Goal: Task Accomplishment & Management: Use online tool/utility

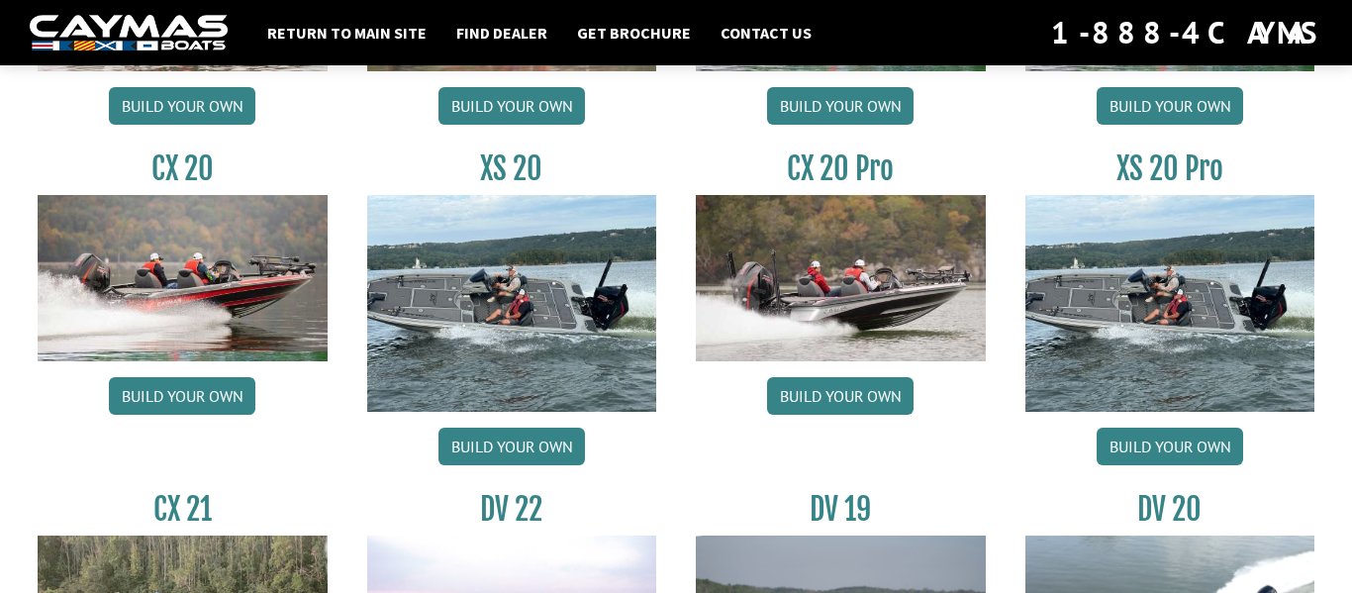
scroll to position [1942, 0]
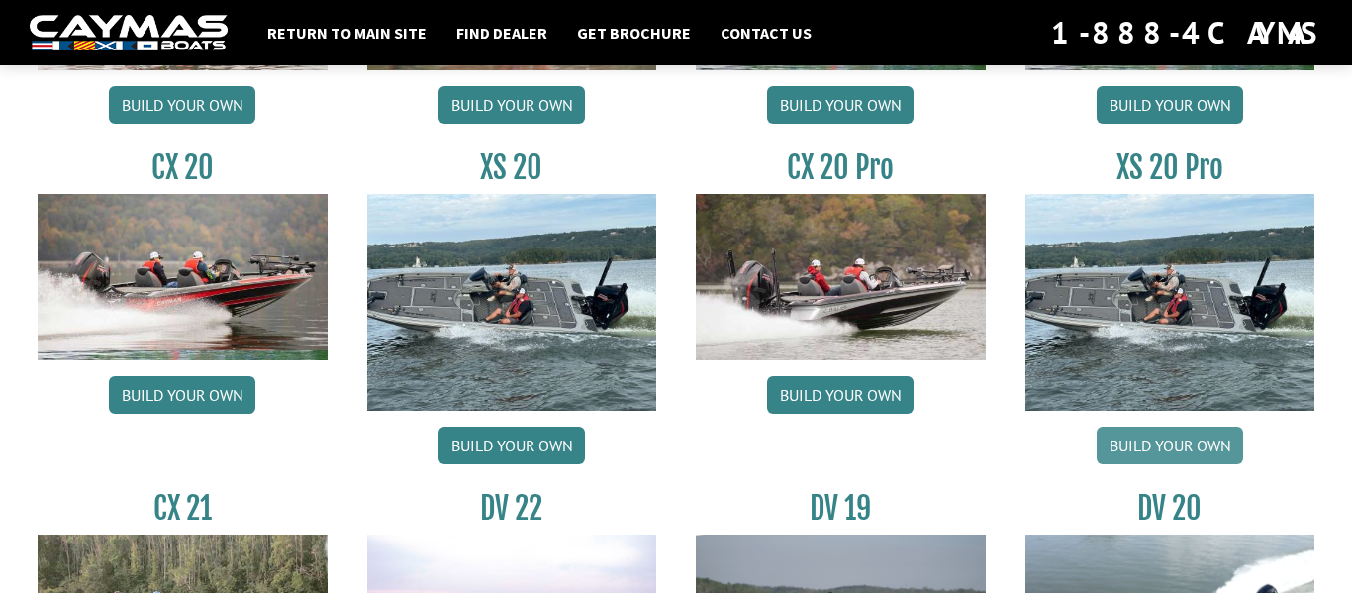
click at [1147, 442] on link "Build your own" at bounding box center [1170, 446] width 146 height 38
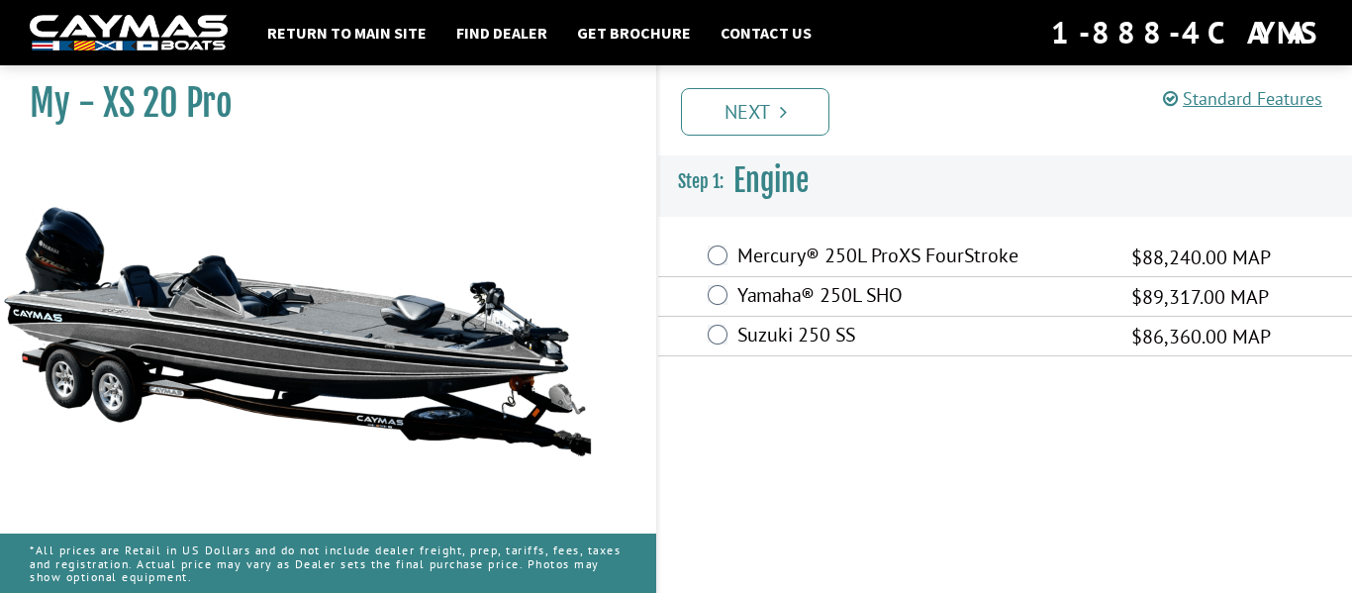
click at [937, 254] on label "Mercury® 250L ProXS FourStroke" at bounding box center [921, 257] width 369 height 29
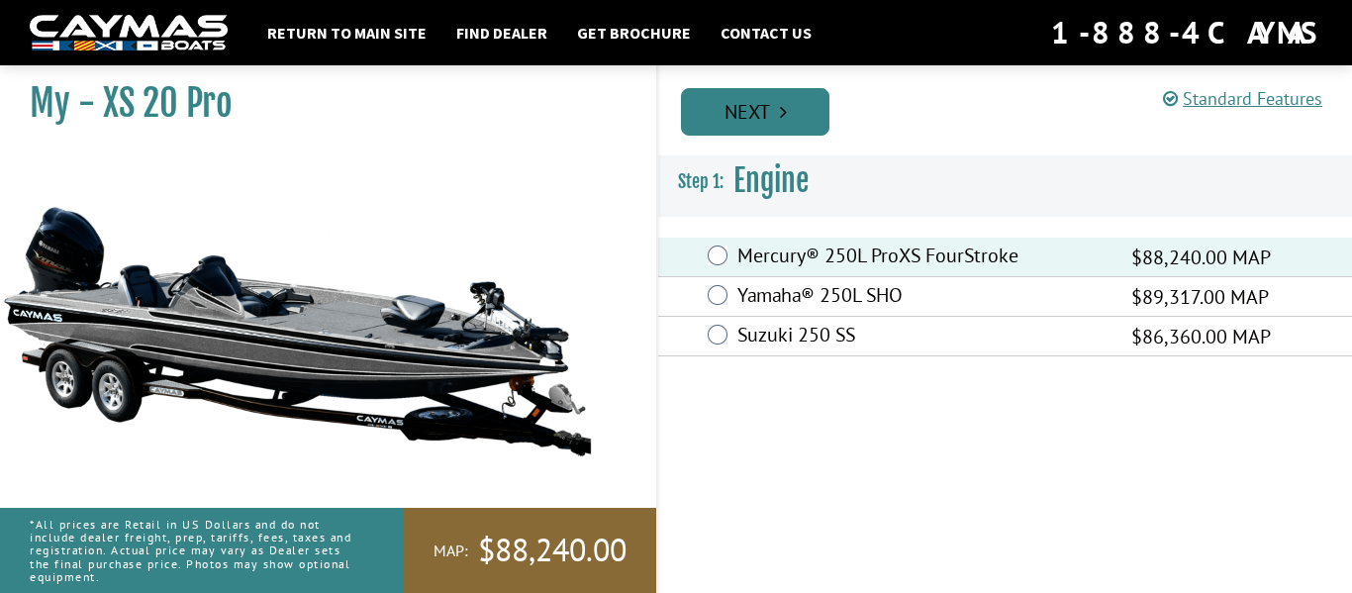
click at [781, 124] on link "Next" at bounding box center [755, 112] width 148 height 48
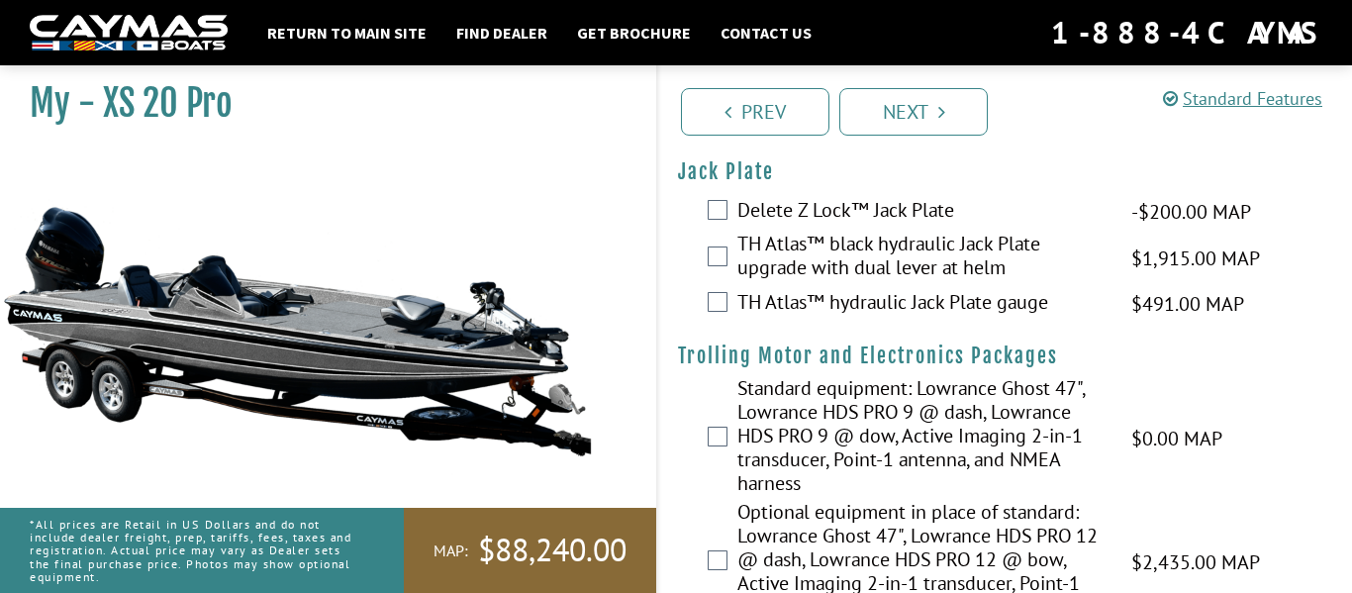
scroll to position [80, 0]
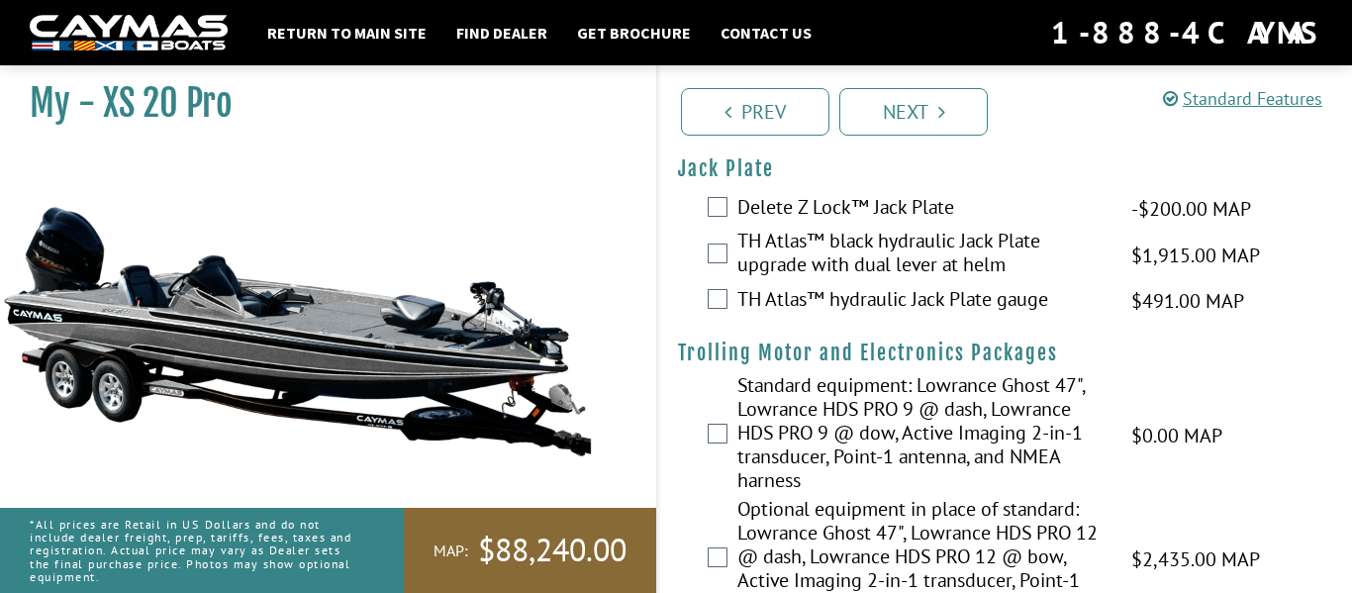
click at [824, 296] on label "TH Atlas™ hydraulic Jack Plate gauge" at bounding box center [921, 301] width 369 height 29
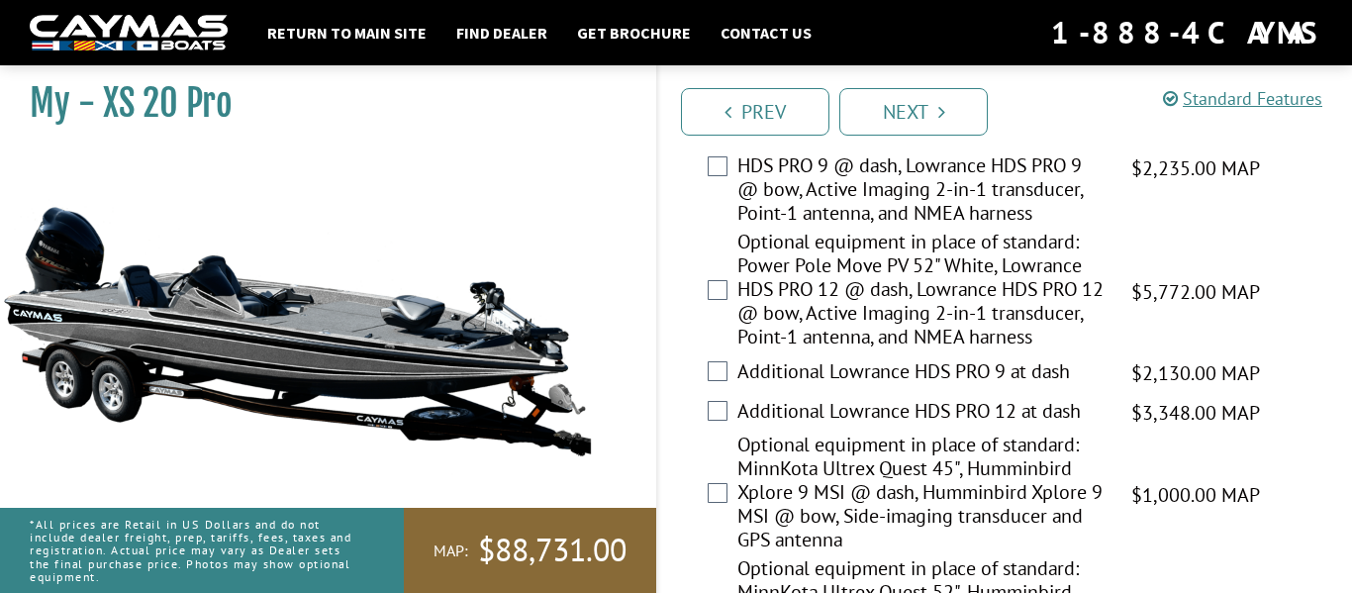
scroll to position [644, 0]
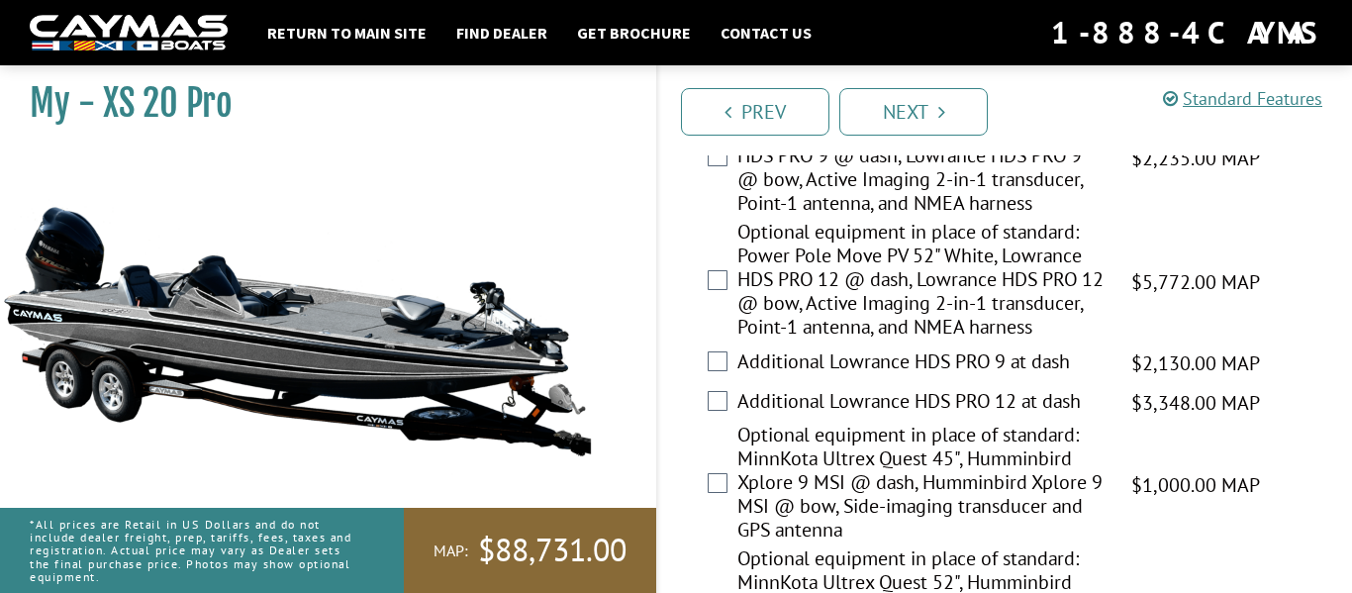
click at [898, 418] on label "Additional Lowrance HDS PRO 12 at dash" at bounding box center [921, 403] width 369 height 29
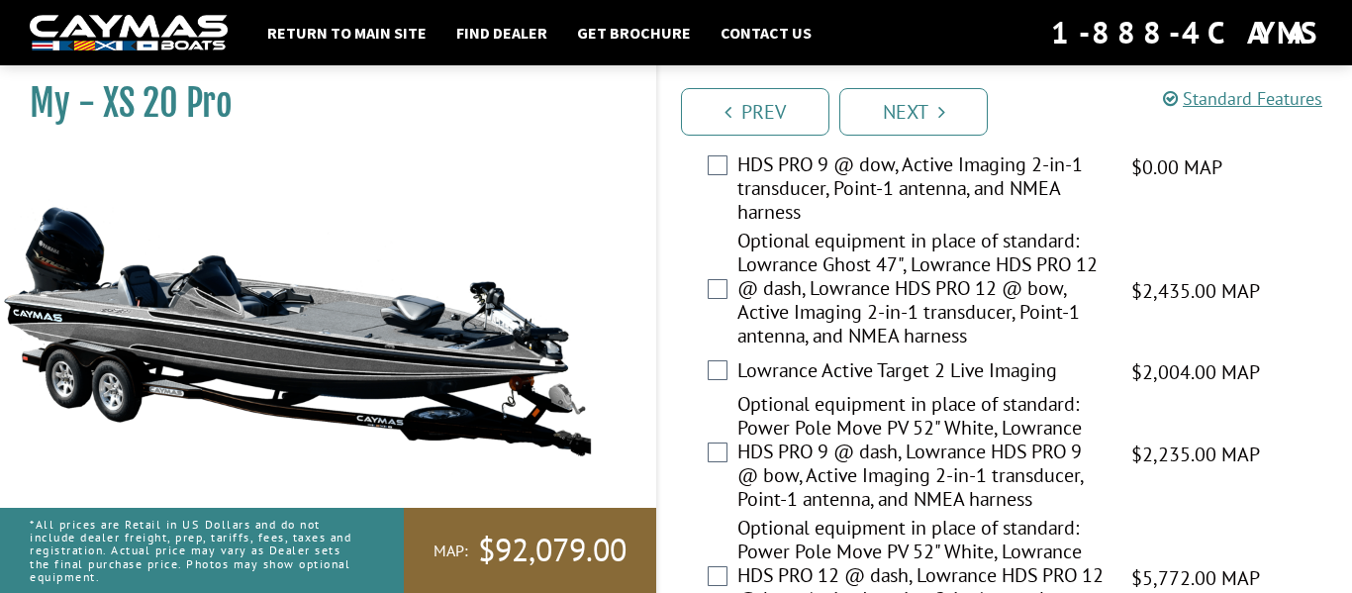
scroll to position [350, 0]
click at [923, 292] on label "Optional equipment in place of standard: Lowrance Ghost 47", Lowrance HDS PRO 1…" at bounding box center [921, 289] width 369 height 124
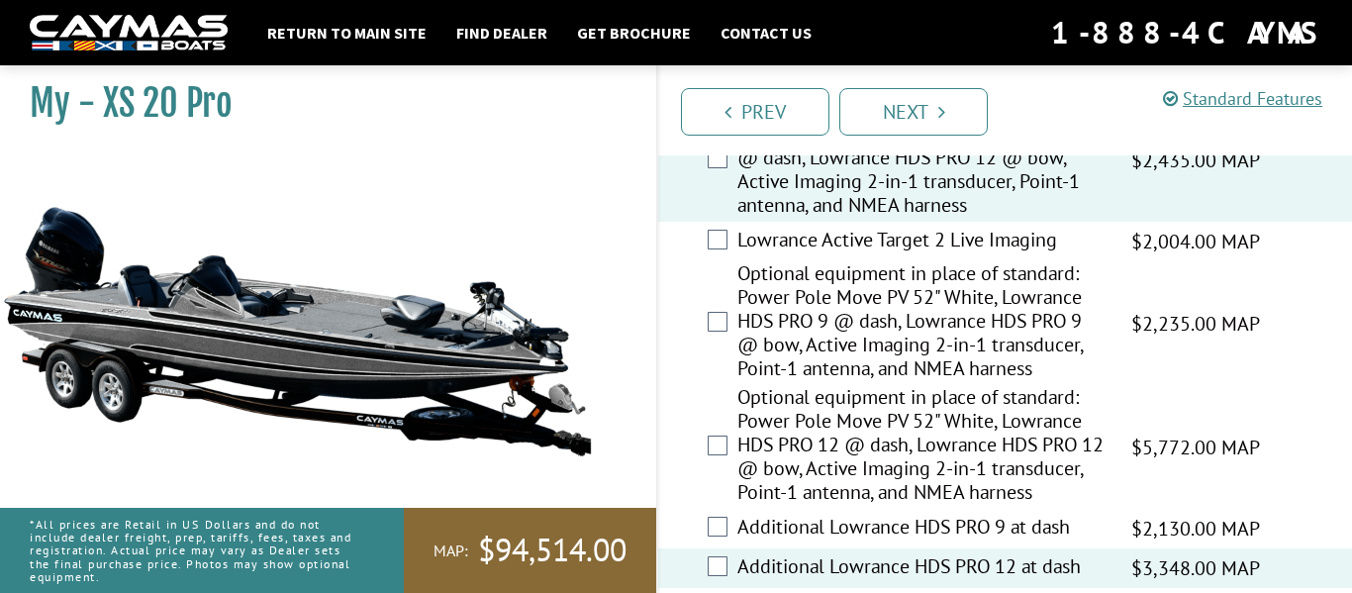
scroll to position [485, 0]
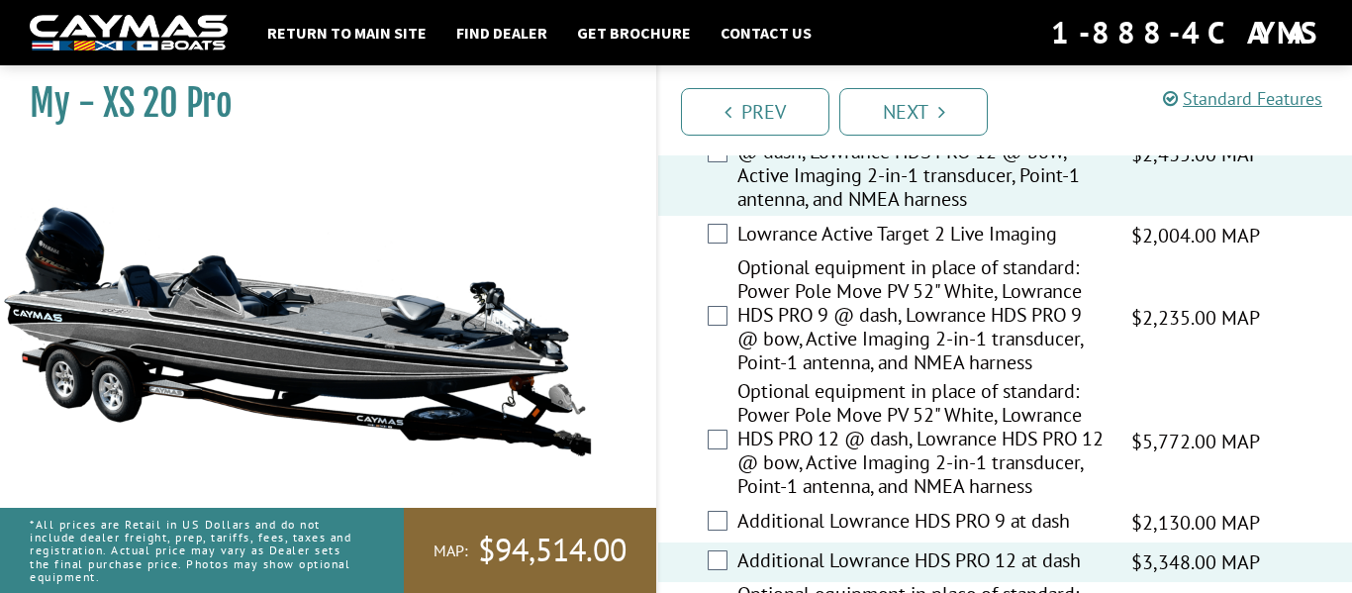
click at [935, 233] on label "Lowrance Active Target 2 Live Imaging" at bounding box center [921, 236] width 369 height 29
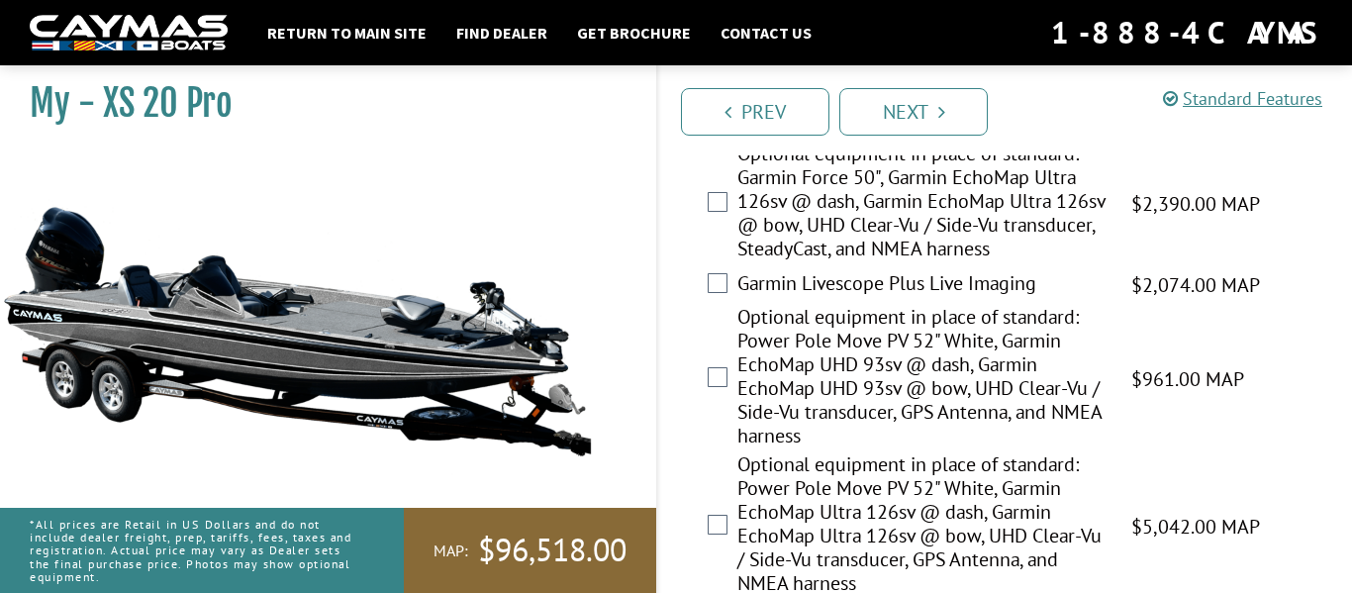
scroll to position [1877, 0]
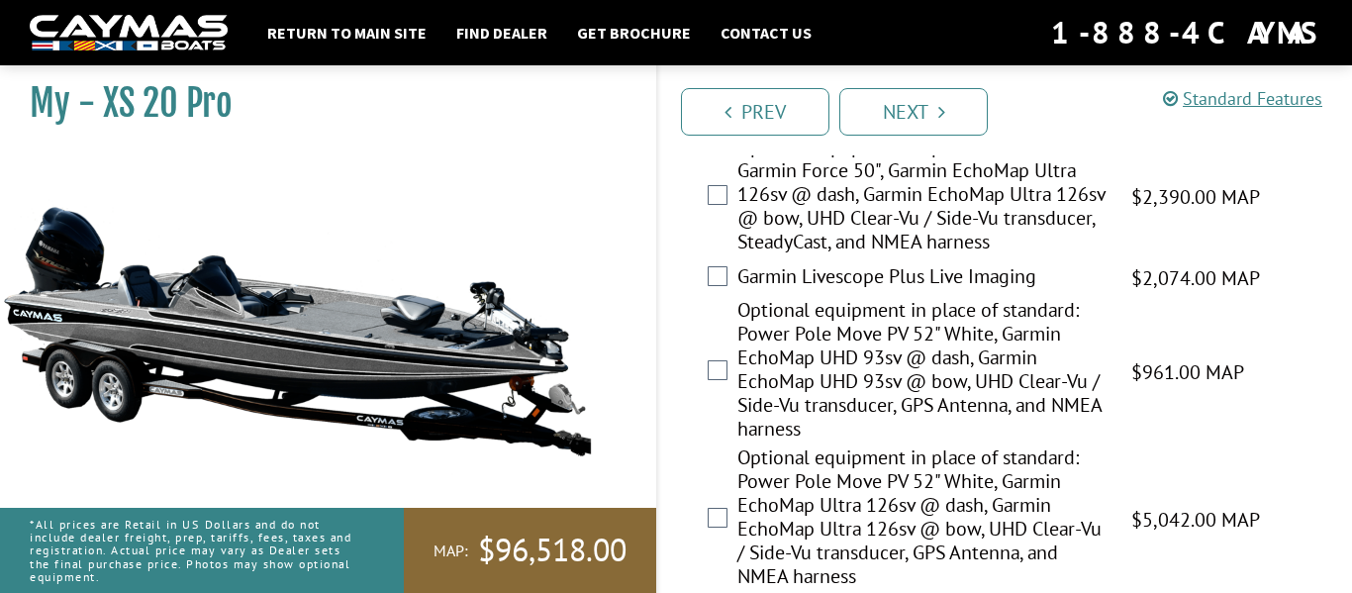
click at [906, 293] on label "Garmin Livescope Plus Live Imaging" at bounding box center [921, 278] width 369 height 29
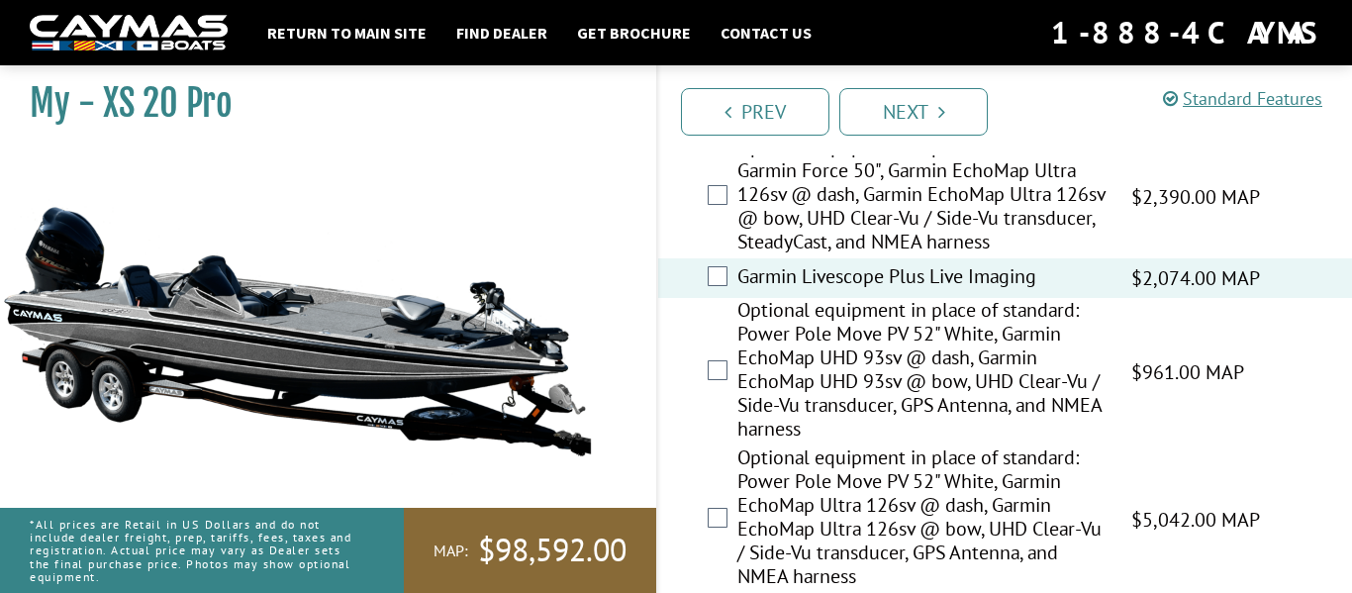
click at [906, 293] on label "Garmin Livescope Plus Live Imaging" at bounding box center [921, 278] width 369 height 29
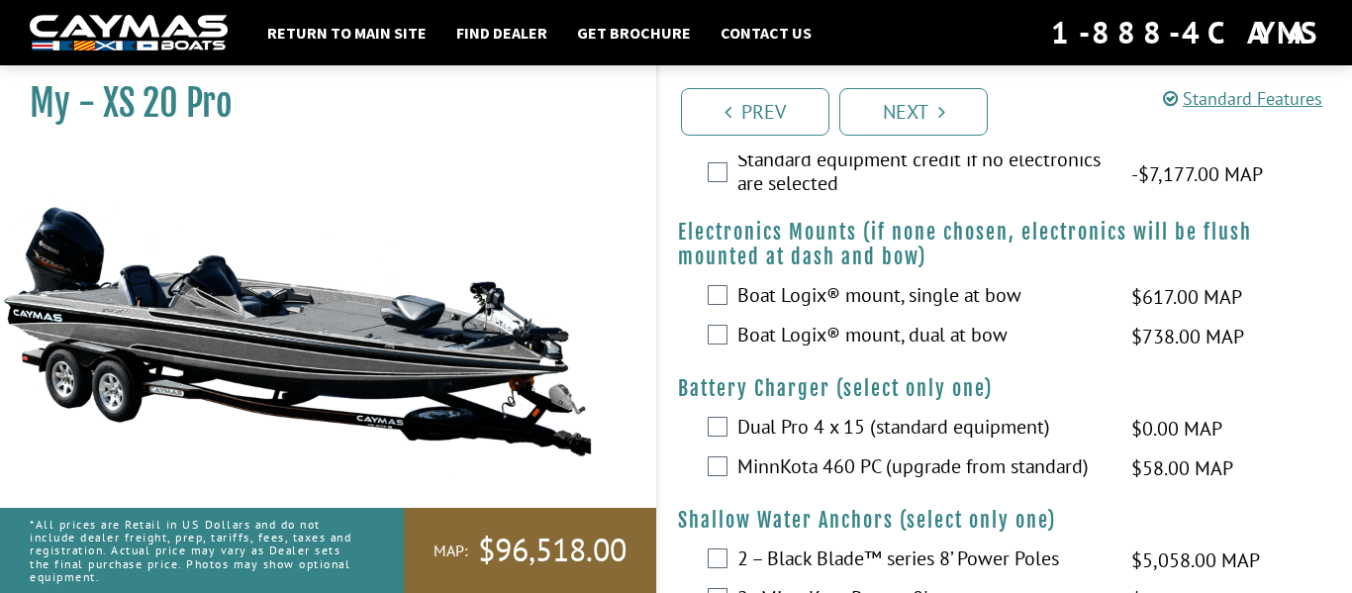
scroll to position [2430, 0]
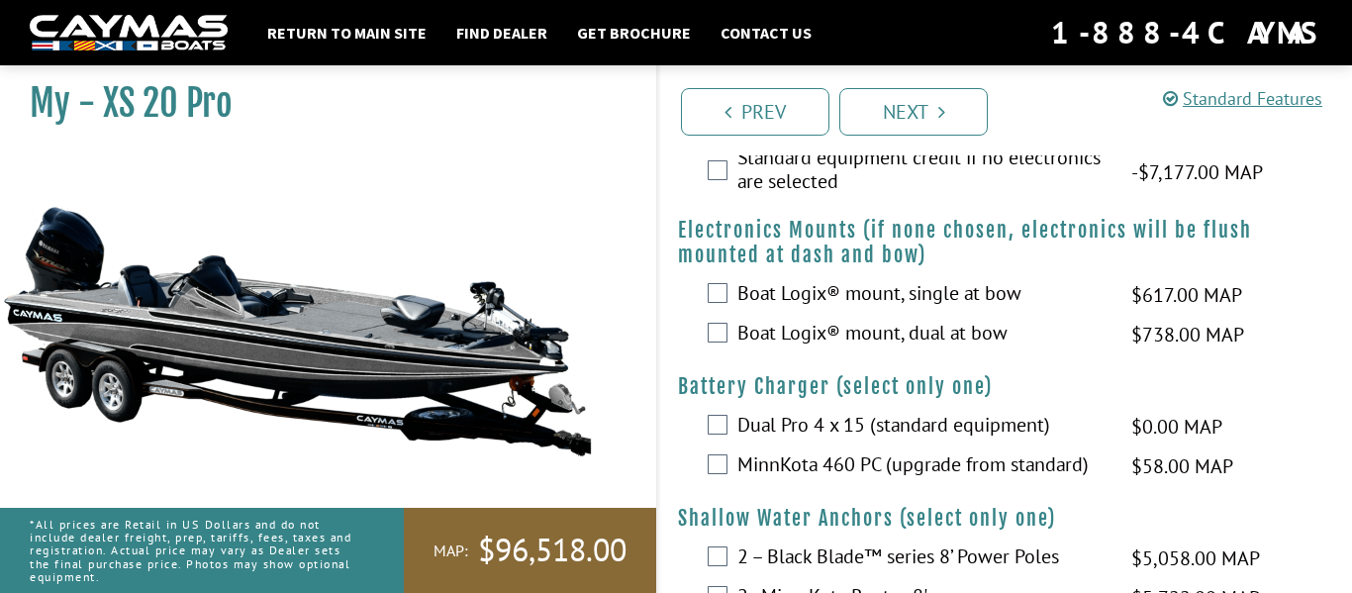
click at [930, 349] on label "Boat Logix® mount, dual at bow" at bounding box center [921, 335] width 369 height 29
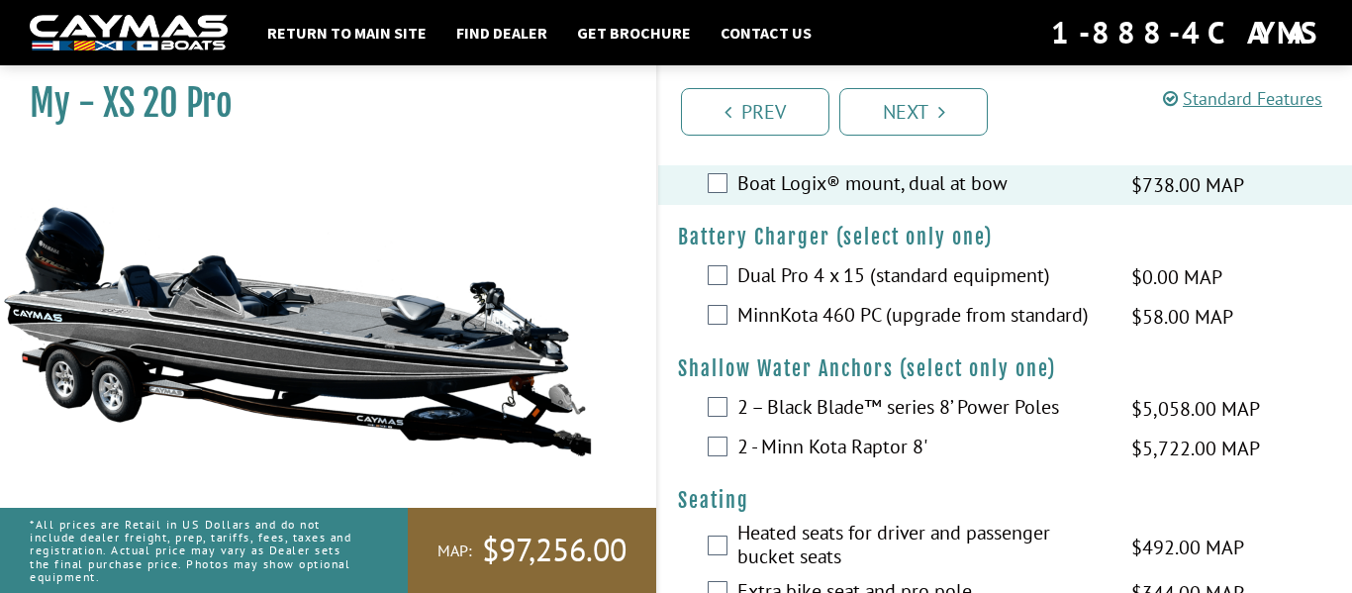
scroll to position [2582, 0]
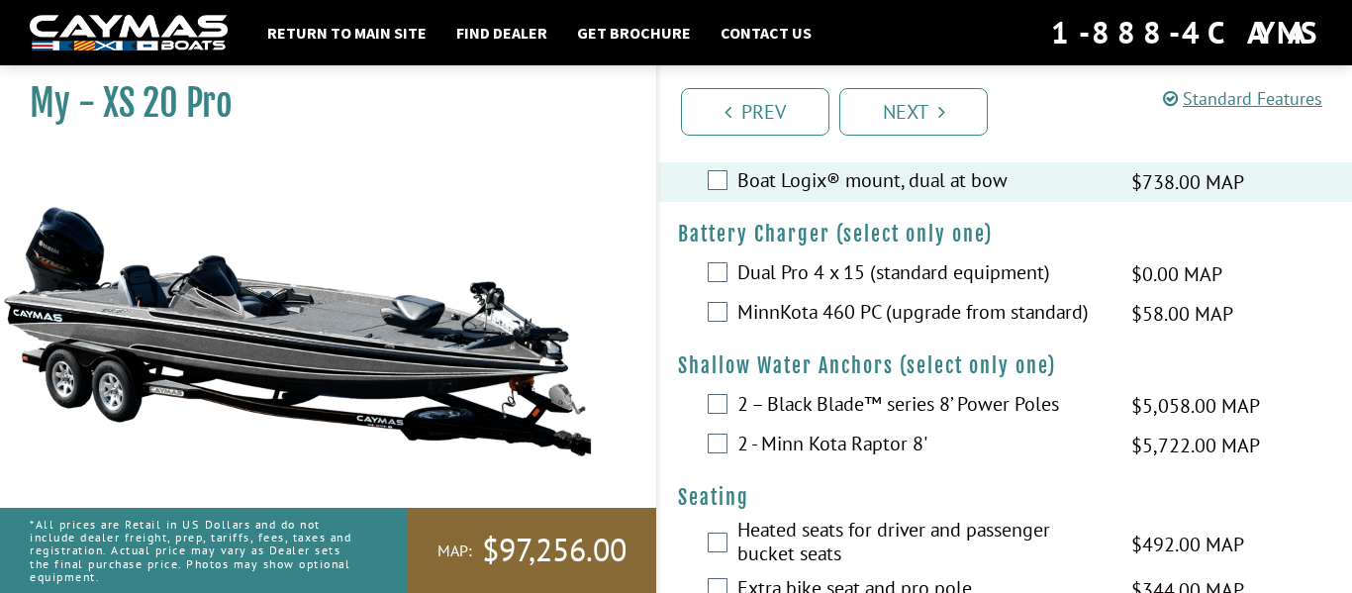
click at [873, 289] on label "Dual Pro 4 x 15 (standard equipment)" at bounding box center [921, 274] width 369 height 29
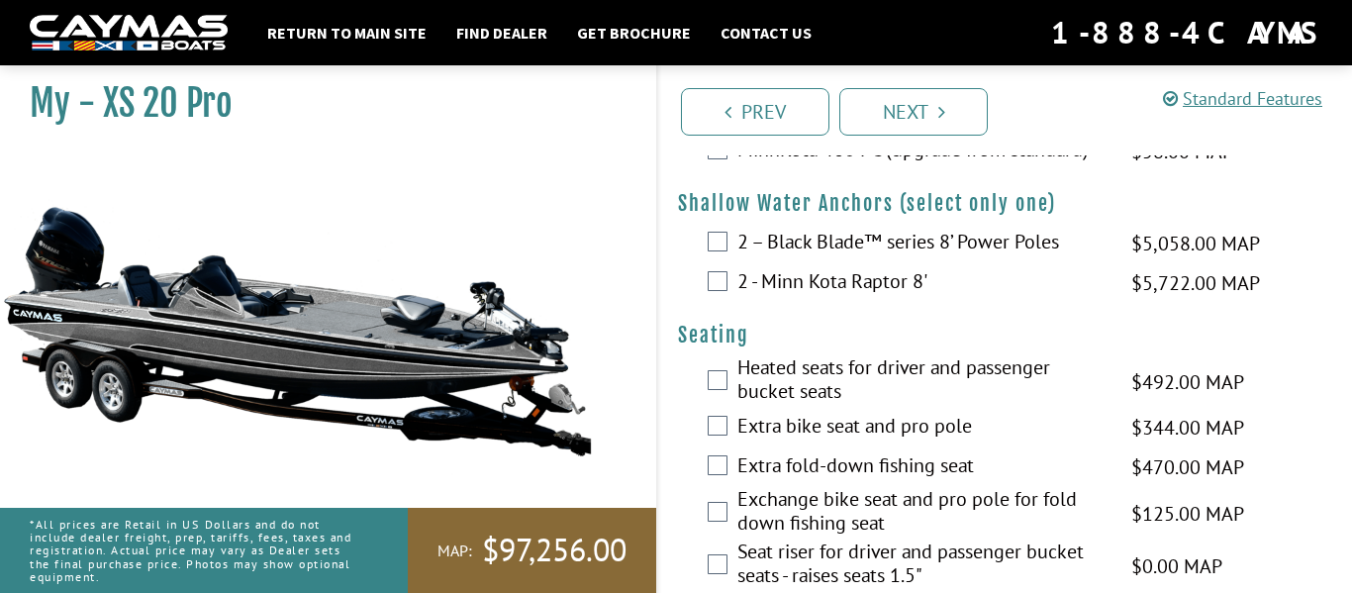
scroll to position [2749, 0]
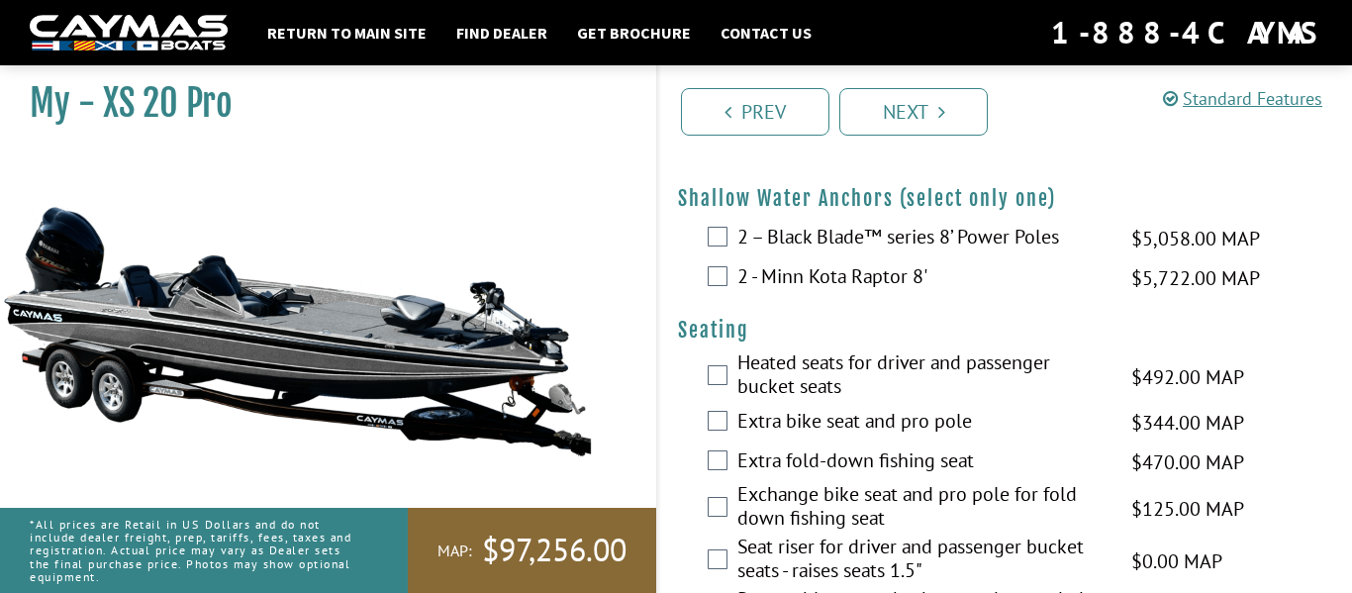
click at [933, 253] on label "2 – Black Blade™ series 8’ Power Poles" at bounding box center [921, 239] width 369 height 29
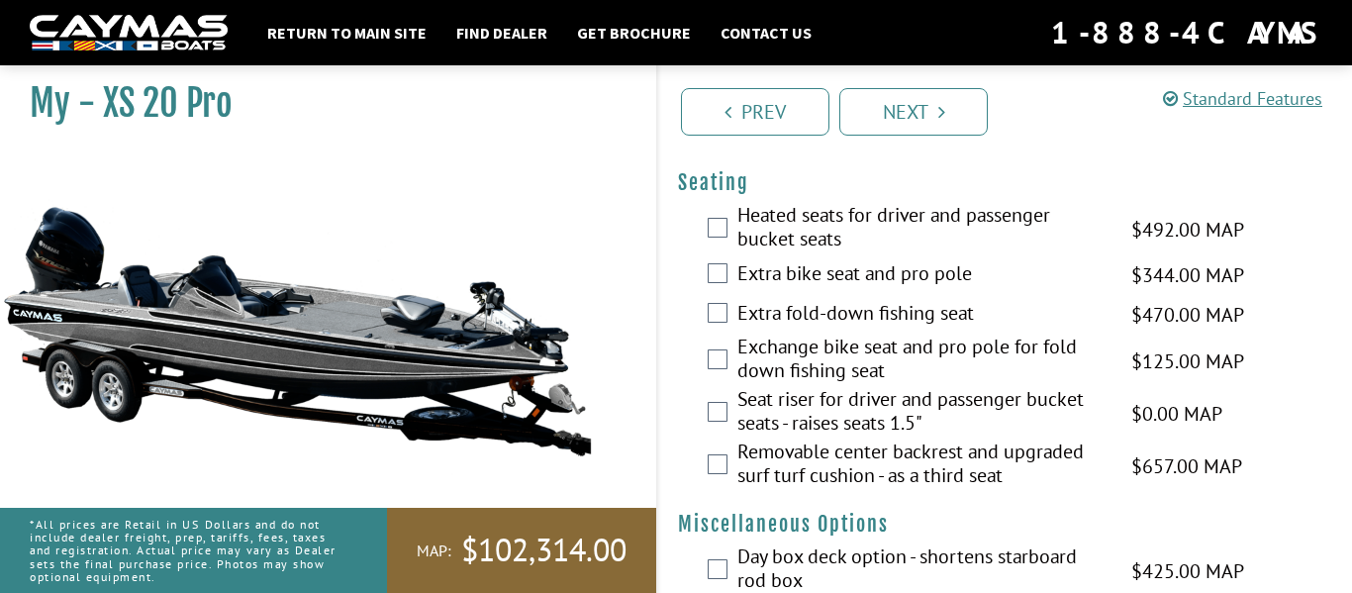
scroll to position [2907, 0]
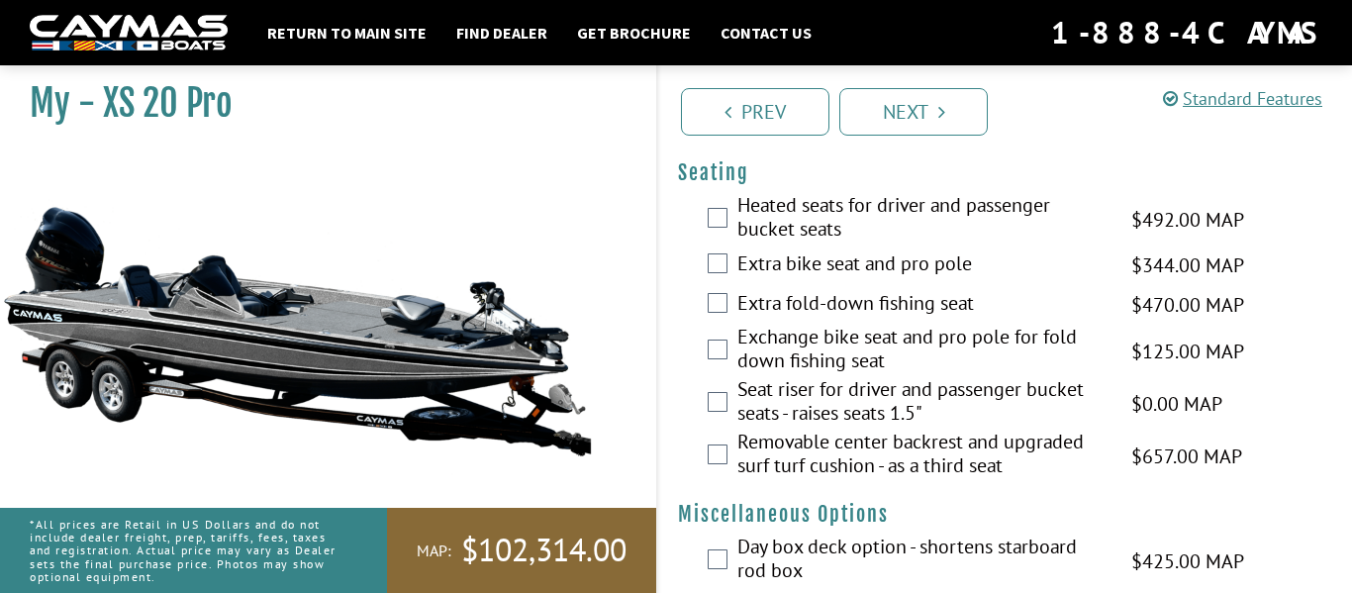
click at [822, 245] on label "Heated seats for driver and passenger bucket seats" at bounding box center [921, 219] width 369 height 52
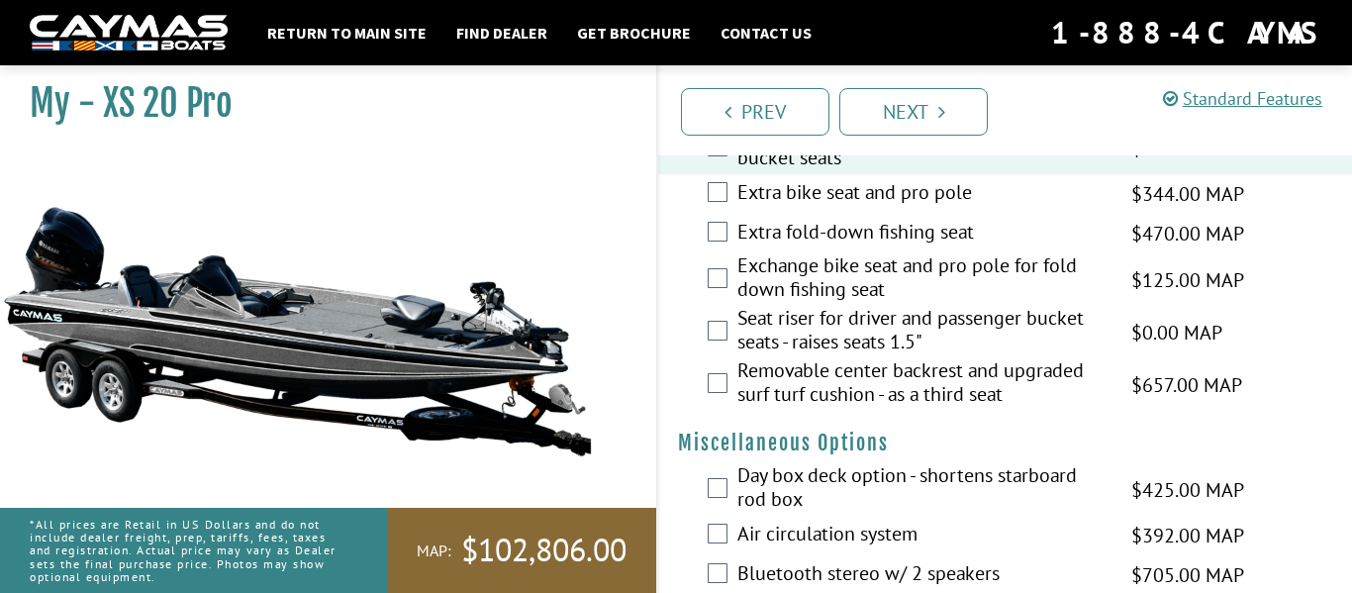
scroll to position [2979, 0]
click at [879, 405] on label "Removable center backrest and upgraded surf turf cushion - as a third seat" at bounding box center [921, 383] width 369 height 52
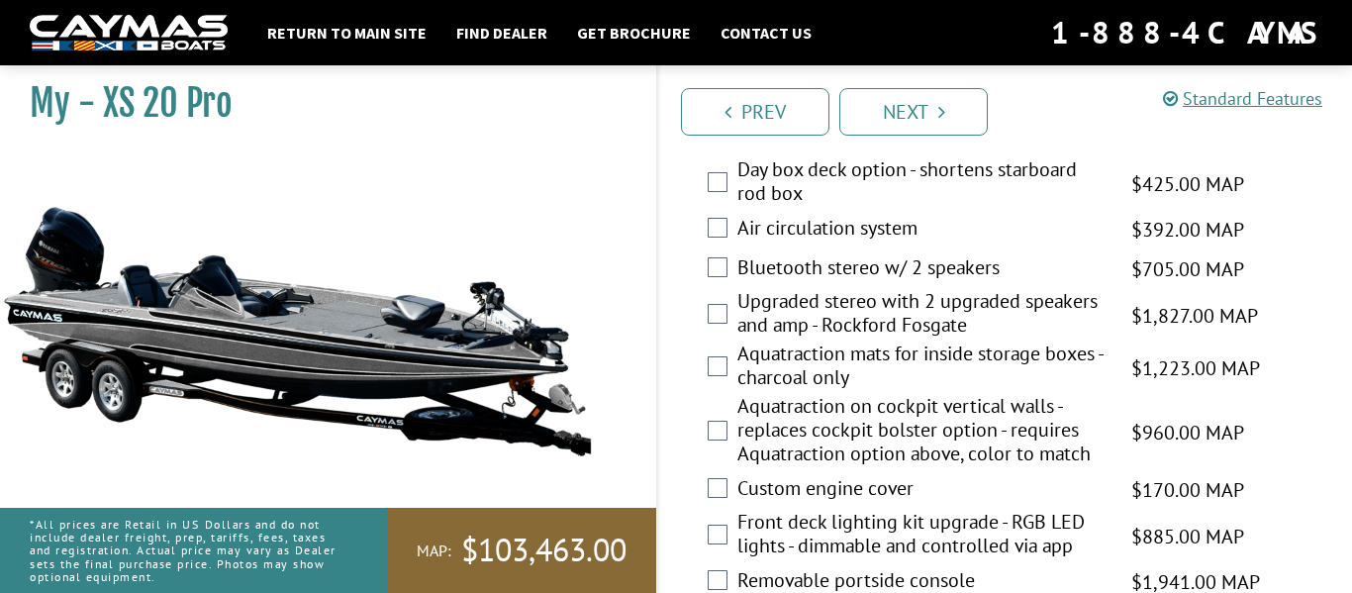
scroll to position [3286, 0]
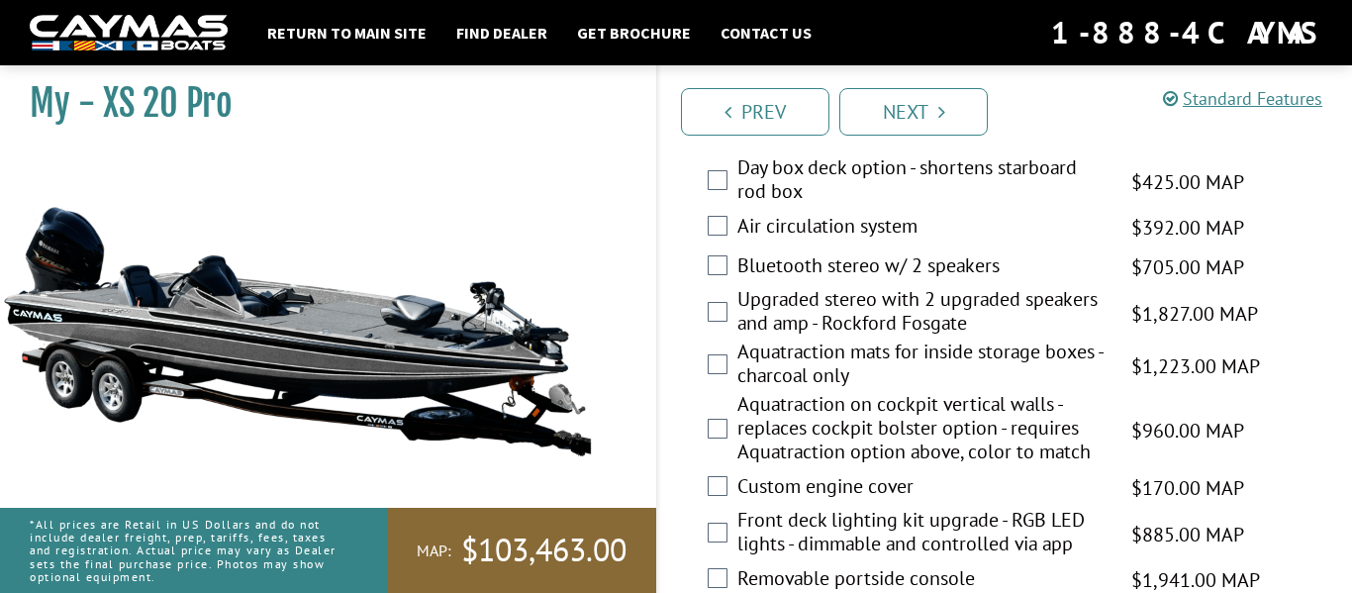
click at [891, 282] on label "Bluetooth stereo w/ 2 speakers" at bounding box center [921, 267] width 369 height 29
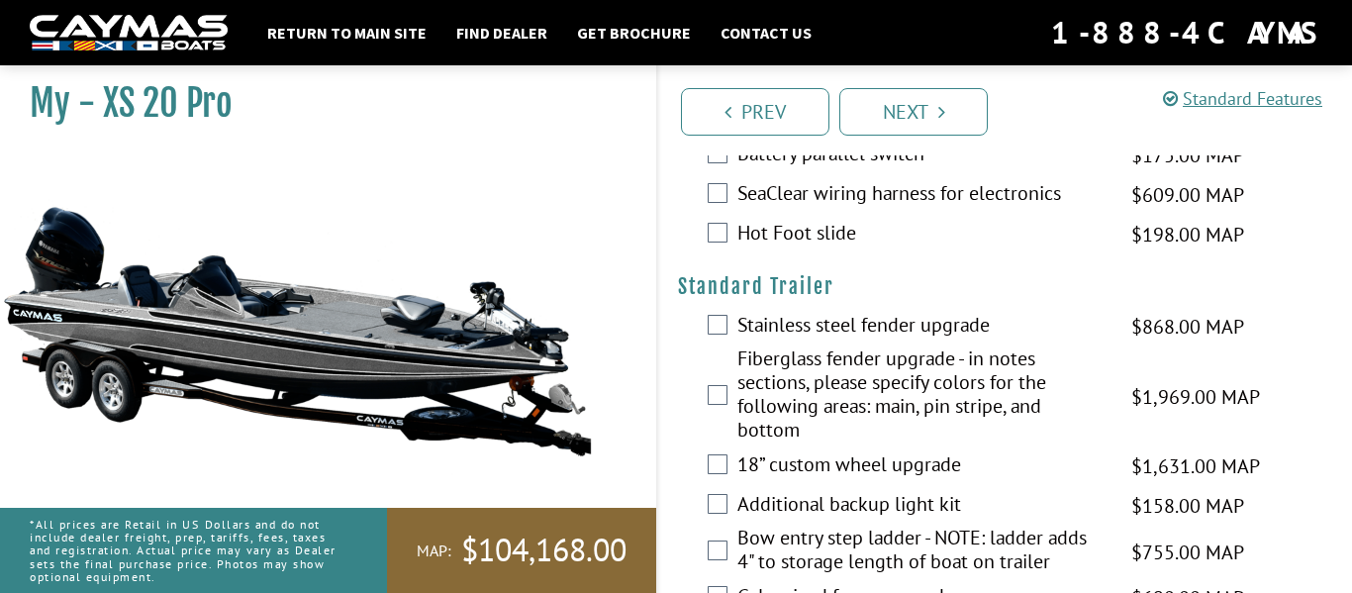
scroll to position [4006, 0]
click at [781, 248] on label "Hot Foot slide" at bounding box center [921, 234] width 369 height 29
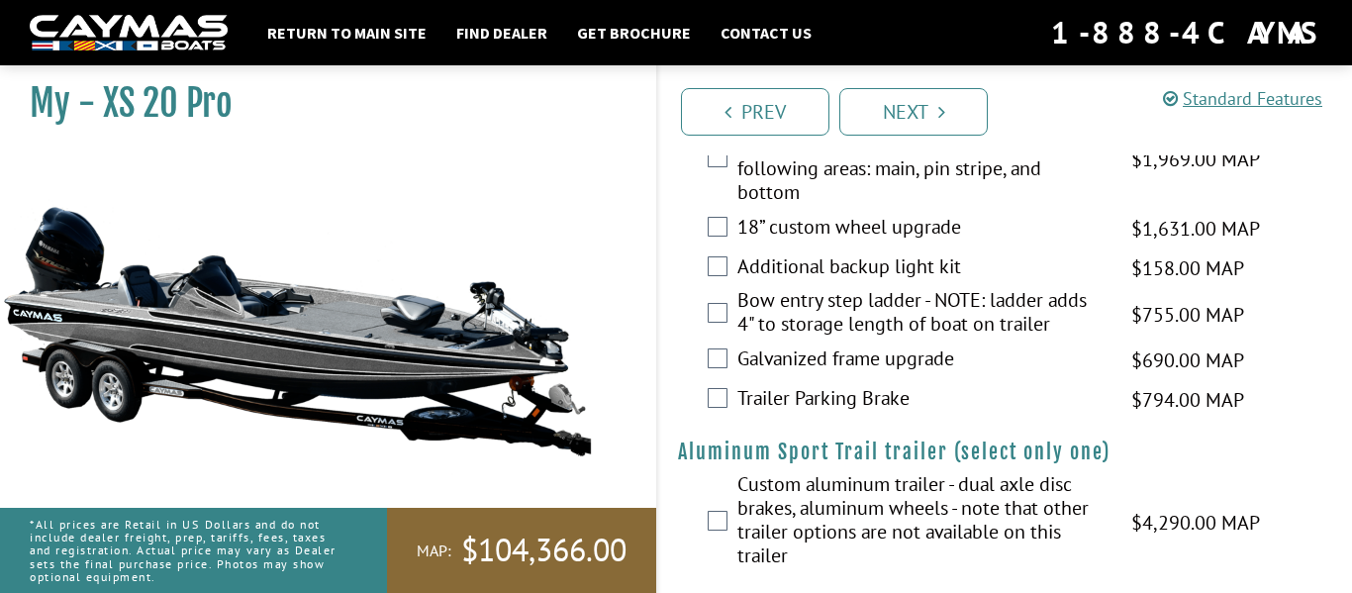
scroll to position [4249, 0]
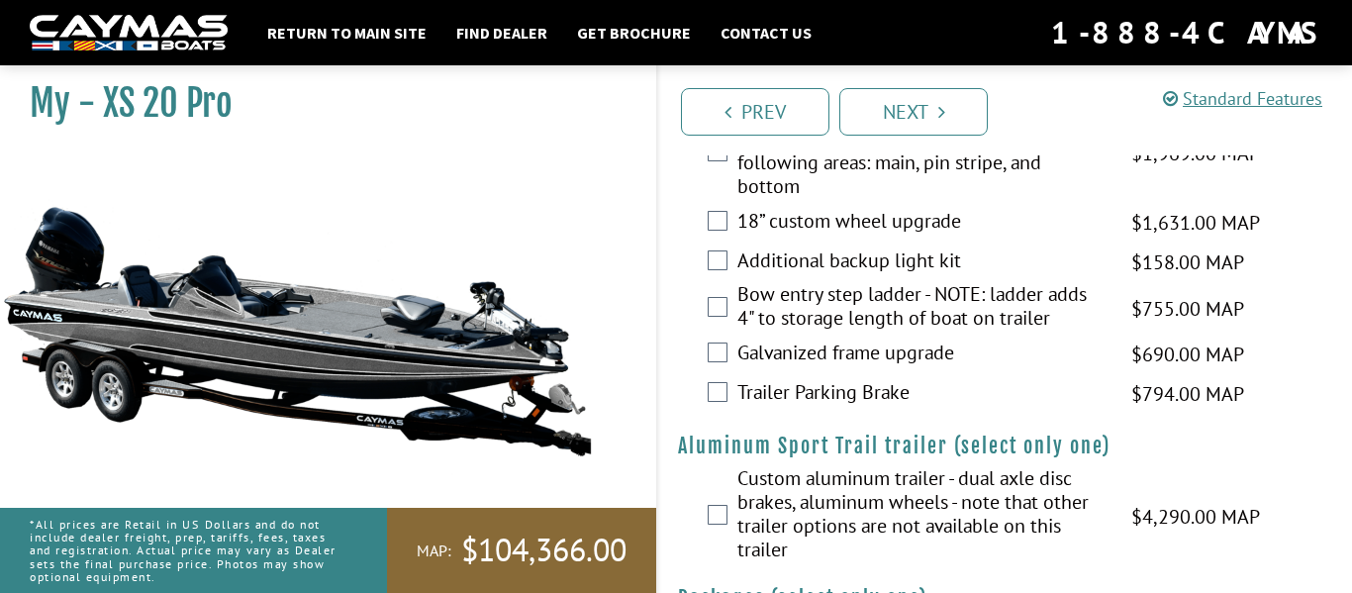
click at [888, 238] on label "18” custom wheel upgrade" at bounding box center [921, 223] width 369 height 29
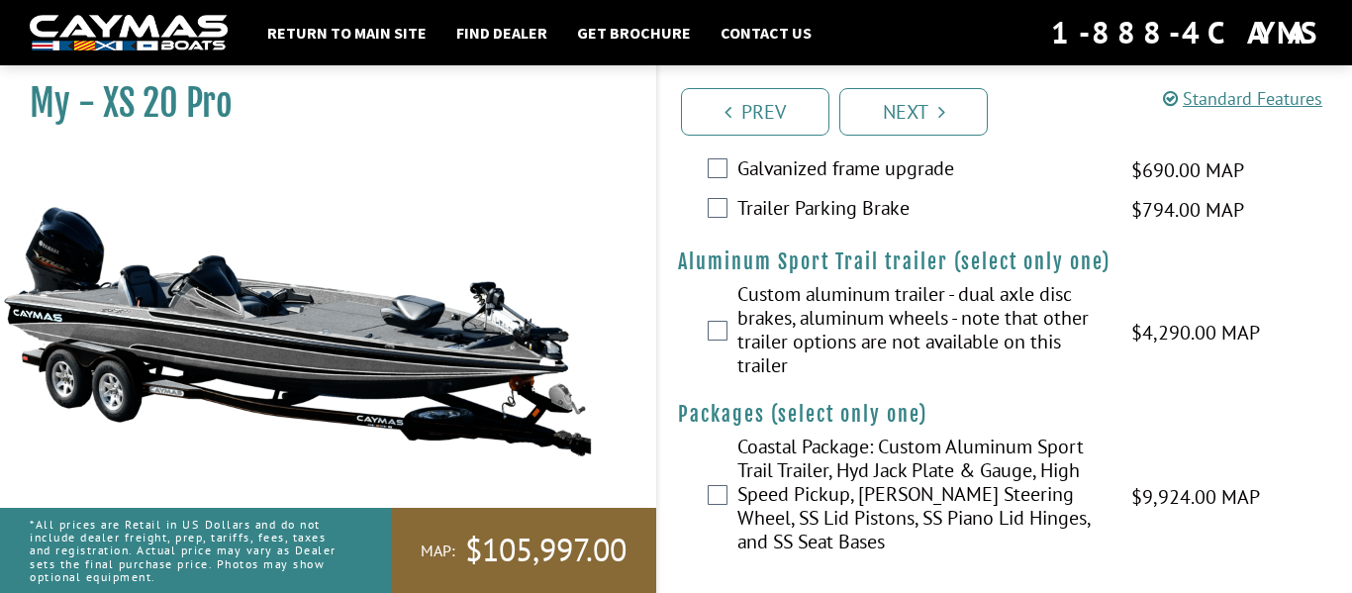
scroll to position [4459, 0]
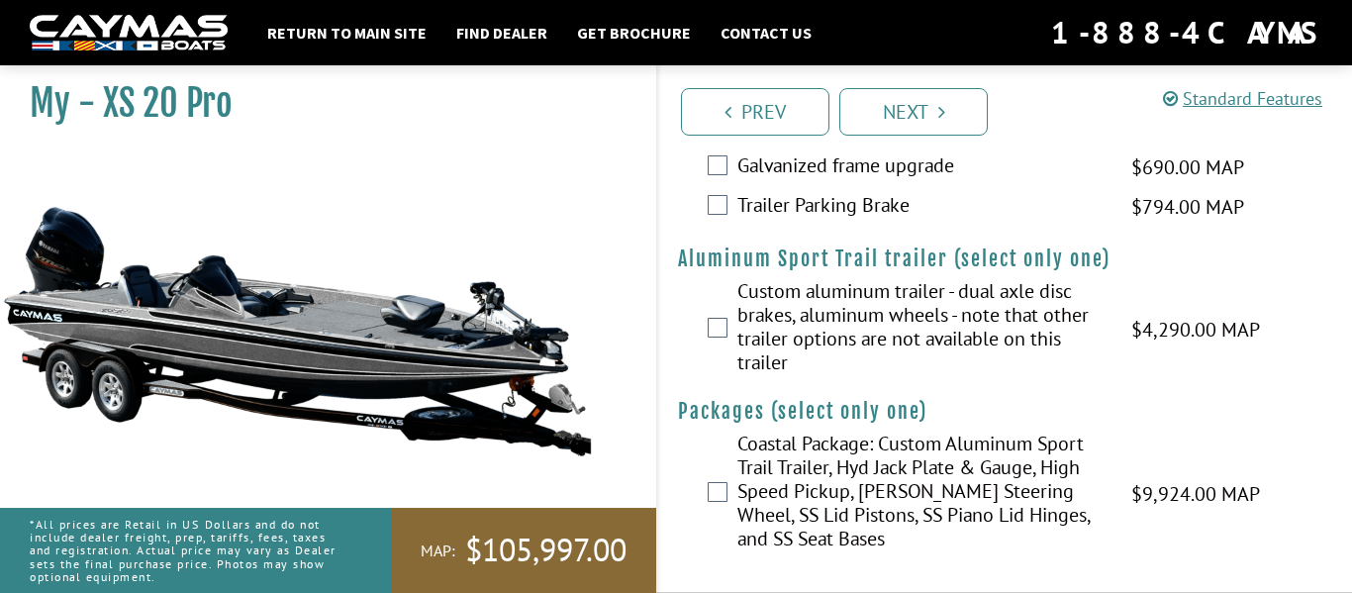
click at [854, 207] on label "Trailer Parking Brake" at bounding box center [921, 207] width 369 height 29
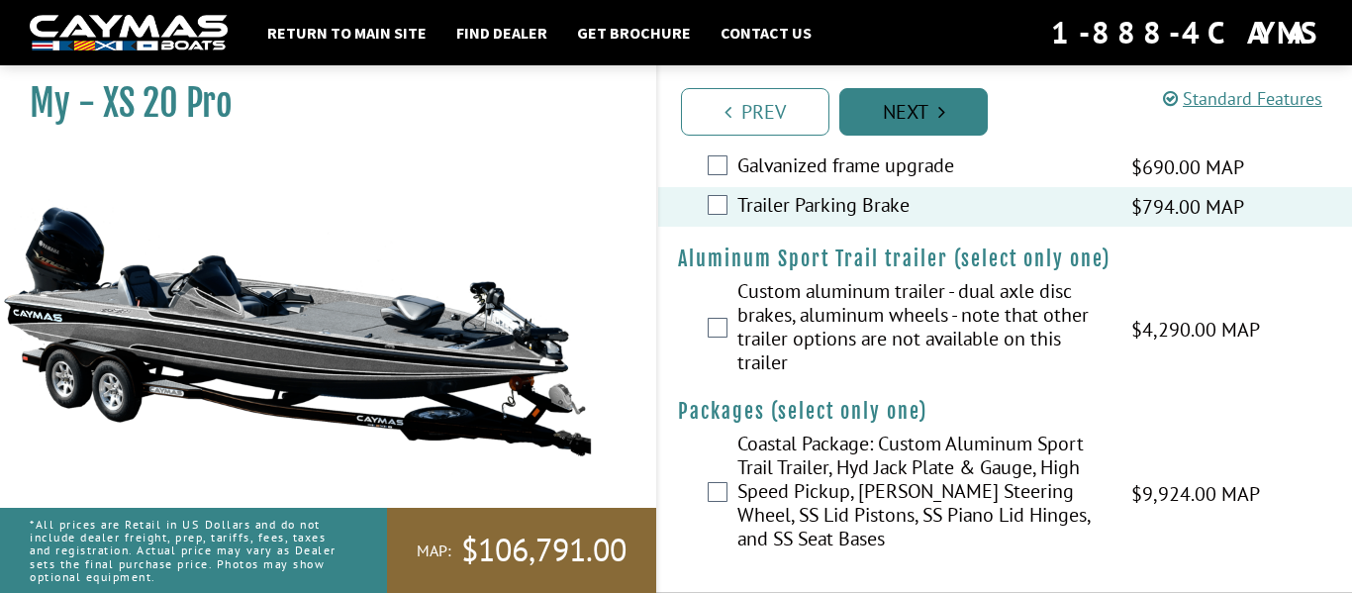
click at [908, 118] on link "Next" at bounding box center [913, 112] width 148 height 48
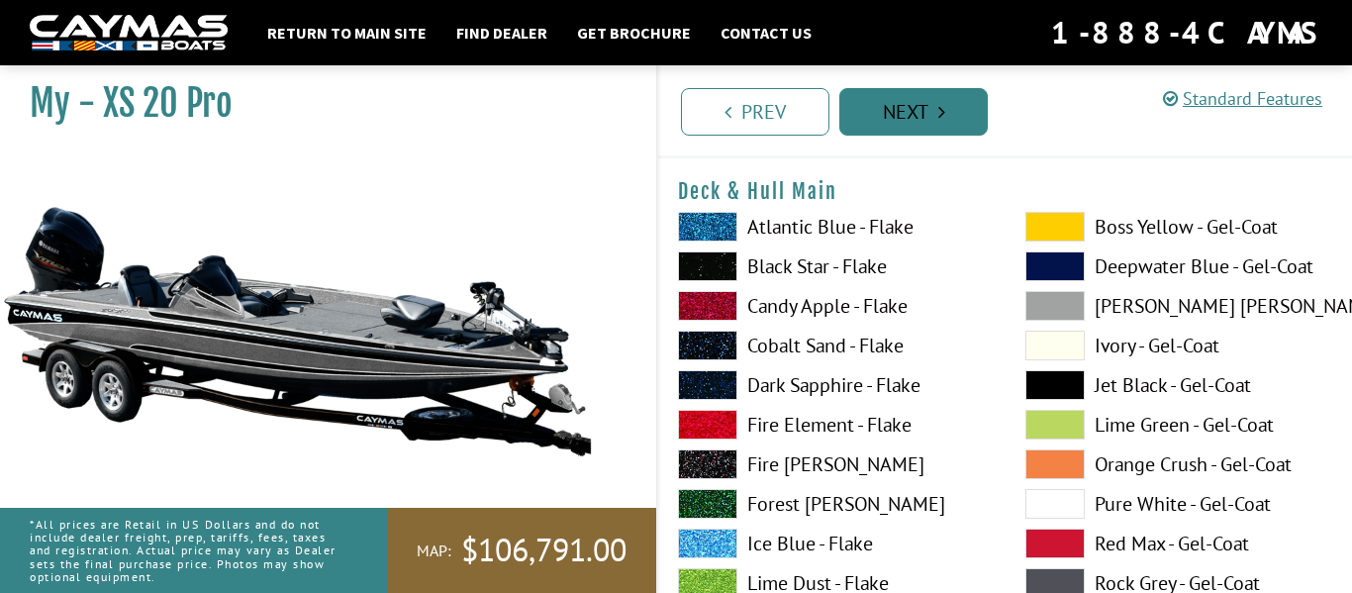
scroll to position [0, 0]
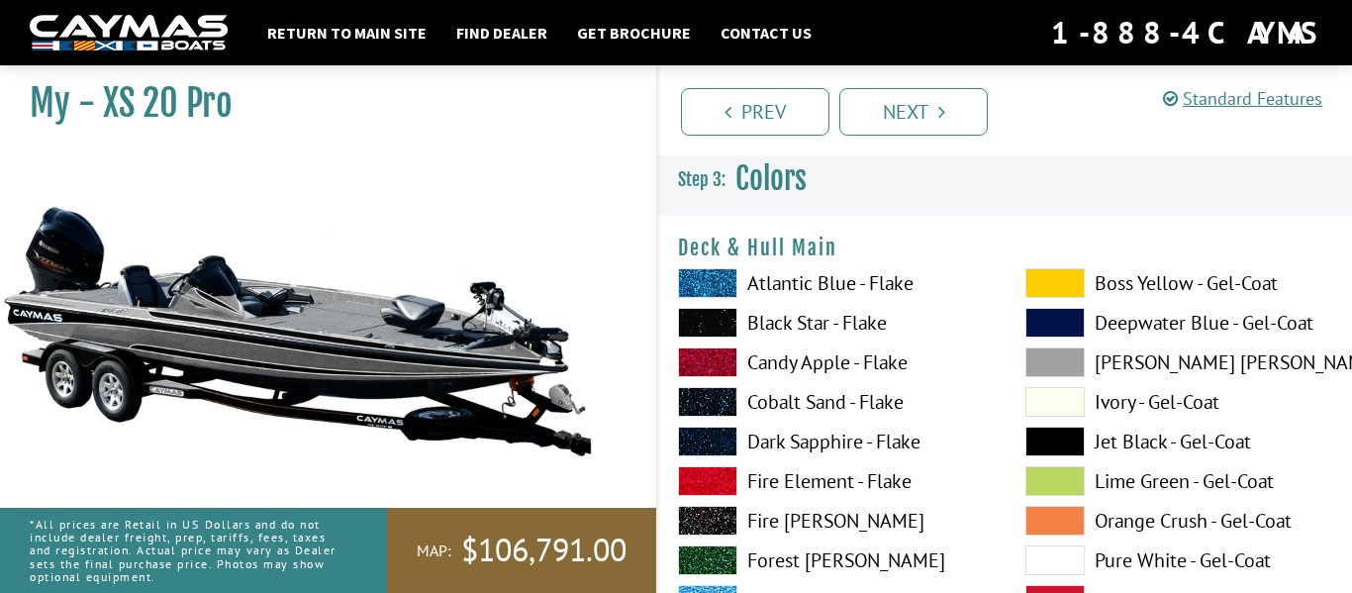
click at [822, 283] on label "Atlantic Blue - Flake" at bounding box center [832, 283] width 308 height 30
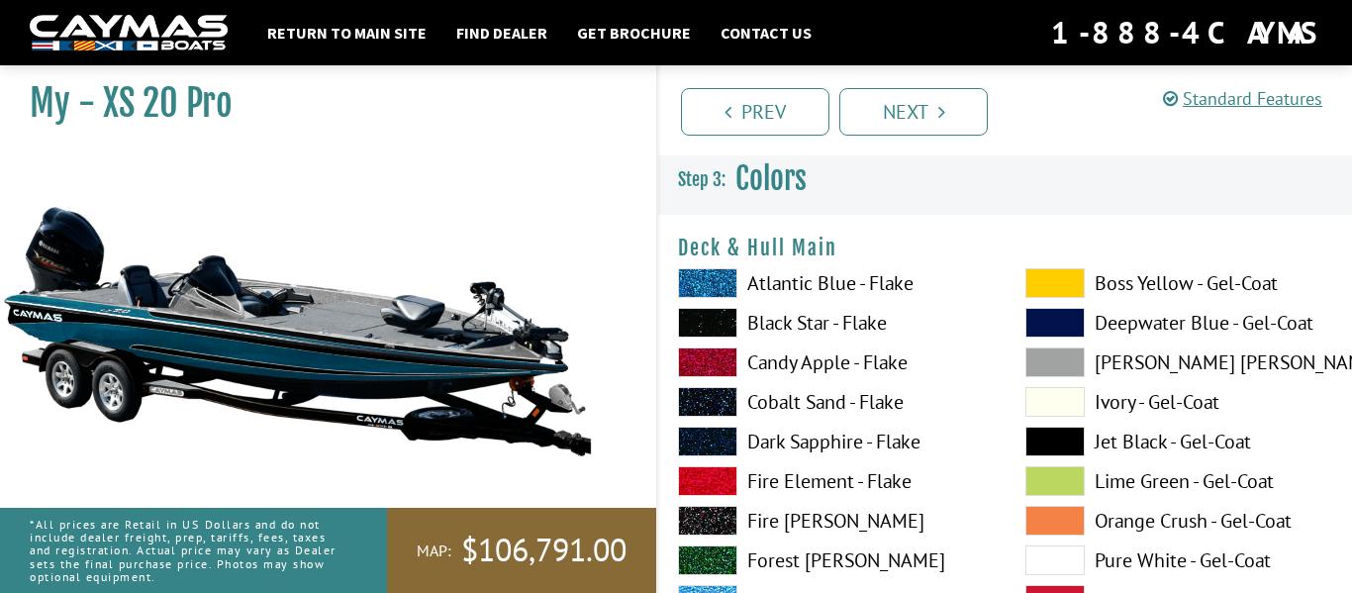
click at [822, 283] on label "Atlantic Blue - Flake" at bounding box center [832, 283] width 308 height 30
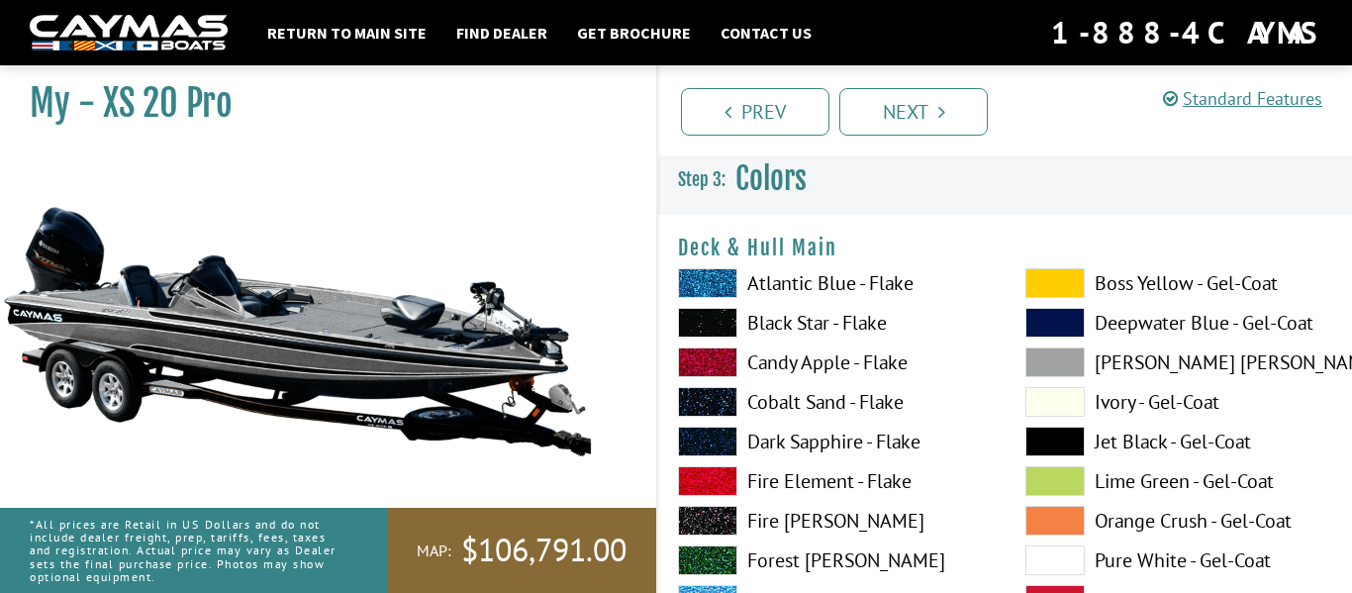
click at [822, 283] on label "Atlantic Blue - Flake" at bounding box center [832, 283] width 308 height 30
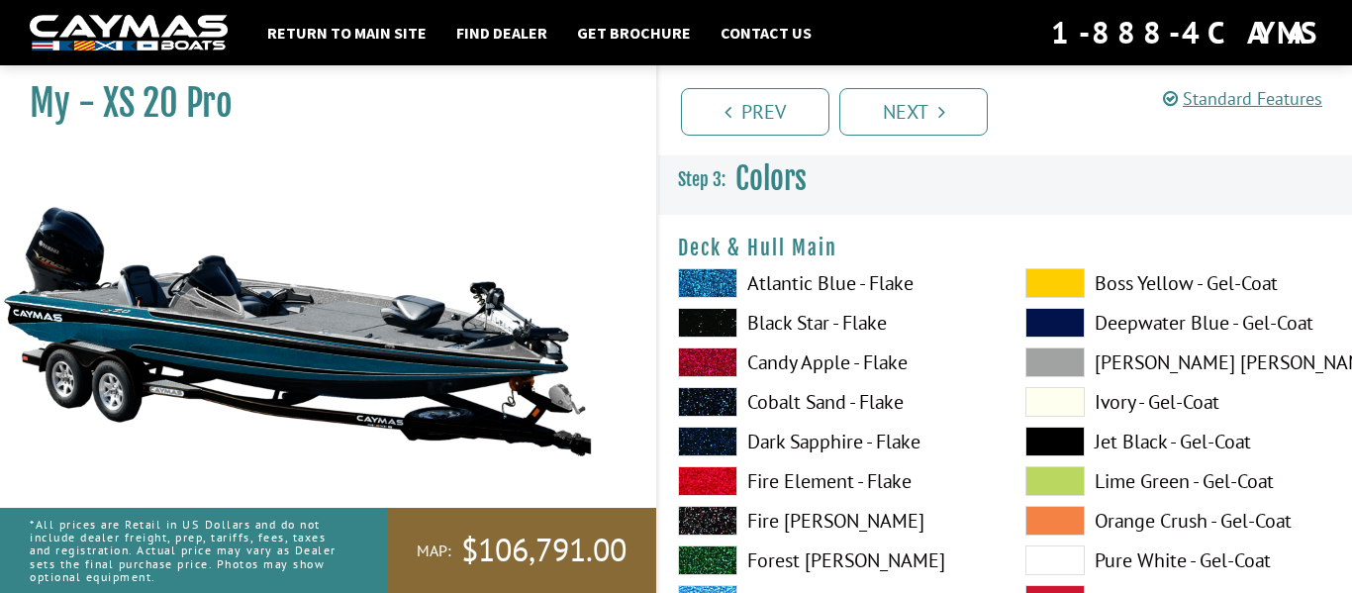
click at [802, 326] on label "Black Star - Flake" at bounding box center [832, 323] width 308 height 30
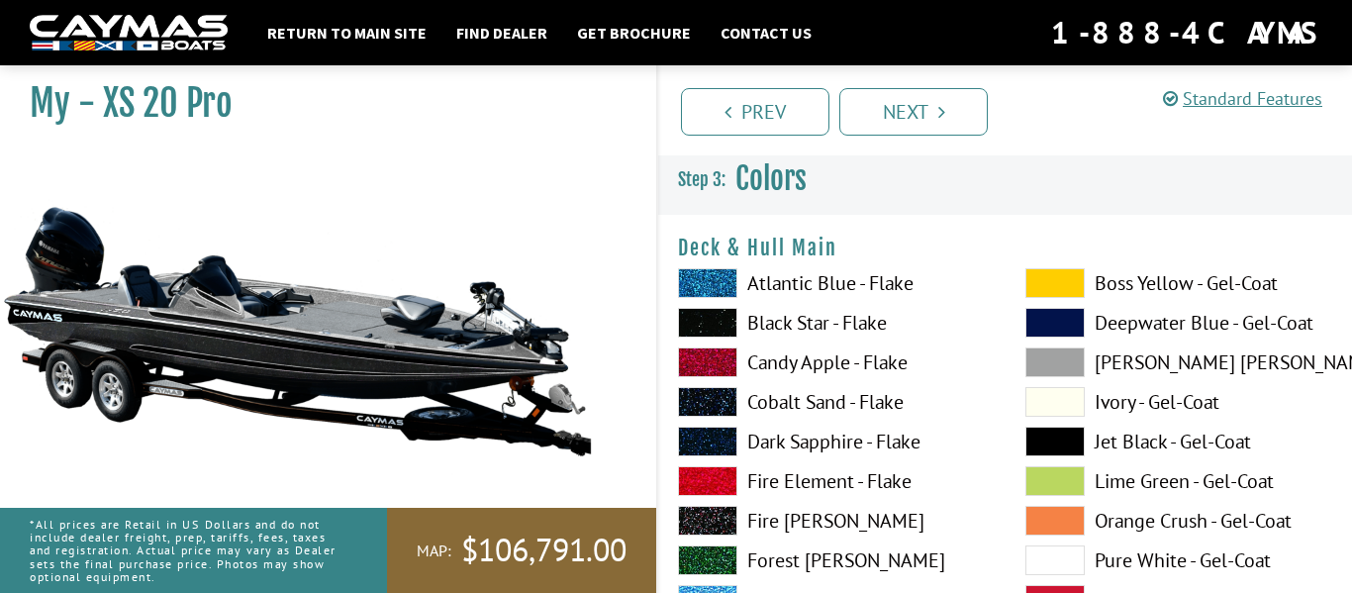
click at [716, 273] on span at bounding box center [707, 283] width 59 height 30
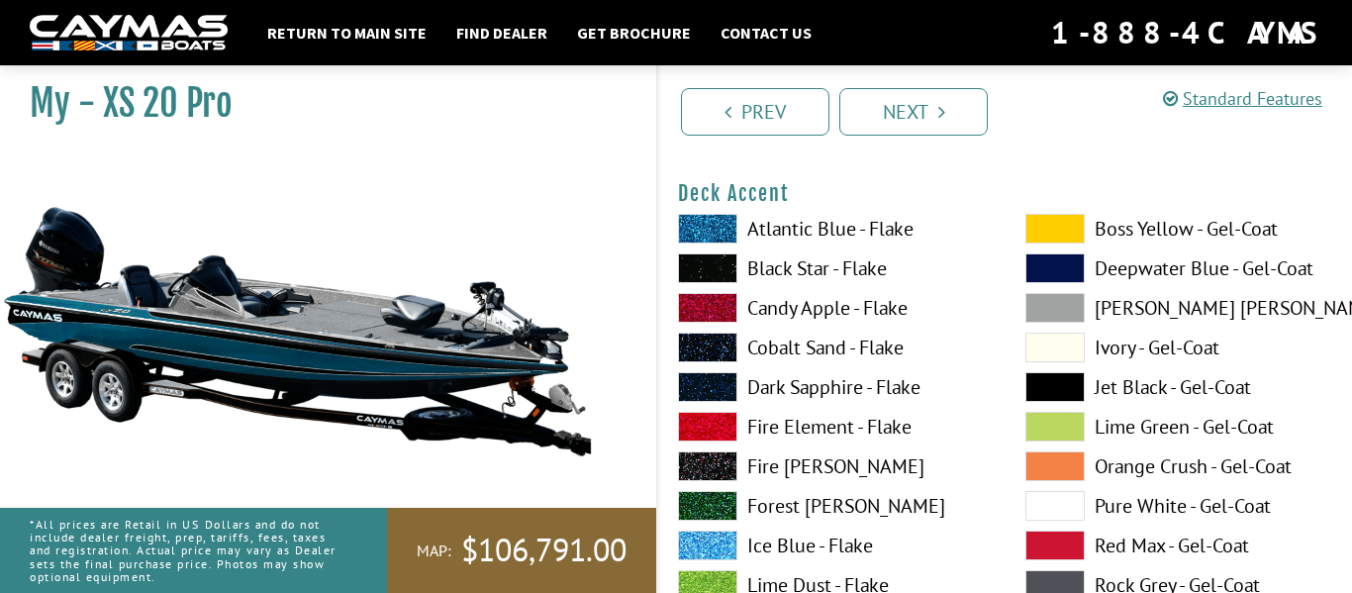
scroll to position [868, 0]
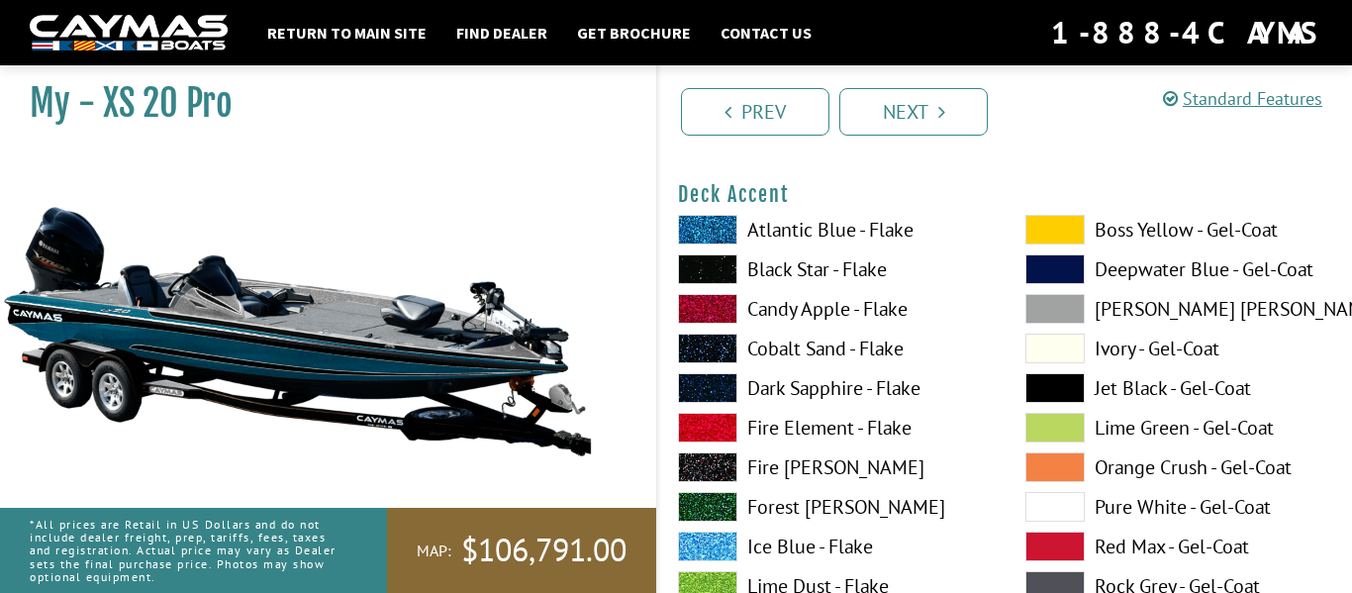
click at [828, 215] on label "Atlantic Blue - Flake" at bounding box center [832, 230] width 308 height 30
click at [822, 258] on label "Black Star - Flake" at bounding box center [832, 269] width 308 height 30
click at [846, 234] on label "Atlantic Blue - Flake" at bounding box center [832, 230] width 308 height 30
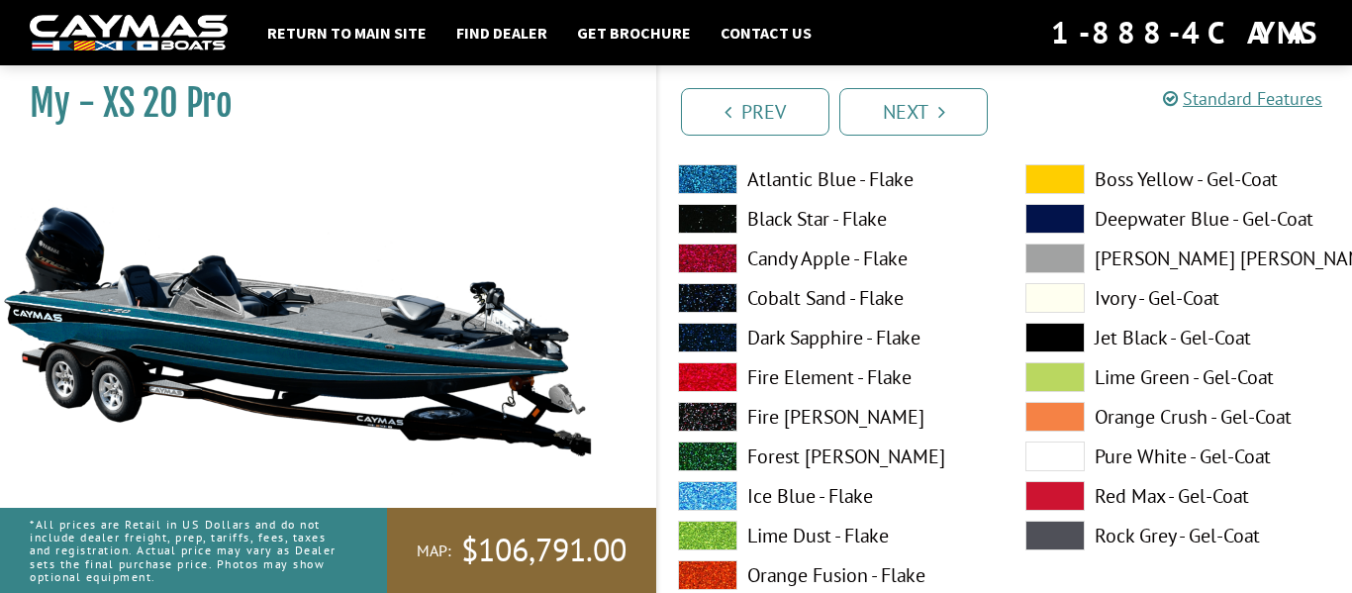
scroll to position [84, 0]
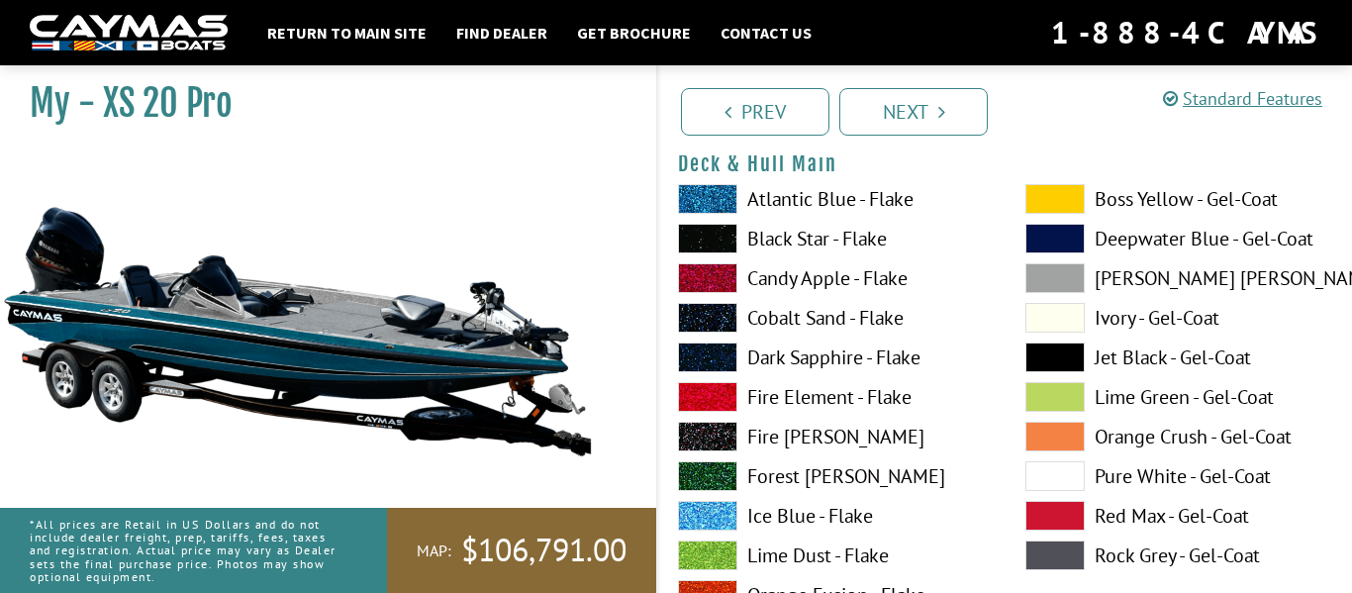
click at [800, 439] on label "Fire [PERSON_NAME]" at bounding box center [832, 437] width 308 height 30
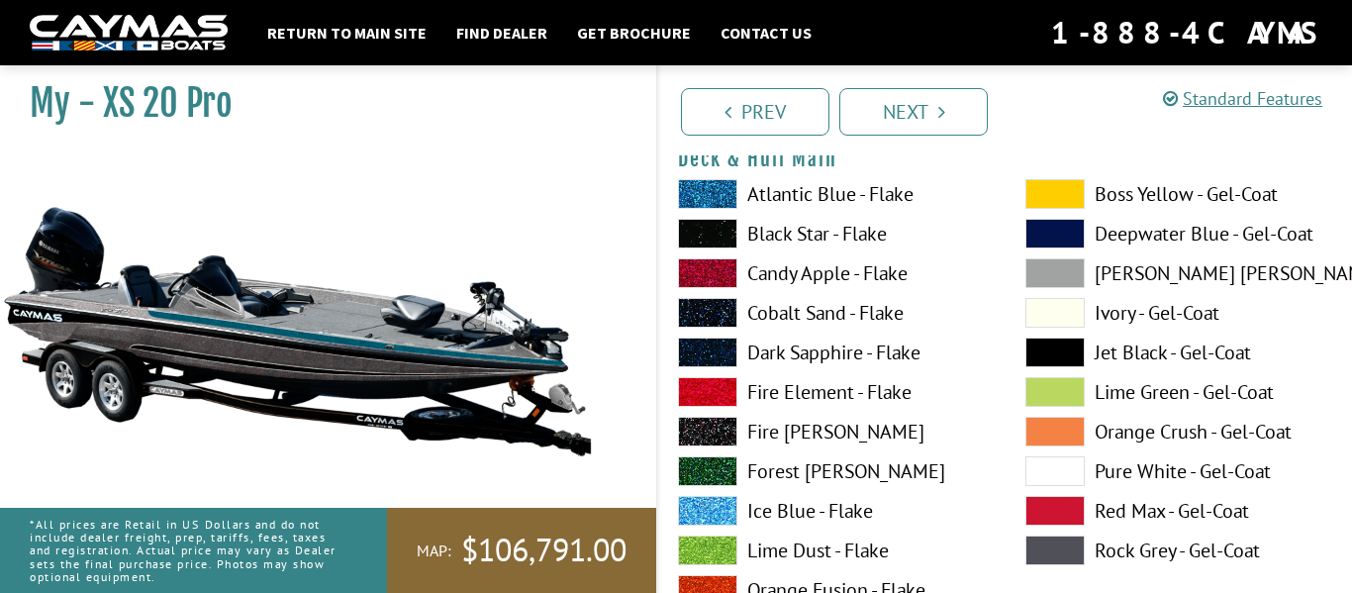
scroll to position [97, 0]
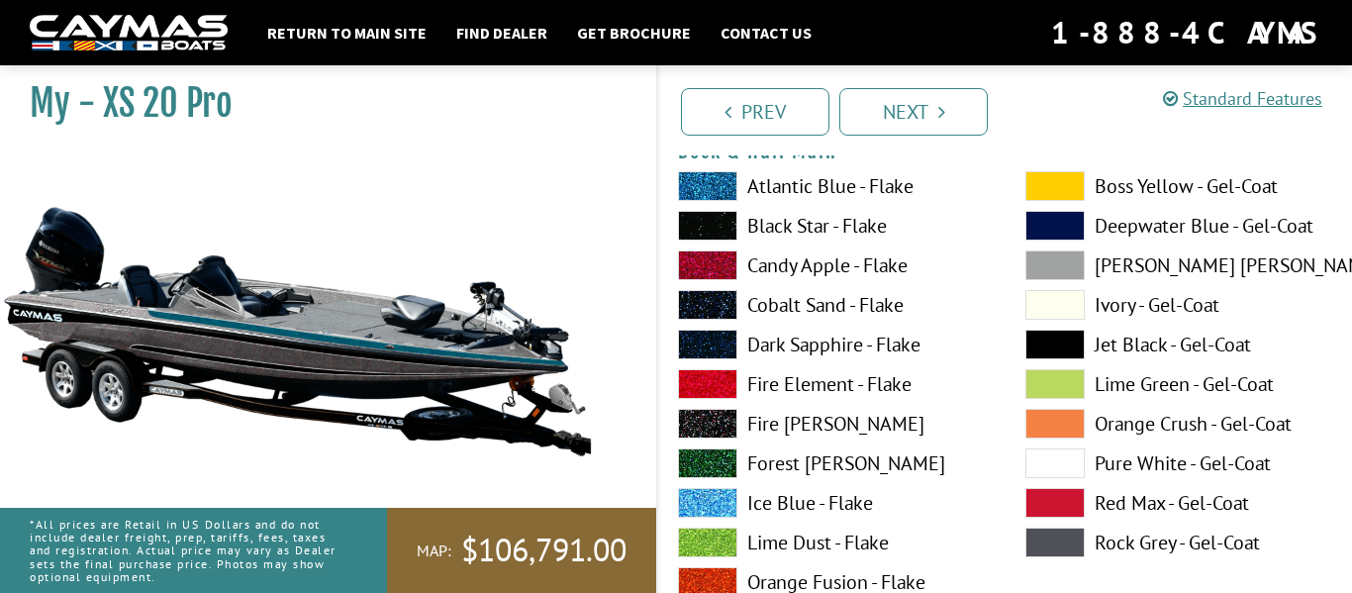
click at [1176, 183] on label "Boss Yellow - Gel-Coat" at bounding box center [1179, 186] width 308 height 30
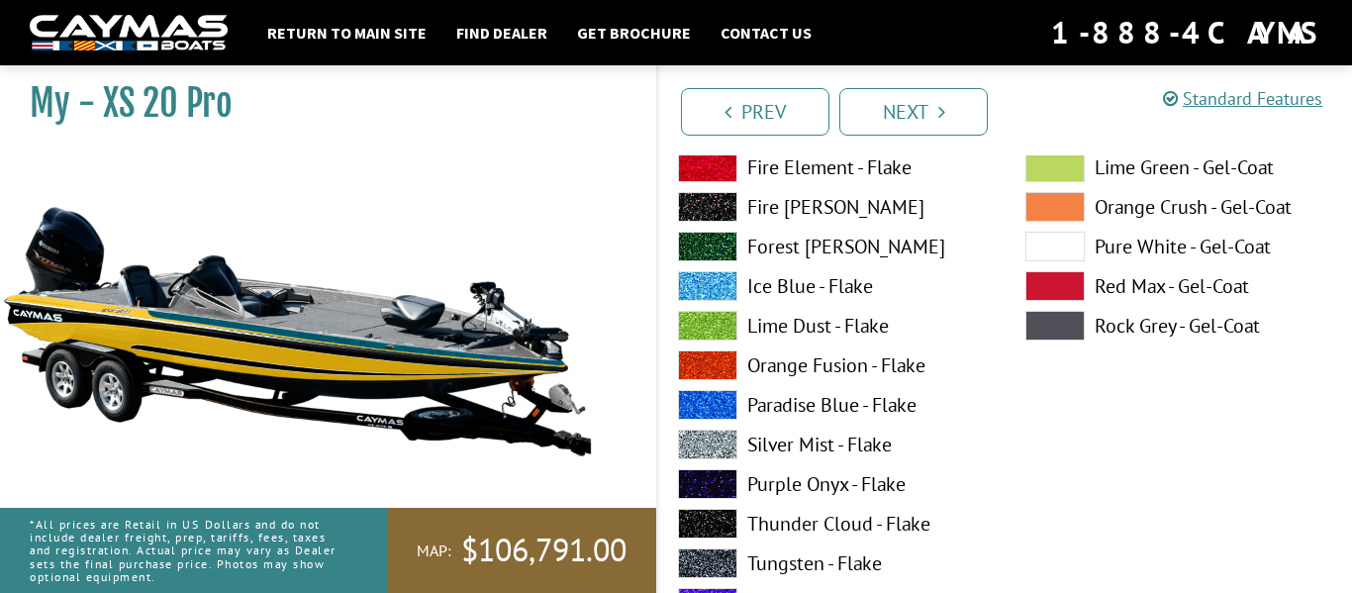
scroll to position [312, 0]
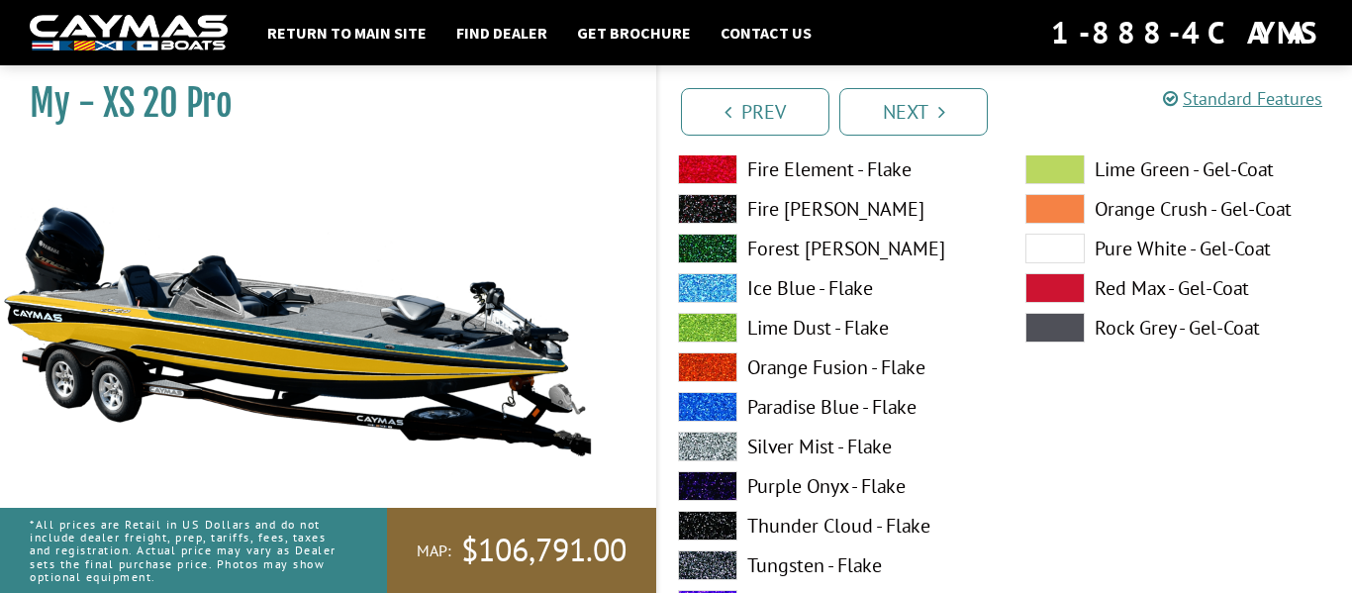
click at [1096, 336] on label "Rock Grey - Gel-Coat" at bounding box center [1179, 328] width 308 height 30
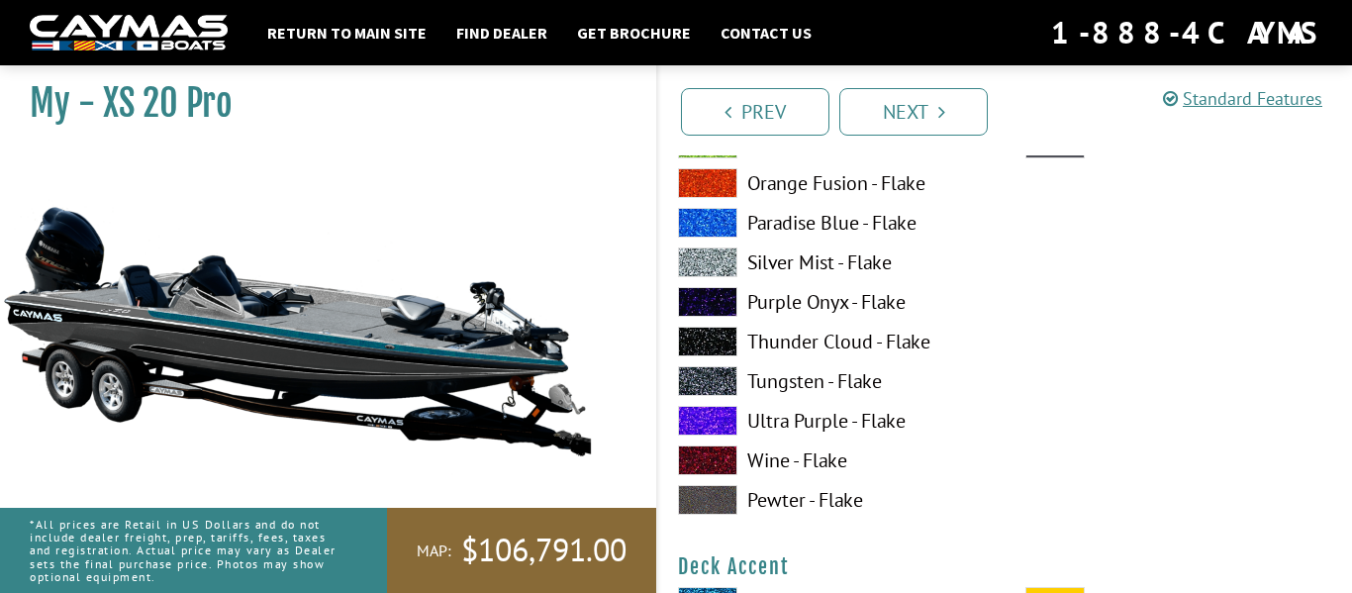
scroll to position [500, 0]
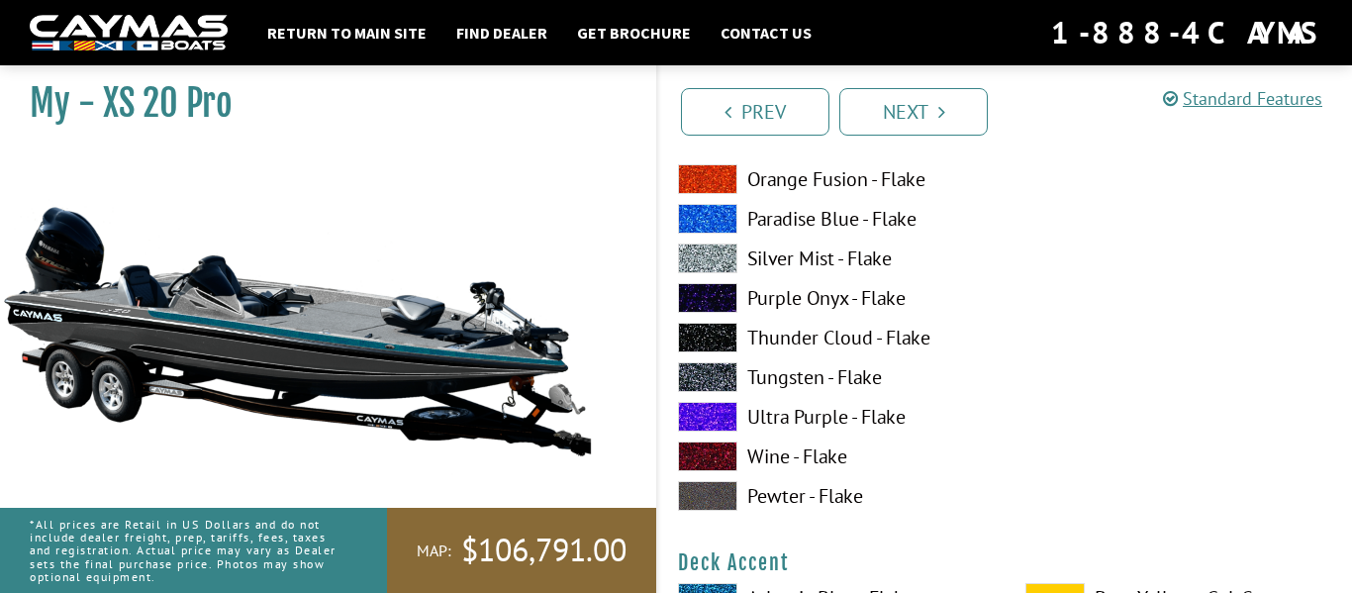
click at [814, 305] on label "Purple Onyx - Flake" at bounding box center [832, 298] width 308 height 30
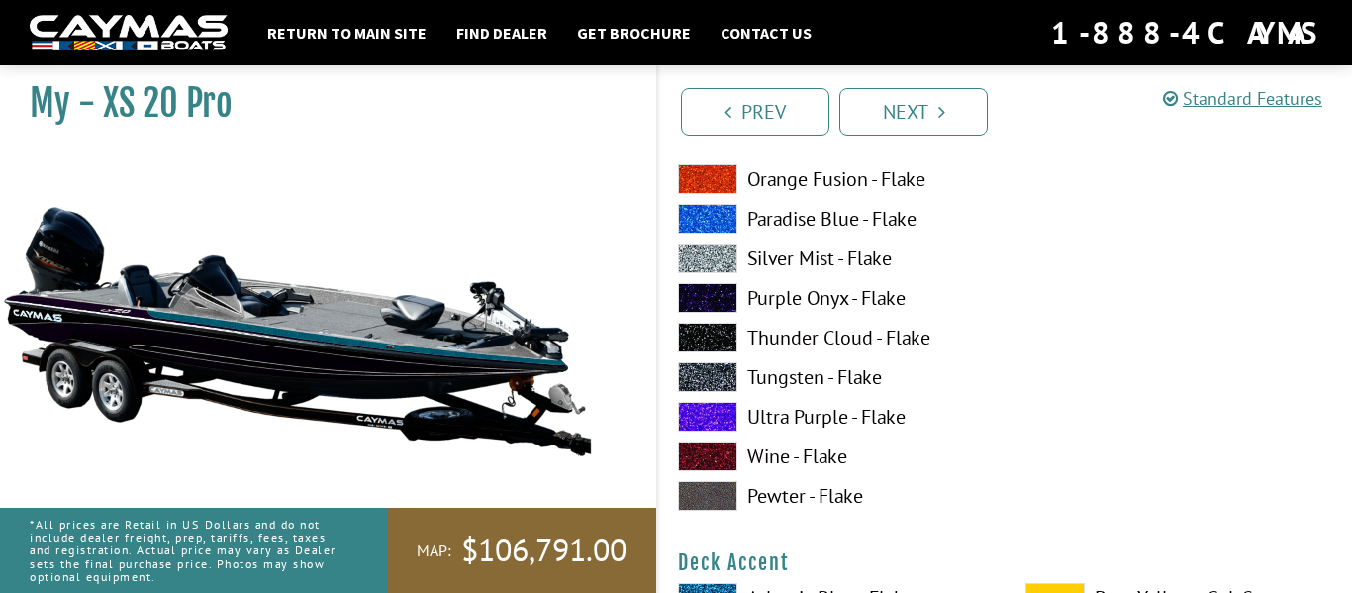
click at [770, 427] on label "Ultra Purple - Flake" at bounding box center [832, 417] width 308 height 30
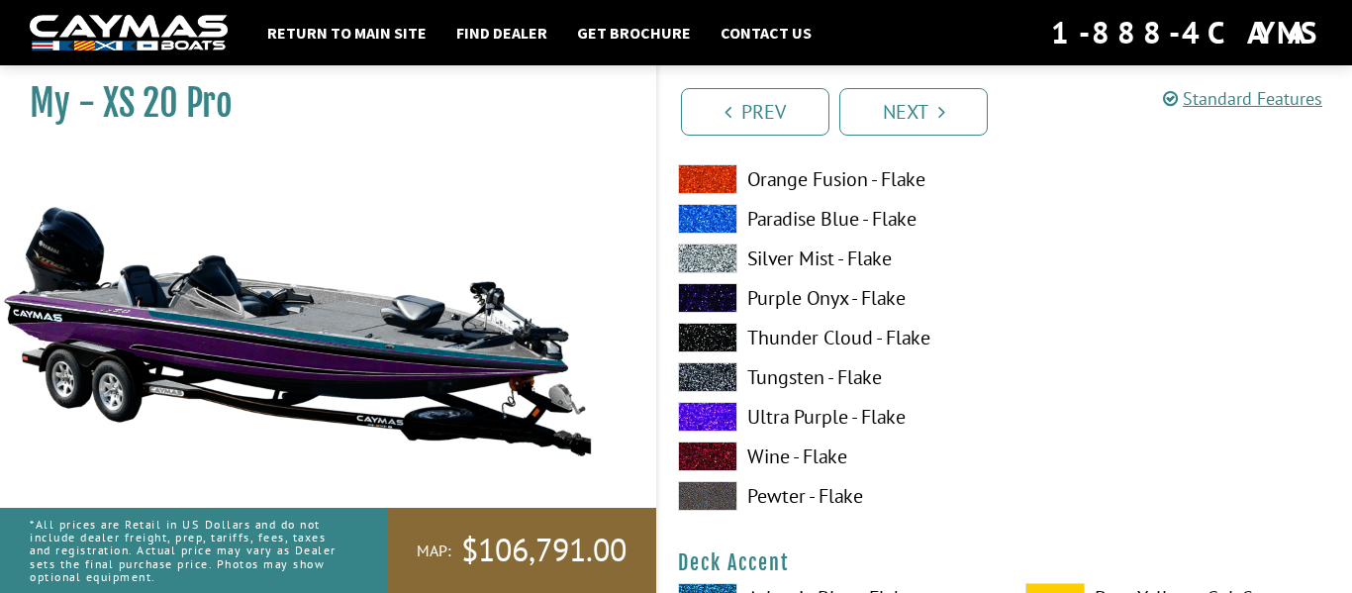
click at [761, 466] on label "Wine - Flake" at bounding box center [832, 456] width 308 height 30
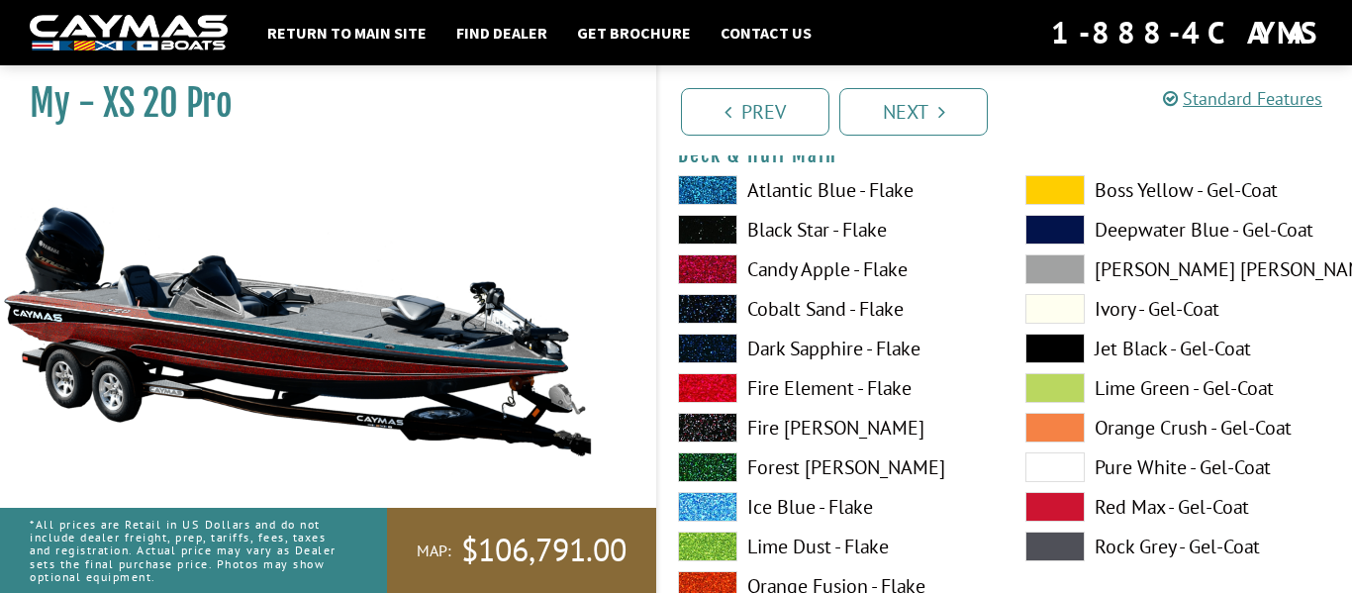
scroll to position [0, 0]
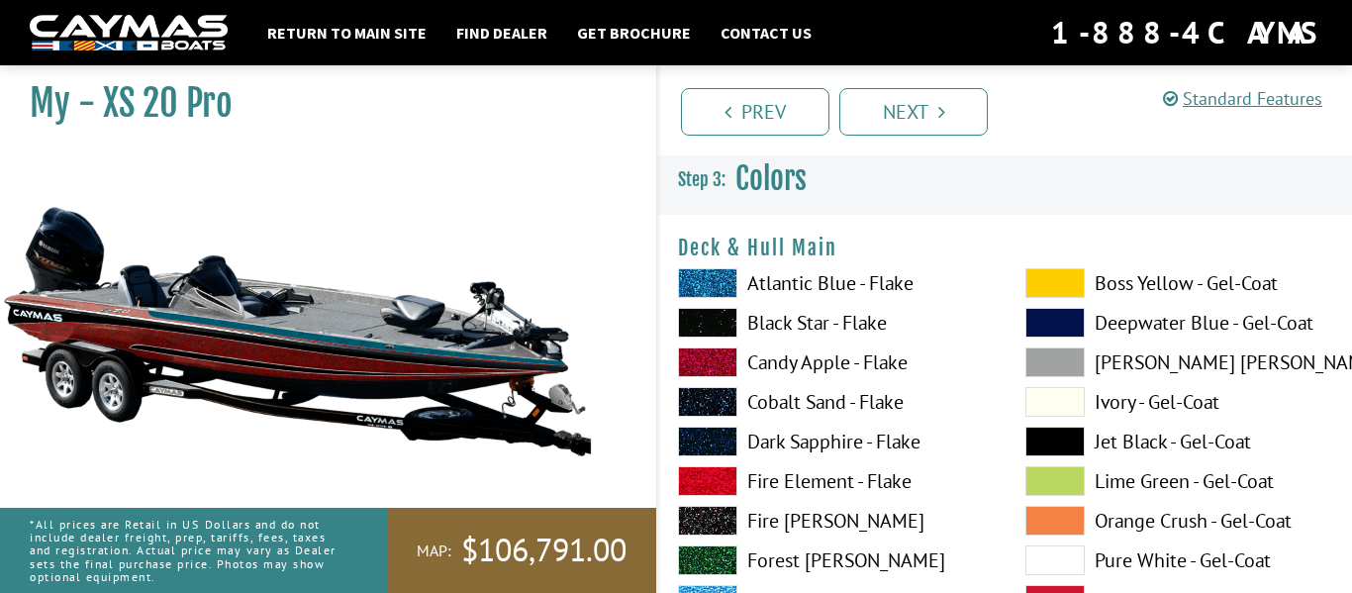
click at [806, 285] on label "Atlantic Blue - Flake" at bounding box center [832, 283] width 308 height 30
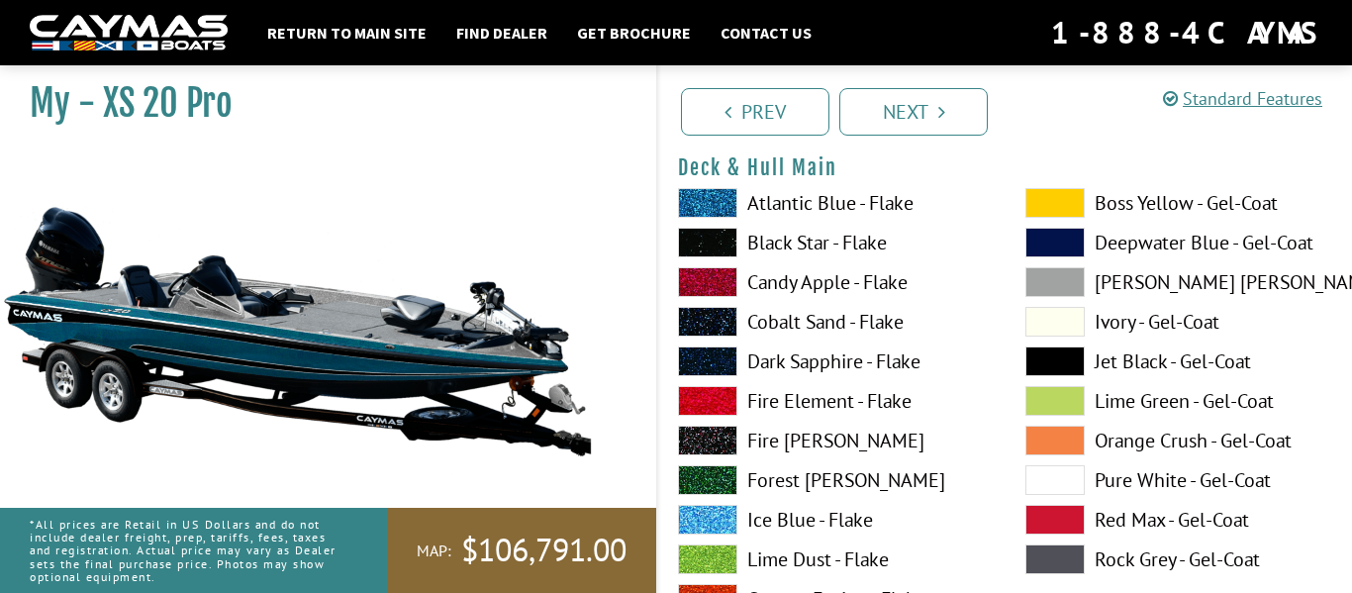
scroll to position [84, 0]
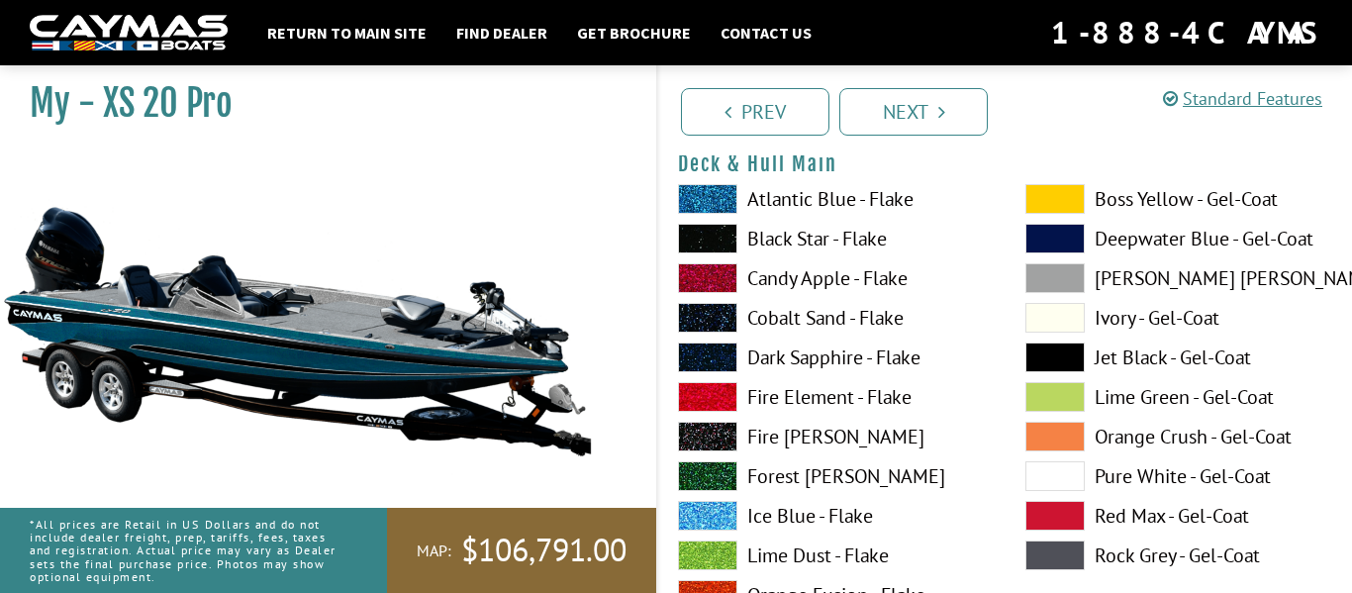
click at [785, 355] on label "Dark Sapphire - Flake" at bounding box center [832, 357] width 308 height 30
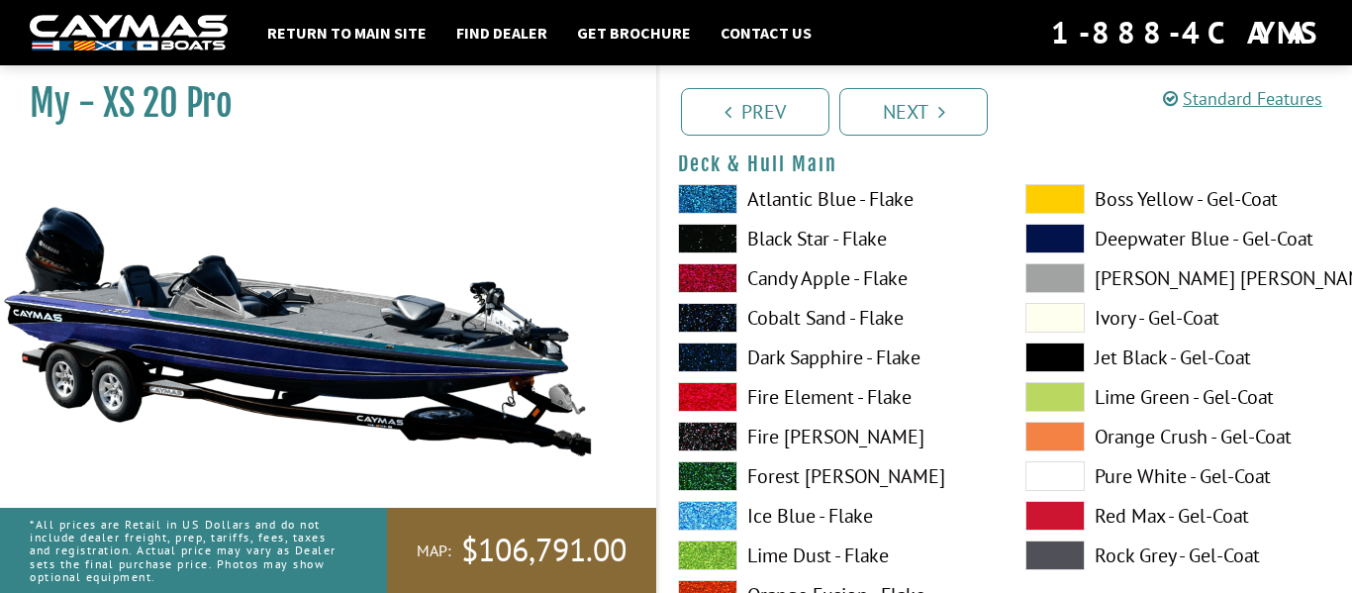
click at [765, 434] on label "Fire [PERSON_NAME]" at bounding box center [832, 437] width 308 height 30
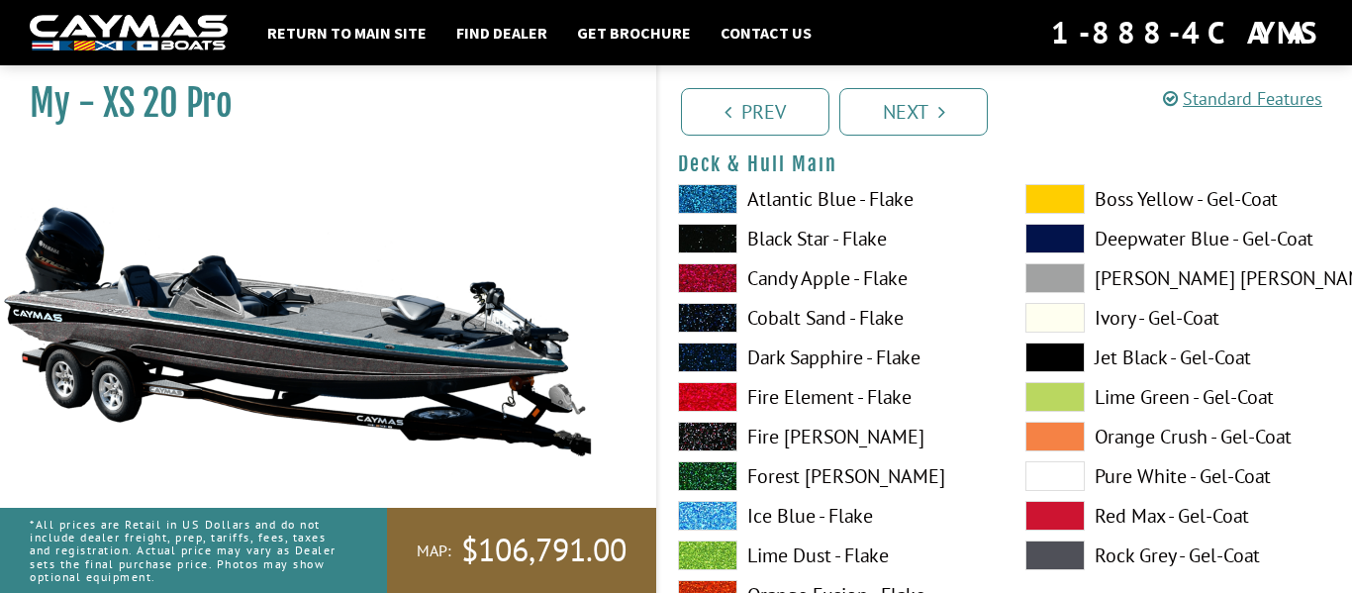
click at [796, 403] on label "Fire Element - Flake" at bounding box center [832, 397] width 308 height 30
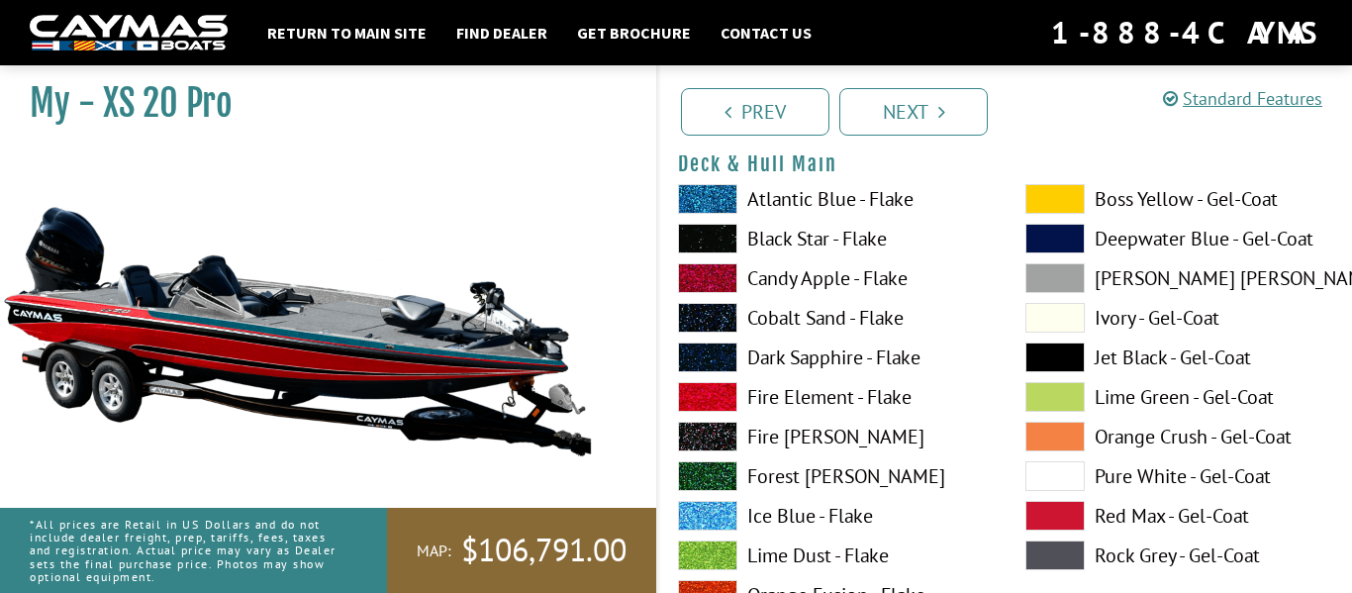
click at [803, 366] on label "Dark Sapphire - Flake" at bounding box center [832, 357] width 308 height 30
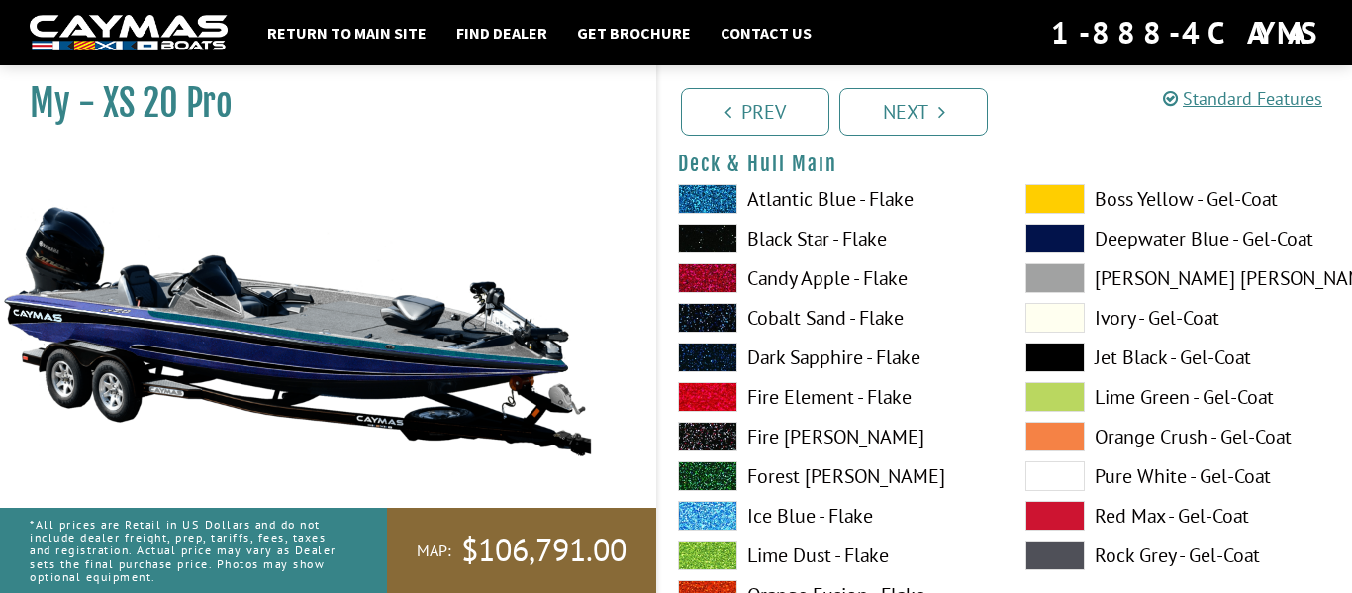
click at [818, 307] on label "Cobalt Sand - Flake" at bounding box center [832, 318] width 308 height 30
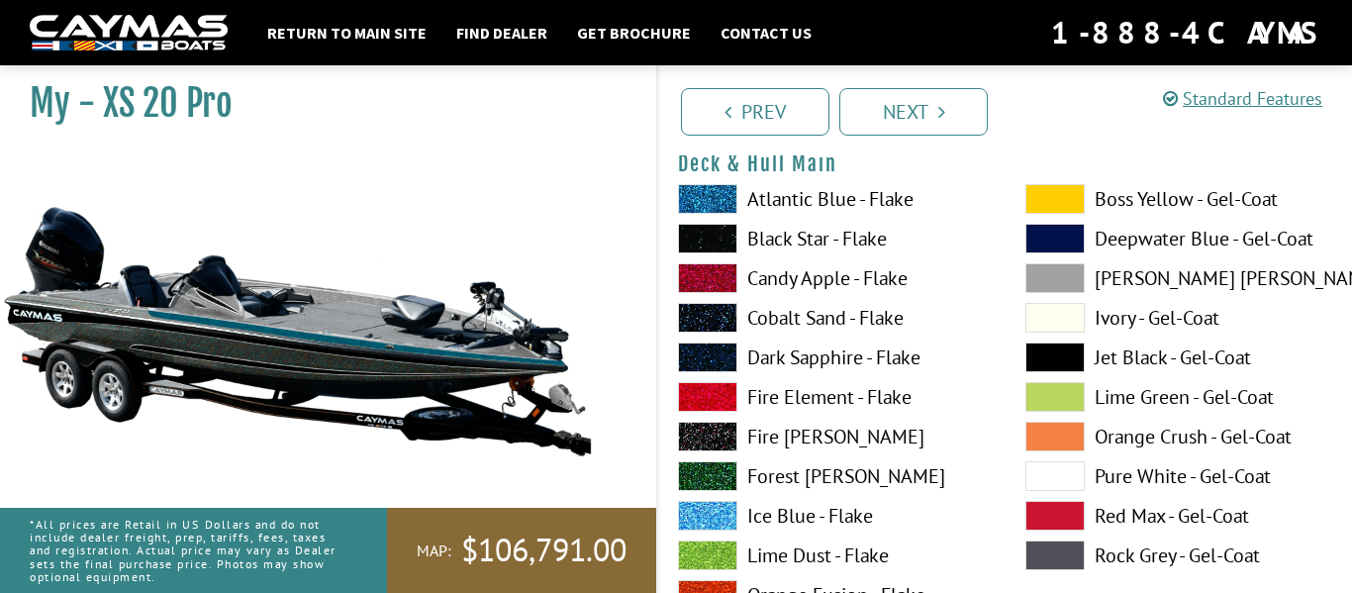
click at [813, 272] on label "Candy Apple - Flake" at bounding box center [832, 278] width 308 height 30
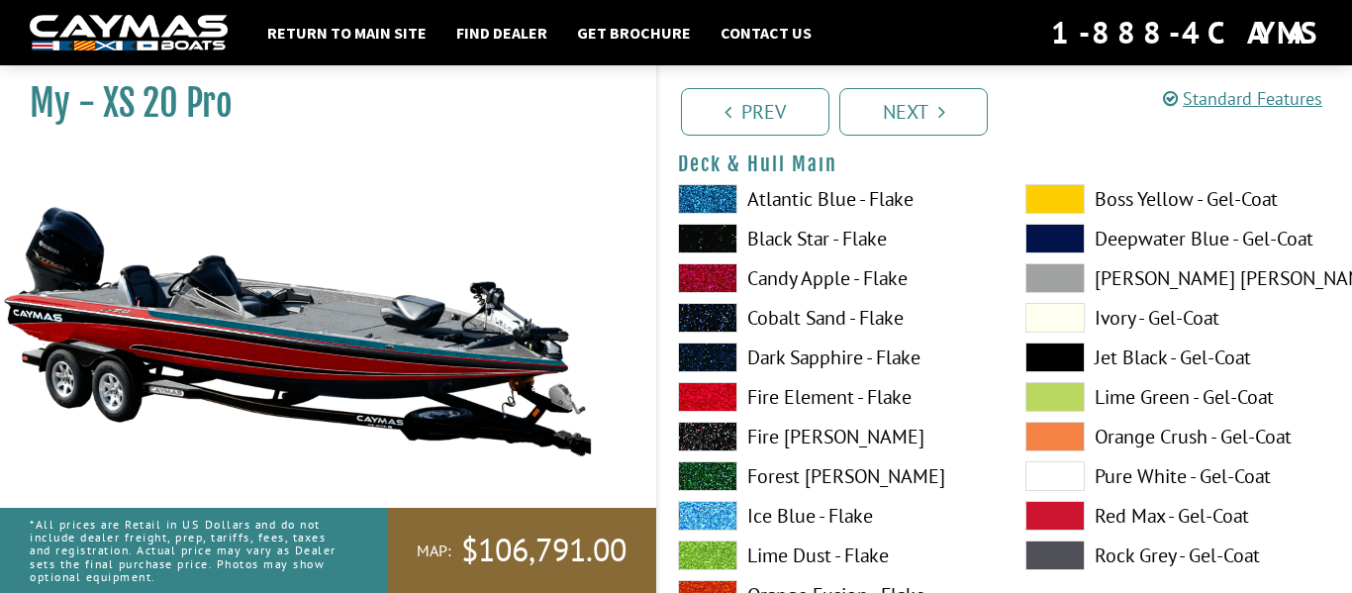
click at [814, 246] on label "Black Star - Flake" at bounding box center [832, 239] width 308 height 30
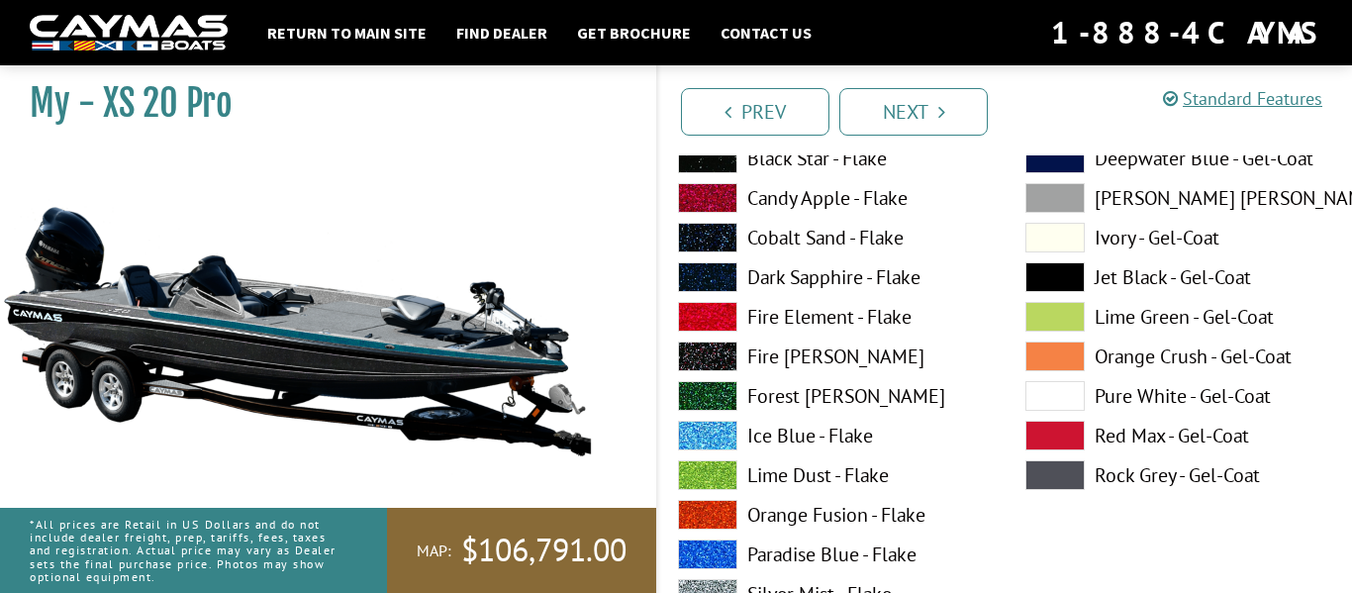
scroll to position [172, 0]
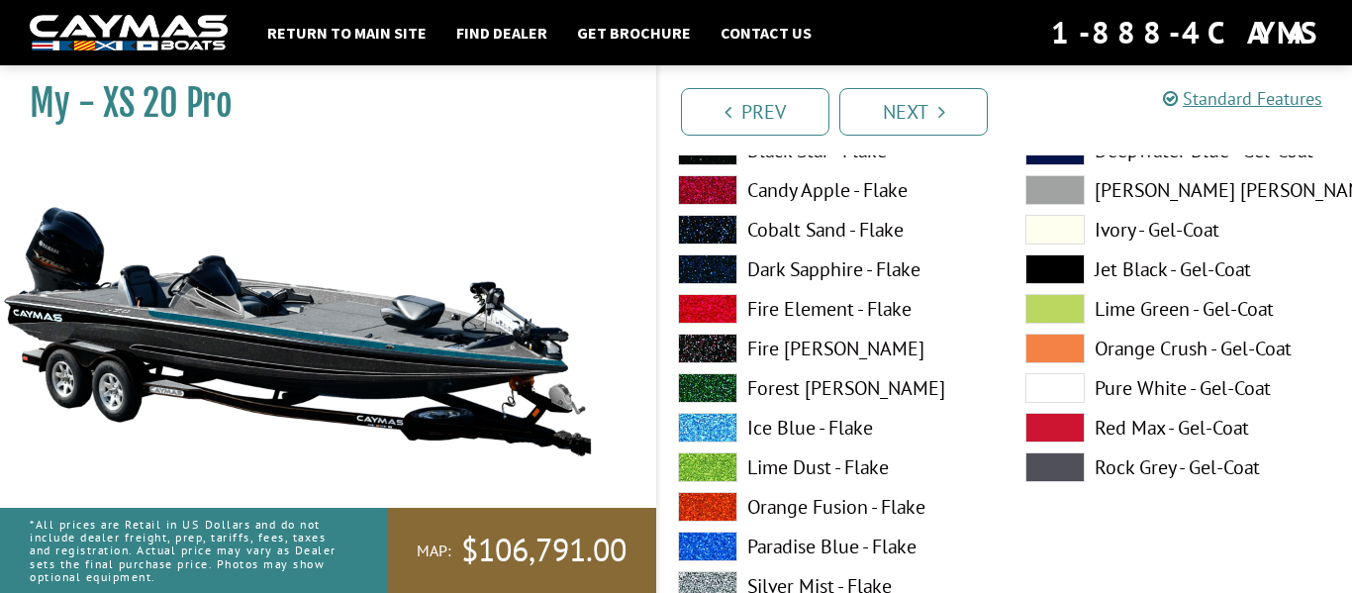
click at [783, 381] on label "Forest [PERSON_NAME]" at bounding box center [832, 388] width 308 height 30
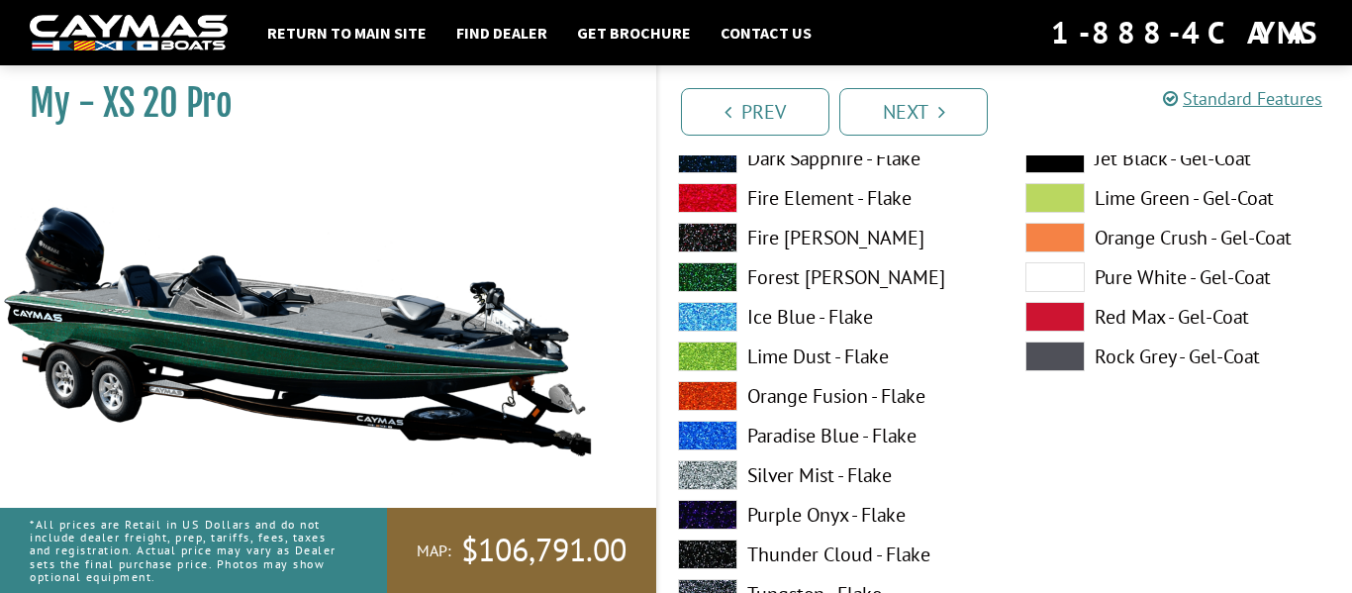
scroll to position [286, 0]
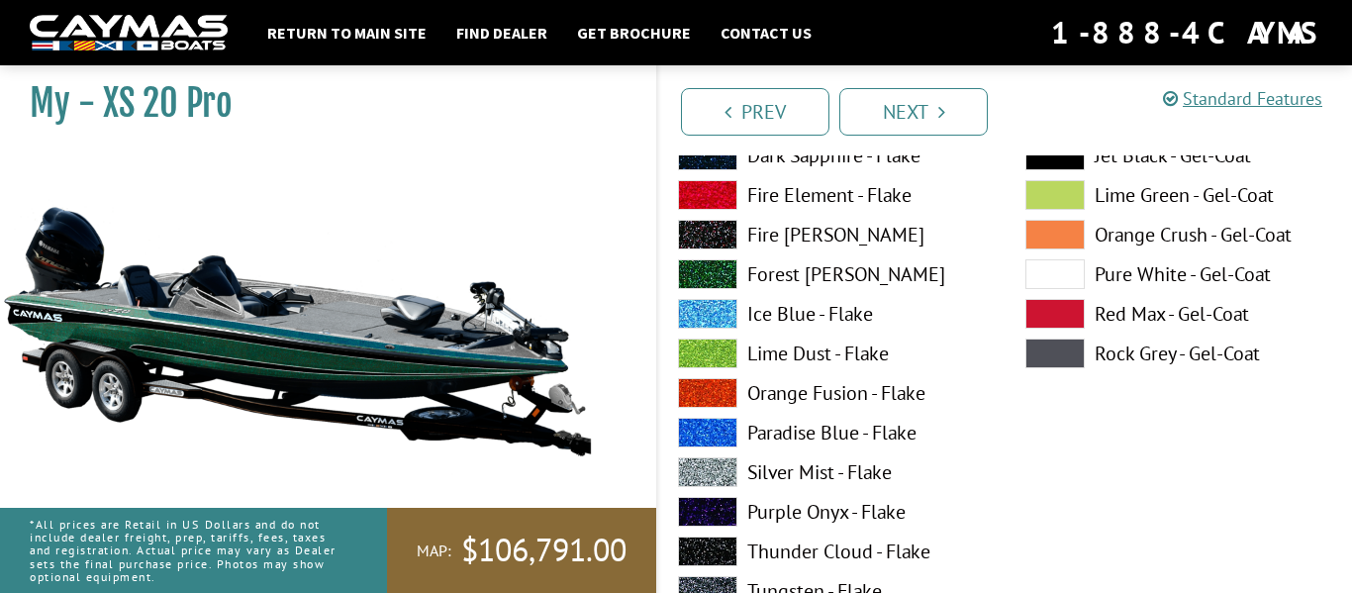
click at [783, 381] on label "Orange Fusion - Flake" at bounding box center [832, 393] width 308 height 30
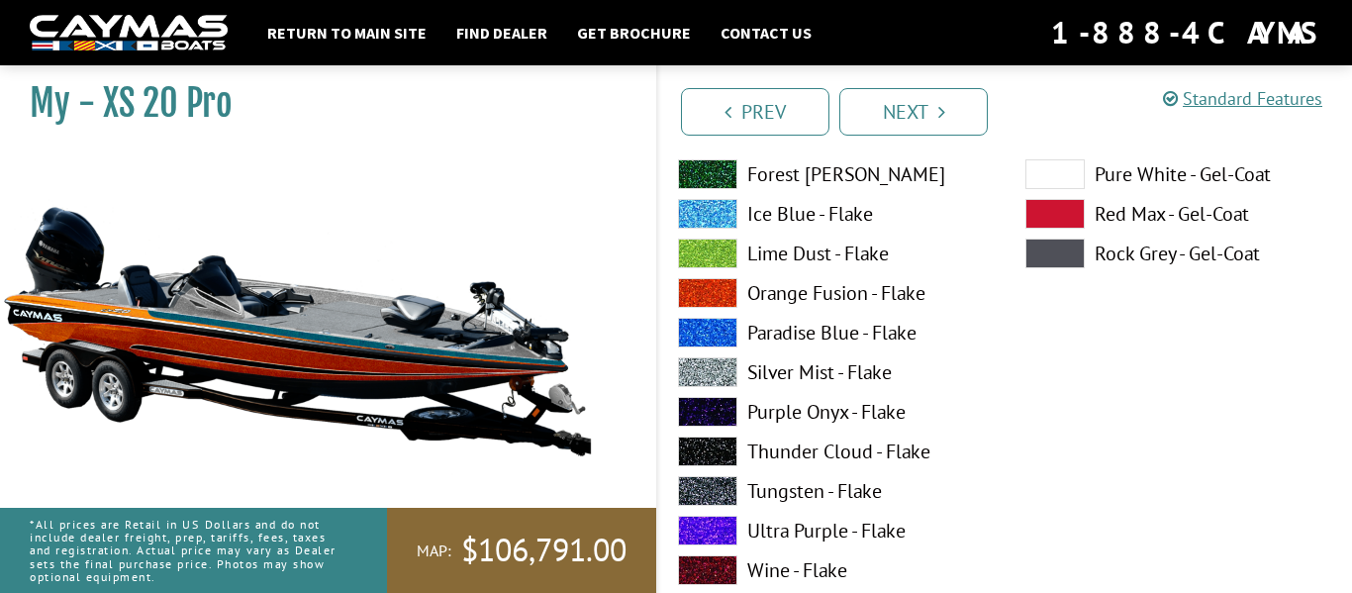
scroll to position [389, 0]
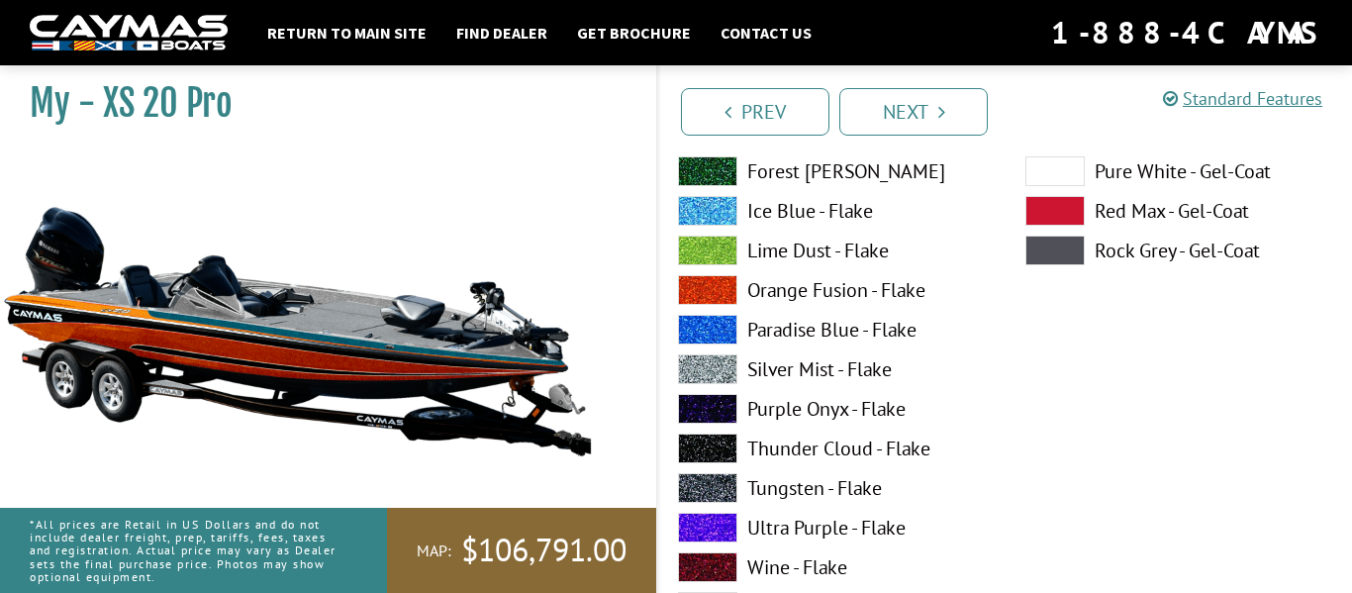
click at [808, 364] on label "Silver Mist - Flake" at bounding box center [832, 369] width 308 height 30
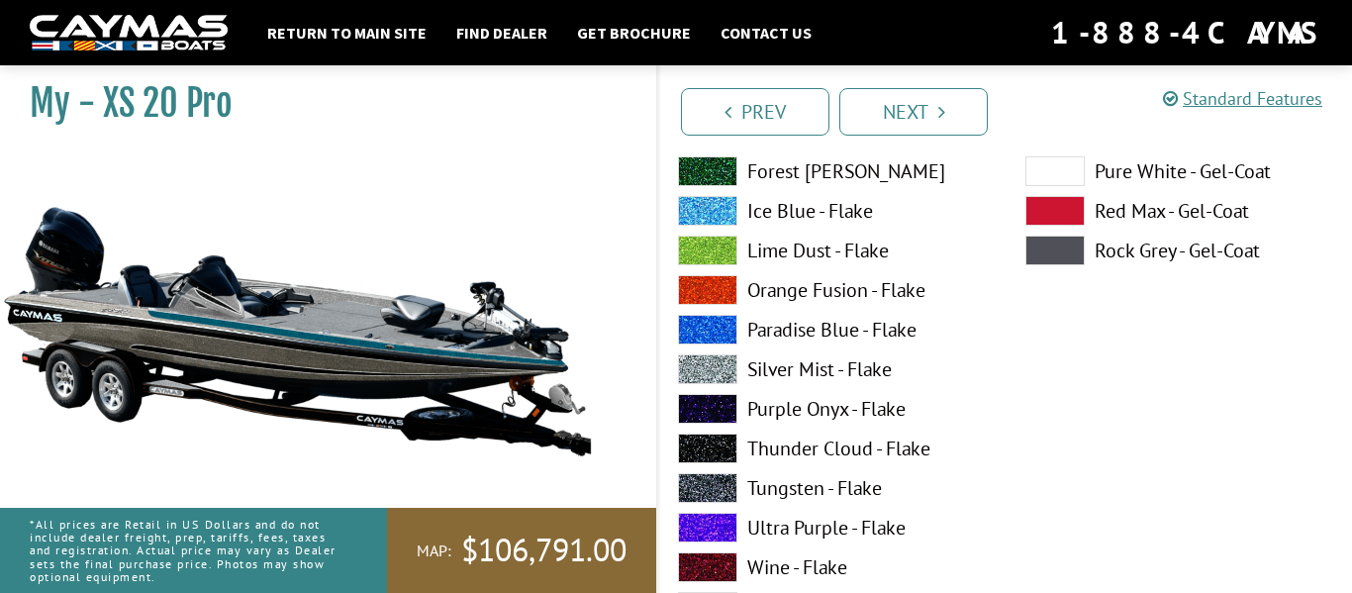
click at [781, 437] on label "Thunder Cloud - Flake" at bounding box center [832, 448] width 308 height 30
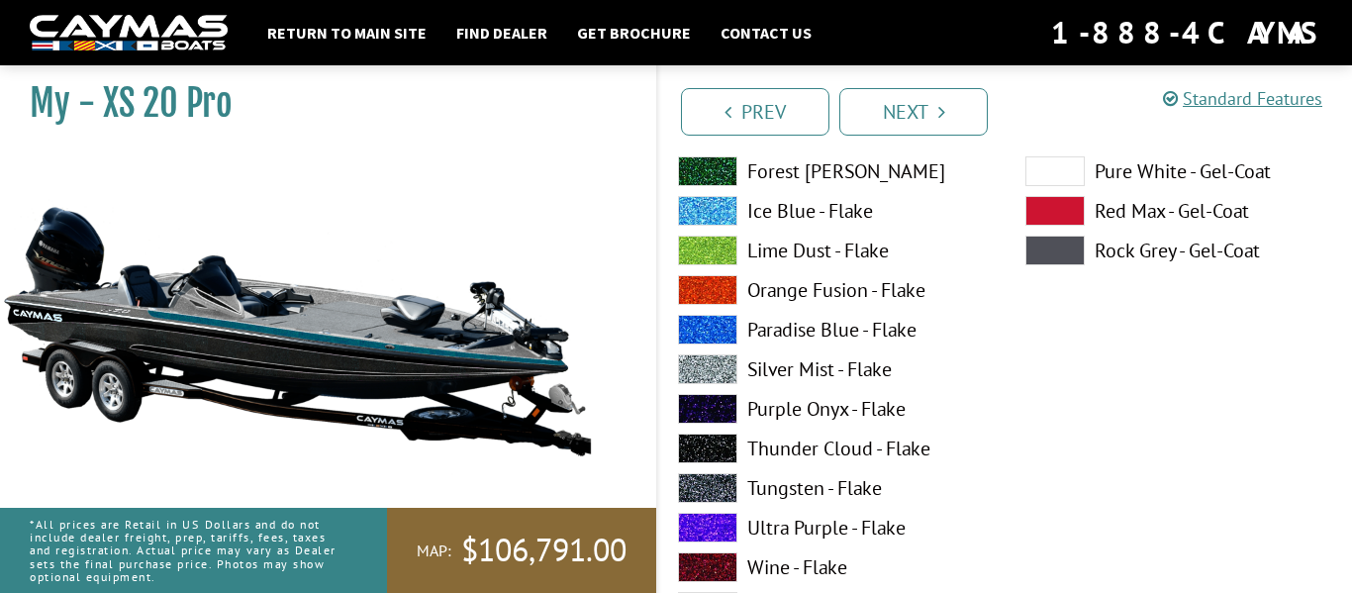
scroll to position [438, 0]
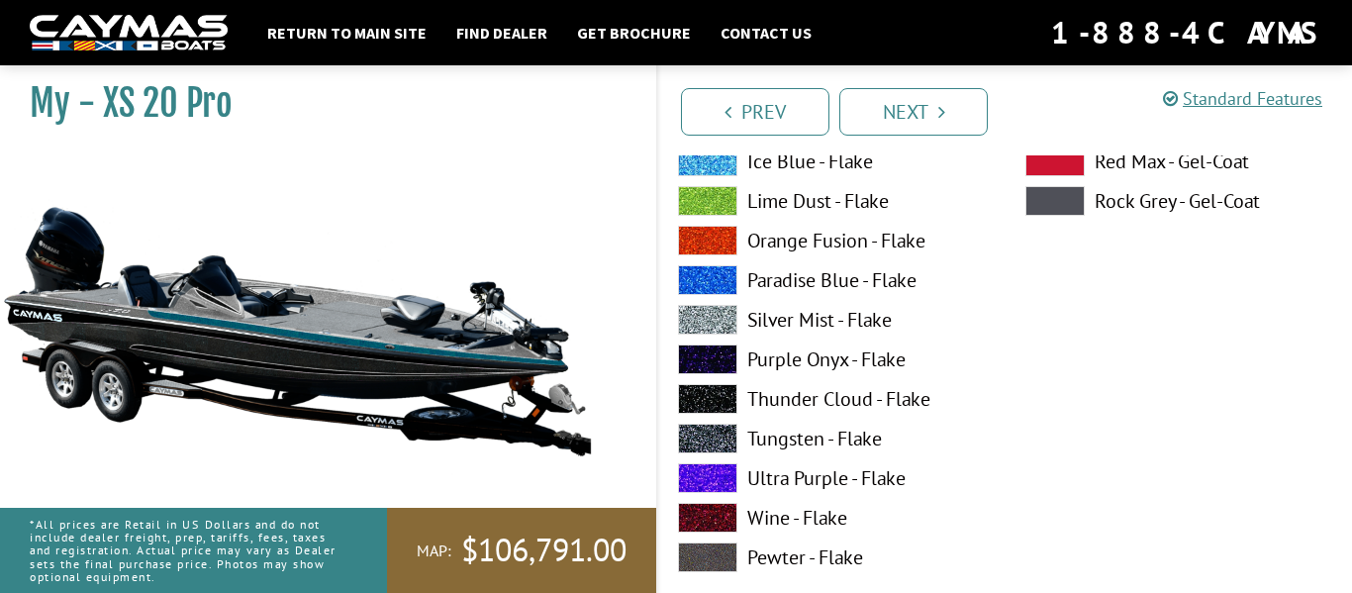
click at [820, 445] on label "Tungsten - Flake" at bounding box center [832, 439] width 308 height 30
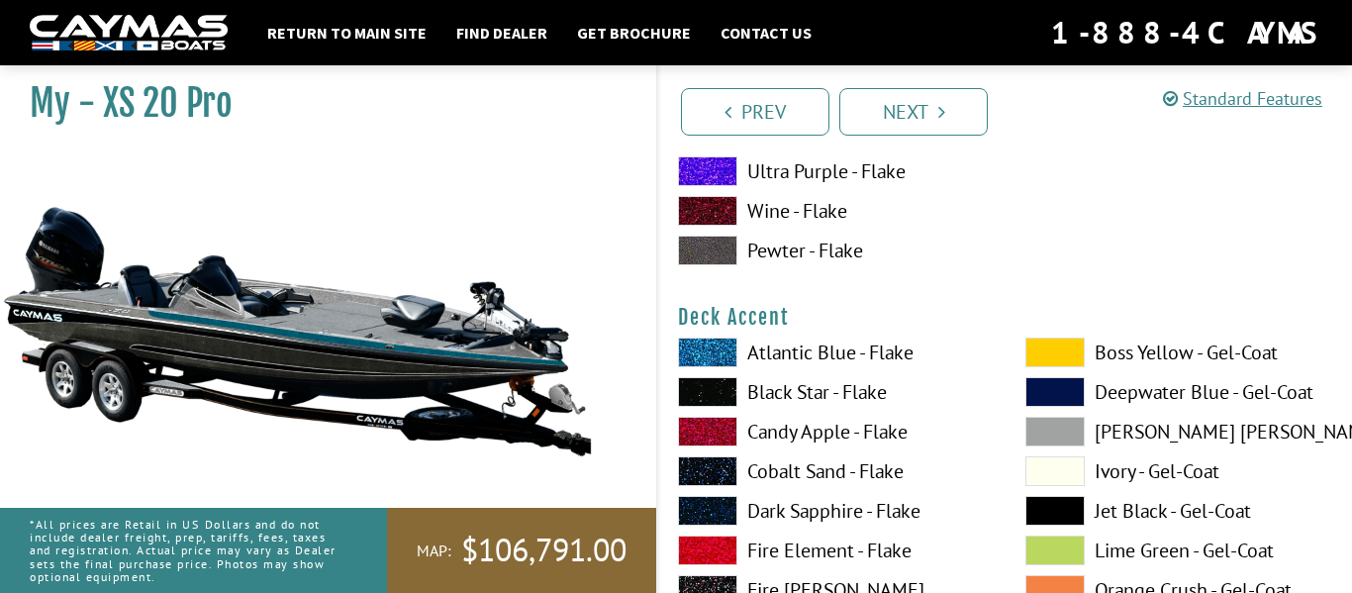
scroll to position [746, 0]
click at [774, 386] on label "Black Star - Flake" at bounding box center [832, 391] width 308 height 30
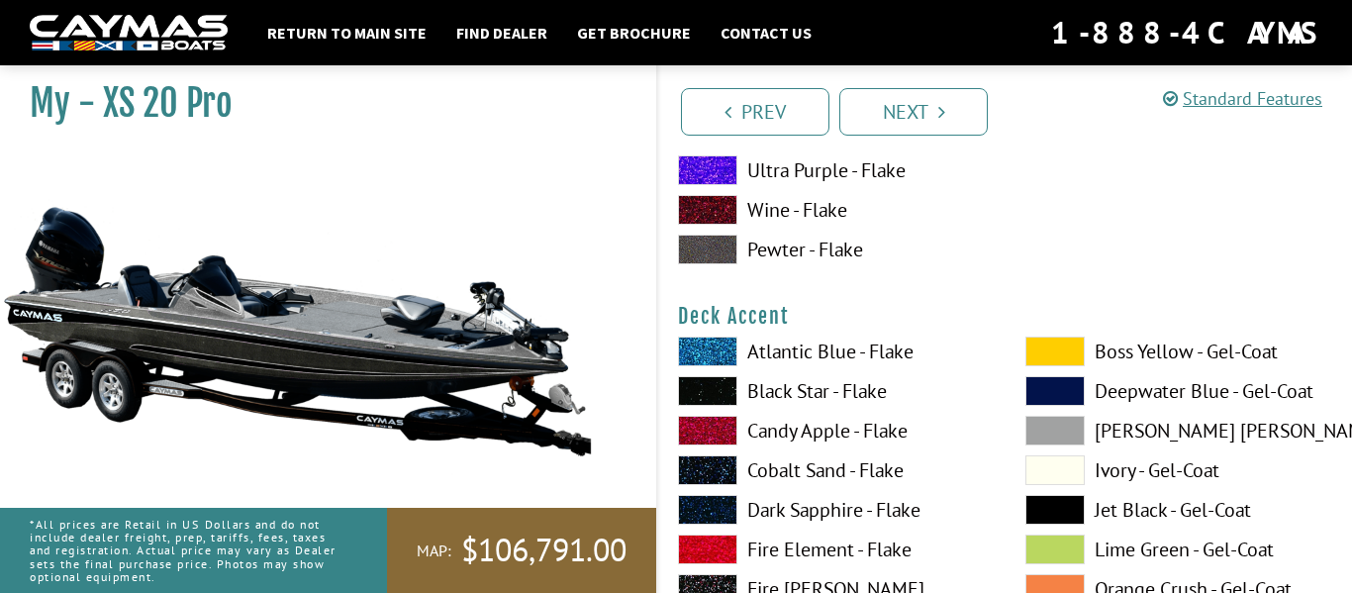
click at [770, 426] on label "Candy Apple - Flake" at bounding box center [832, 431] width 308 height 30
click at [773, 399] on label "Black Star - Flake" at bounding box center [832, 391] width 308 height 30
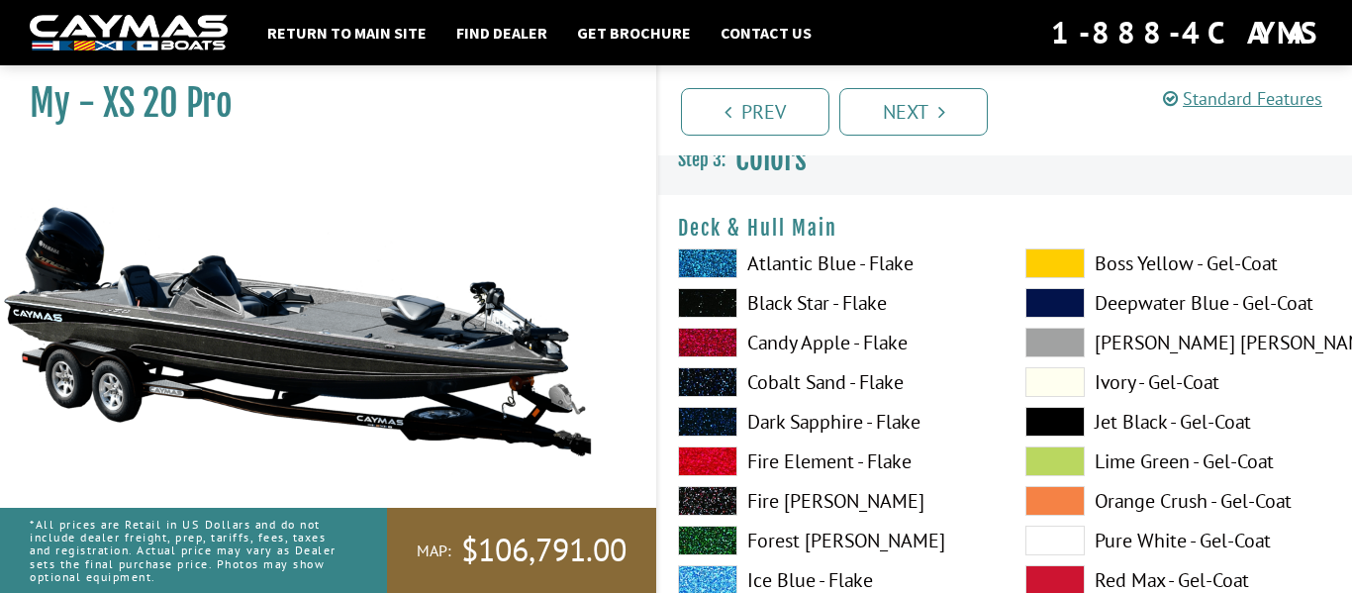
scroll to position [5, 0]
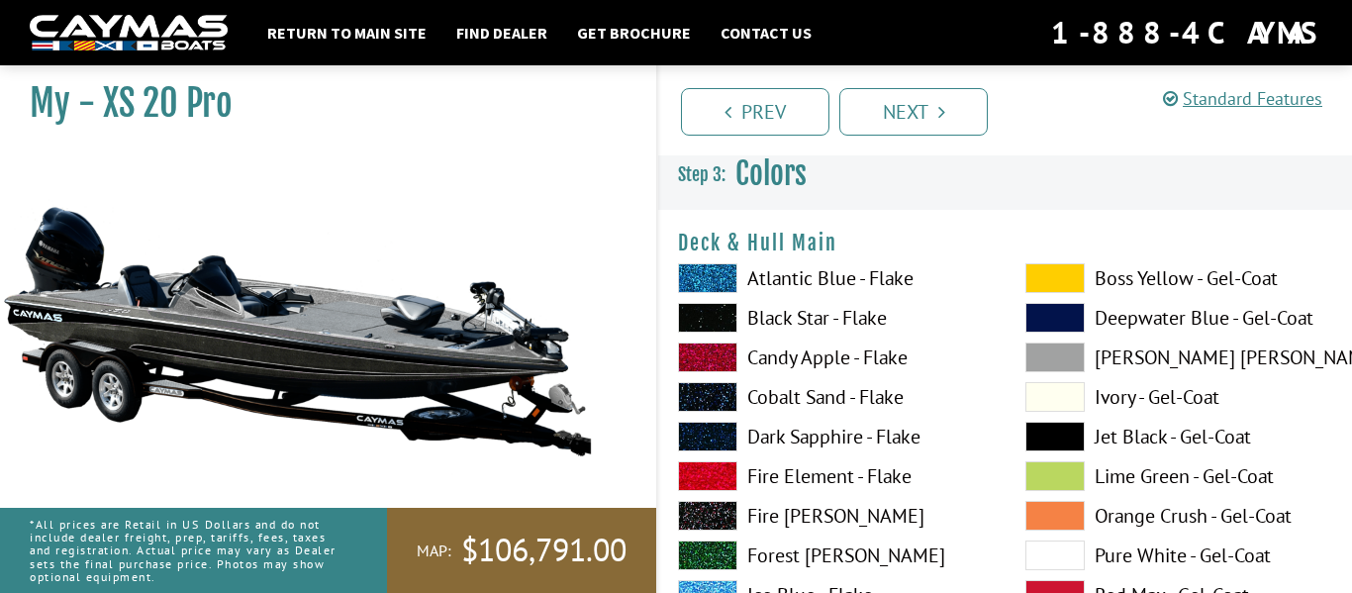
click at [1094, 392] on label "Ivory - Gel-Coat" at bounding box center [1179, 397] width 308 height 30
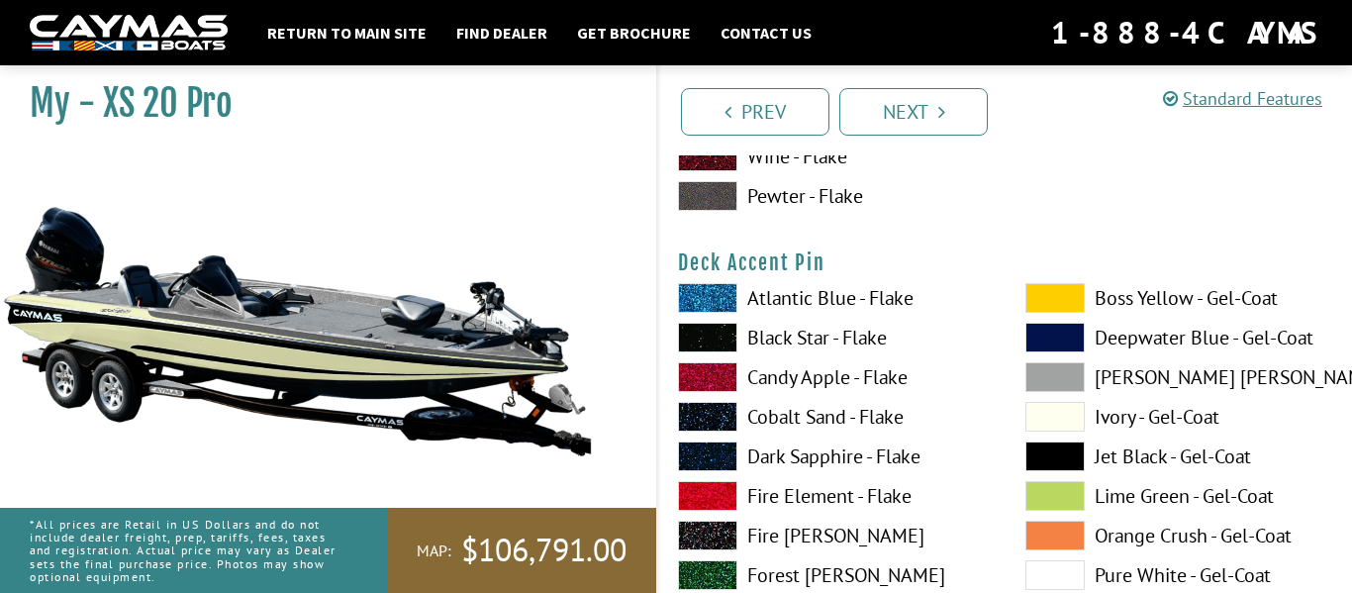
scroll to position [1569, 0]
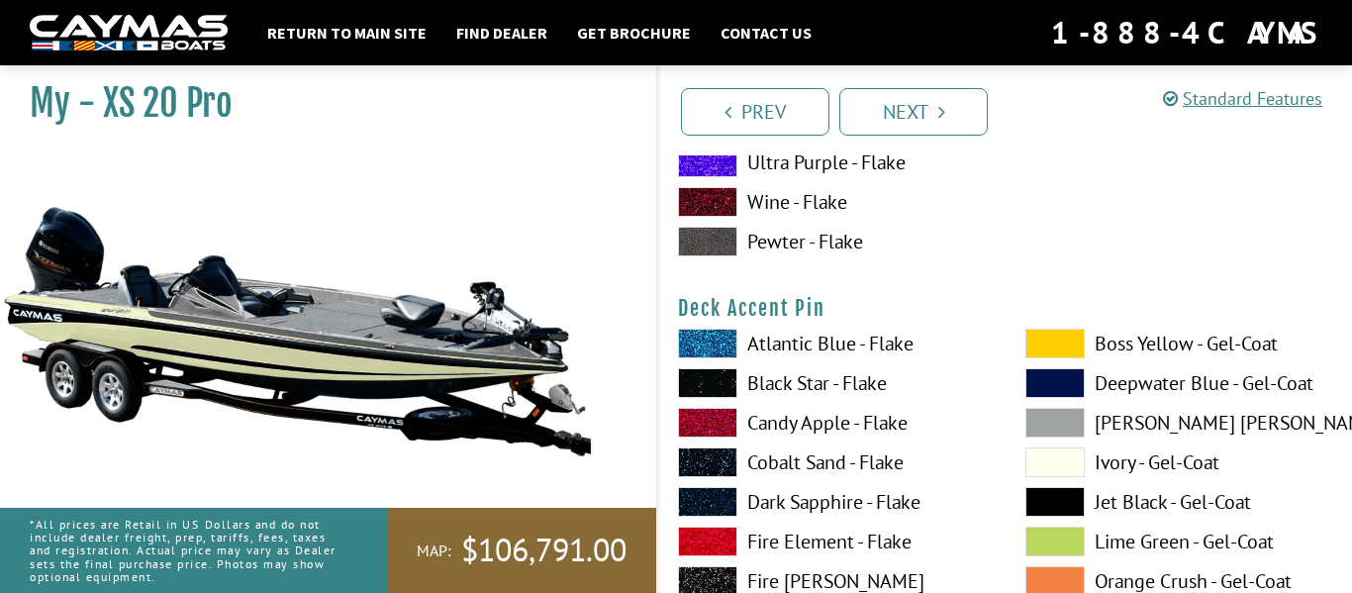
click at [793, 385] on label "Black Star - Flake" at bounding box center [832, 383] width 308 height 30
click at [787, 339] on label "Atlantic Blue - Flake" at bounding box center [832, 344] width 308 height 30
click at [778, 388] on label "Black Star - Flake" at bounding box center [832, 383] width 308 height 30
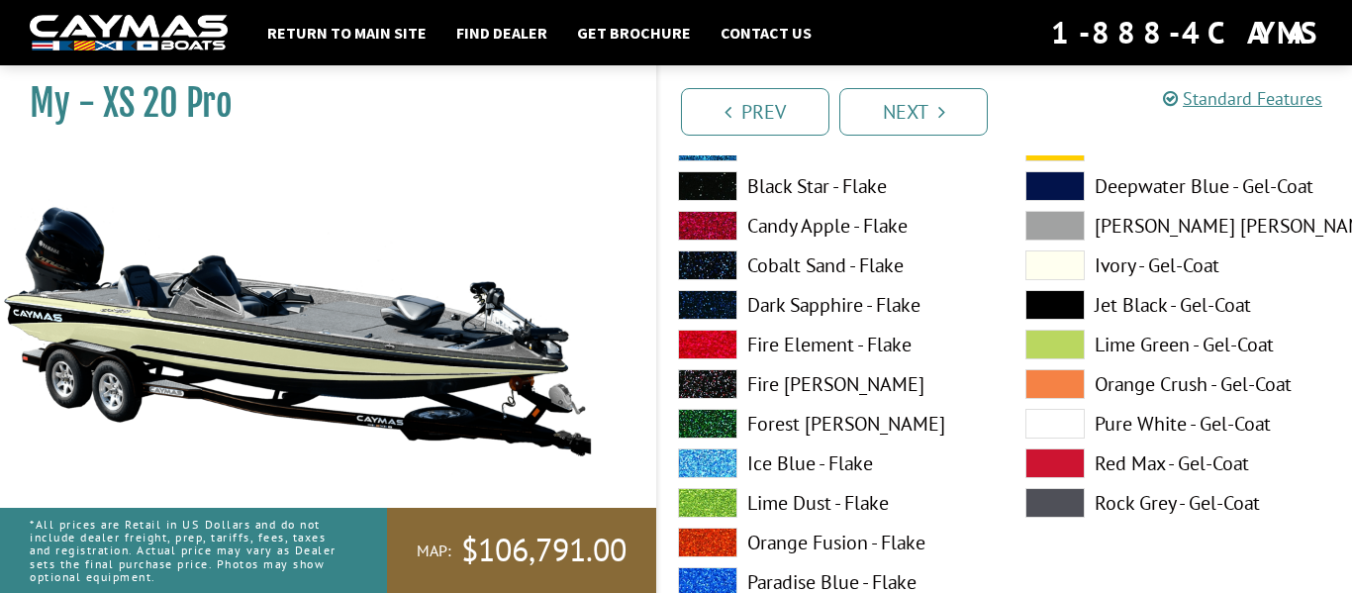
scroll to position [945, 0]
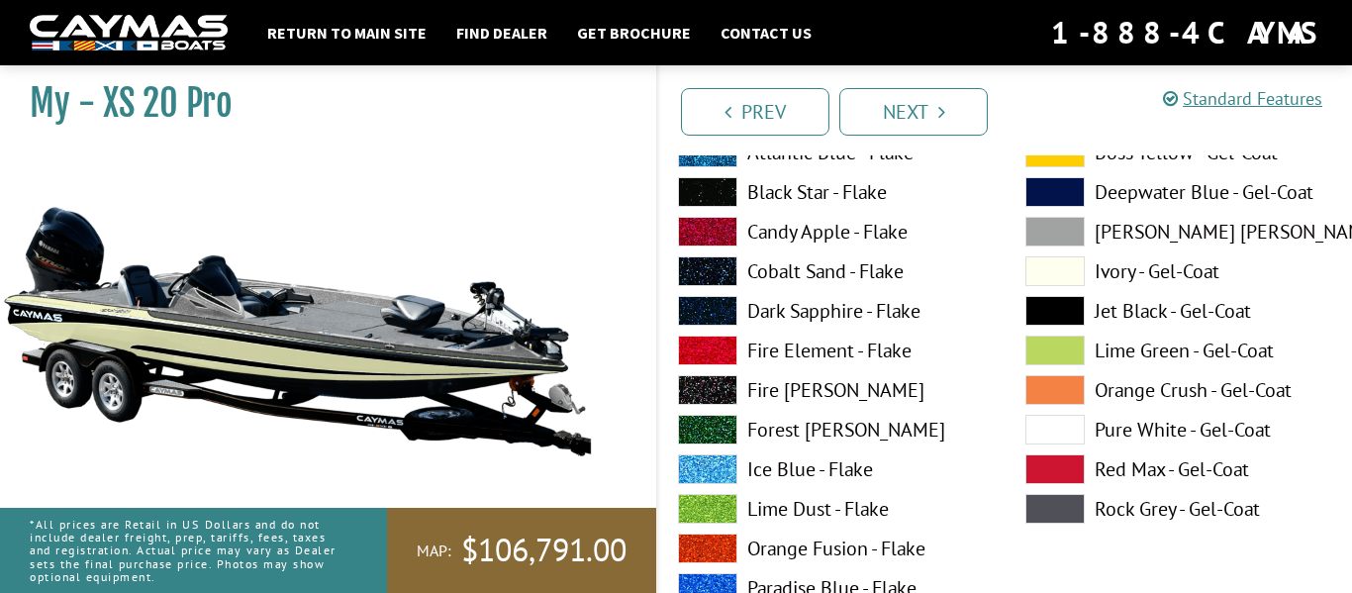
click at [784, 188] on label "Black Star - Flake" at bounding box center [832, 192] width 308 height 30
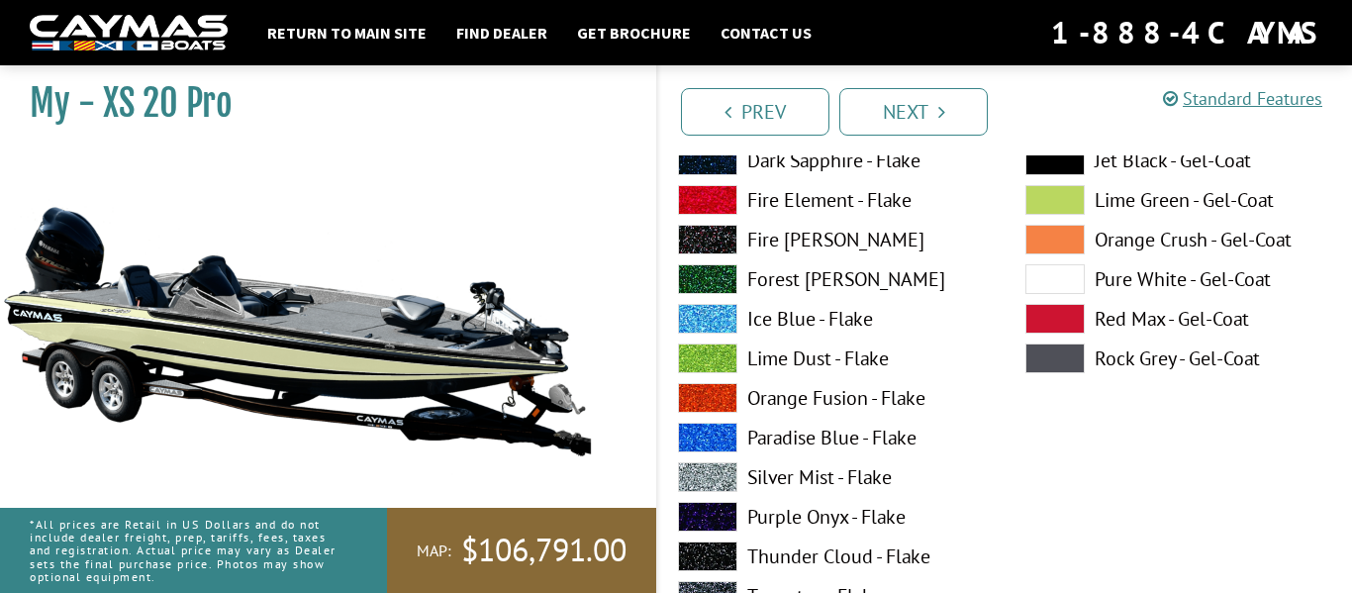
scroll to position [182, 0]
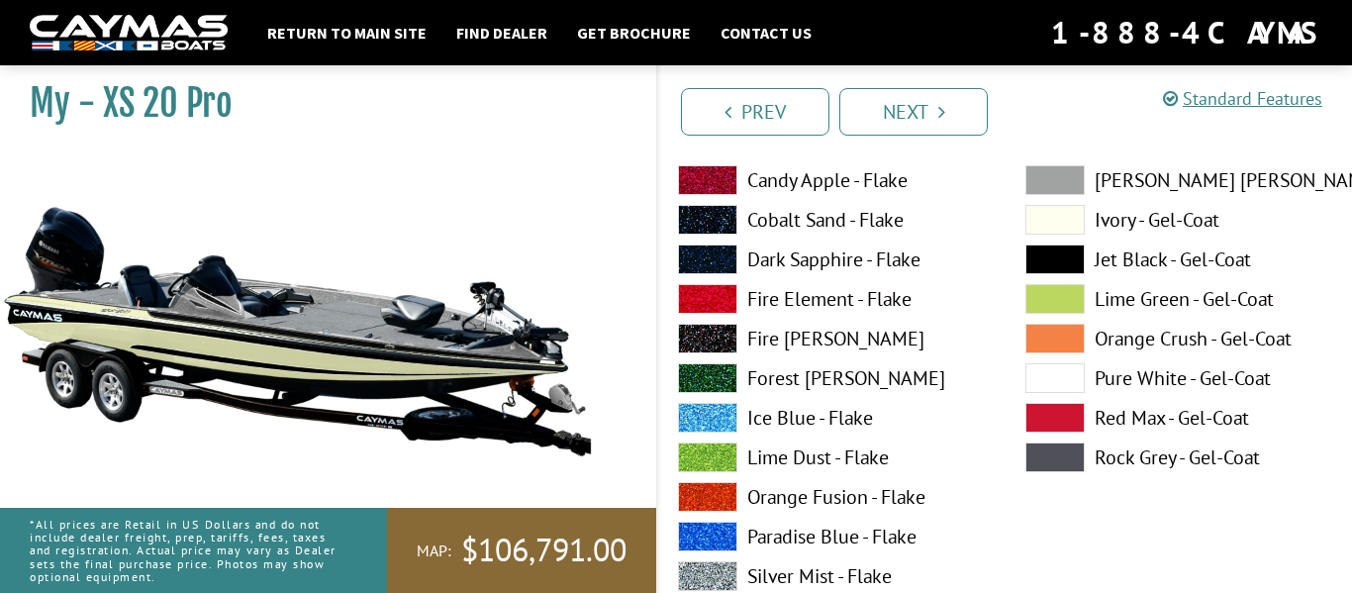
click at [766, 413] on label "Ice Blue - Flake" at bounding box center [832, 418] width 308 height 30
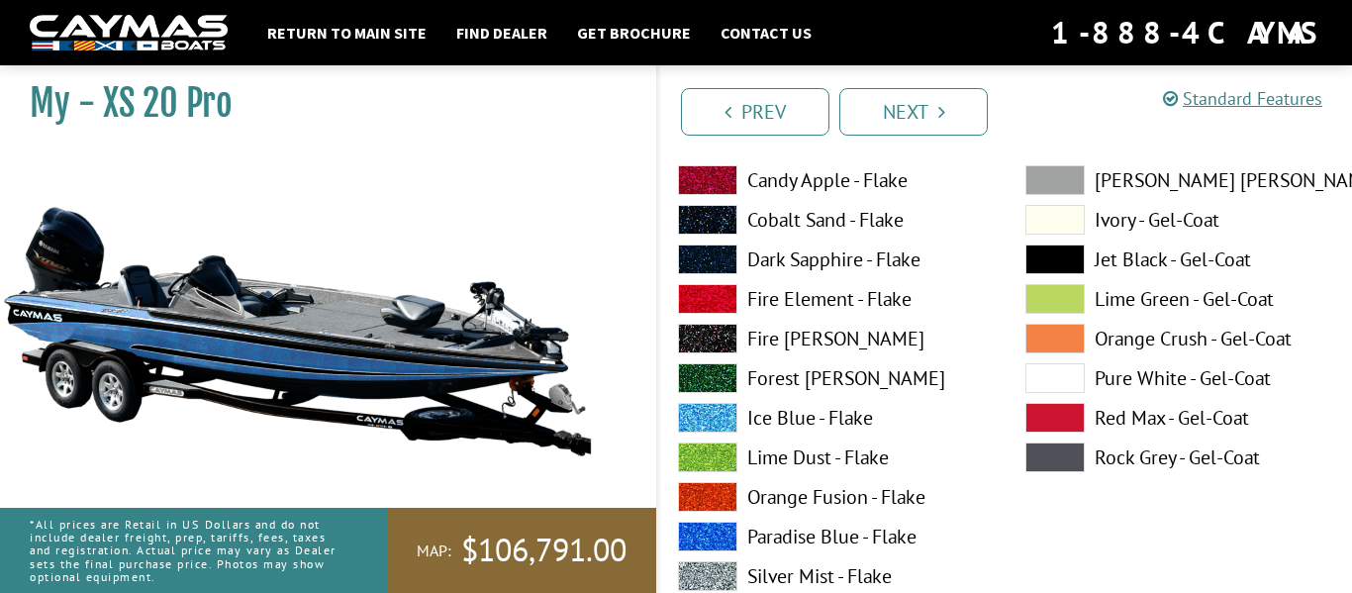
click at [1129, 219] on label "Ivory - Gel-Coat" at bounding box center [1179, 220] width 308 height 30
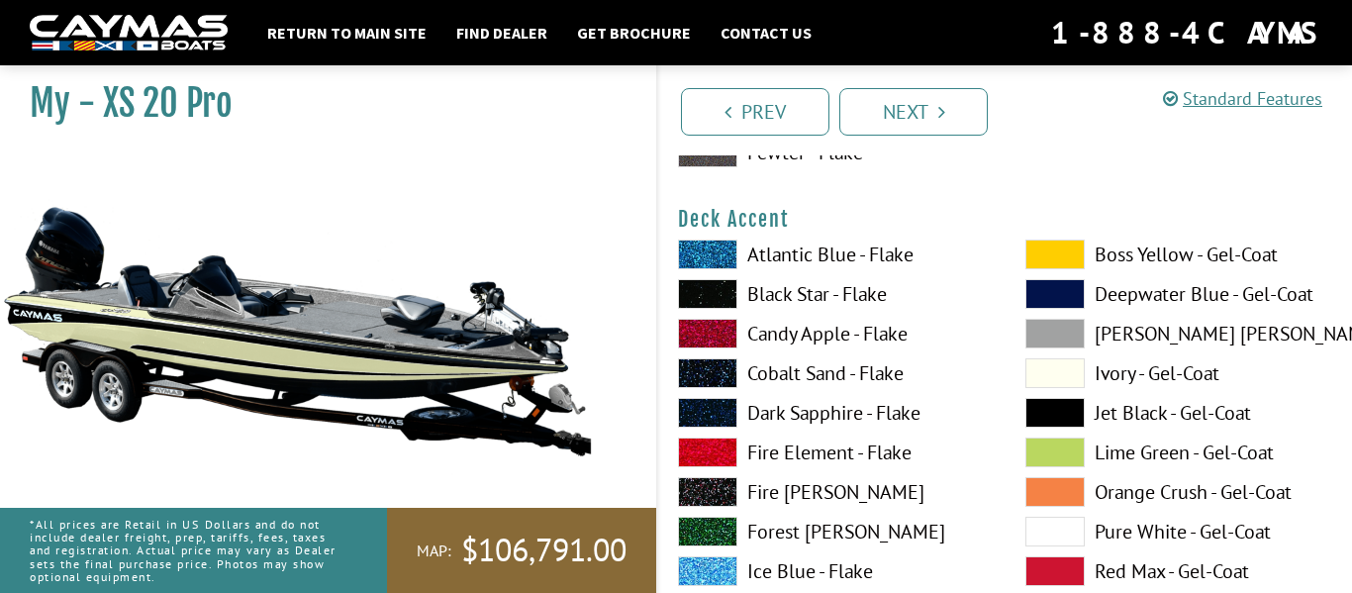
scroll to position [849, 0]
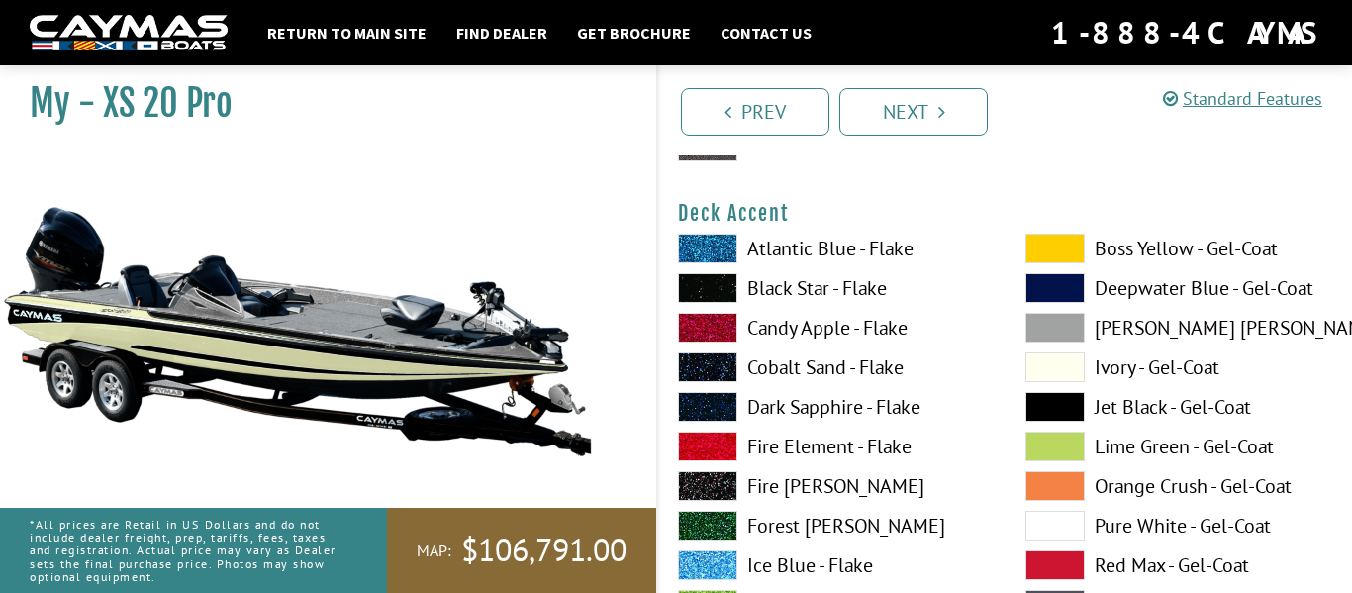
click at [1040, 372] on span at bounding box center [1054, 367] width 59 height 30
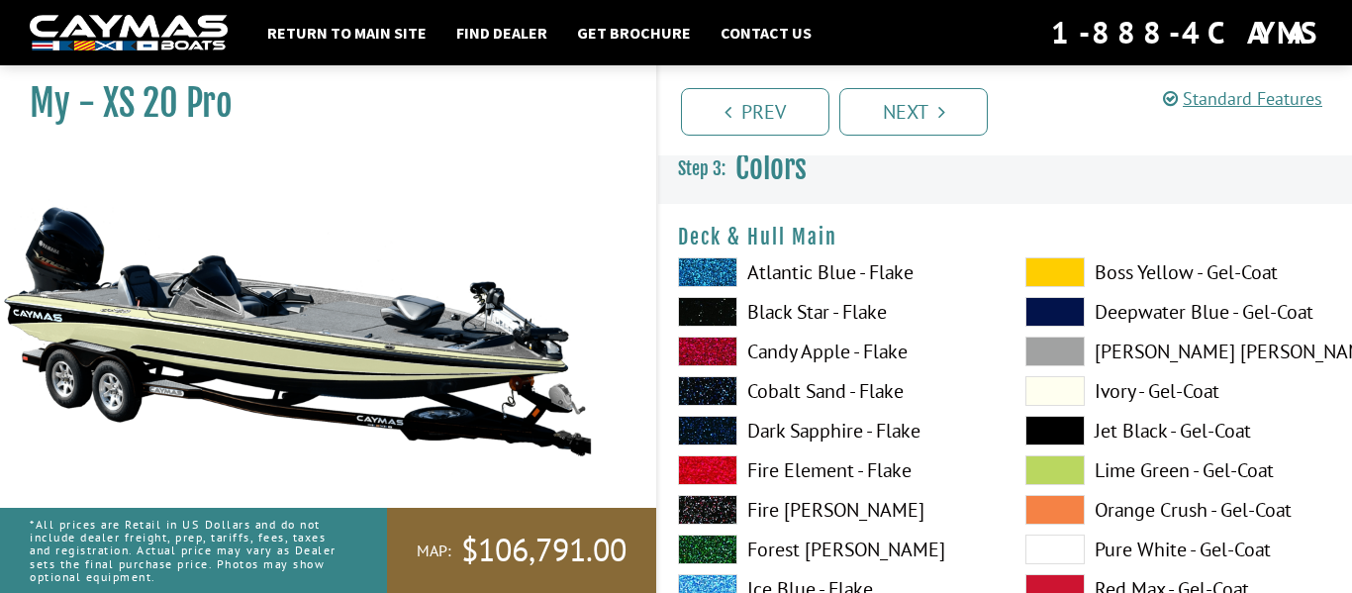
scroll to position [8, 0]
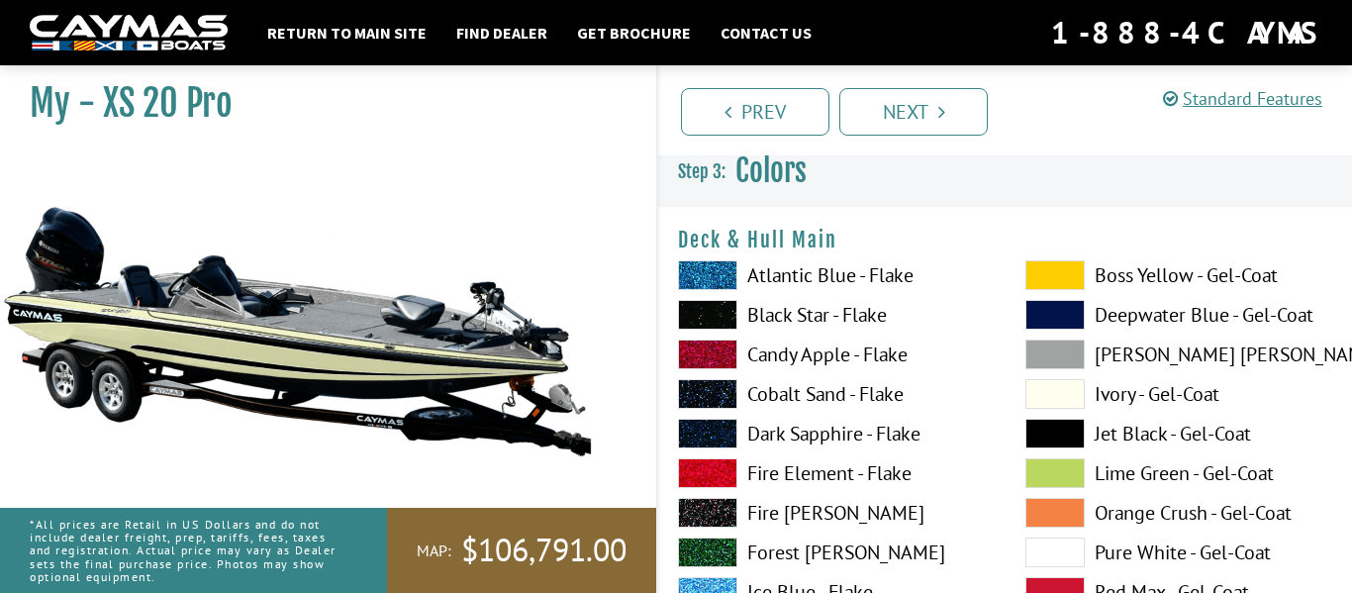
click at [1054, 431] on span at bounding box center [1054, 434] width 59 height 30
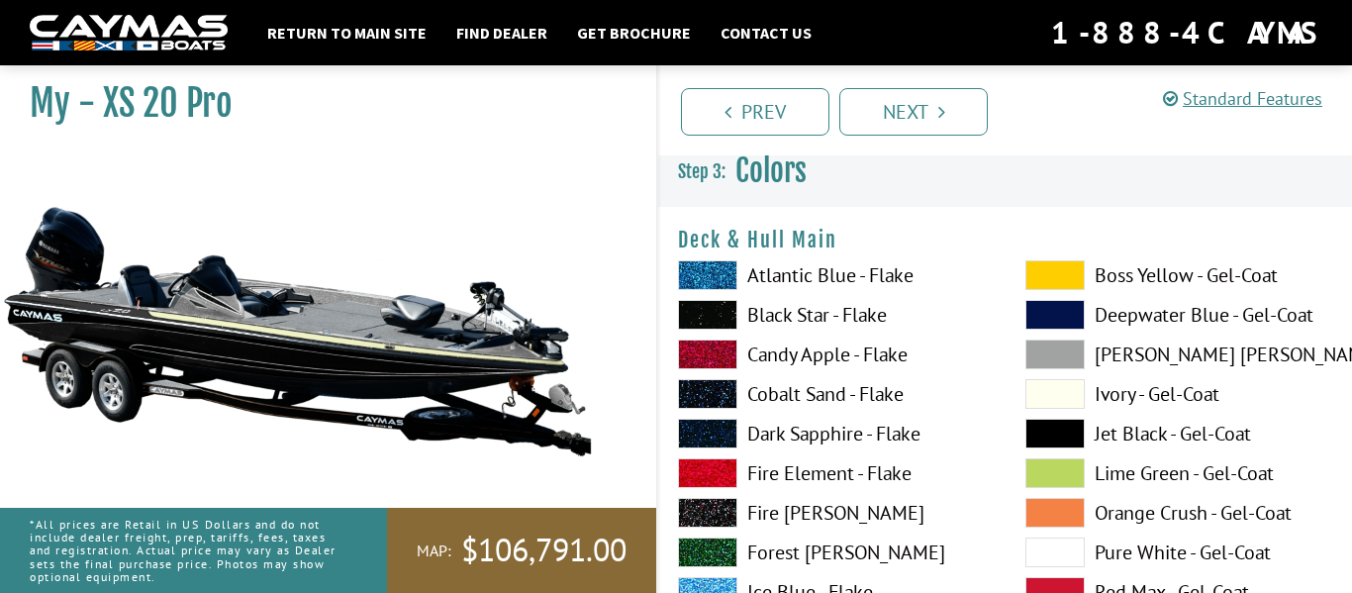
click at [1081, 408] on span at bounding box center [1054, 394] width 59 height 30
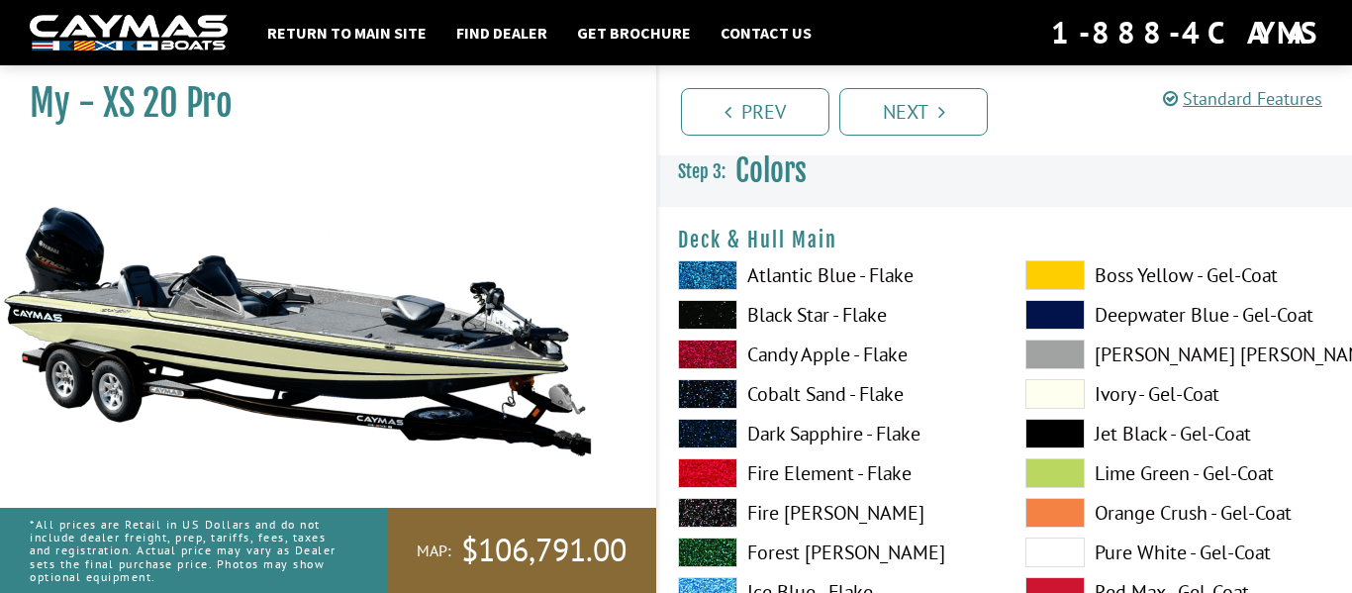
click at [1040, 319] on span at bounding box center [1054, 315] width 59 height 30
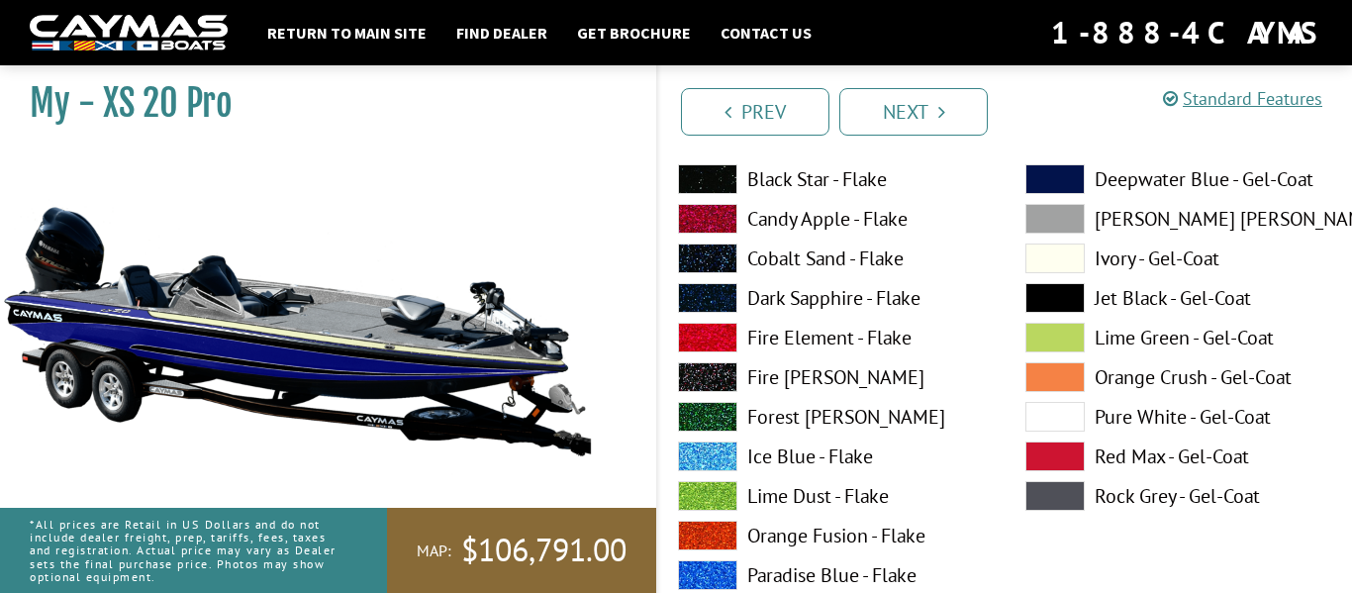
scroll to position [113, 0]
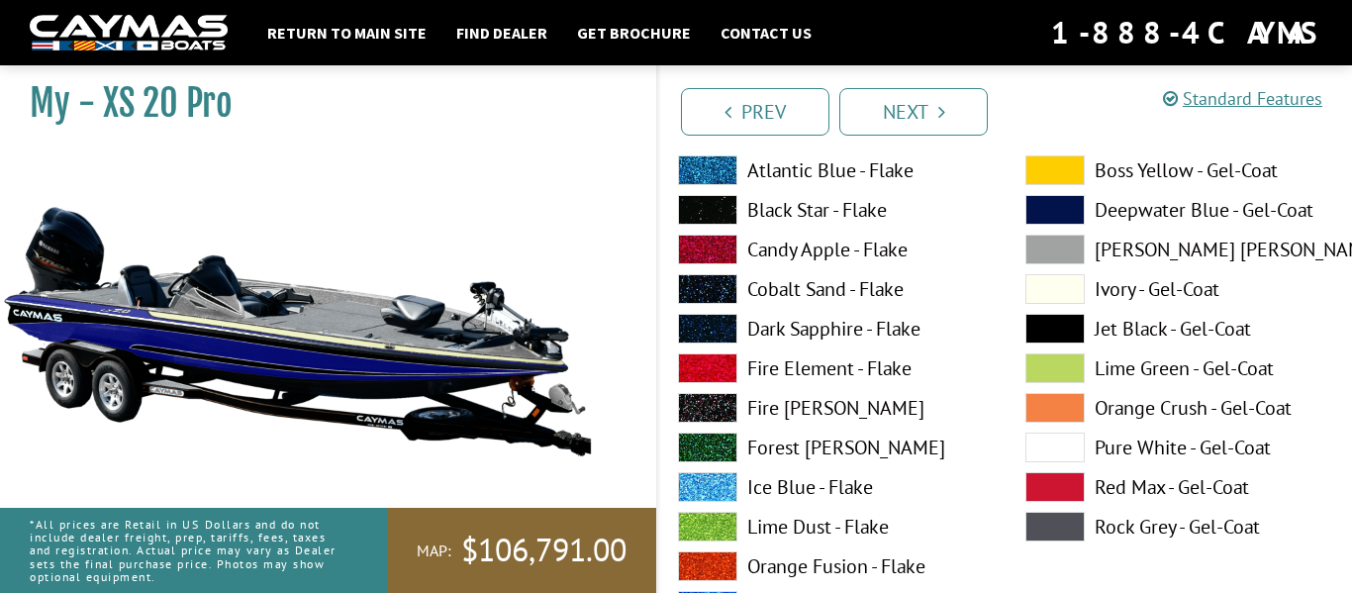
click at [1079, 252] on span at bounding box center [1054, 250] width 59 height 30
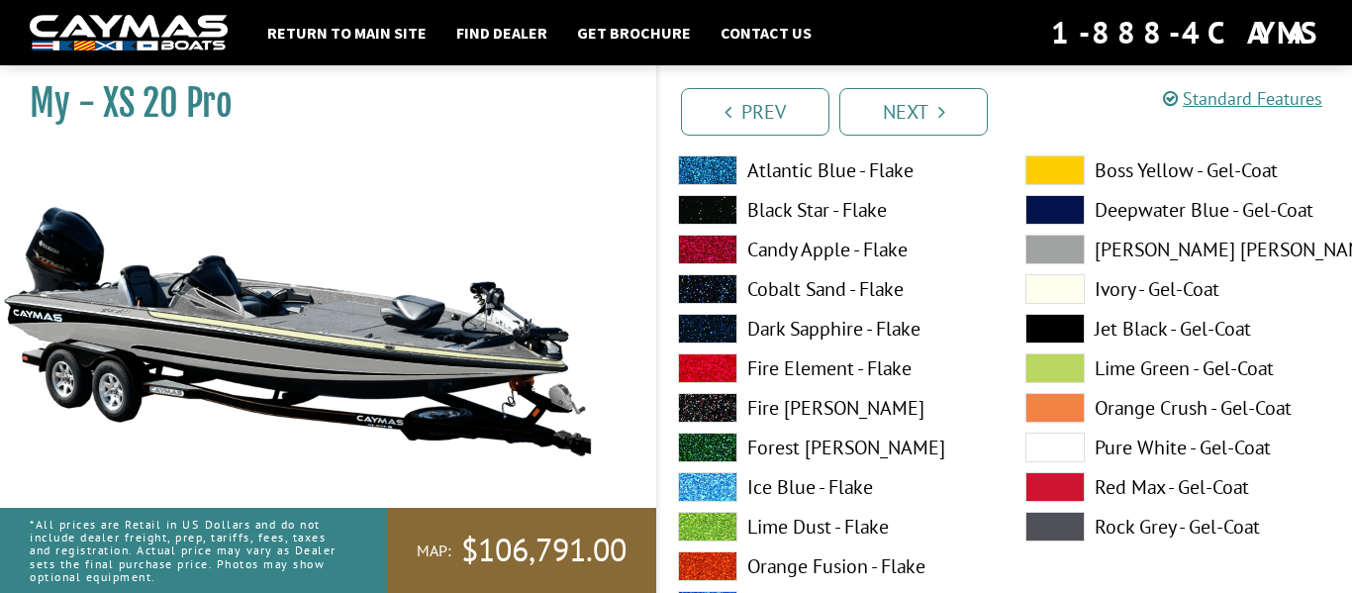
click at [1067, 299] on span at bounding box center [1054, 289] width 59 height 30
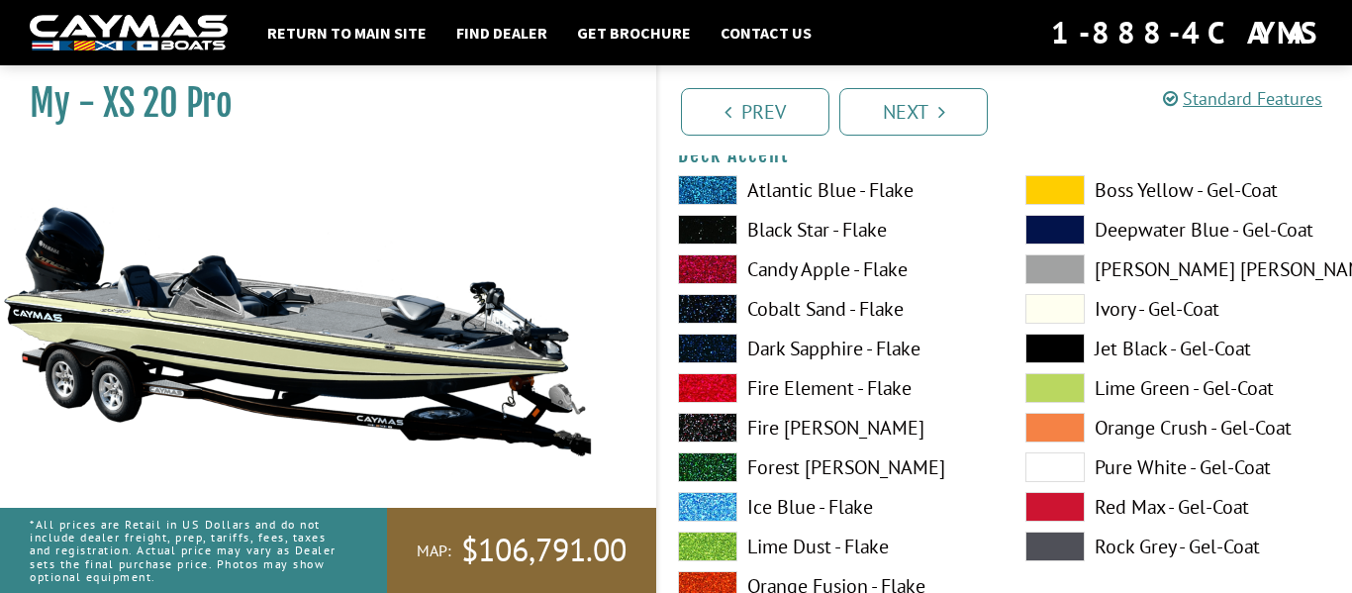
scroll to position [907, 0]
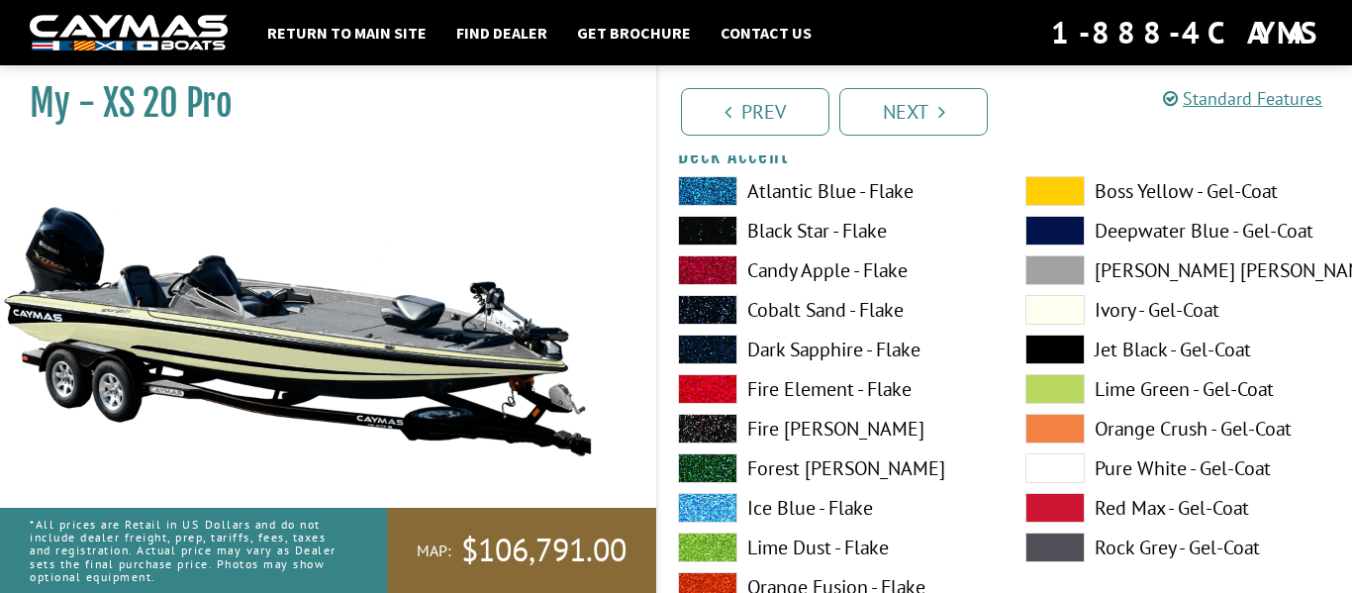
click at [1064, 342] on span at bounding box center [1054, 350] width 59 height 30
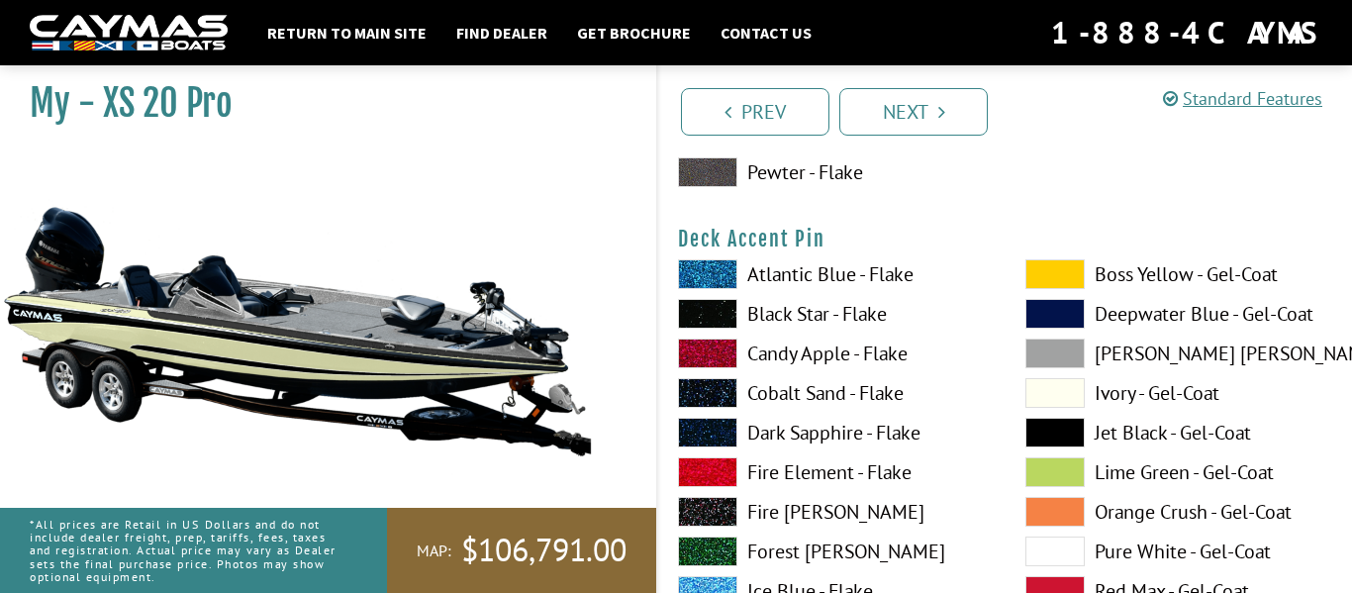
scroll to position [1639, 0]
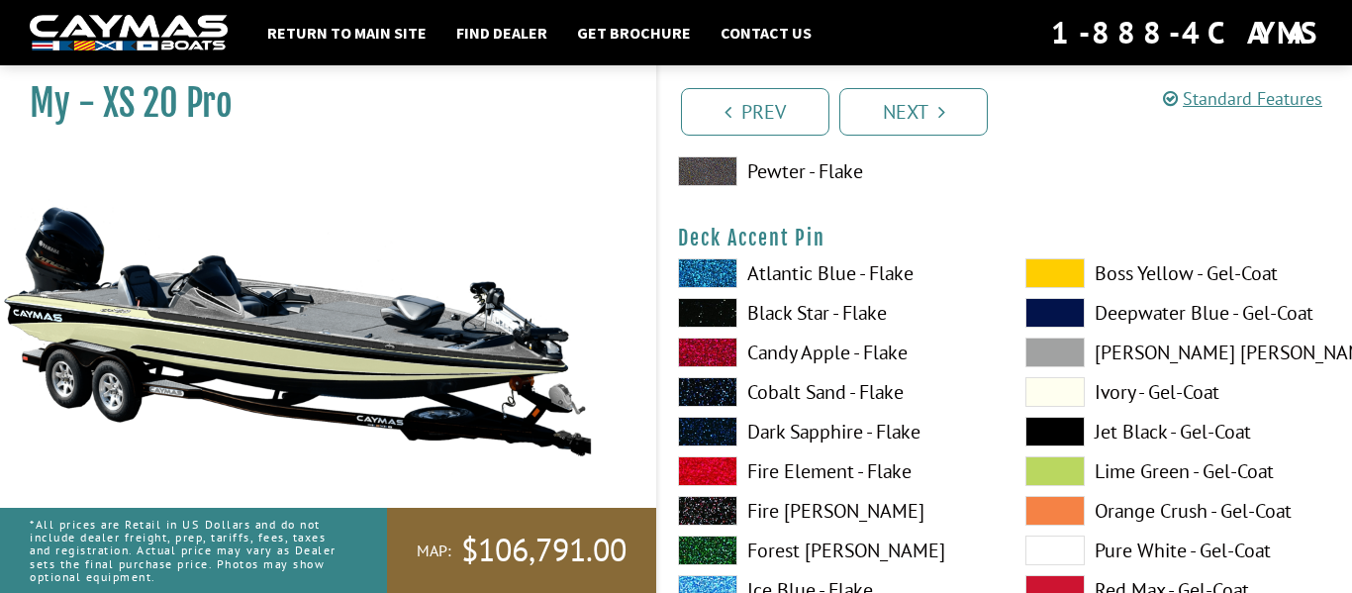
click at [814, 315] on label "Black Star - Flake" at bounding box center [832, 313] width 308 height 30
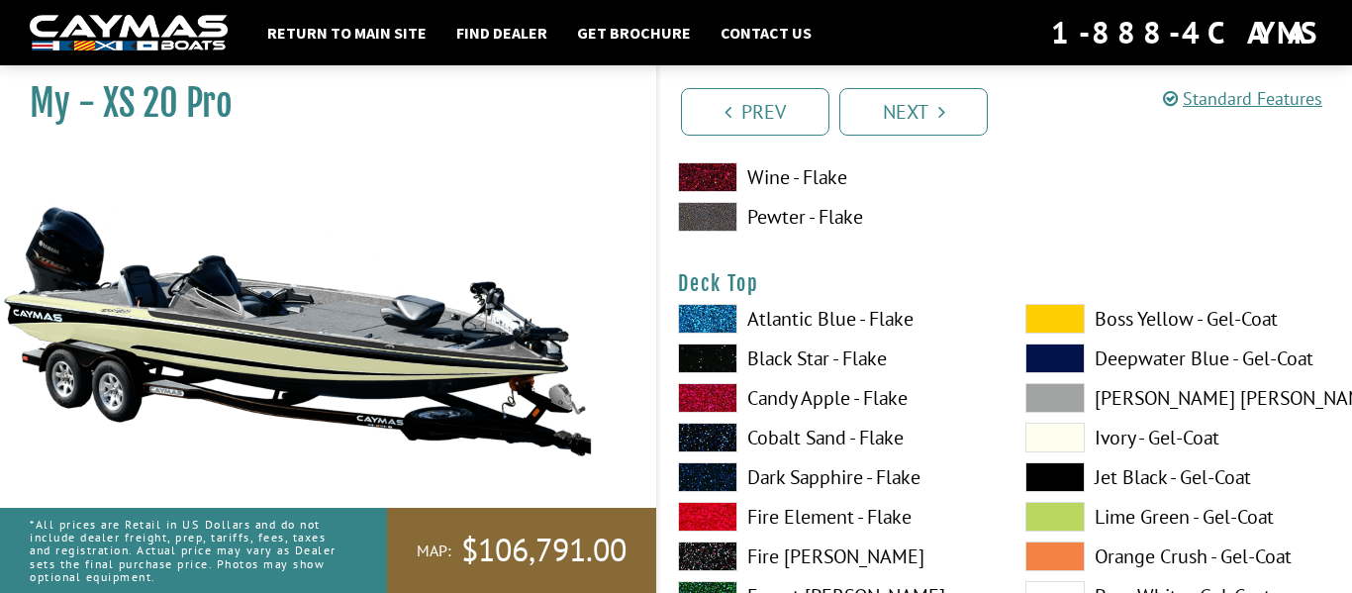
scroll to position [2438, 0]
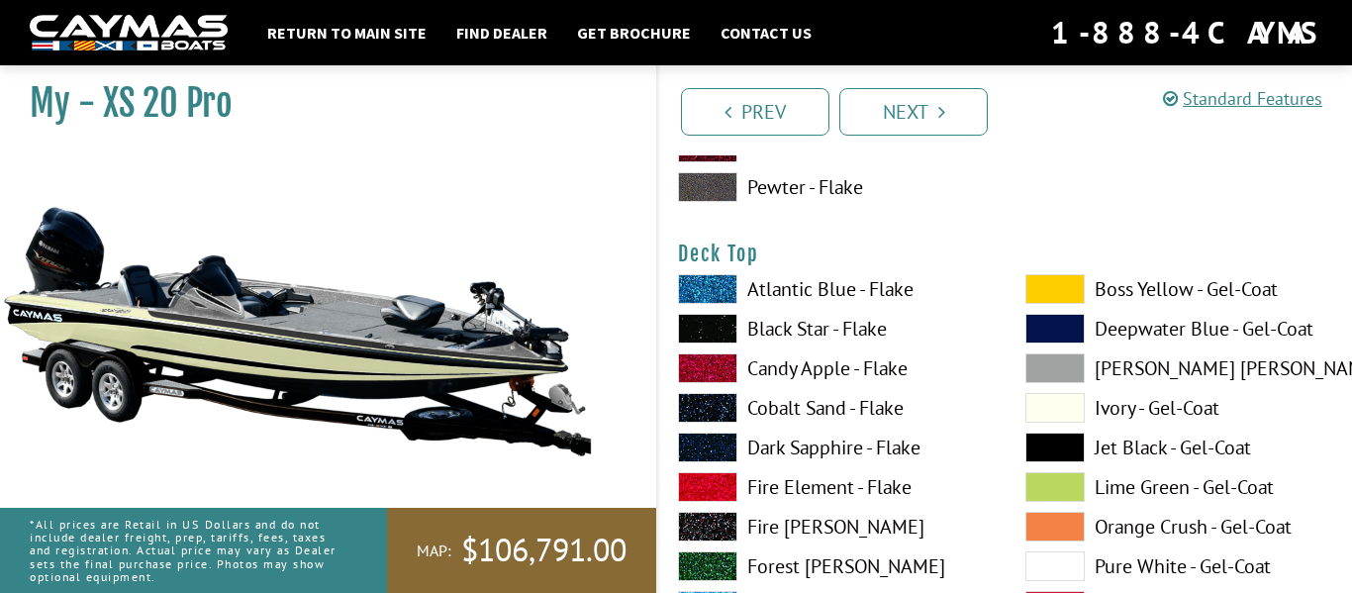
click at [801, 327] on label "Black Star - Flake" at bounding box center [832, 329] width 308 height 30
click at [815, 280] on label "Atlantic Blue - Flake" at bounding box center [832, 289] width 308 height 30
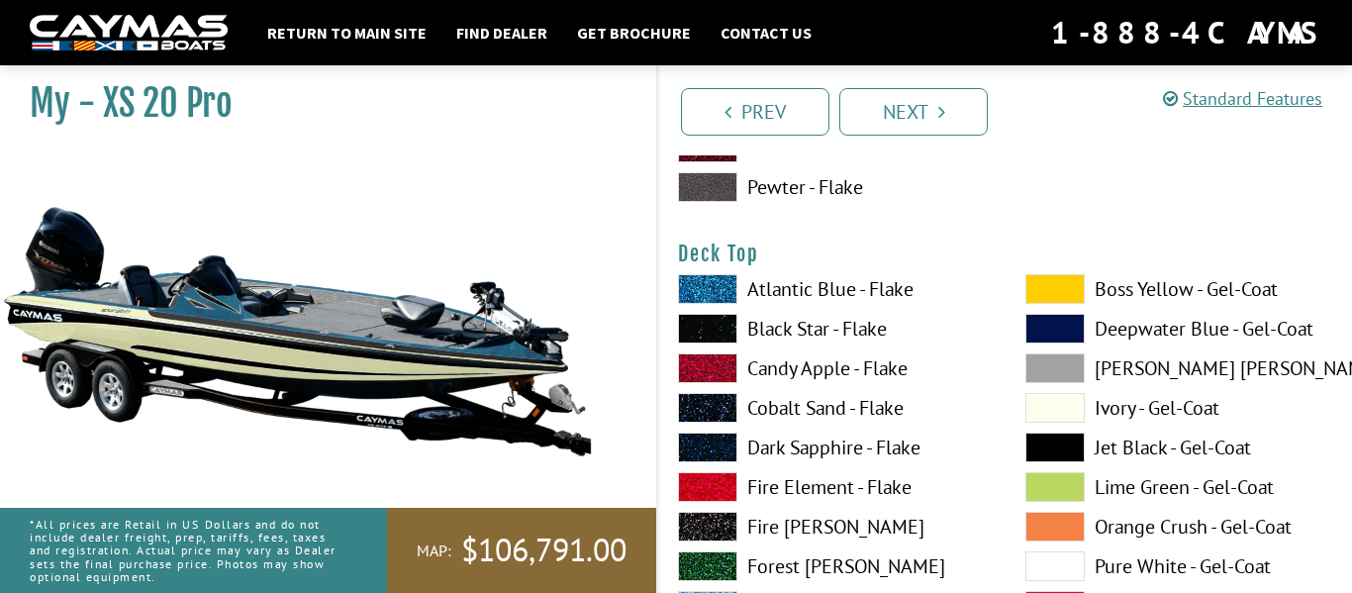
click at [811, 320] on label "Black Star - Flake" at bounding box center [832, 329] width 308 height 30
click at [1046, 440] on span at bounding box center [1054, 447] width 59 height 30
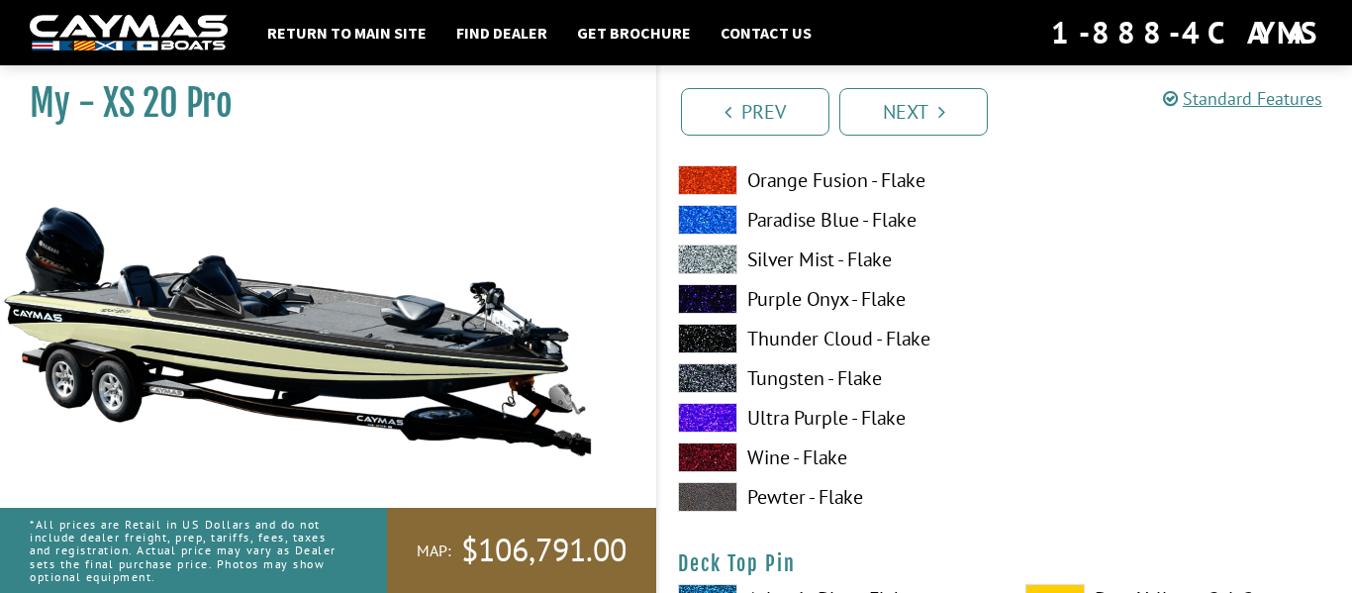
scroll to position [2950, 0]
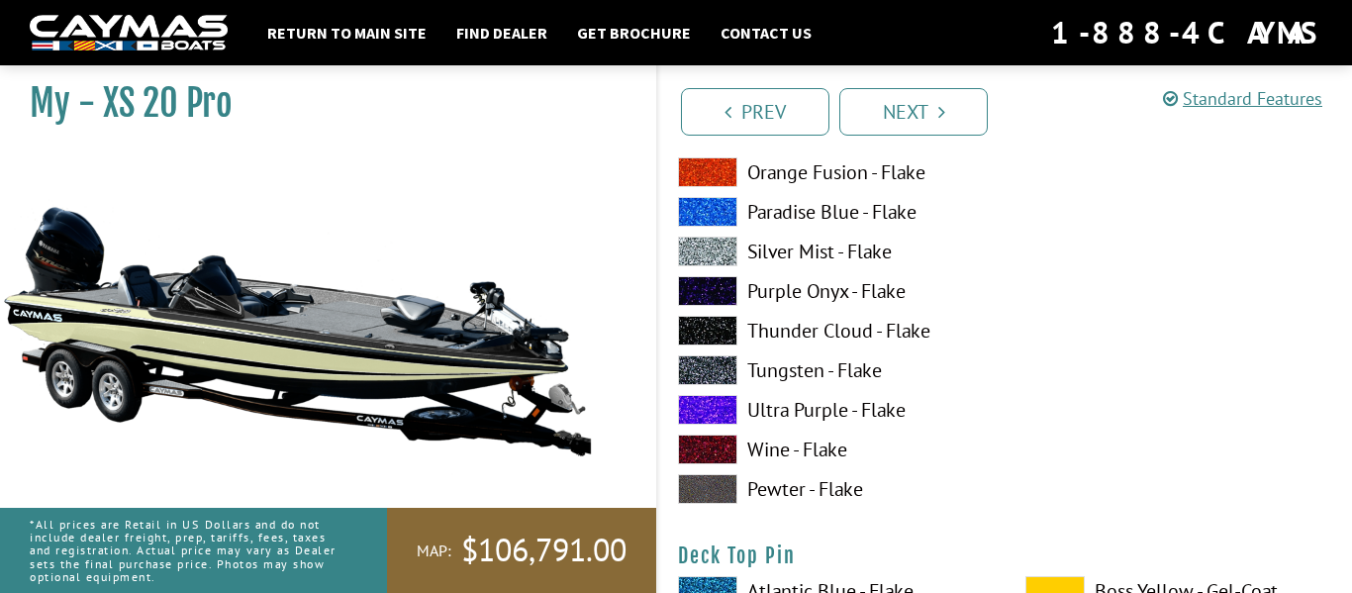
click at [716, 369] on span at bounding box center [707, 370] width 59 height 30
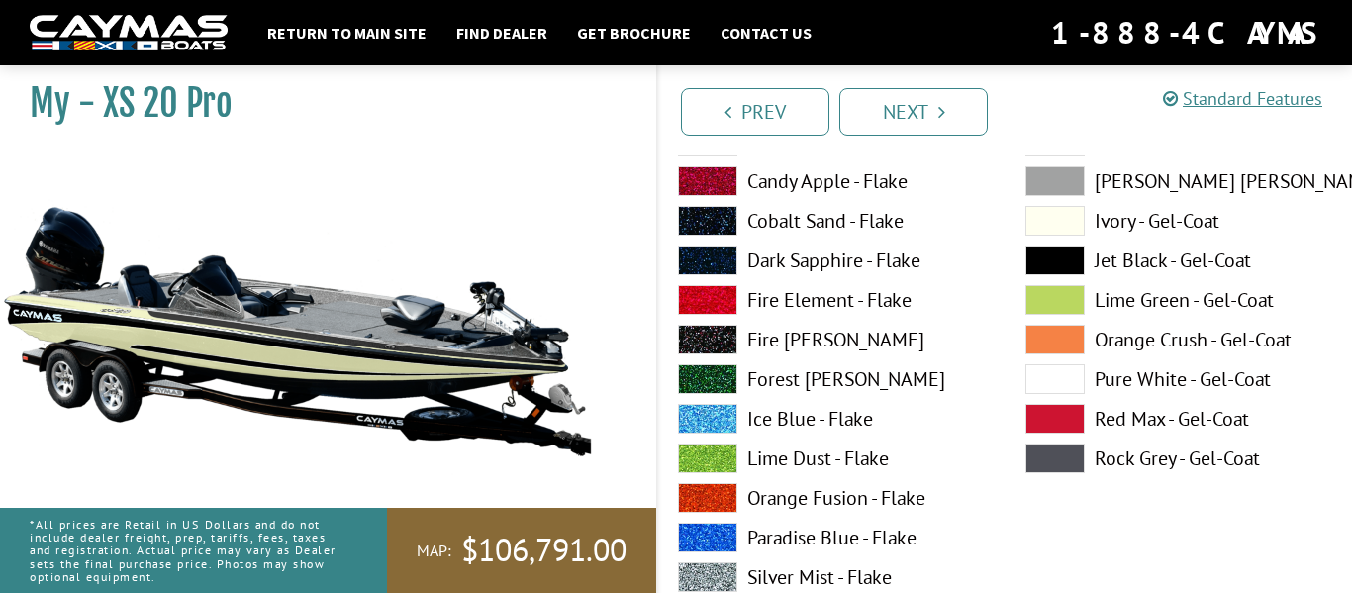
scroll to position [2603, 0]
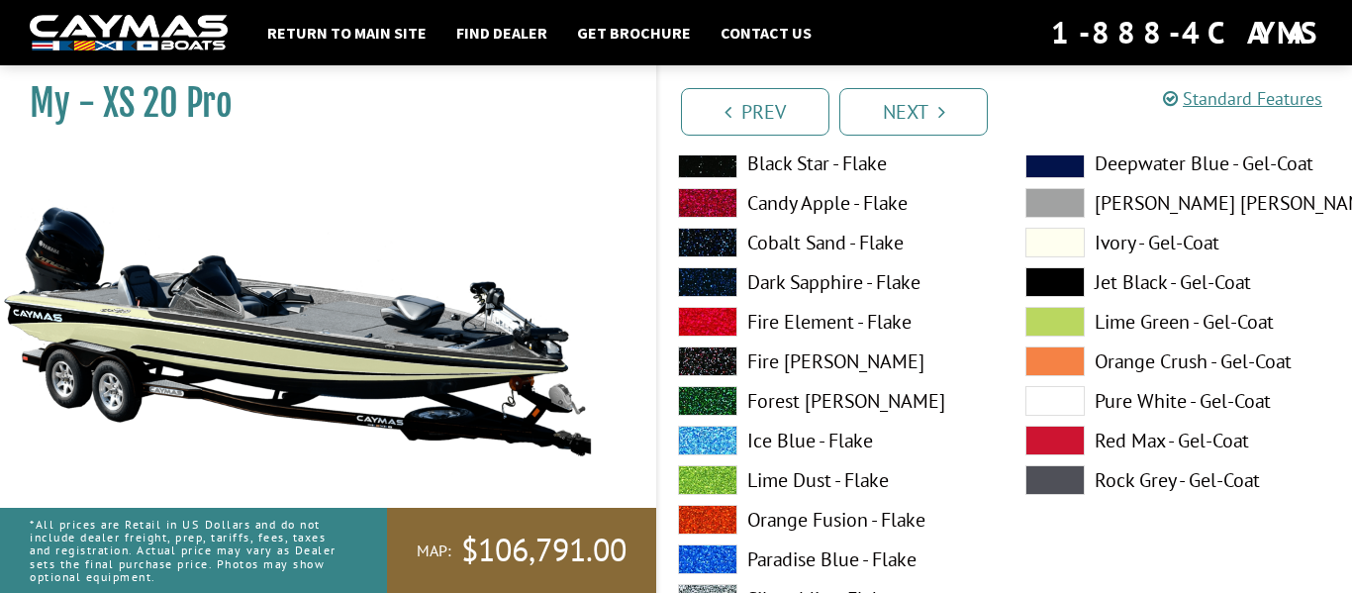
click at [1082, 228] on span at bounding box center [1054, 243] width 59 height 30
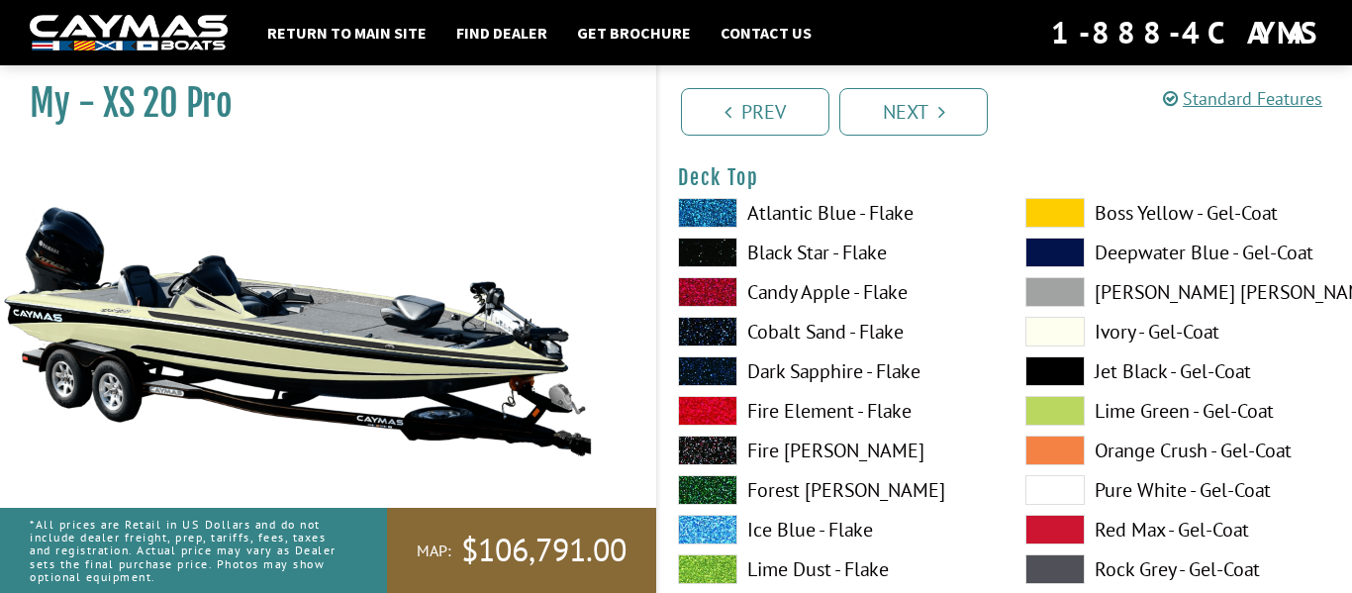
scroll to position [2511, 0]
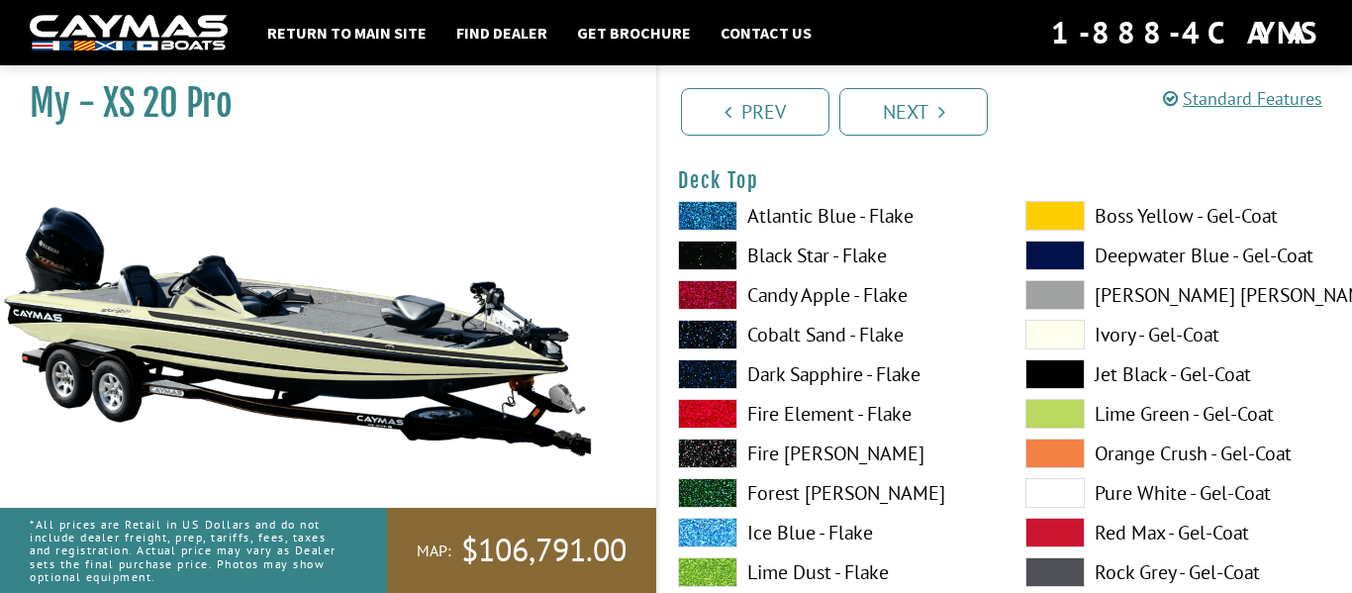
click at [1067, 377] on span at bounding box center [1054, 374] width 59 height 30
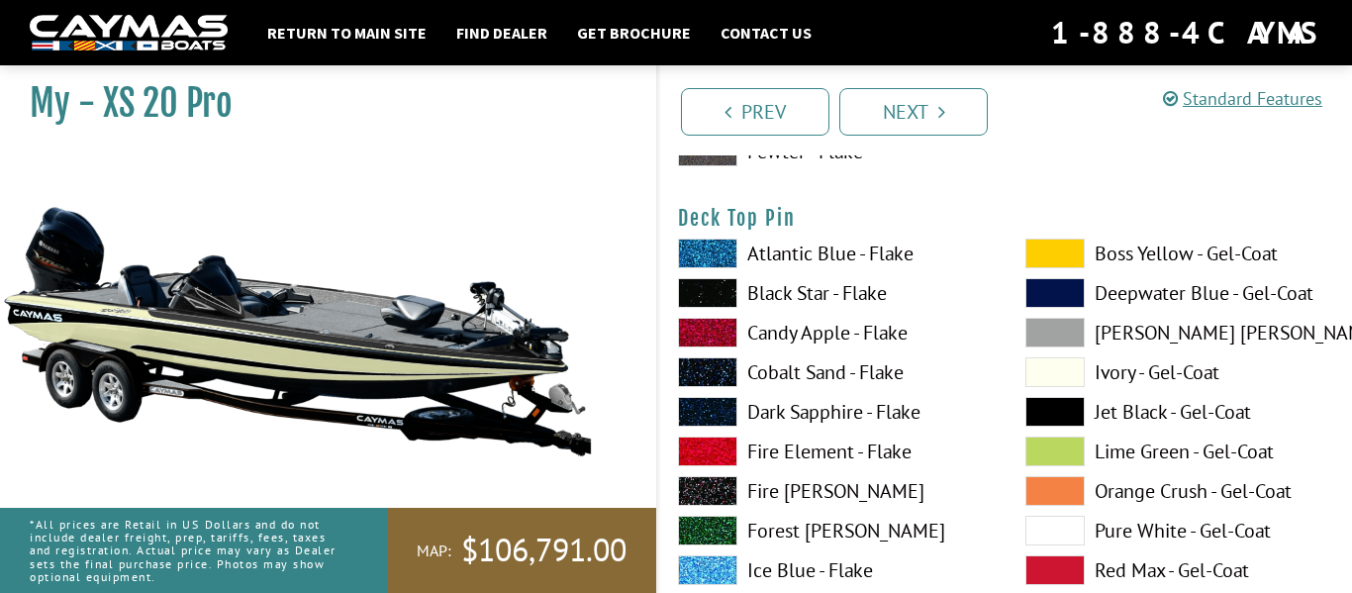
scroll to position [3290, 0]
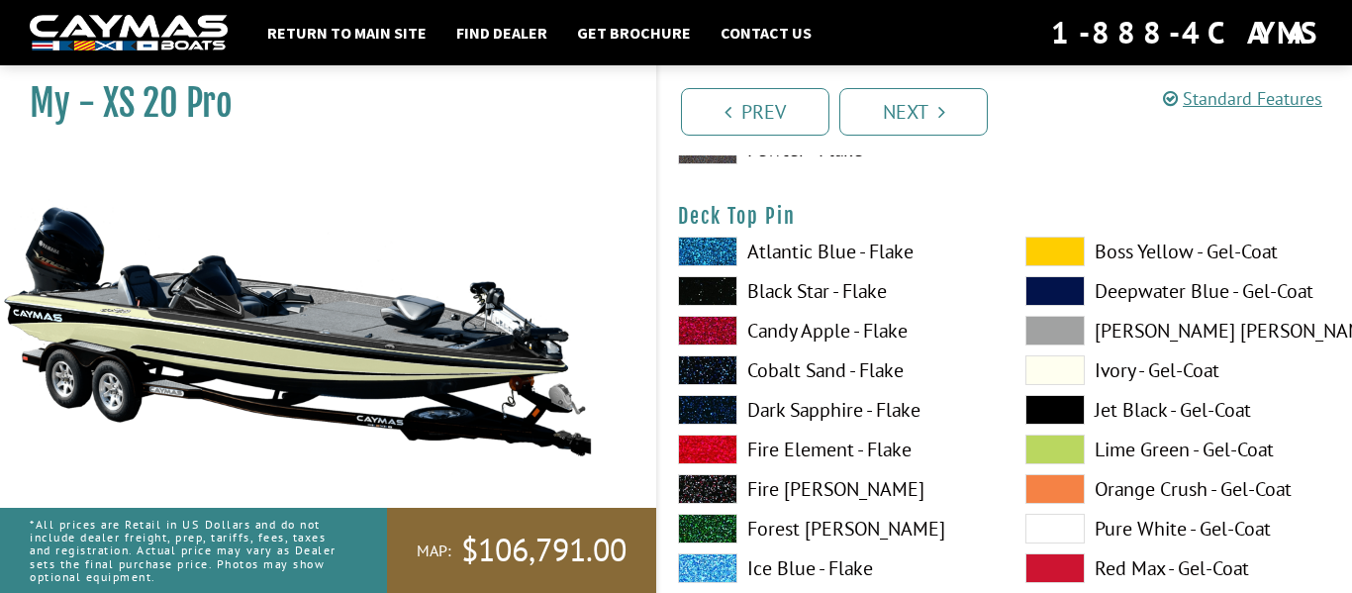
click at [792, 288] on label "Black Star - Flake" at bounding box center [832, 291] width 308 height 30
click at [926, 100] on link "Next" at bounding box center [913, 112] width 148 height 48
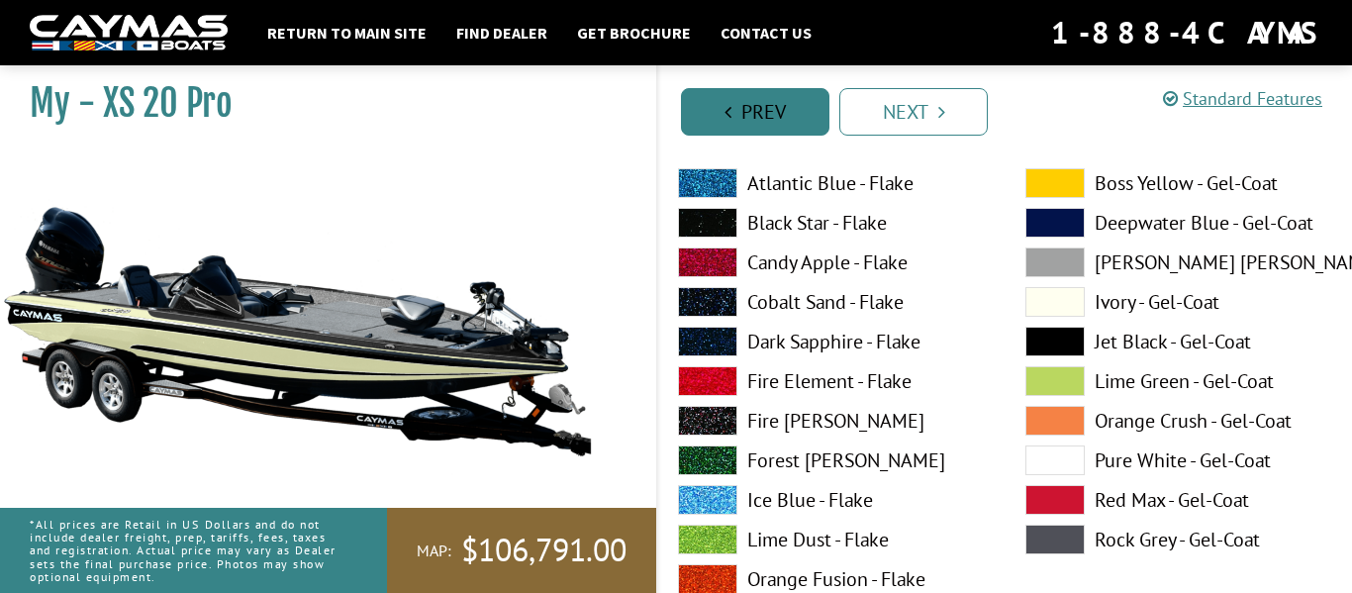
click at [771, 102] on link "Prev" at bounding box center [755, 112] width 148 height 48
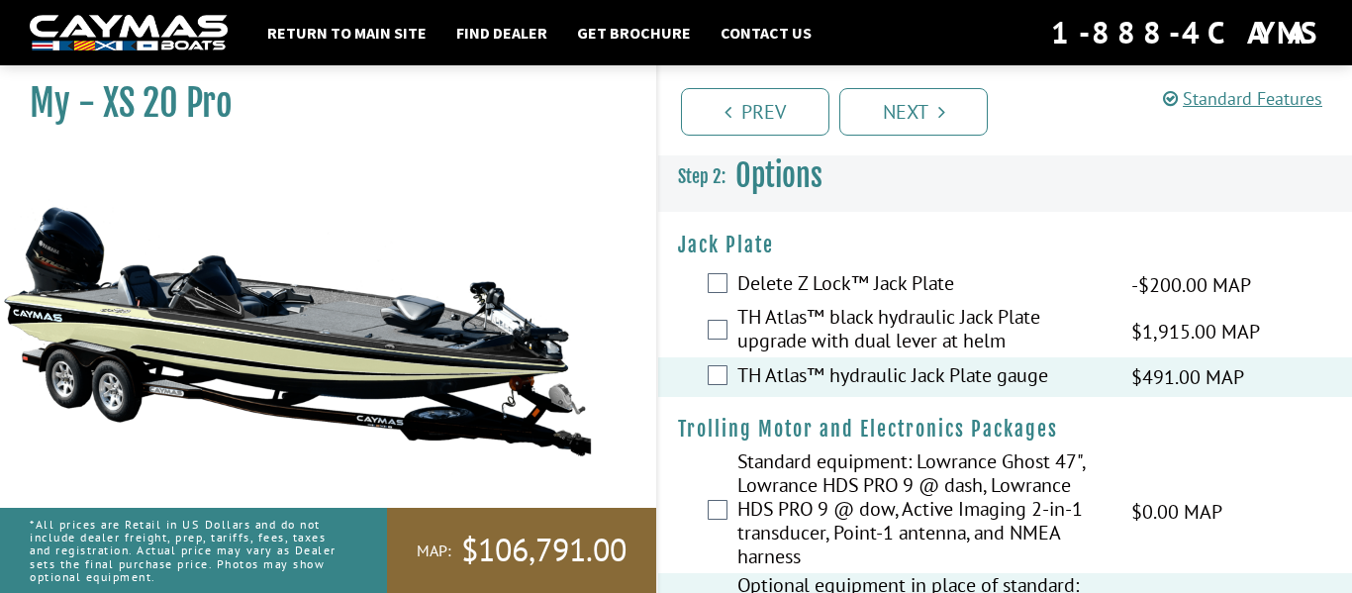
scroll to position [0, 0]
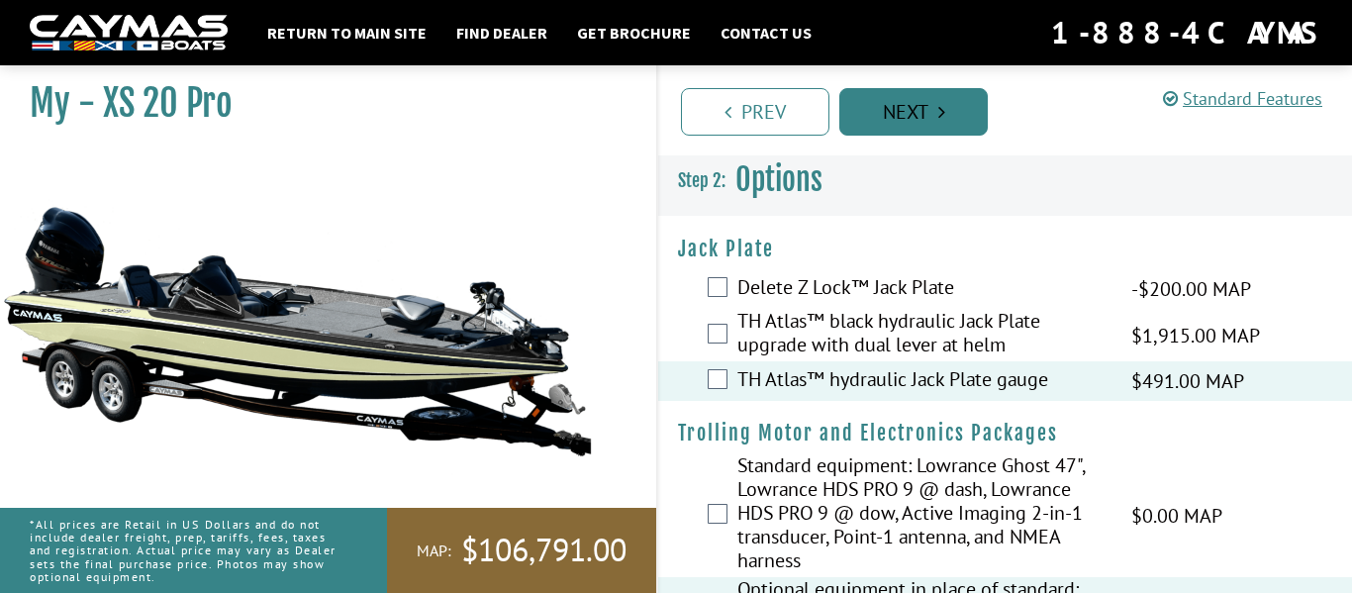
click at [903, 133] on link "Next" at bounding box center [913, 112] width 148 height 48
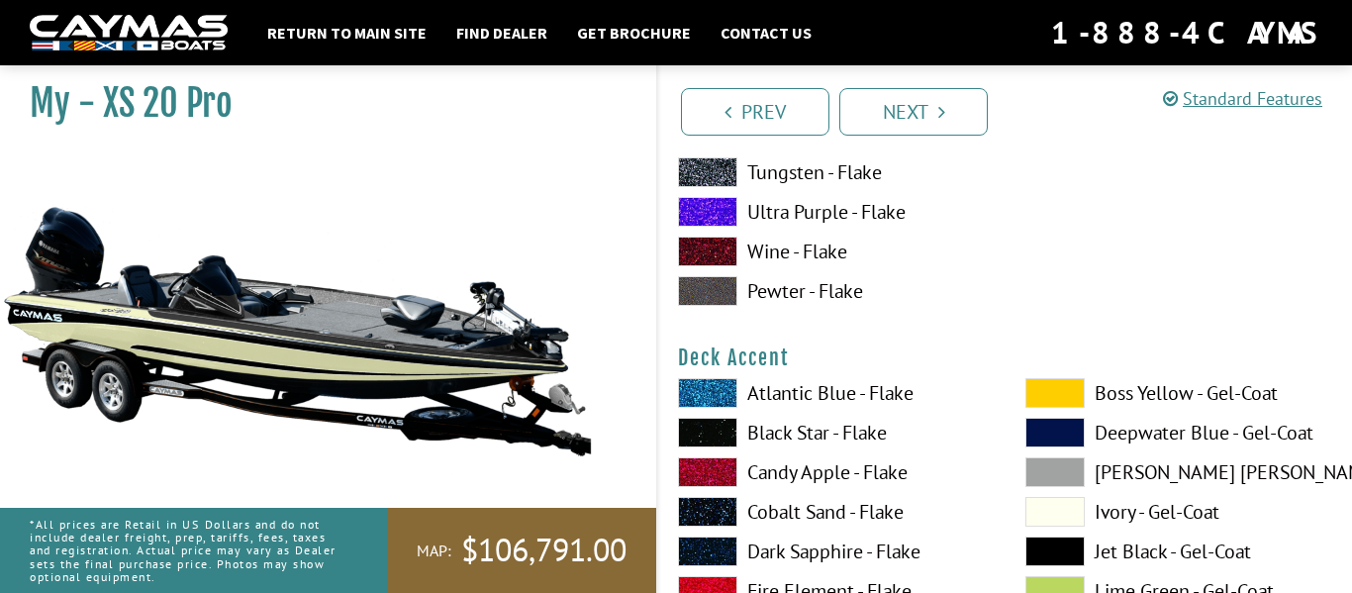
scroll to position [689, 0]
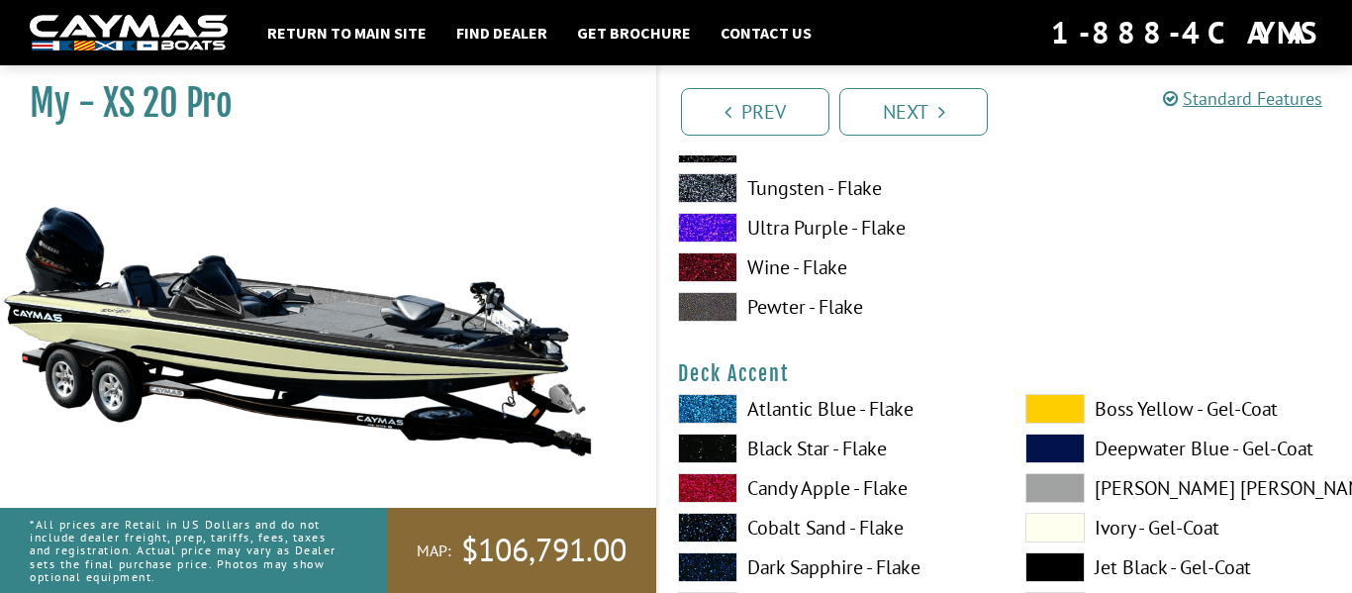
click at [759, 419] on label "Atlantic Blue - Flake" at bounding box center [832, 409] width 308 height 30
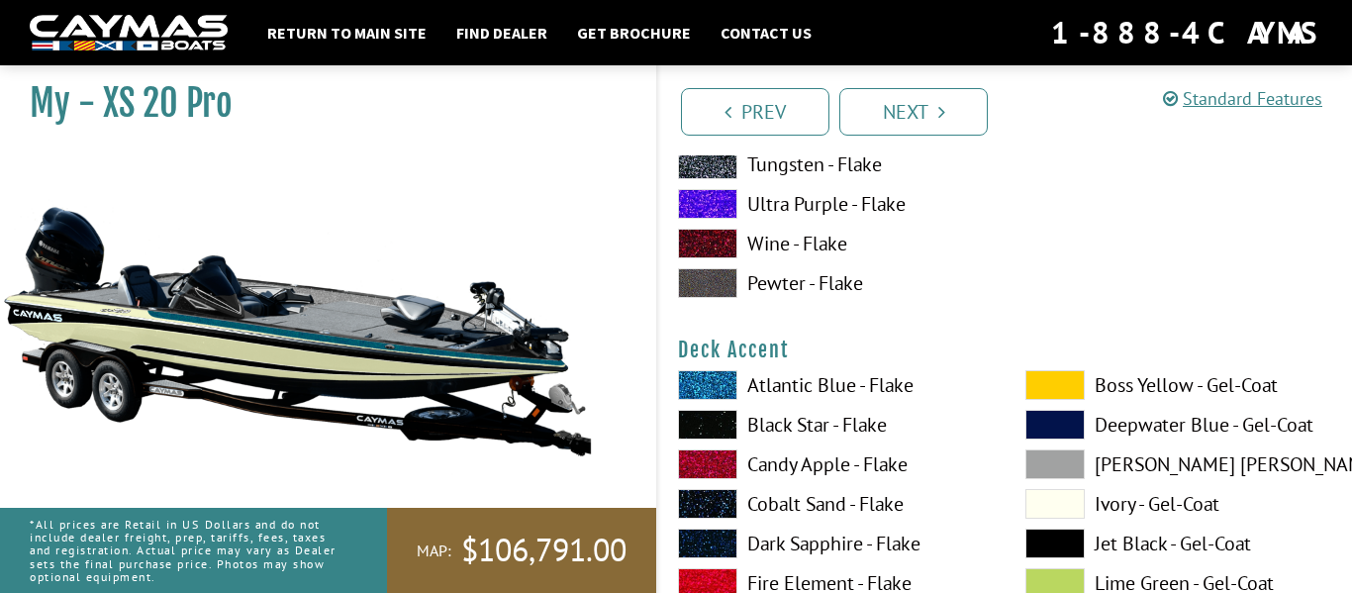
scroll to position [784, 0]
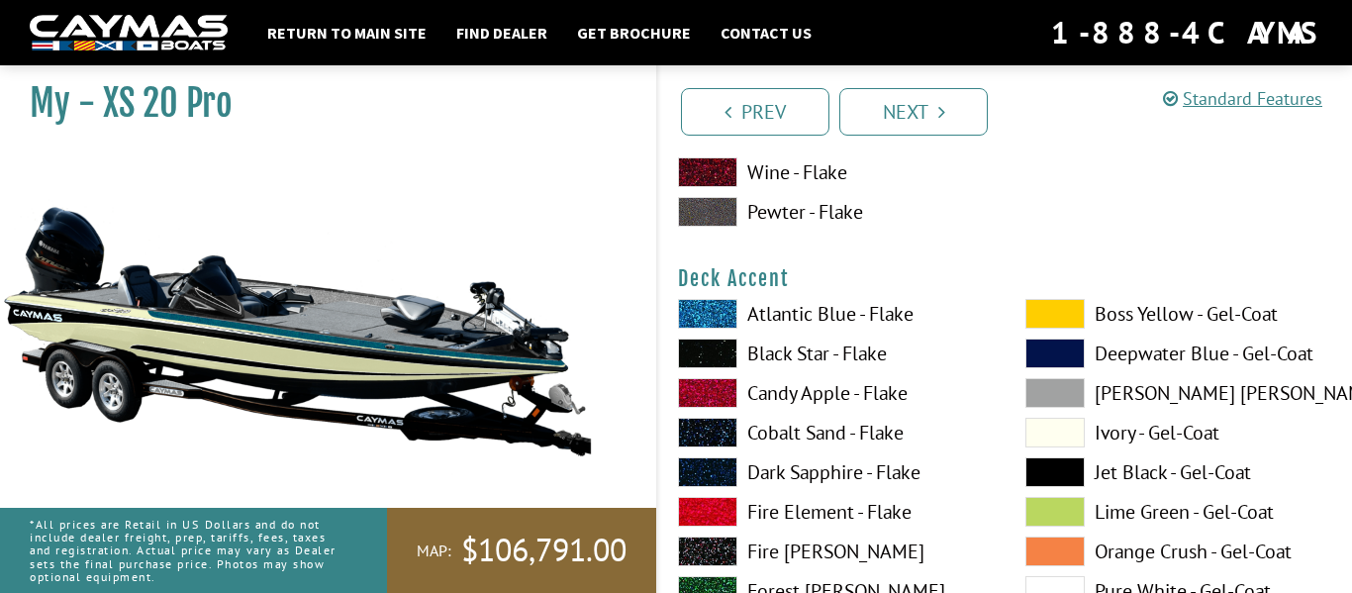
click at [1112, 467] on label "Jet Black - Gel-Coat" at bounding box center [1179, 472] width 308 height 30
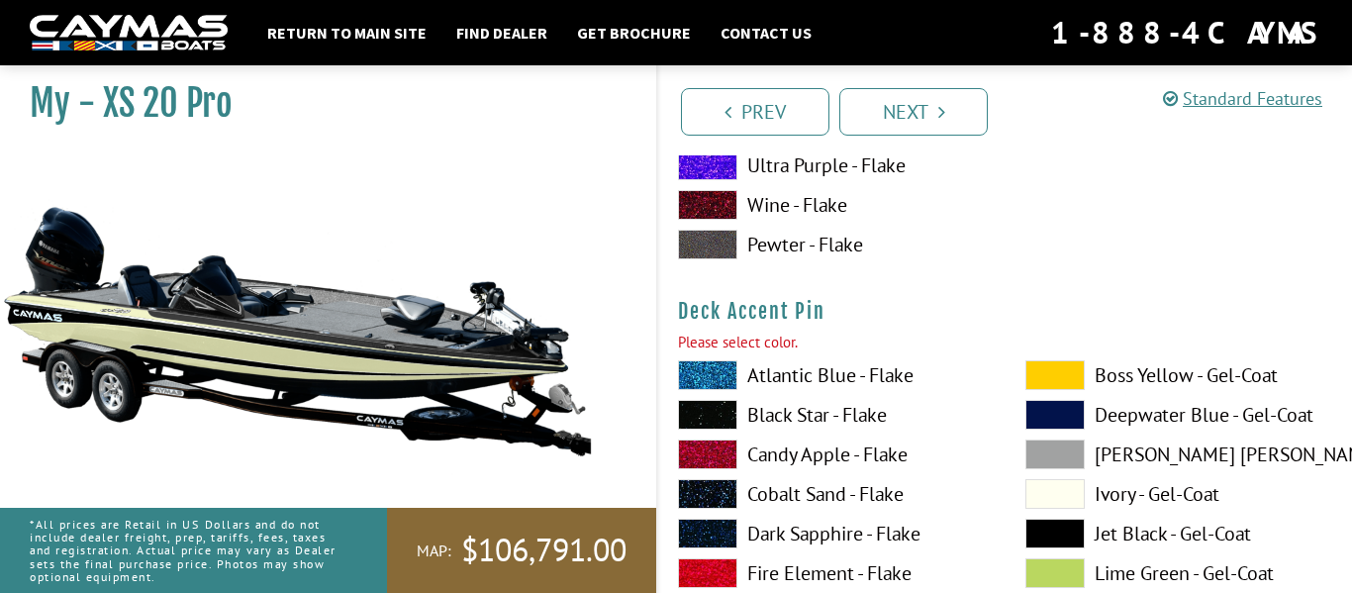
scroll to position [1572, 0]
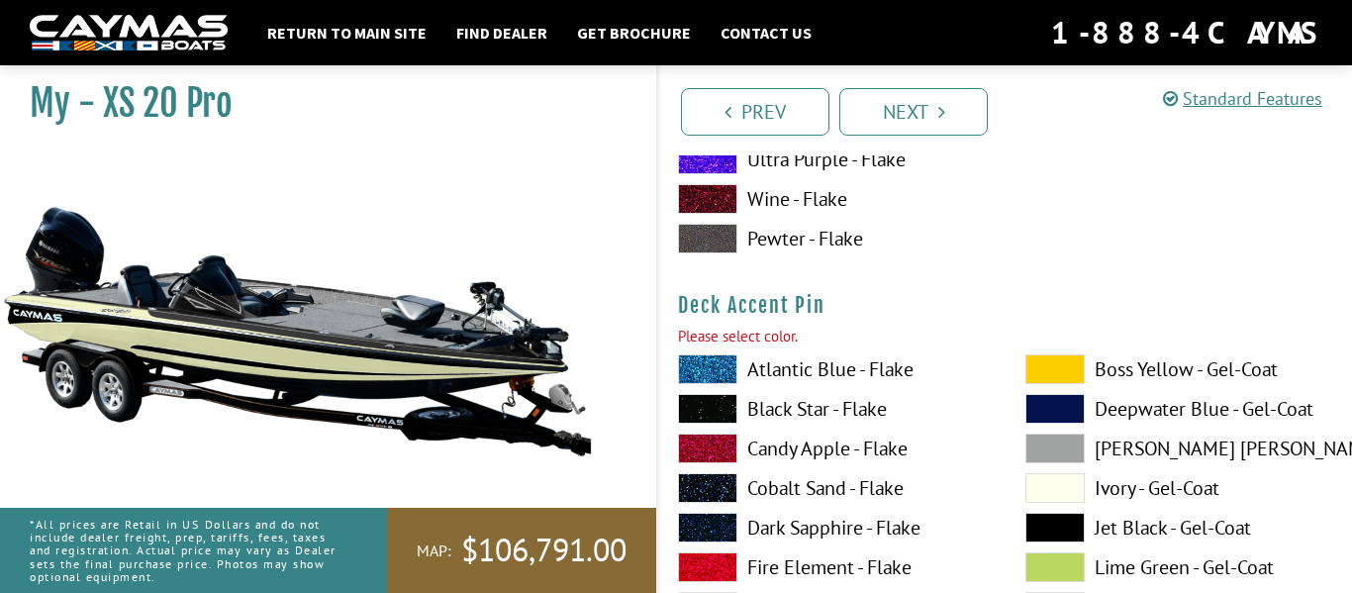
click at [1037, 518] on span at bounding box center [1054, 528] width 59 height 30
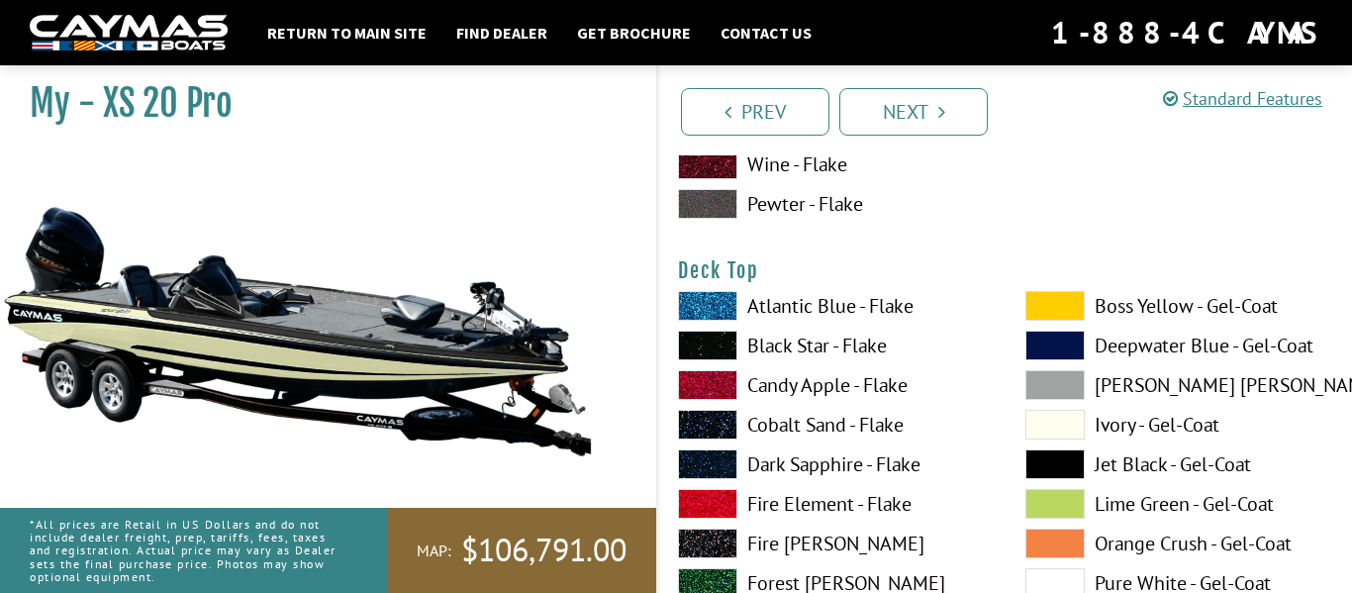
scroll to position [2467, 0]
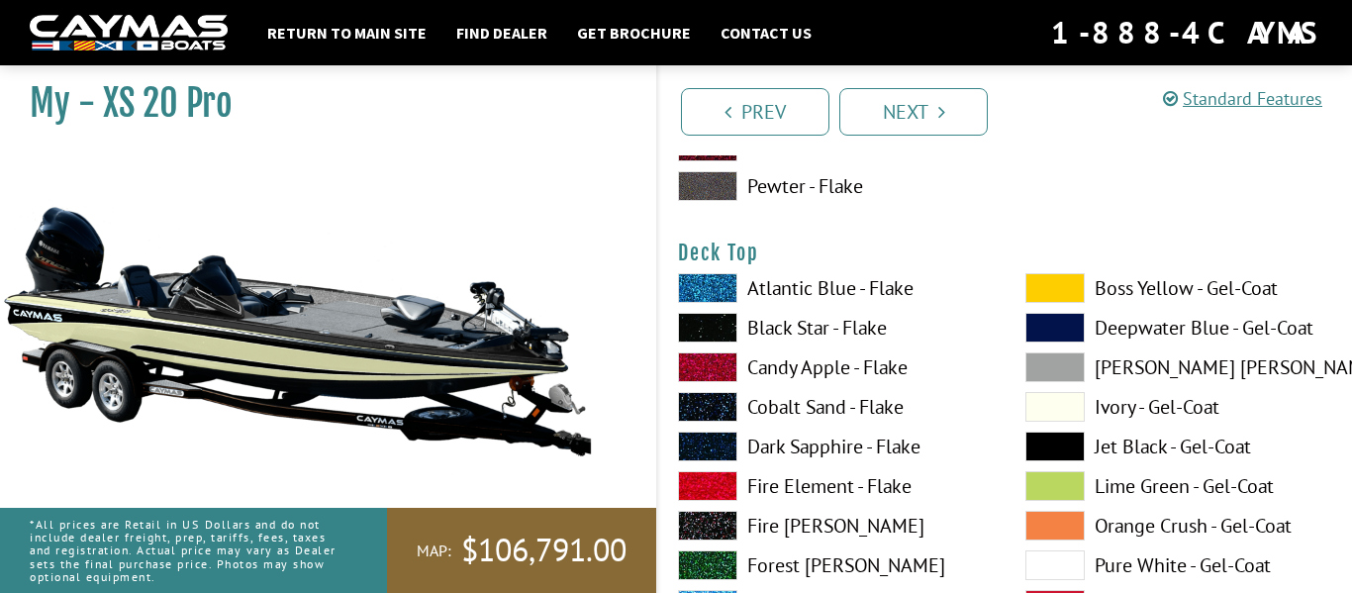
click at [789, 325] on label "Black Star - Flake" at bounding box center [832, 328] width 308 height 30
click at [1095, 446] on label "Jet Black - Gel-Coat" at bounding box center [1179, 446] width 308 height 30
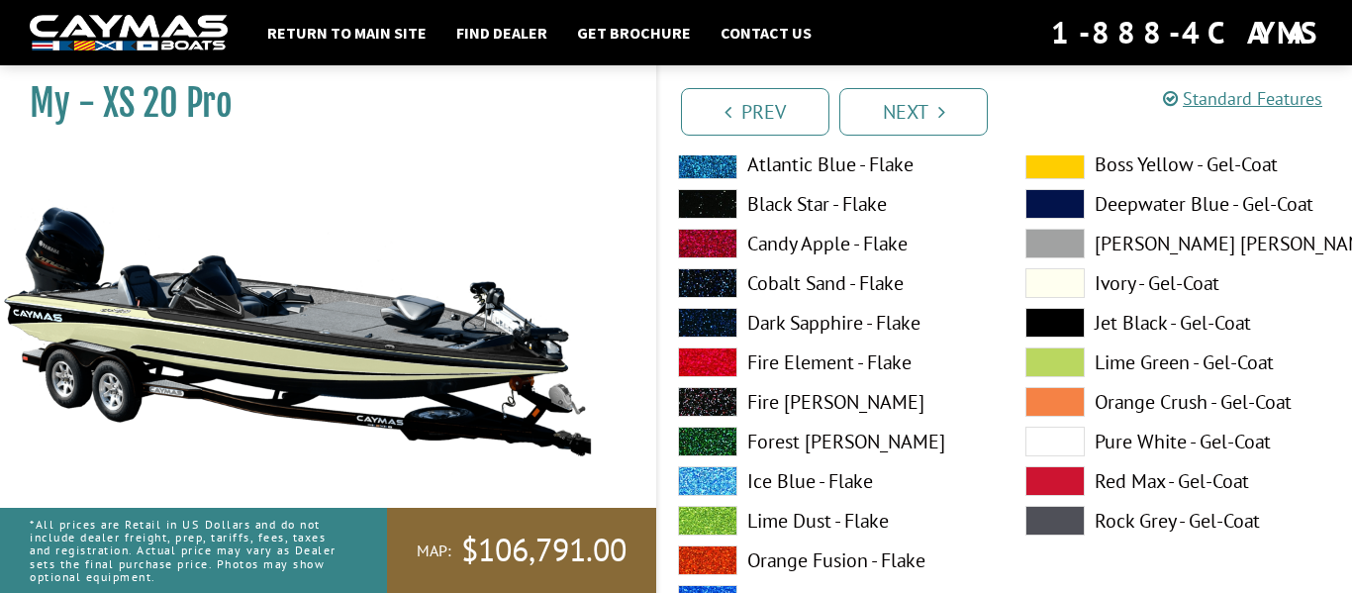
scroll to position [3404, 0]
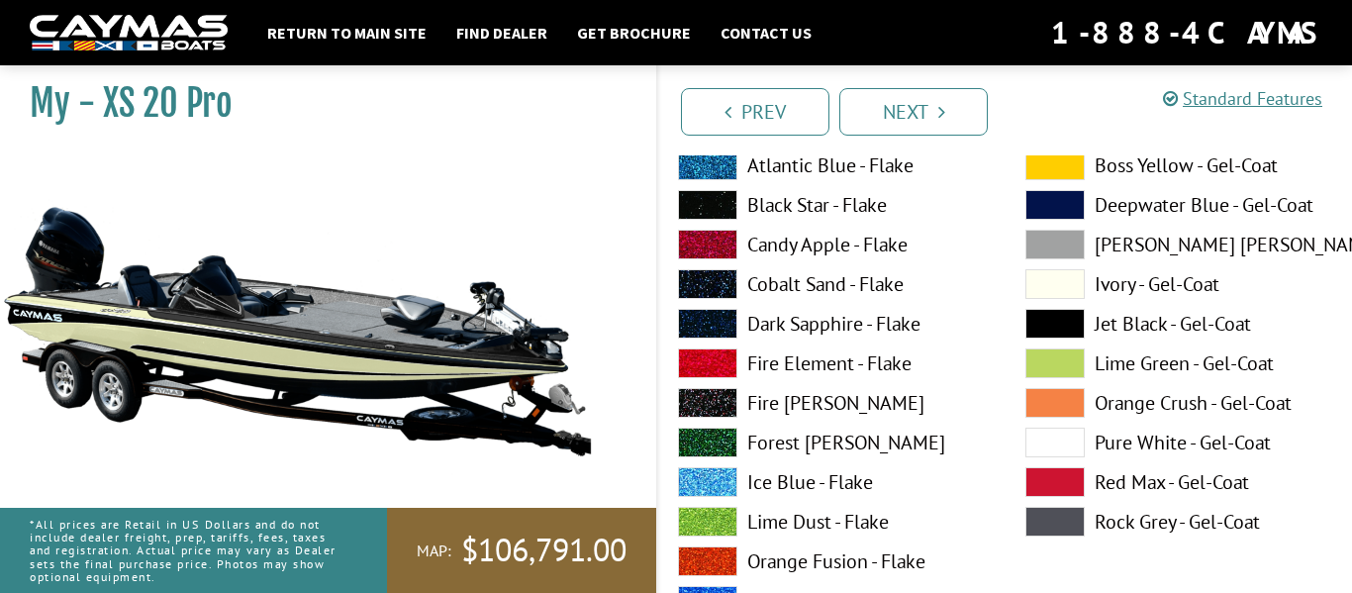
click at [1050, 314] on span at bounding box center [1054, 324] width 59 height 30
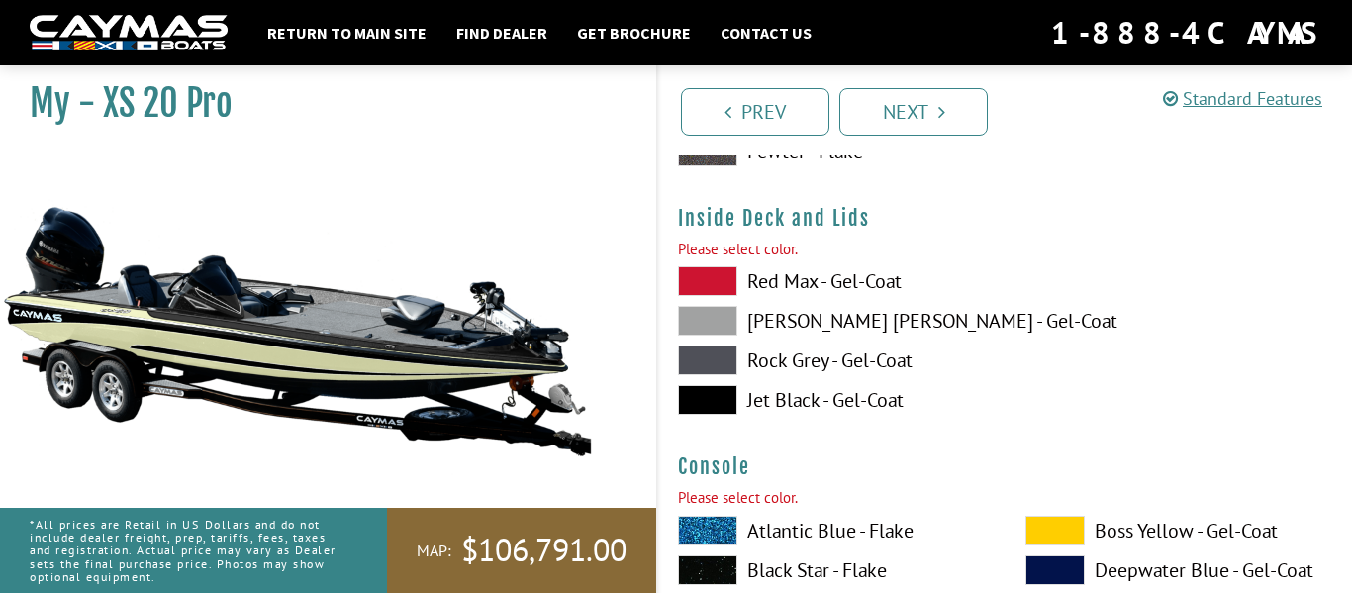
scroll to position [4130, 0]
click at [776, 396] on label "Jet Black - Gel-Coat" at bounding box center [832, 401] width 308 height 30
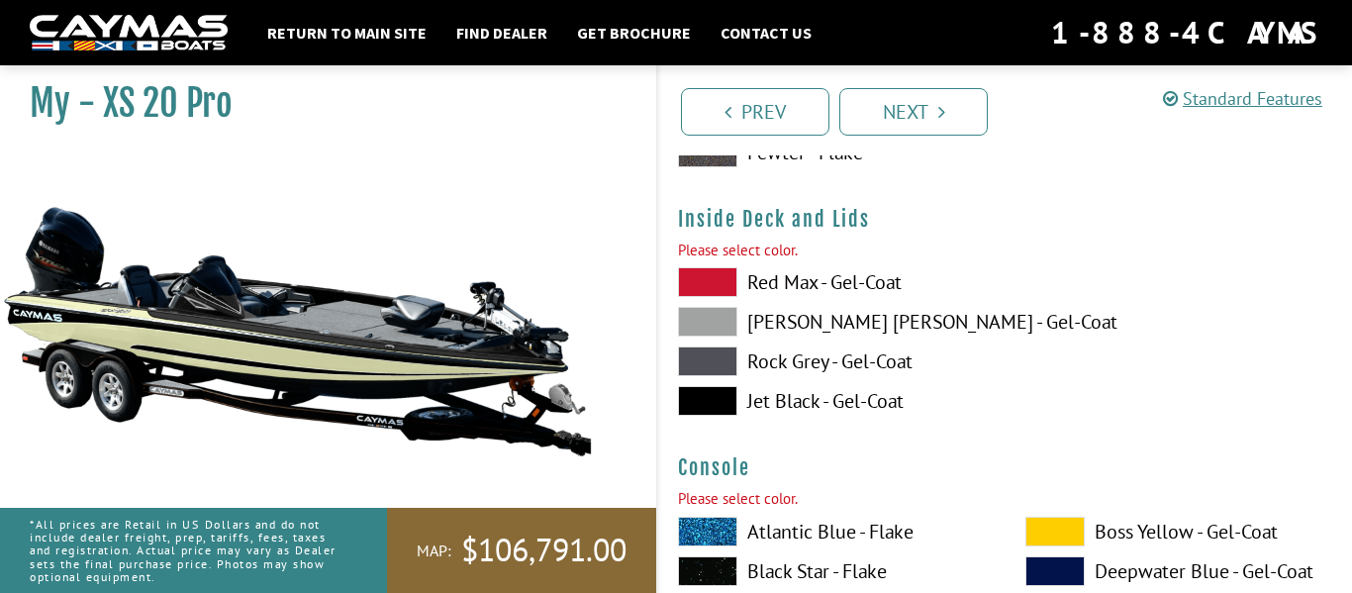
click at [806, 326] on label "[PERSON_NAME] [PERSON_NAME] - Gel-Coat" at bounding box center [832, 322] width 308 height 30
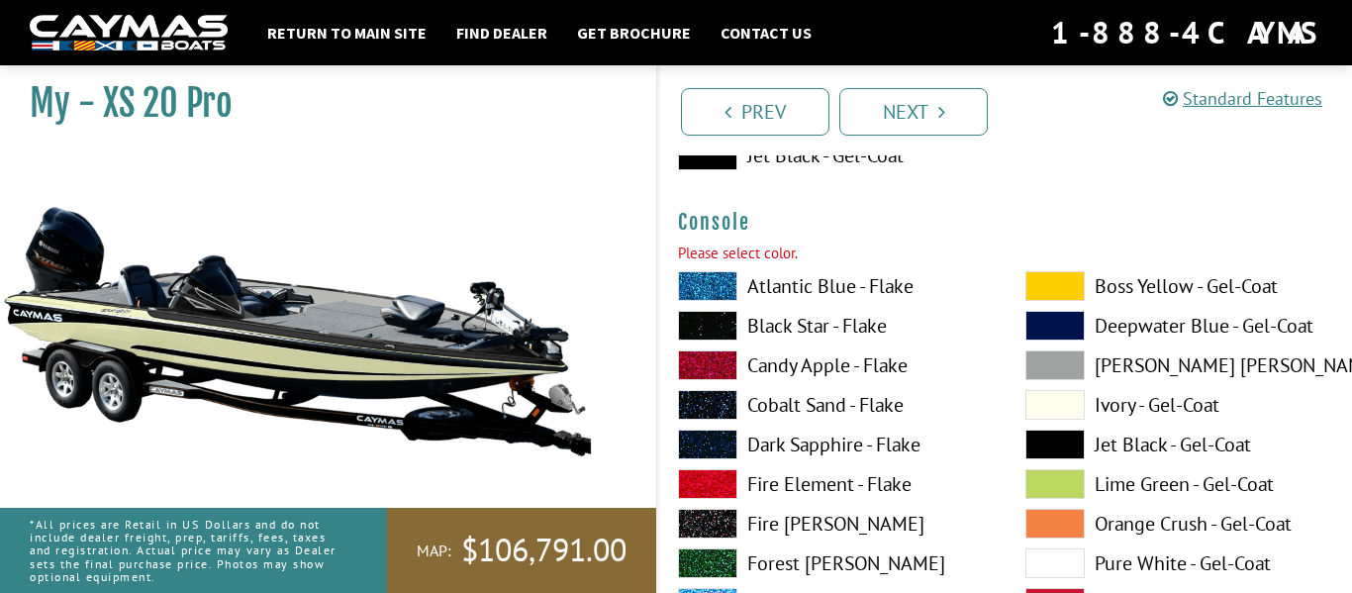
scroll to position [4378, 0]
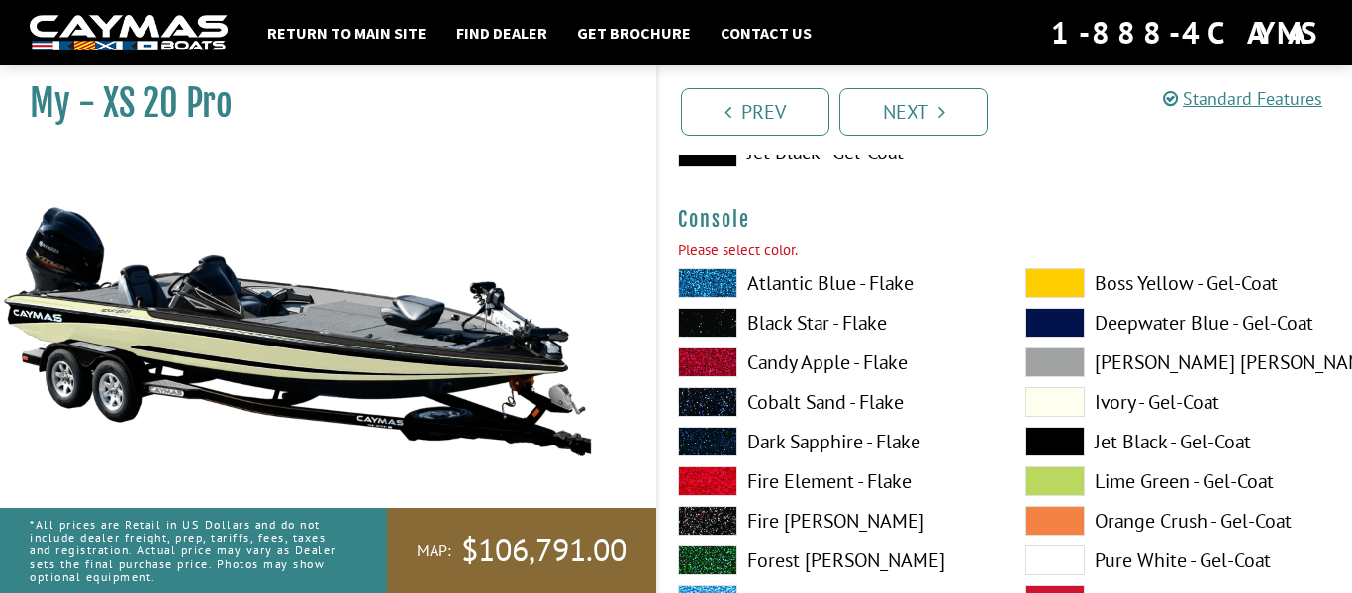
click at [808, 326] on label "Black Star - Flake" at bounding box center [832, 323] width 308 height 30
click at [1038, 431] on span at bounding box center [1054, 442] width 59 height 30
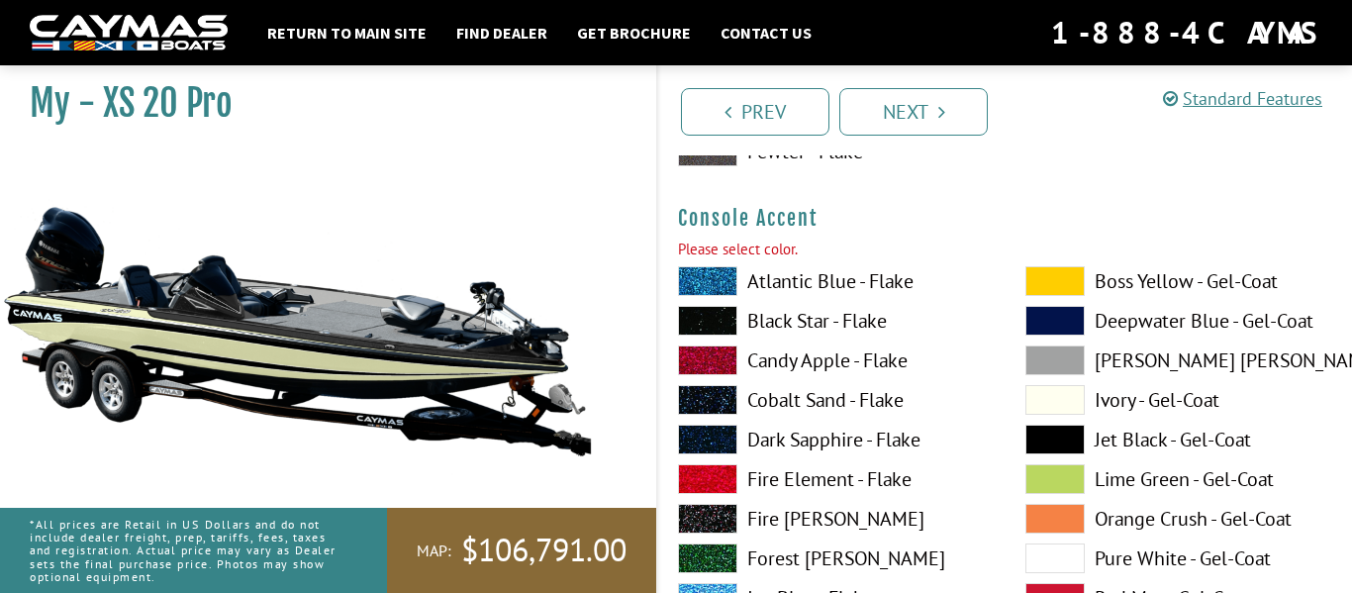
scroll to position [5229, 0]
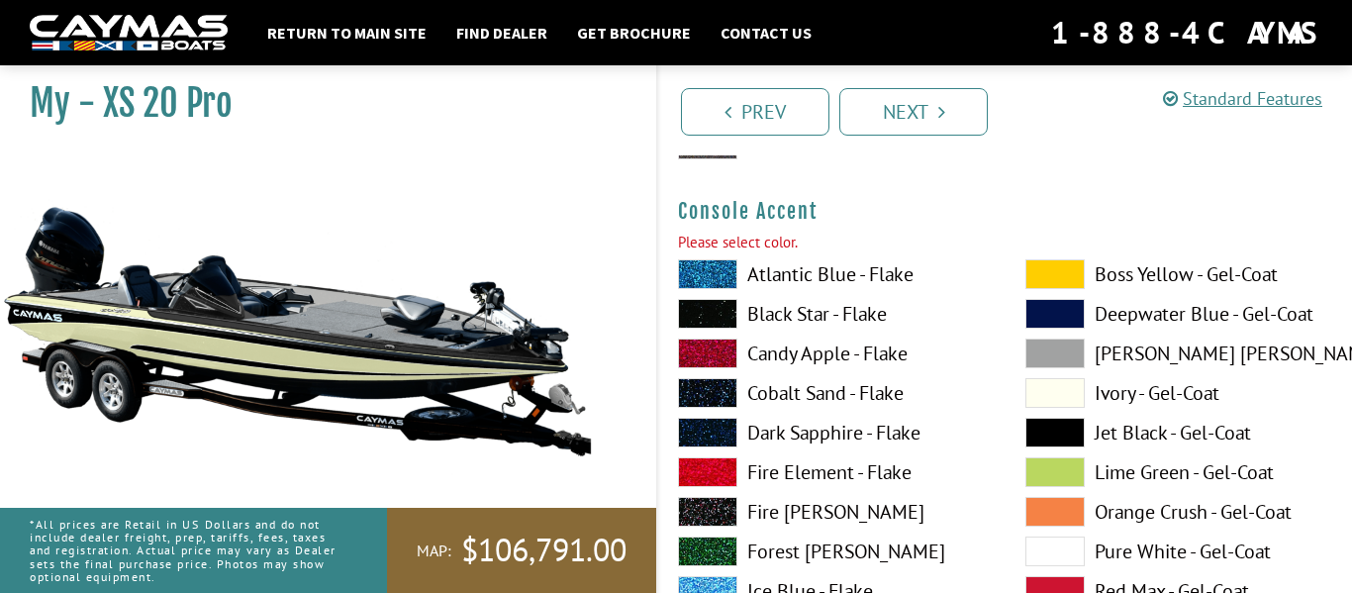
click at [803, 318] on label "Black Star - Flake" at bounding box center [832, 314] width 308 height 30
click at [1040, 386] on span at bounding box center [1054, 393] width 59 height 30
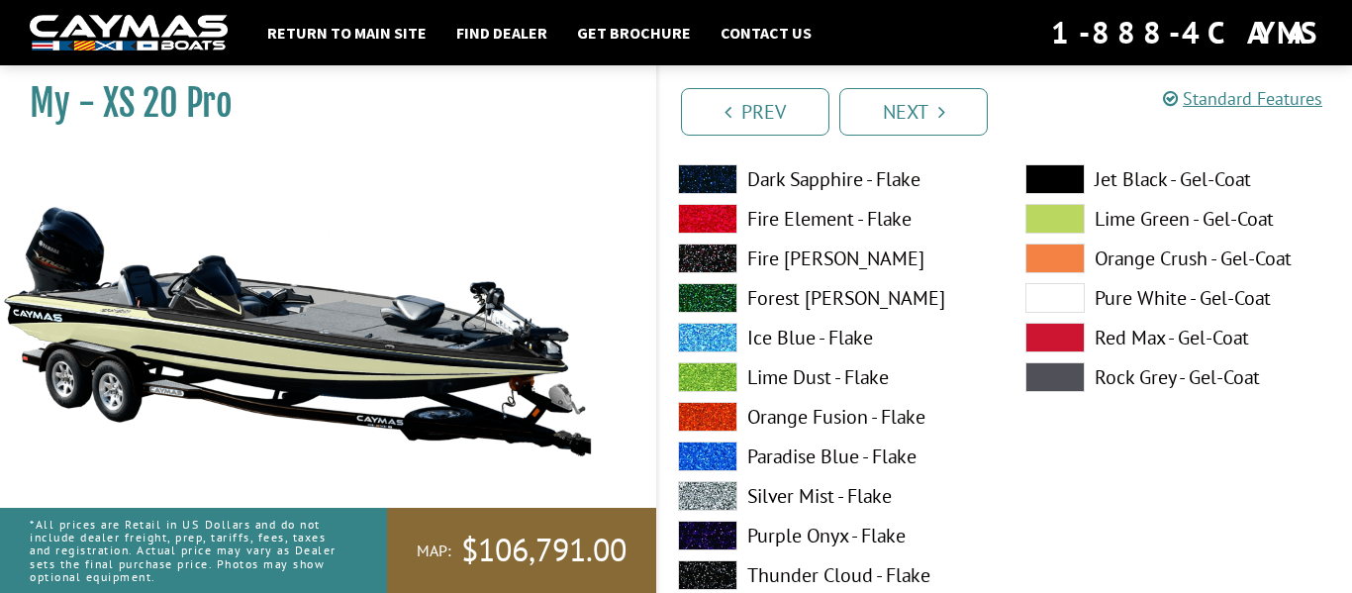
scroll to position [5510, 0]
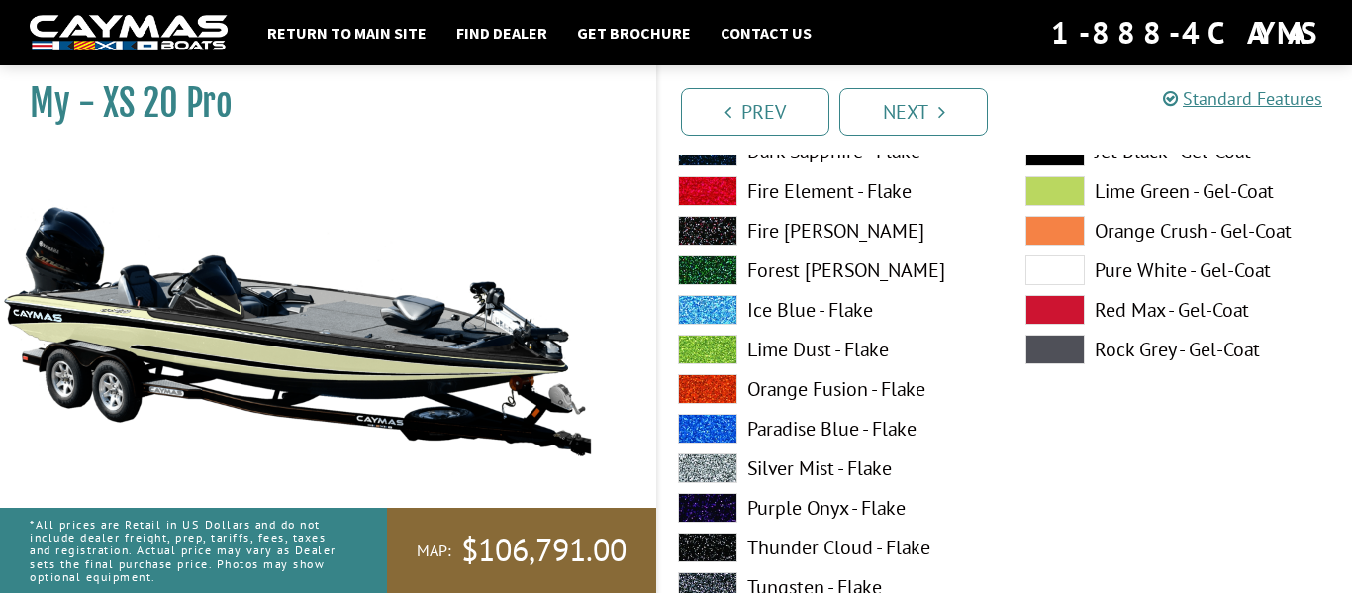
click at [850, 464] on label "Silver Mist - Flake" at bounding box center [832, 468] width 308 height 30
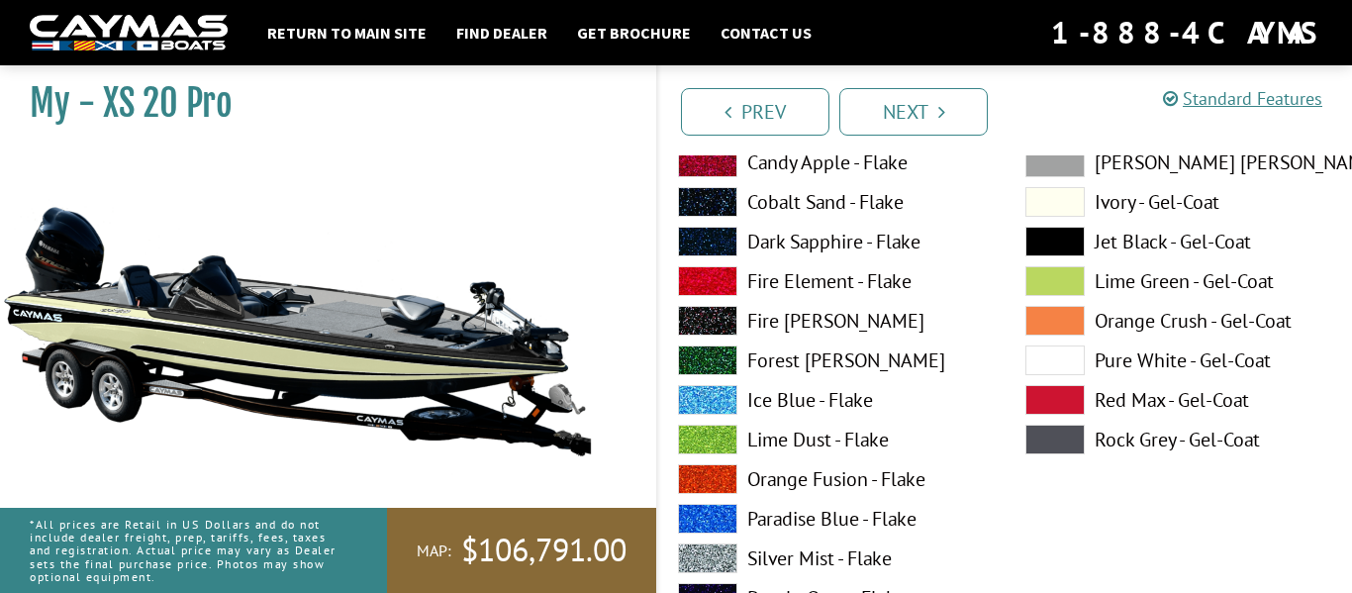
scroll to position [6270, 0]
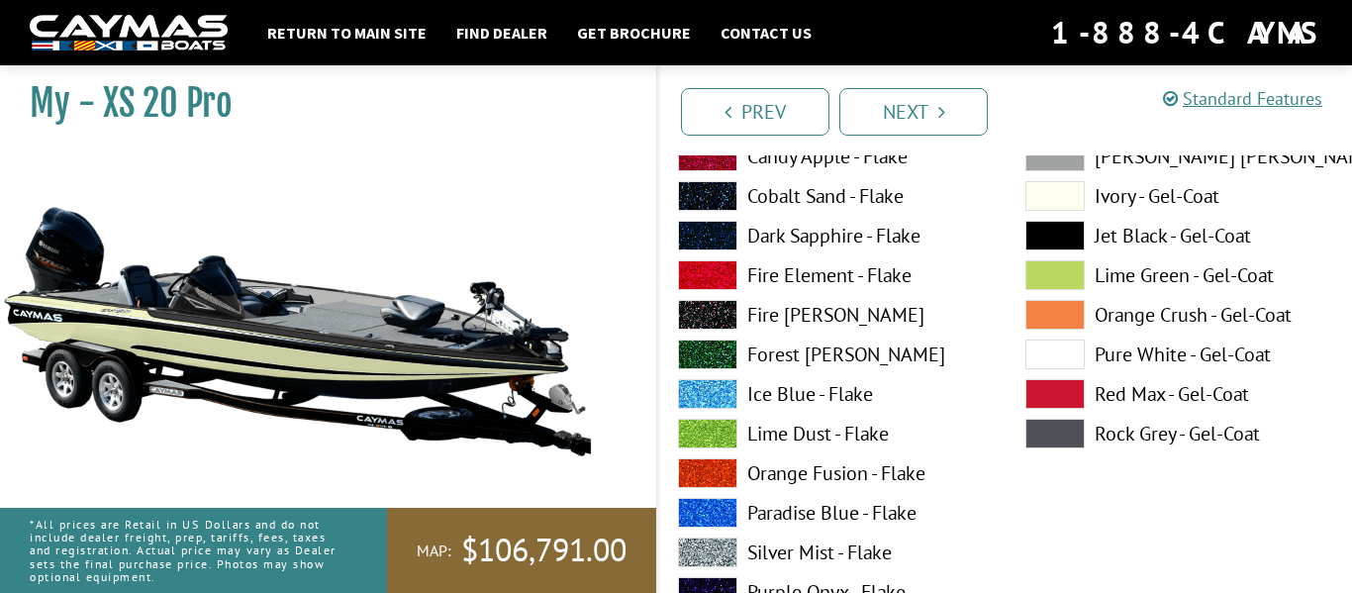
click at [807, 396] on label "Ice Blue - Flake" at bounding box center [832, 394] width 308 height 30
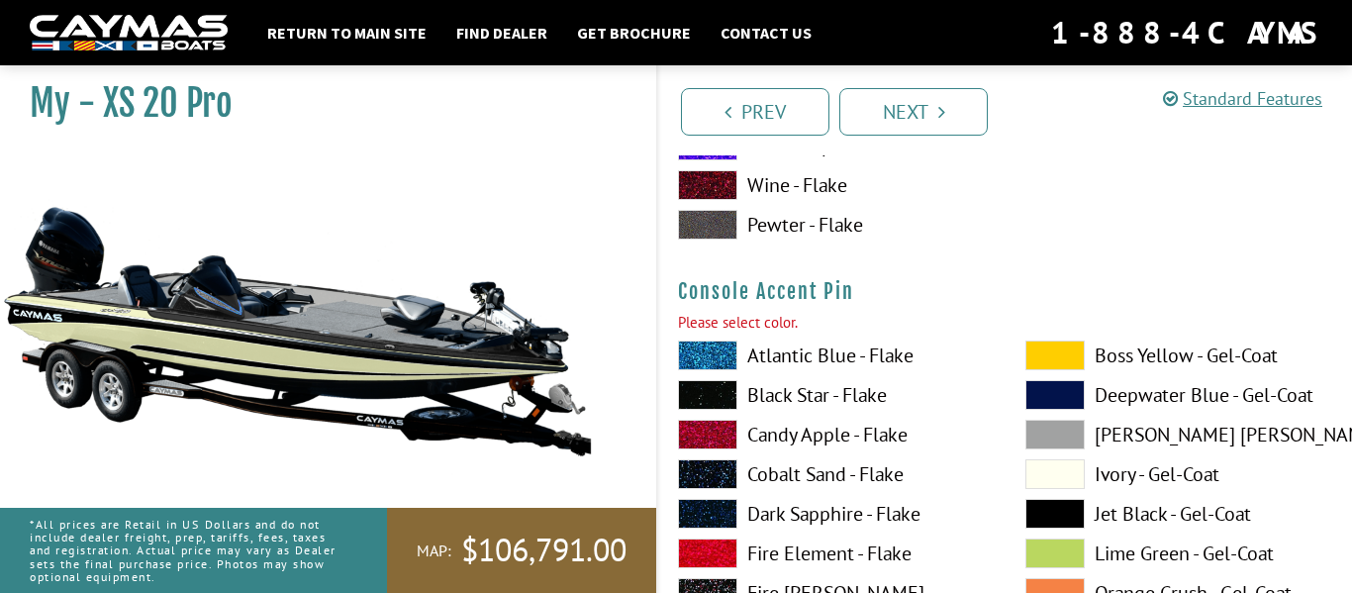
scroll to position [6000, 0]
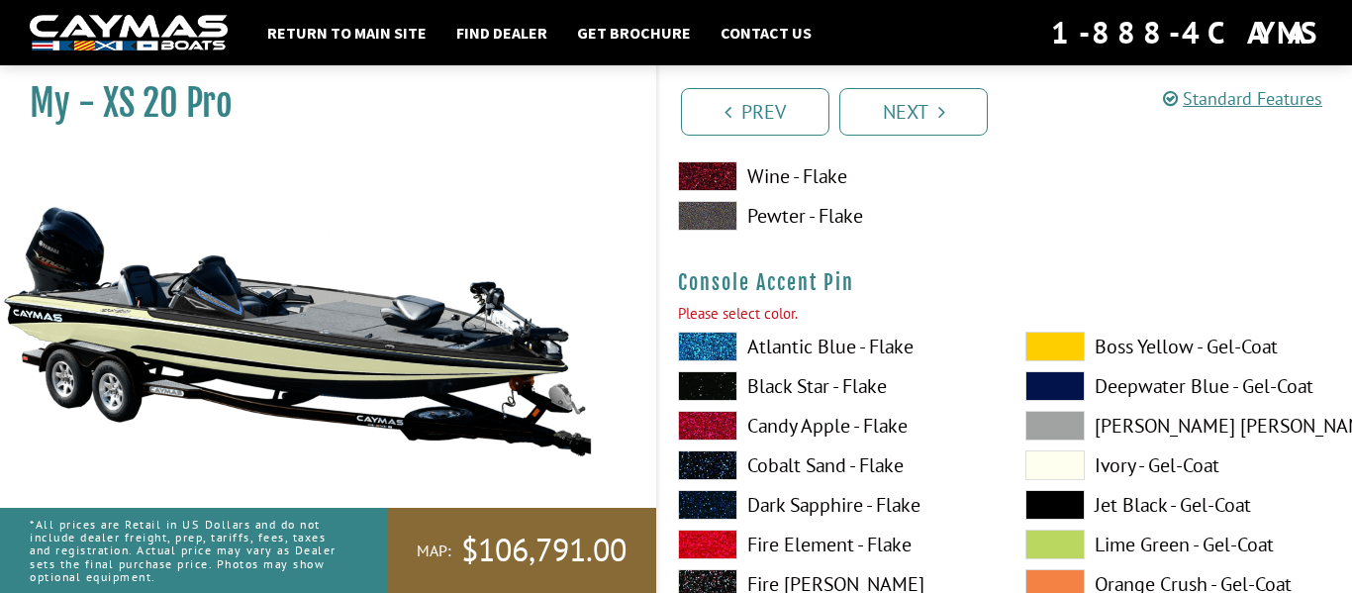
click at [806, 387] on label "Black Star - Flake" at bounding box center [832, 386] width 308 height 30
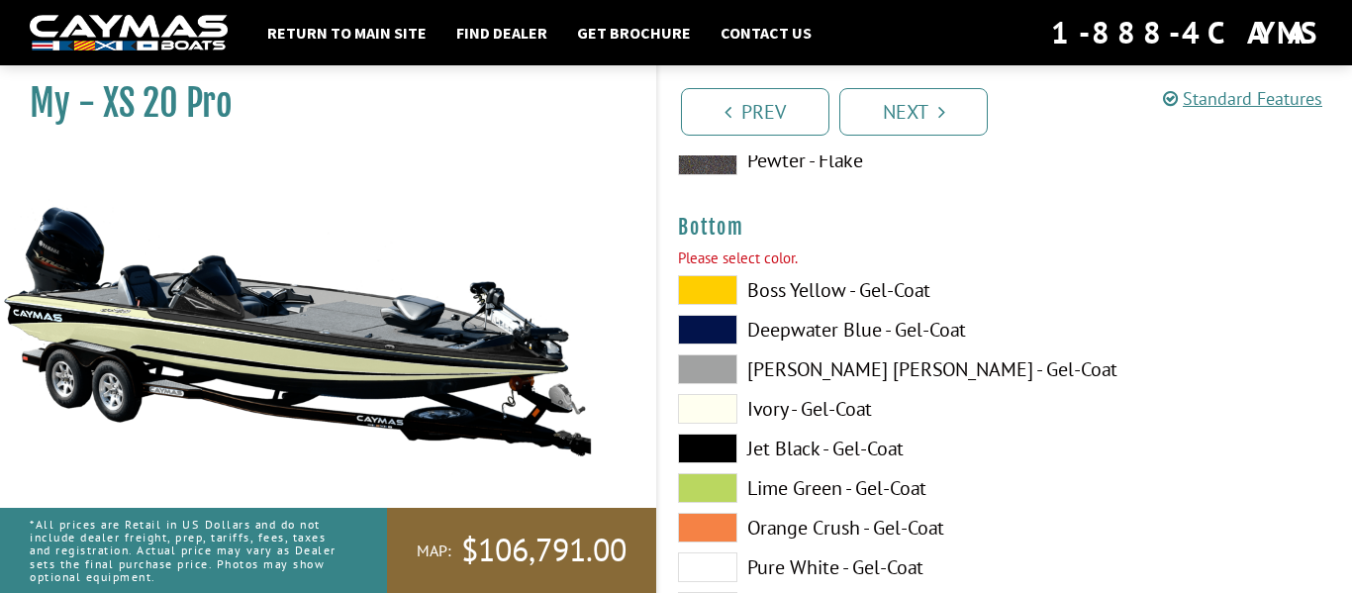
scroll to position [6902, 0]
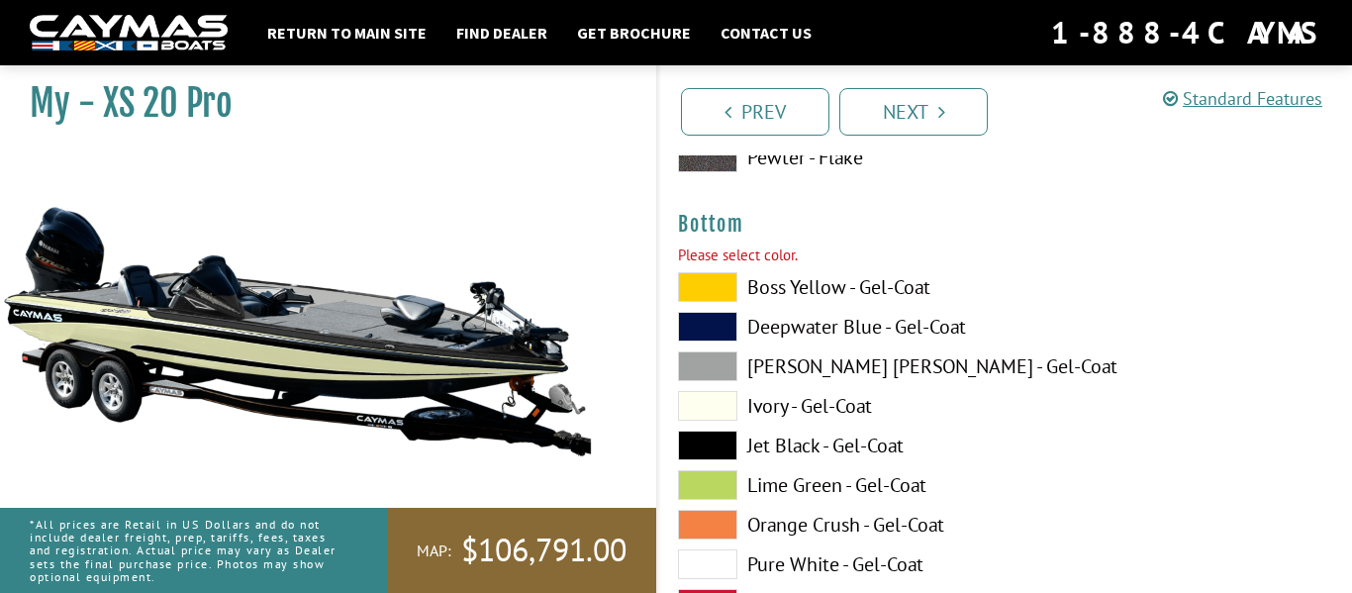
click at [794, 399] on label "Ivory - Gel-Coat" at bounding box center [832, 406] width 308 height 30
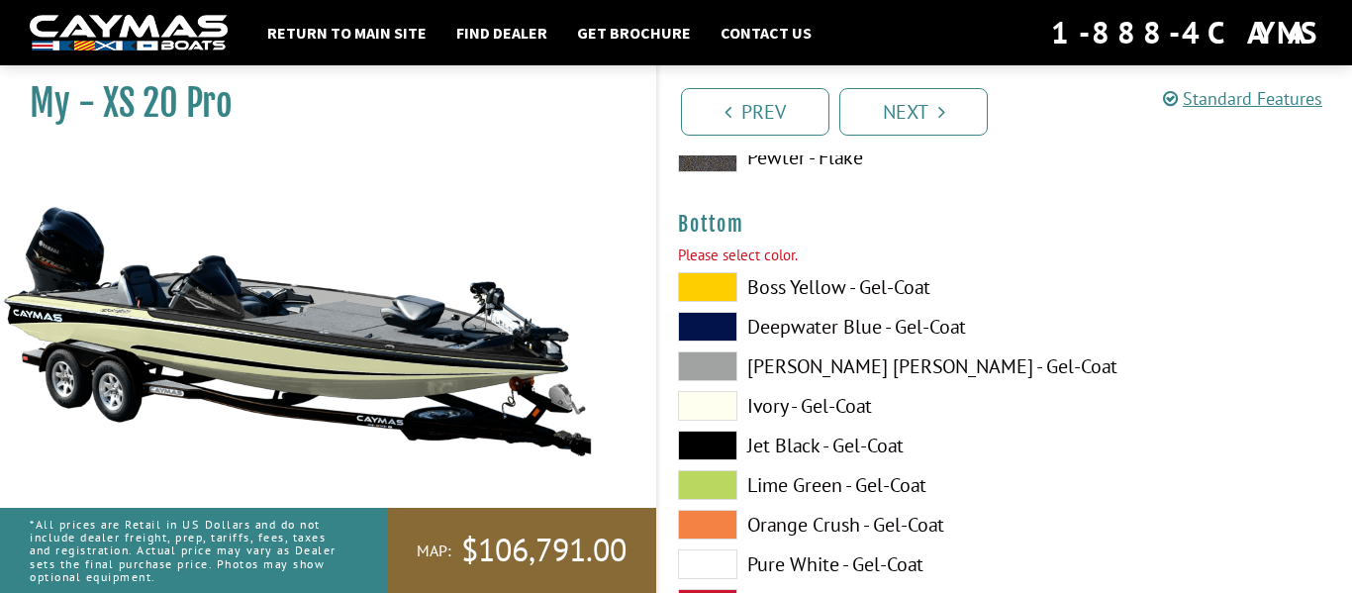
click at [796, 432] on label "Jet Black - Gel-Coat" at bounding box center [832, 446] width 308 height 30
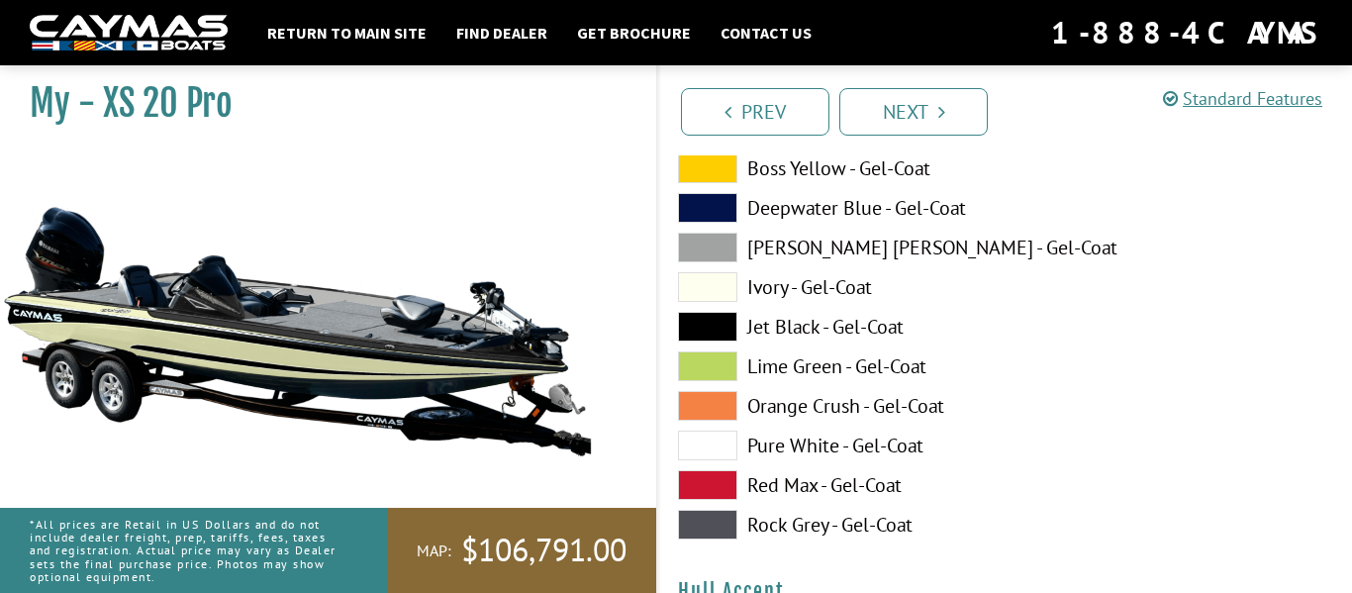
scroll to position [7024, 0]
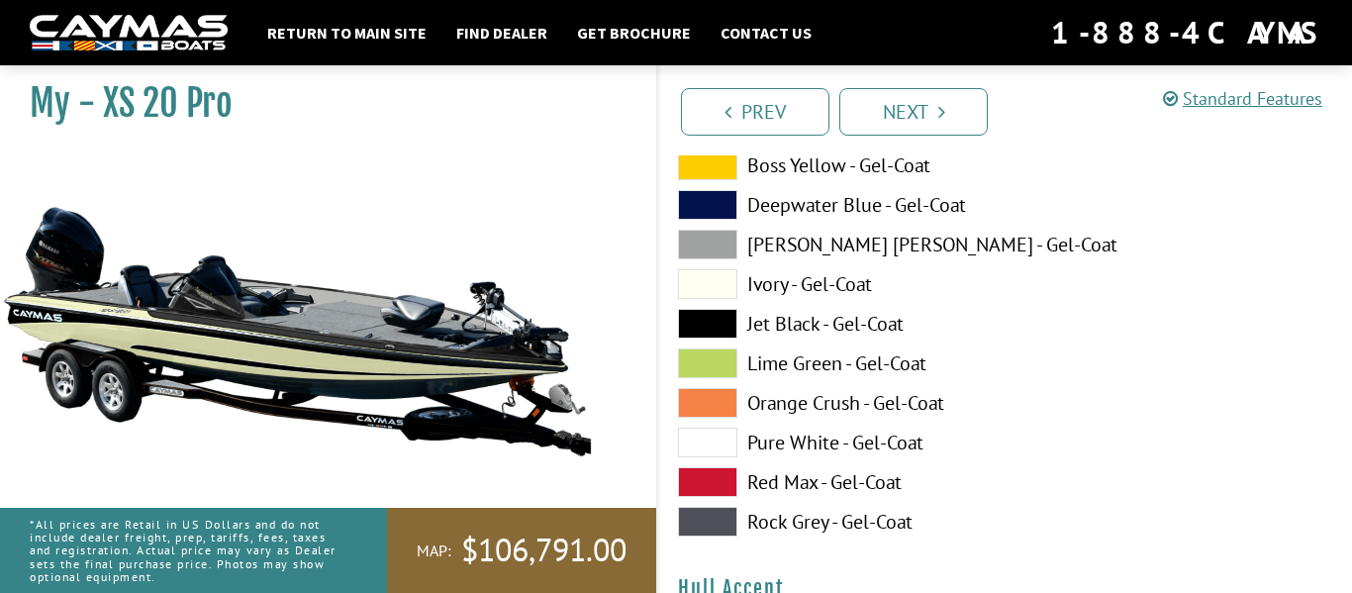
click at [726, 441] on span at bounding box center [707, 443] width 59 height 30
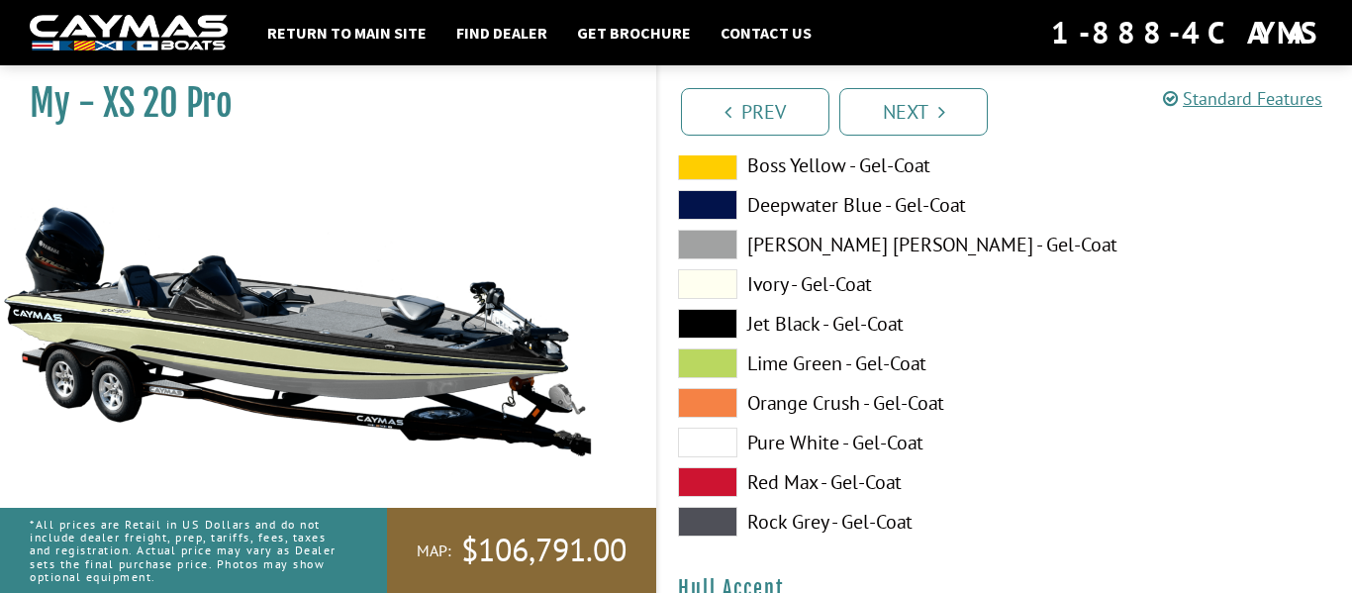
click at [721, 320] on span at bounding box center [707, 324] width 59 height 30
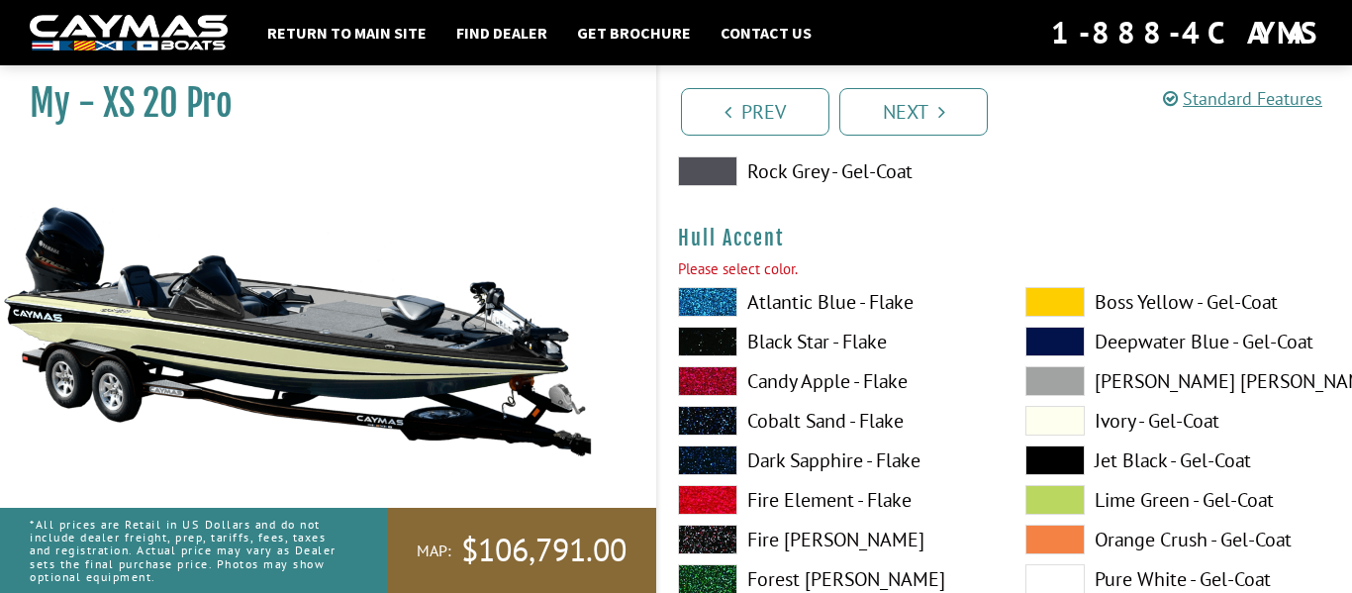
scroll to position [7377, 0]
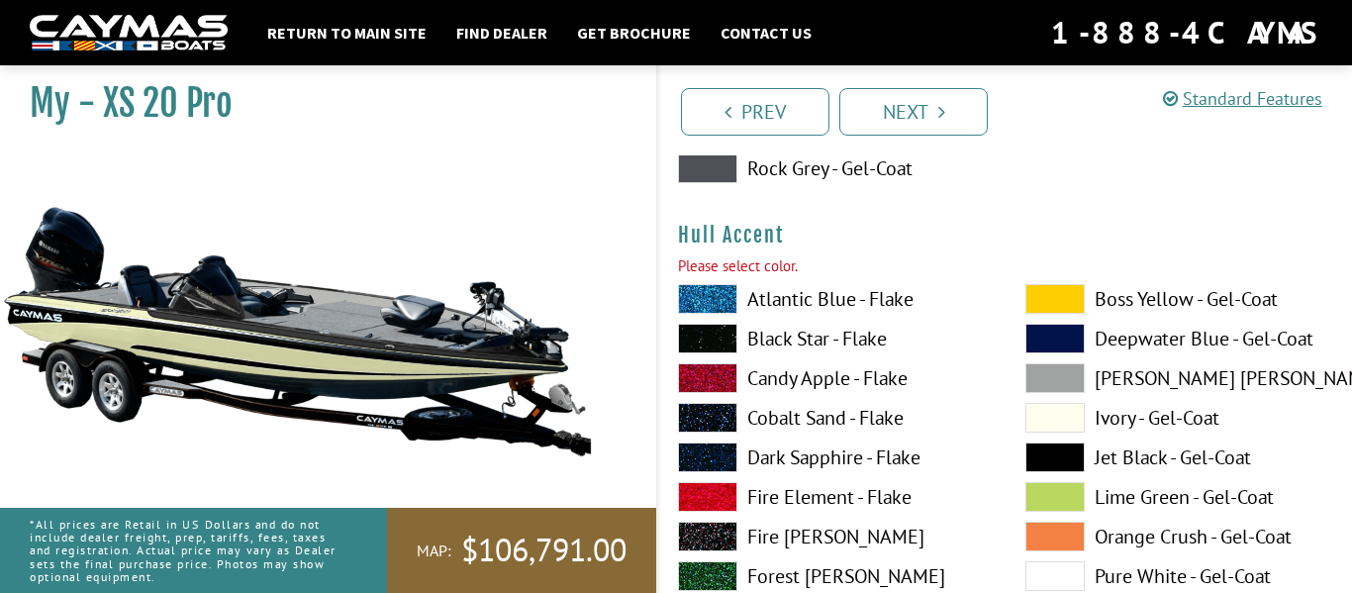
click at [782, 339] on label "Black Star - Flake" at bounding box center [832, 339] width 308 height 30
click at [1064, 451] on span at bounding box center [1054, 457] width 59 height 30
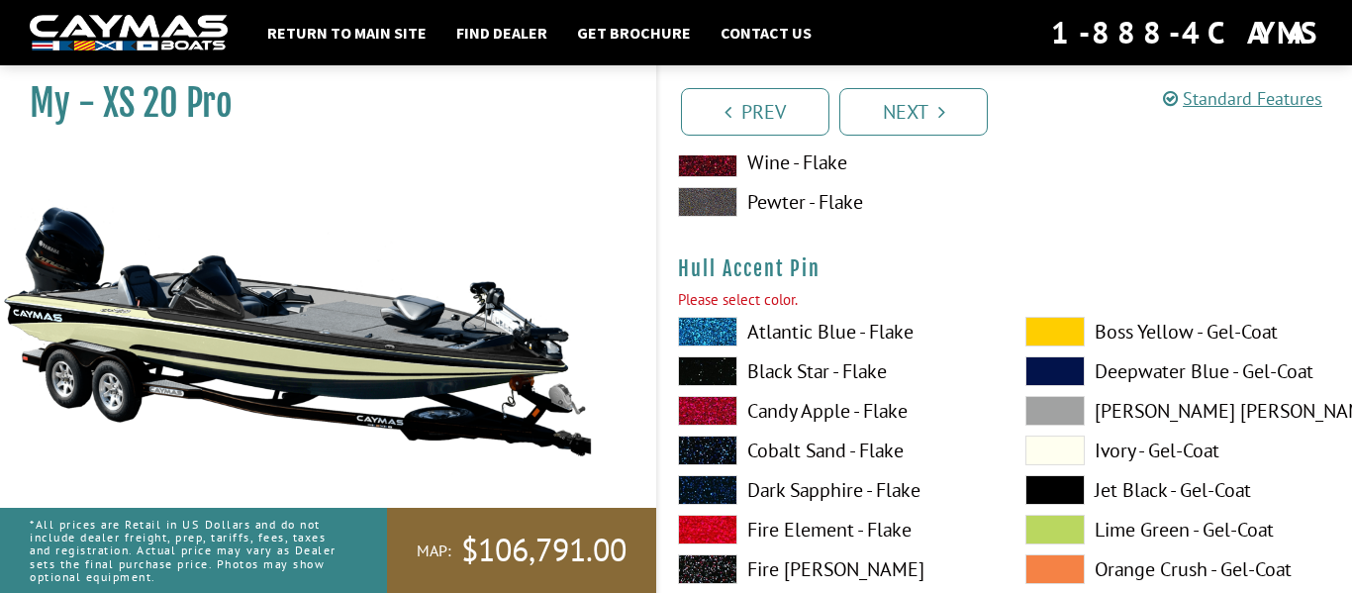
scroll to position [8191, 0]
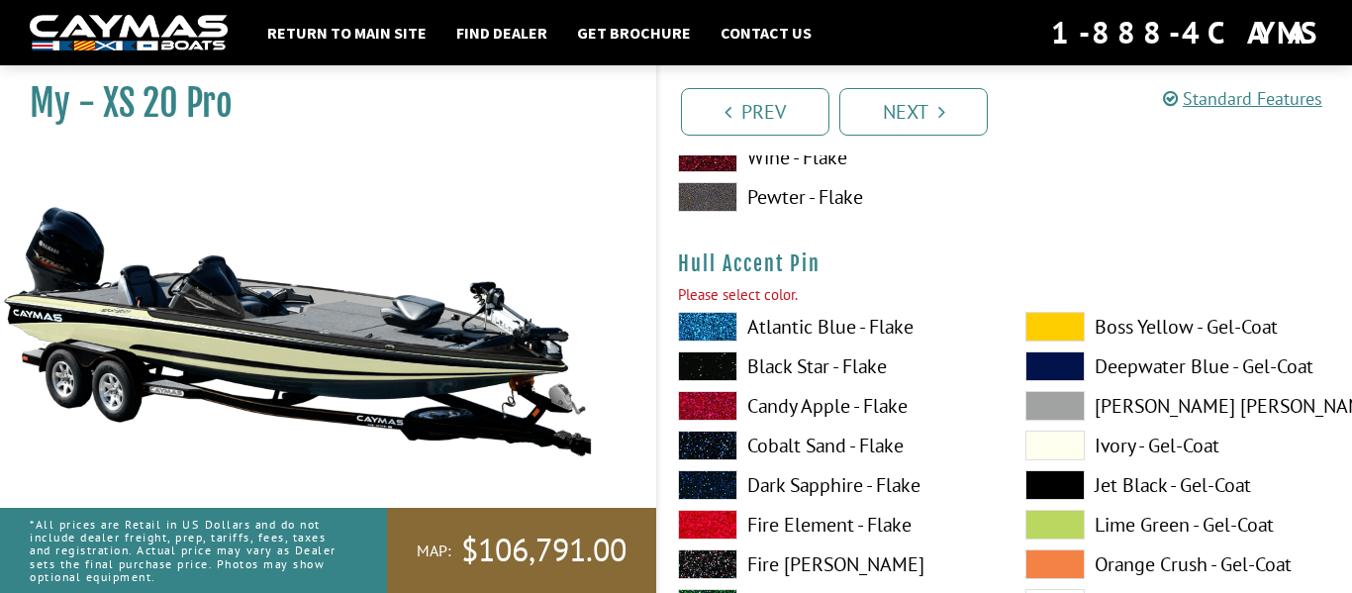
click at [1044, 487] on span at bounding box center [1054, 485] width 59 height 30
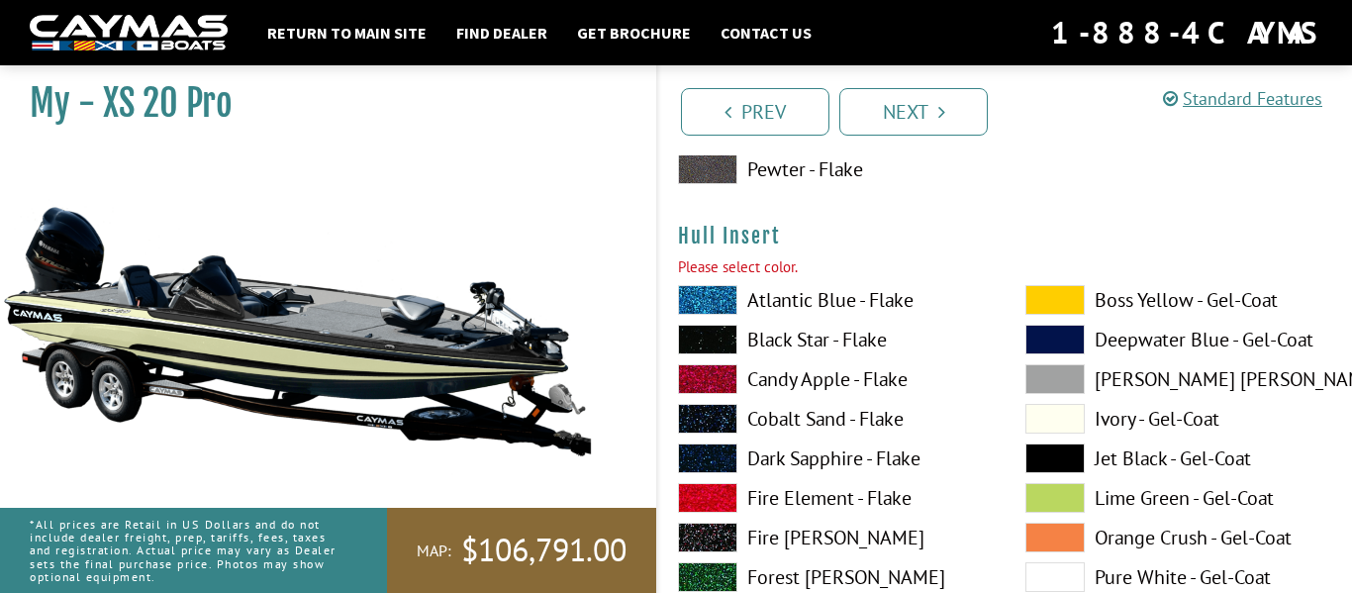
click at [809, 337] on label "Black Star - Flake" at bounding box center [832, 340] width 308 height 30
click at [1060, 443] on span at bounding box center [1054, 458] width 59 height 30
click at [1062, 346] on span at bounding box center [1054, 340] width 59 height 30
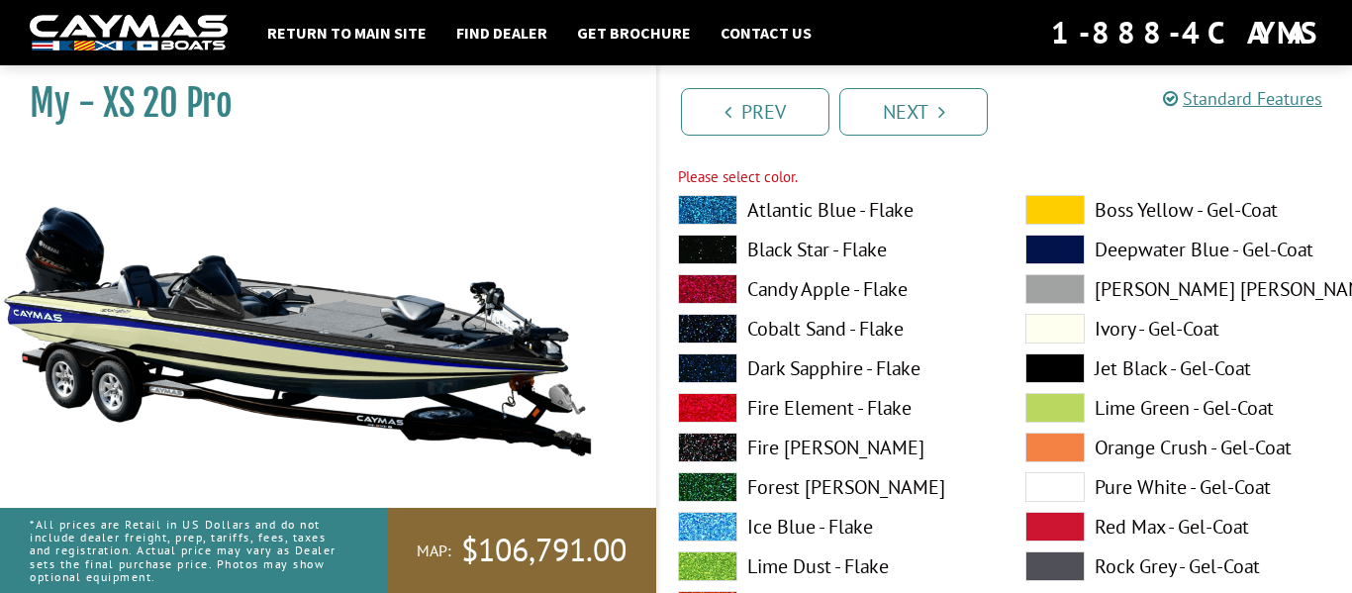
scroll to position [9156, 0]
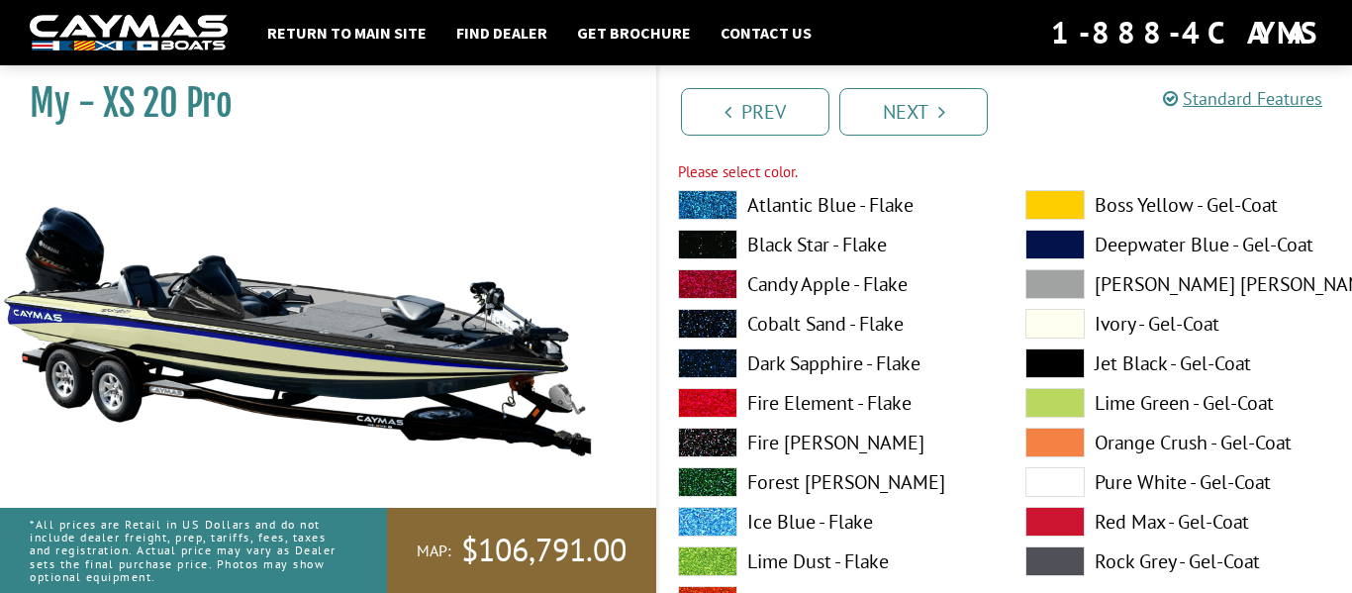
click at [850, 365] on label "Dark Sapphire - Flake" at bounding box center [832, 363] width 308 height 30
click at [813, 328] on label "Cobalt Sand - Flake" at bounding box center [832, 324] width 308 height 30
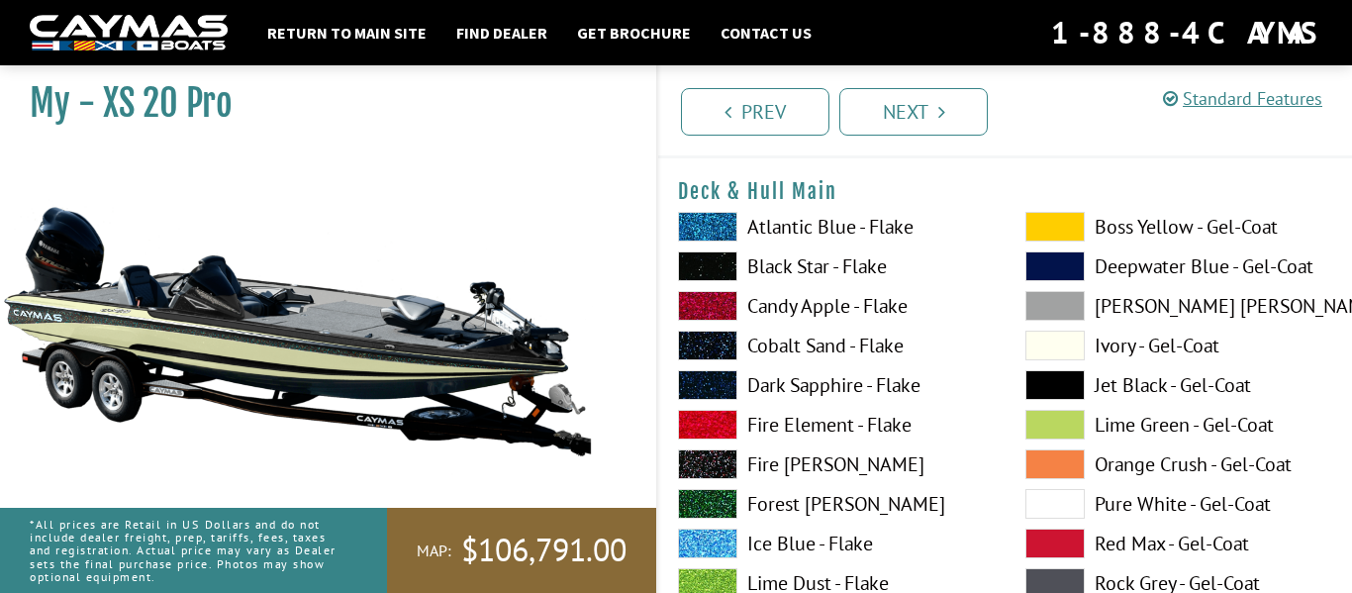
scroll to position [59, 0]
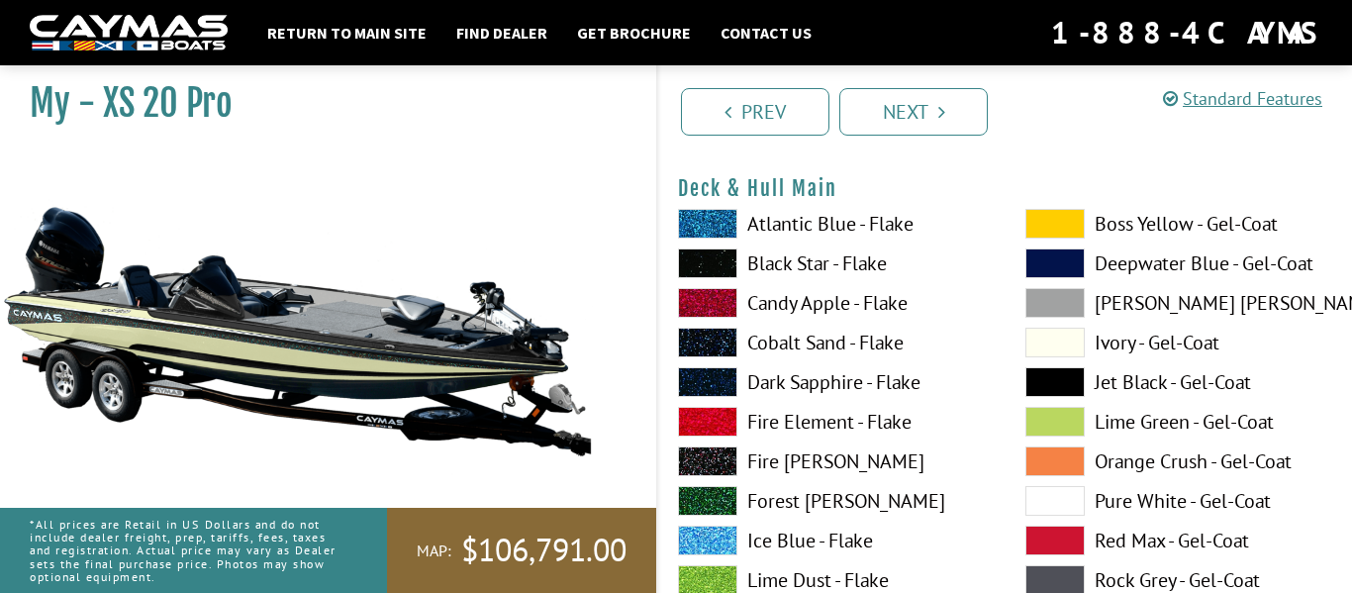
click at [816, 385] on label "Dark Sapphire - Flake" at bounding box center [832, 382] width 308 height 30
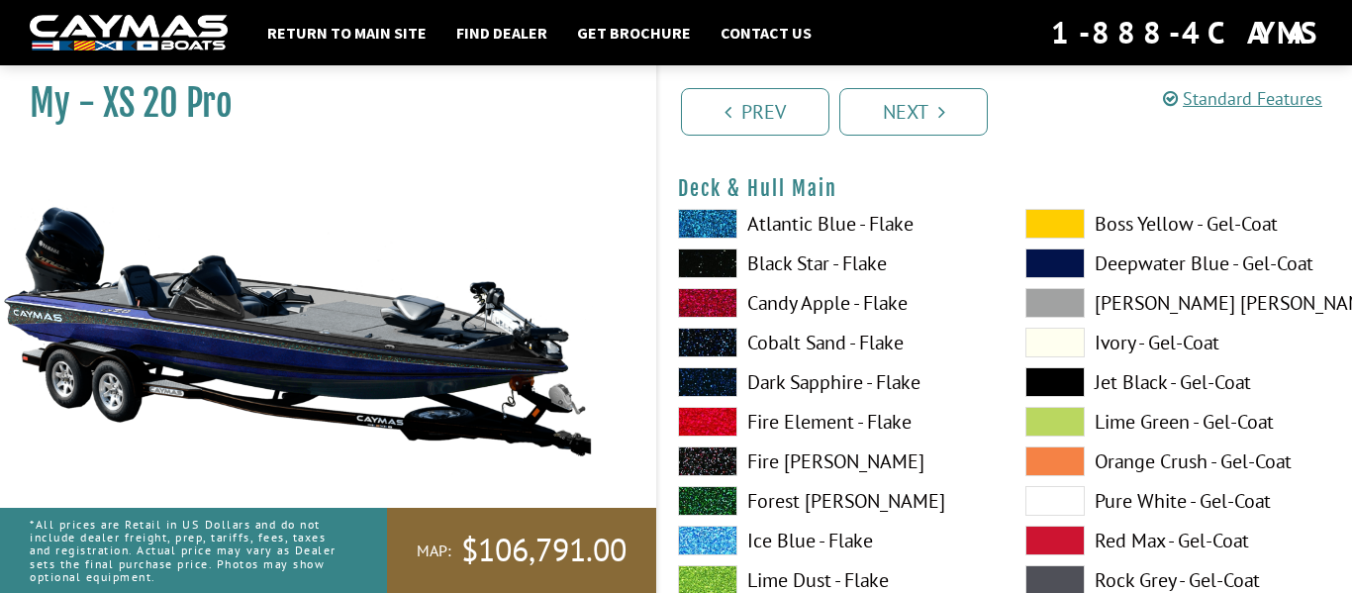
click at [826, 342] on label "Cobalt Sand - Flake" at bounding box center [832, 343] width 308 height 30
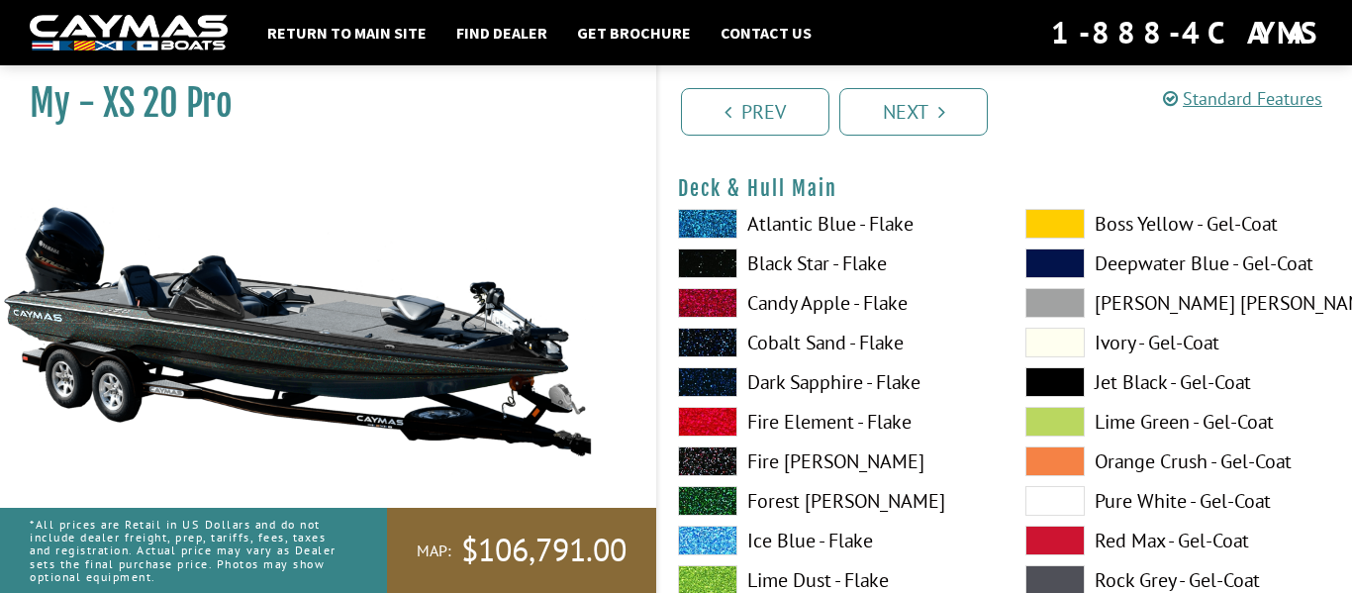
click at [1048, 341] on span at bounding box center [1054, 343] width 59 height 30
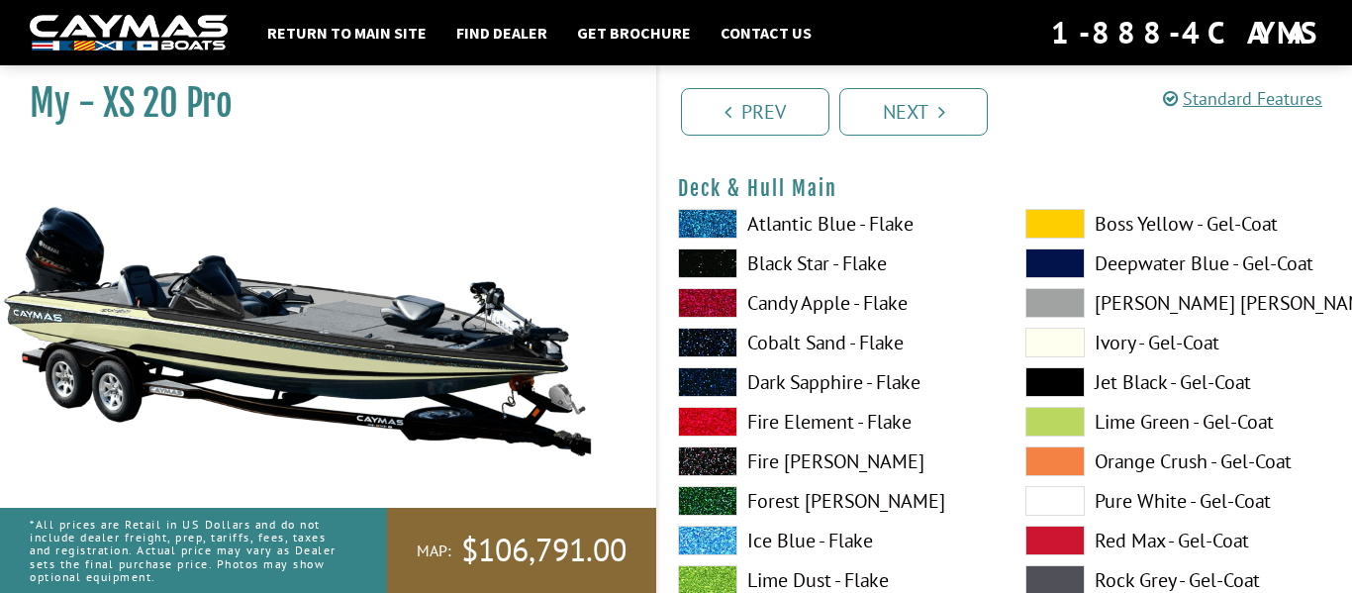
click at [1077, 387] on span at bounding box center [1054, 382] width 59 height 30
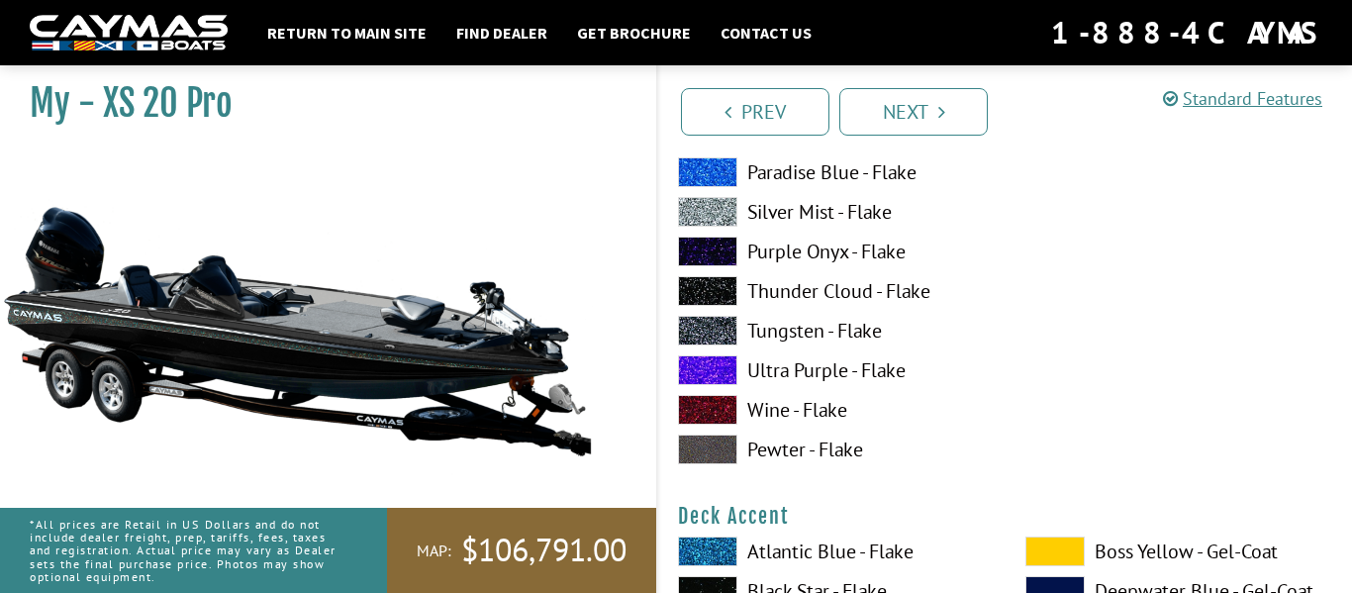
scroll to position [541, 0]
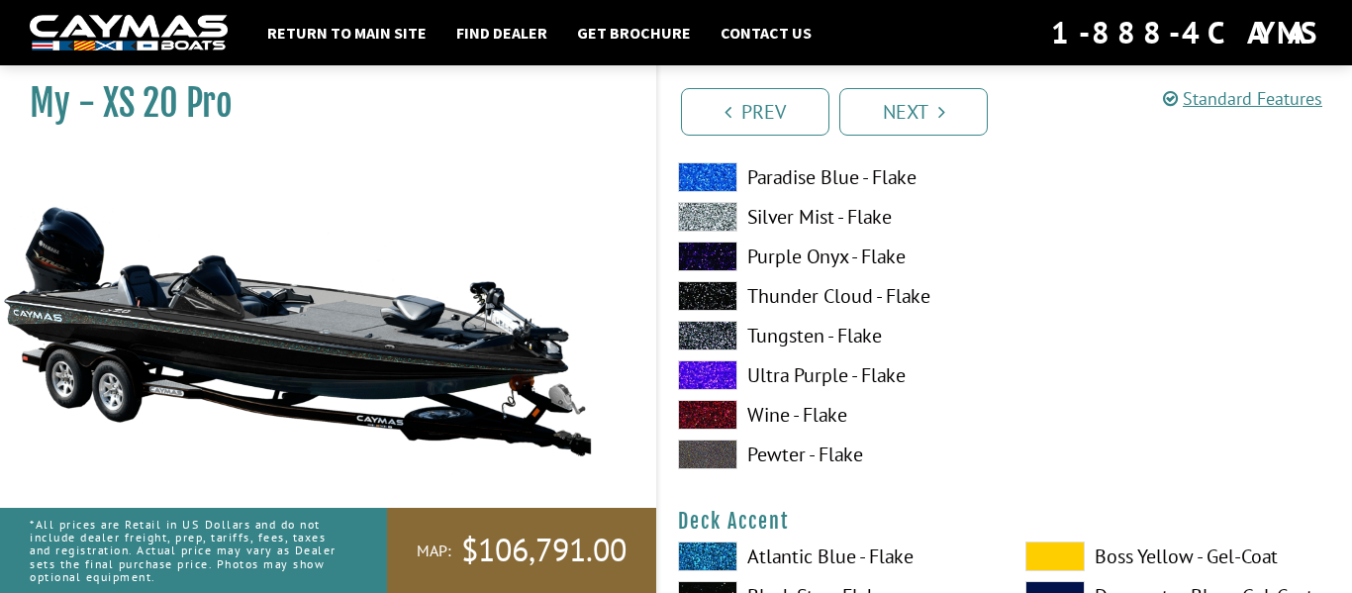
click at [807, 297] on label "Thunder Cloud - Flake" at bounding box center [832, 296] width 308 height 30
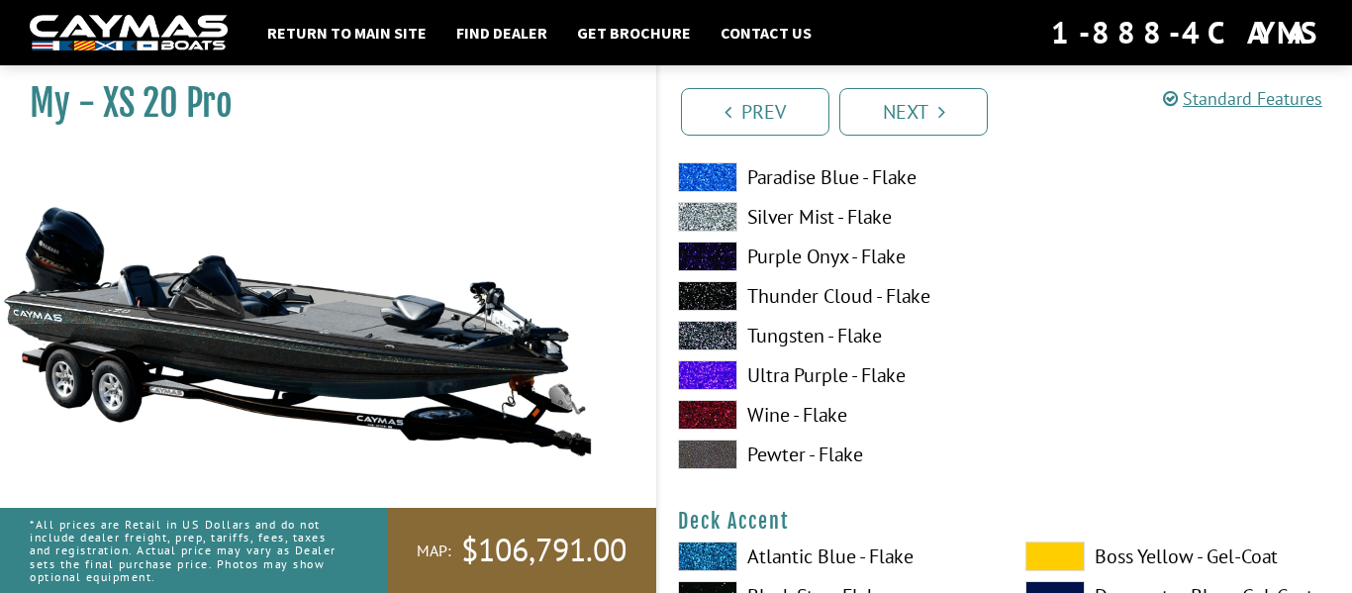
click at [802, 344] on label "Tungsten - Flake" at bounding box center [832, 336] width 308 height 30
click at [801, 377] on label "Ultra Purple - Flake" at bounding box center [832, 375] width 308 height 30
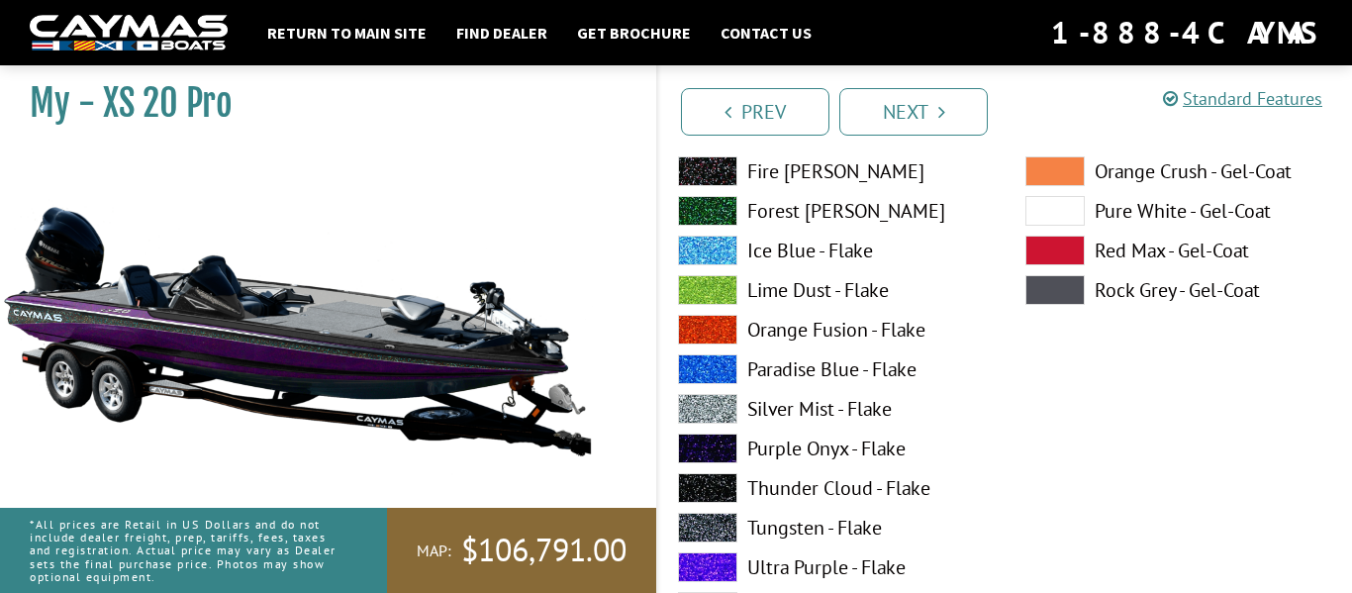
scroll to position [341, 0]
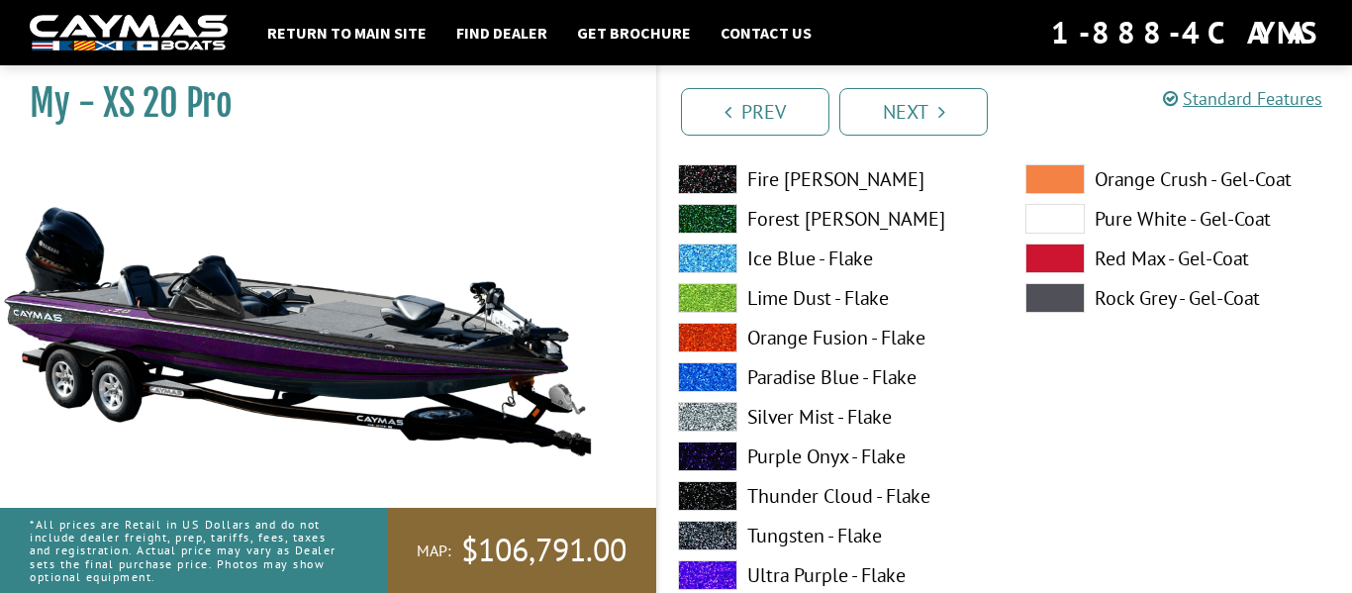
click at [801, 377] on label "Paradise Blue - Flake" at bounding box center [832, 377] width 308 height 30
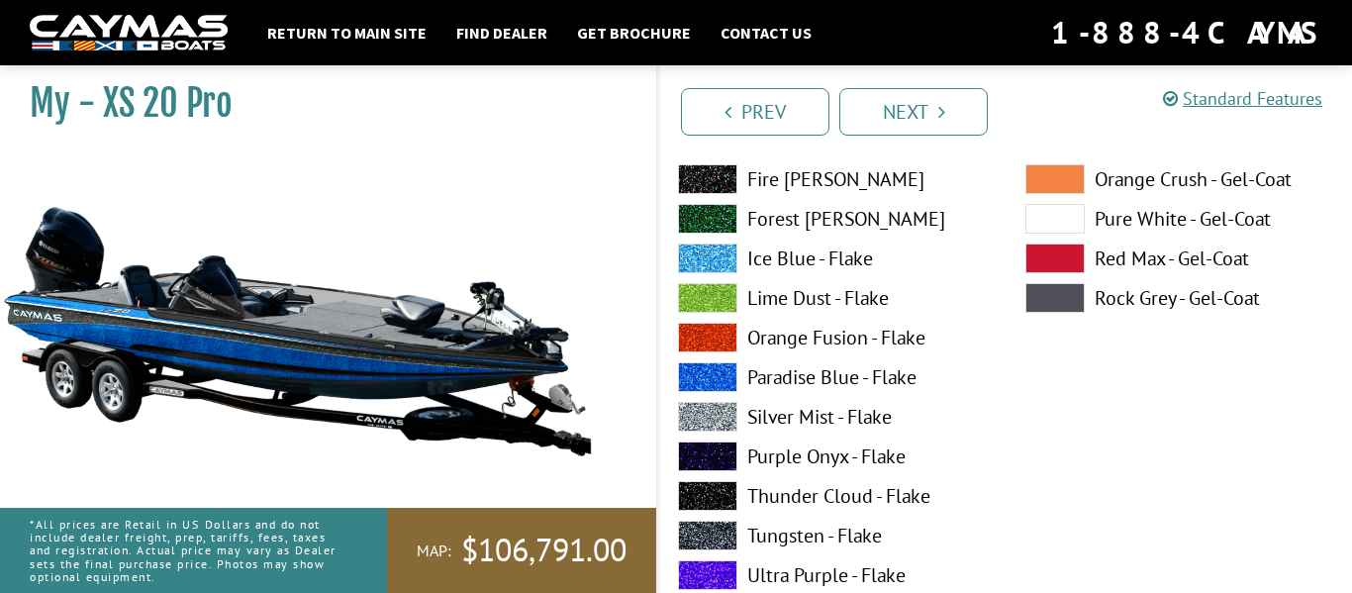
click at [806, 258] on label "Ice Blue - Flake" at bounding box center [832, 258] width 308 height 30
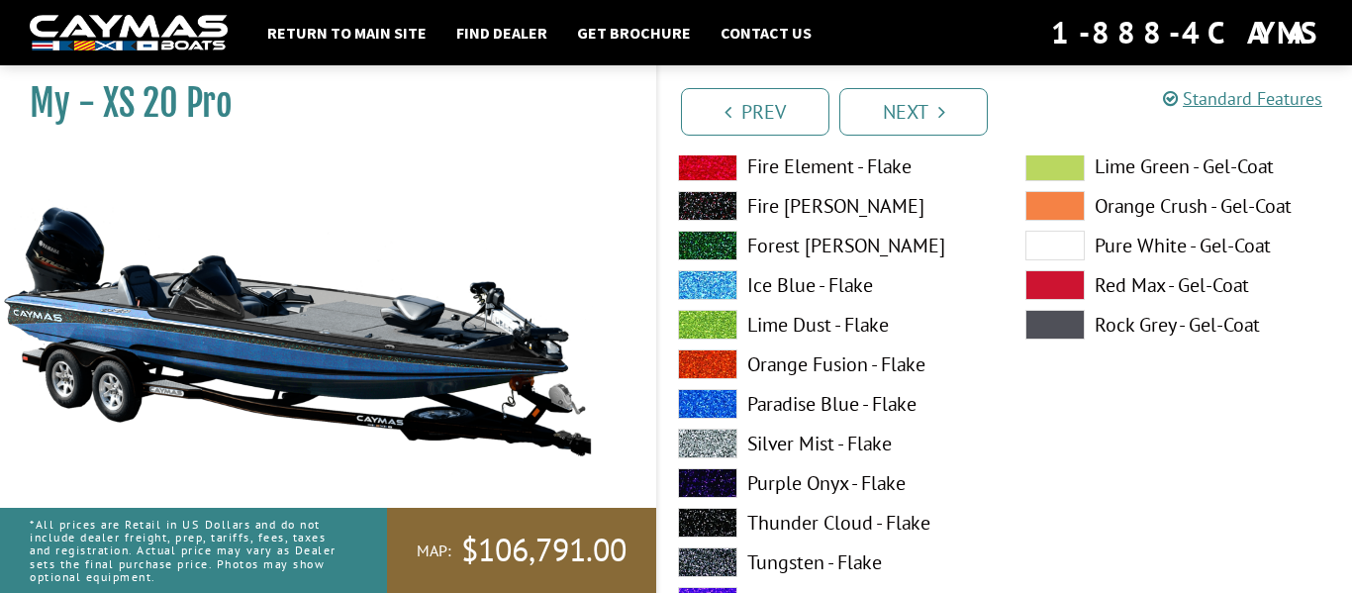
scroll to position [310, 0]
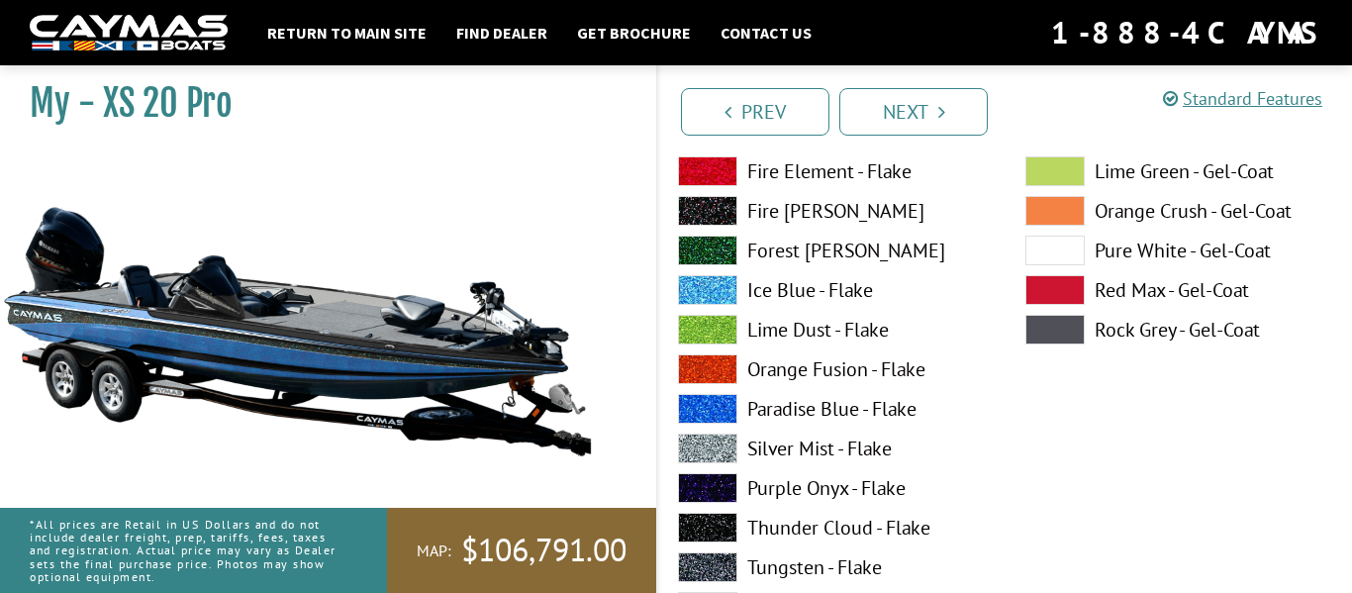
click at [806, 258] on label "Forest [PERSON_NAME]" at bounding box center [832, 251] width 308 height 30
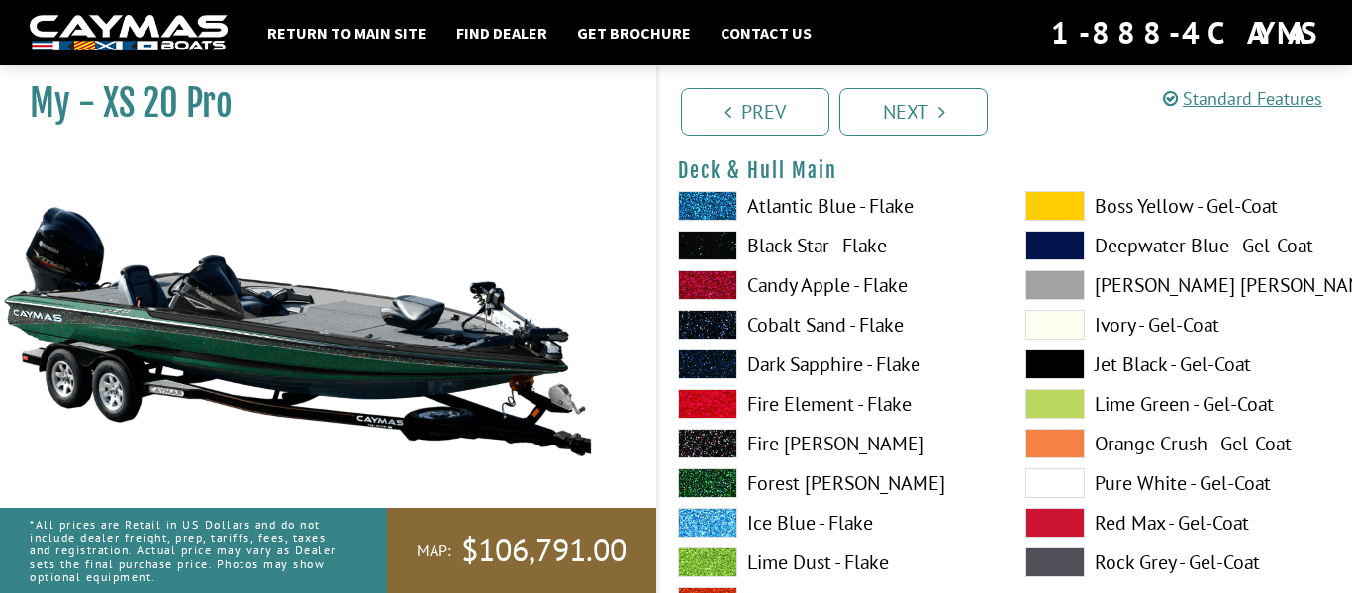
scroll to position [71, 0]
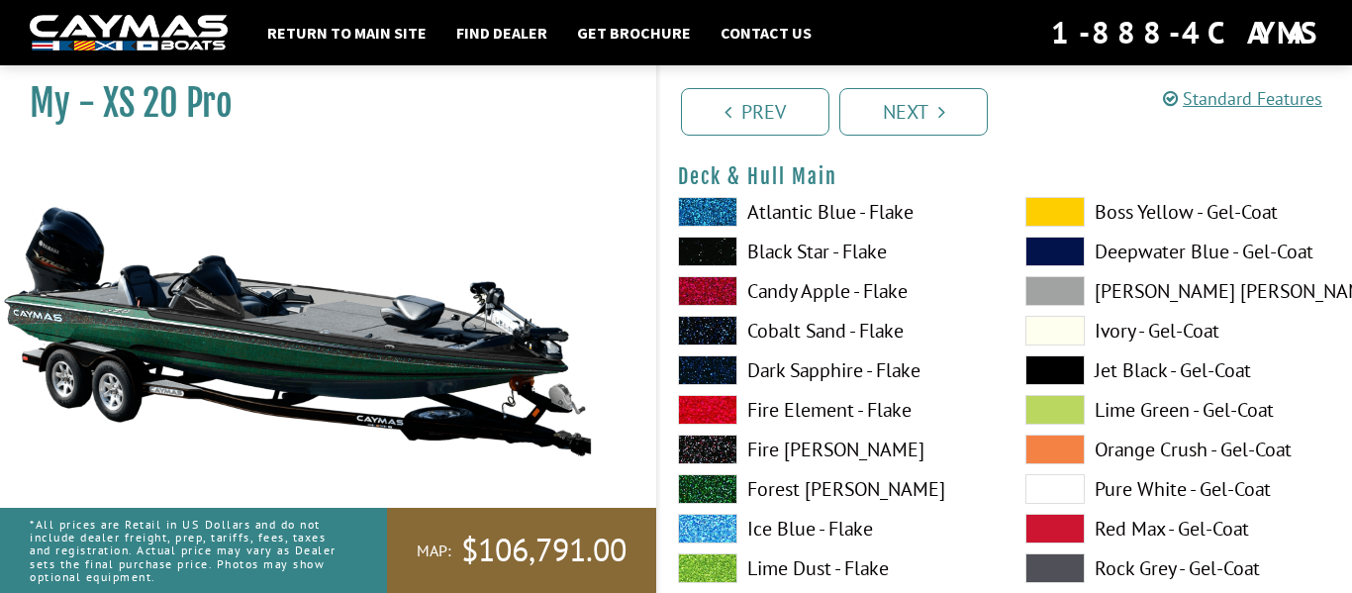
click at [793, 445] on label "Fire [PERSON_NAME]" at bounding box center [832, 449] width 308 height 30
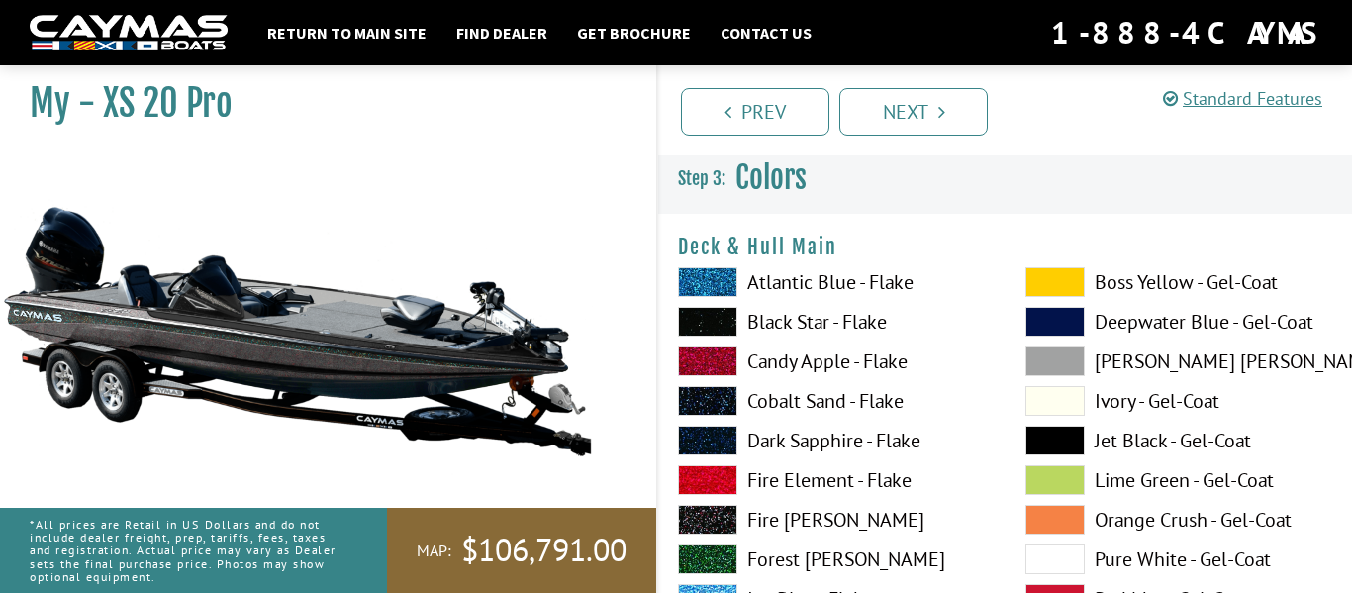
scroll to position [0, 0]
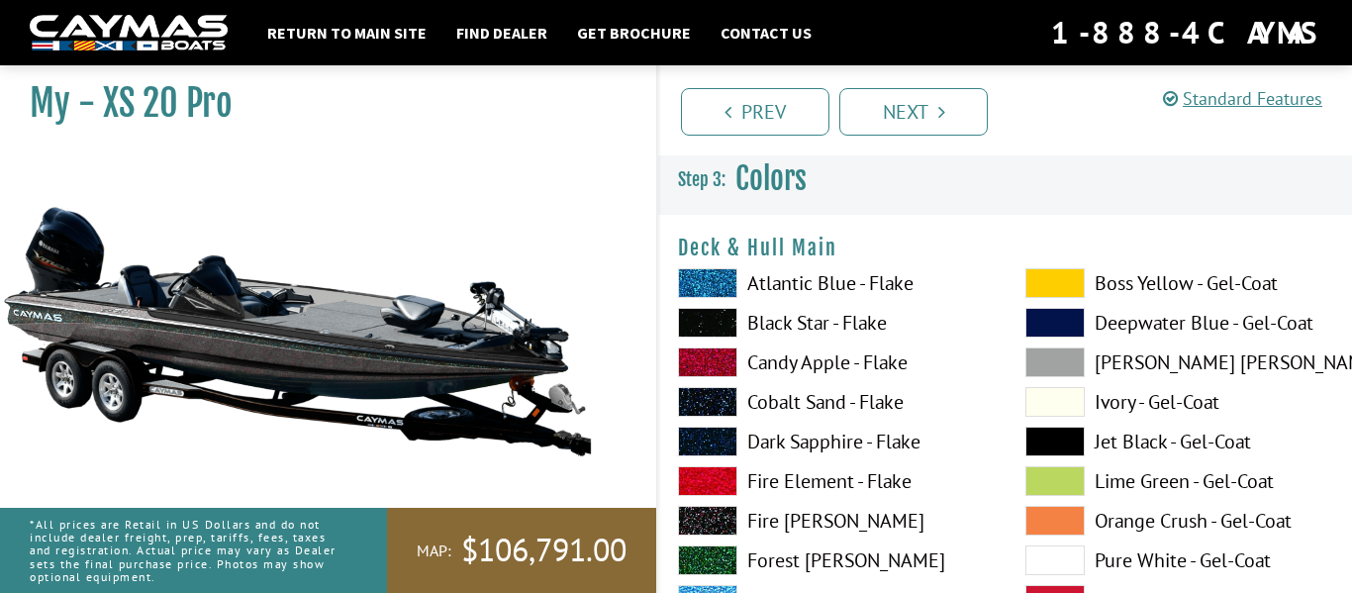
click at [793, 327] on label "Black Star - Flake" at bounding box center [832, 323] width 308 height 30
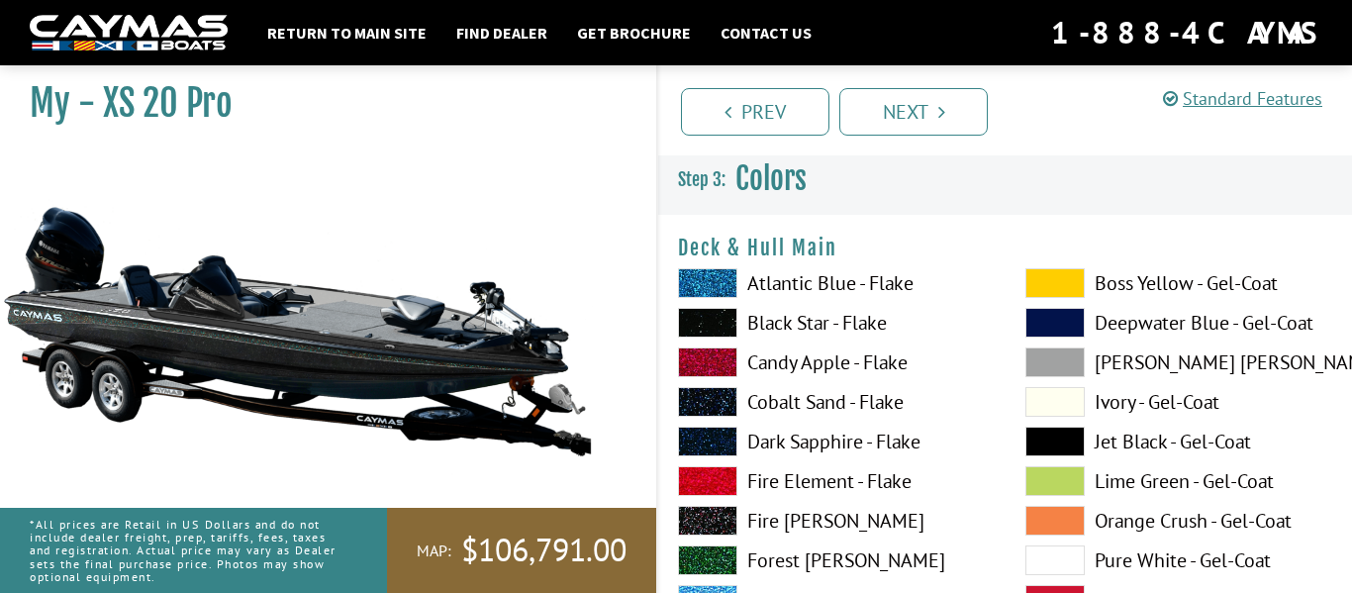
click at [793, 327] on label "Black Star - Flake" at bounding box center [832, 323] width 308 height 30
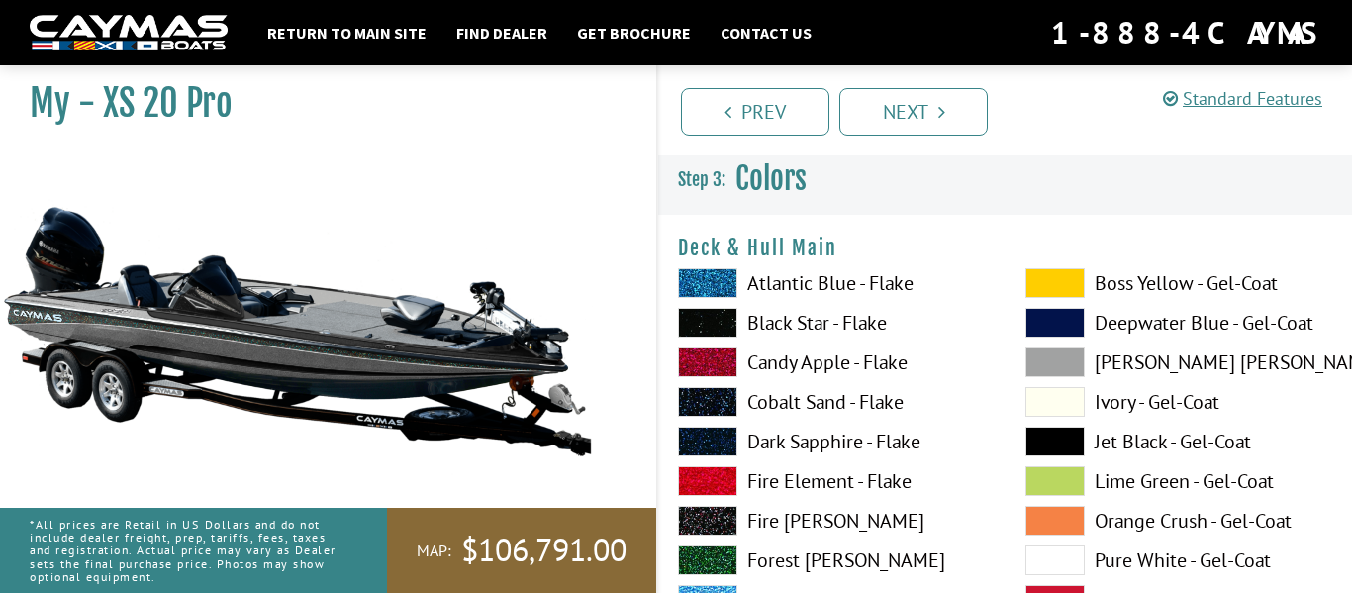
click at [785, 364] on label "Candy Apple - Flake" at bounding box center [832, 362] width 308 height 30
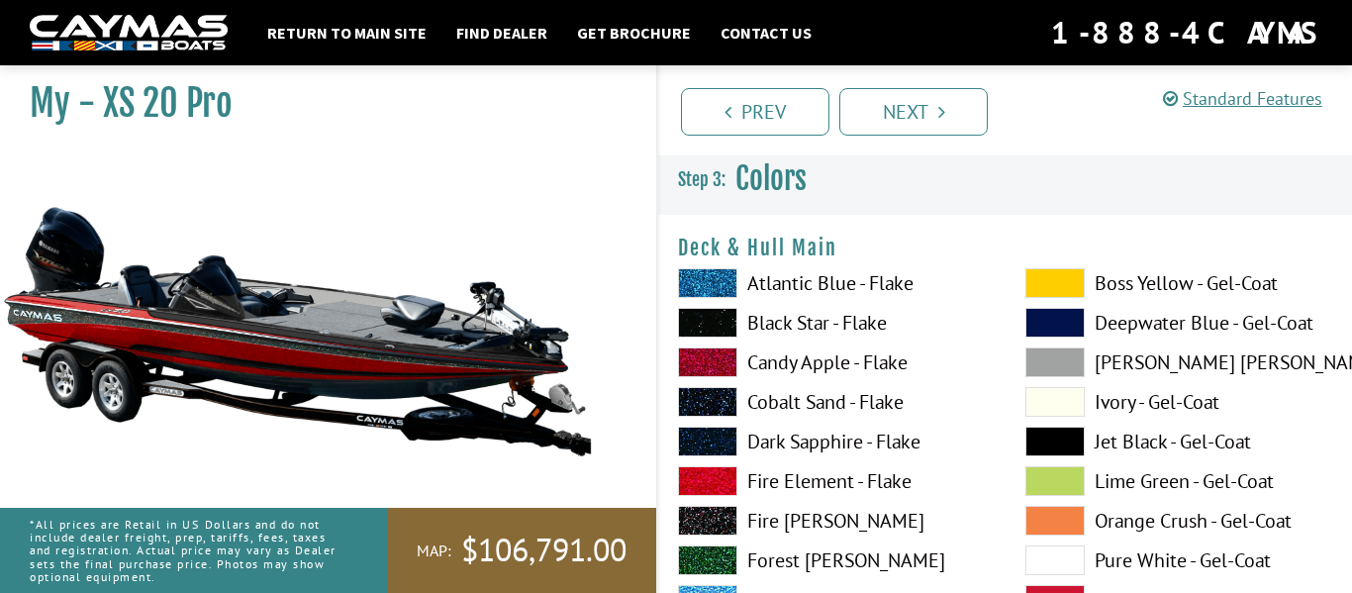
click at [771, 387] on label "Cobalt Sand - Flake" at bounding box center [832, 402] width 308 height 30
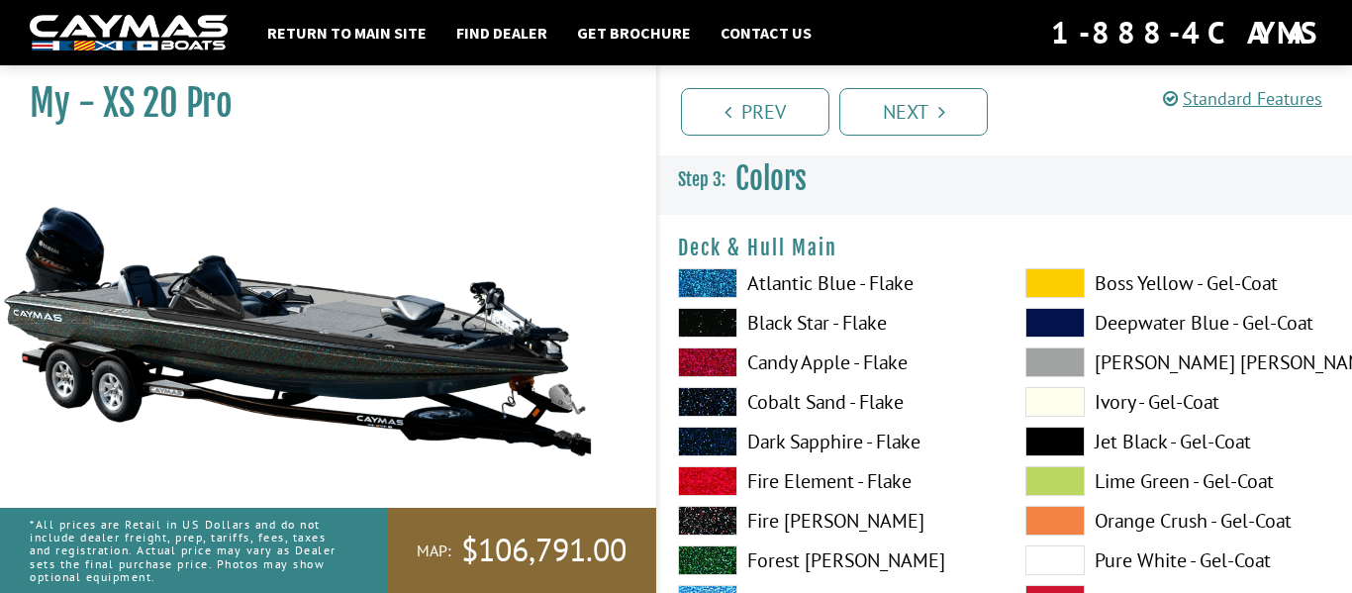
click at [1081, 406] on span at bounding box center [1054, 402] width 59 height 30
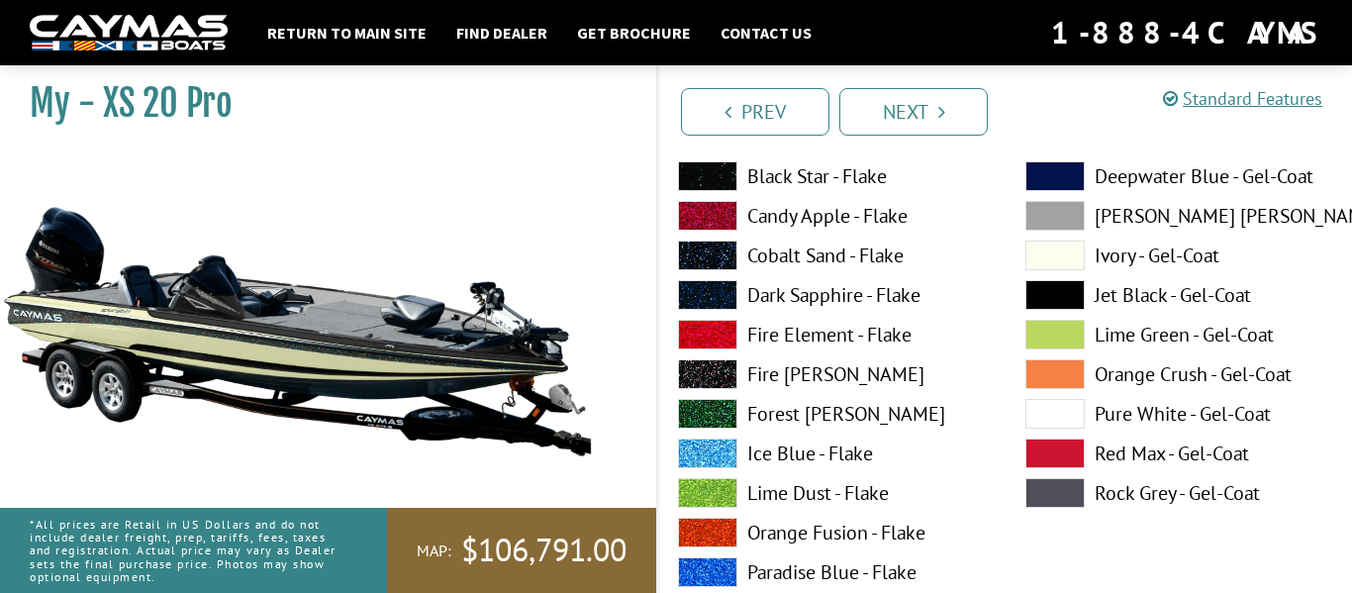
scroll to position [145, 0]
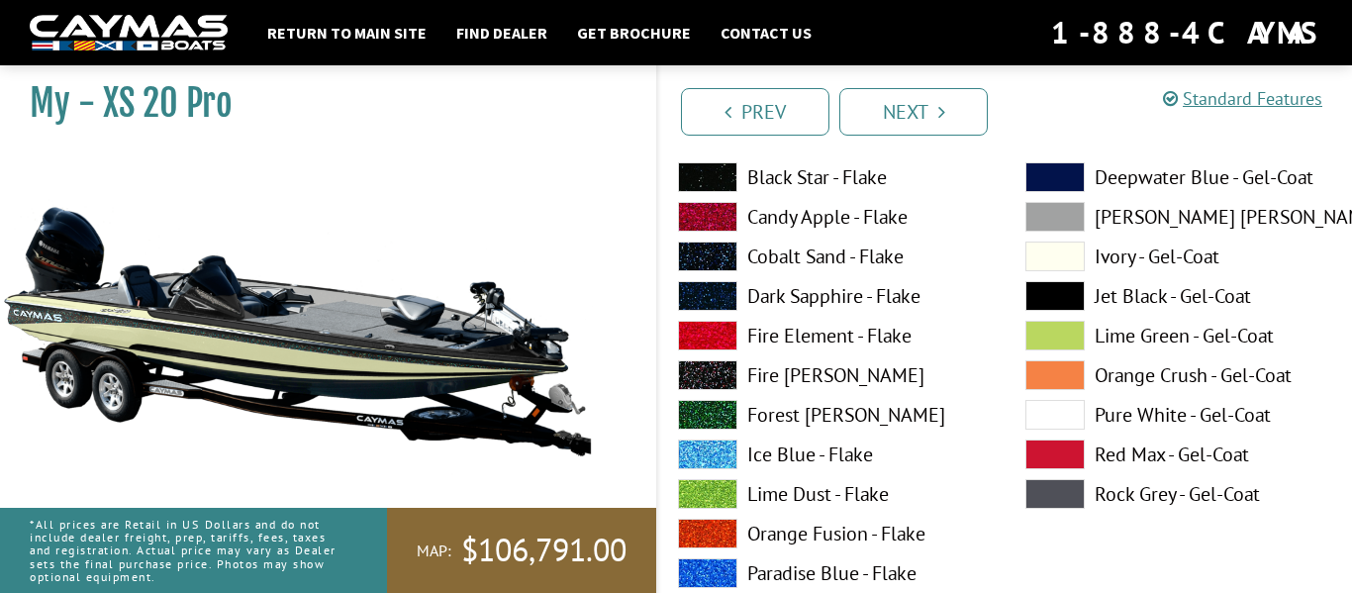
click at [1057, 422] on span at bounding box center [1054, 415] width 59 height 30
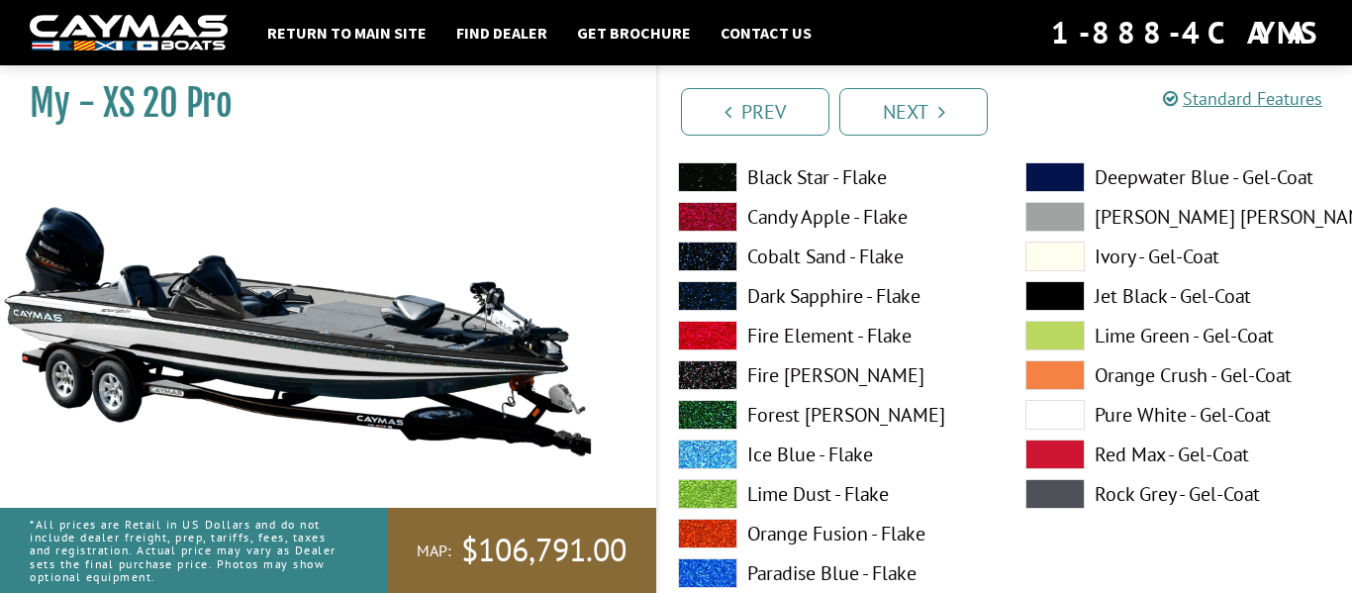
click at [1062, 269] on span at bounding box center [1054, 256] width 59 height 30
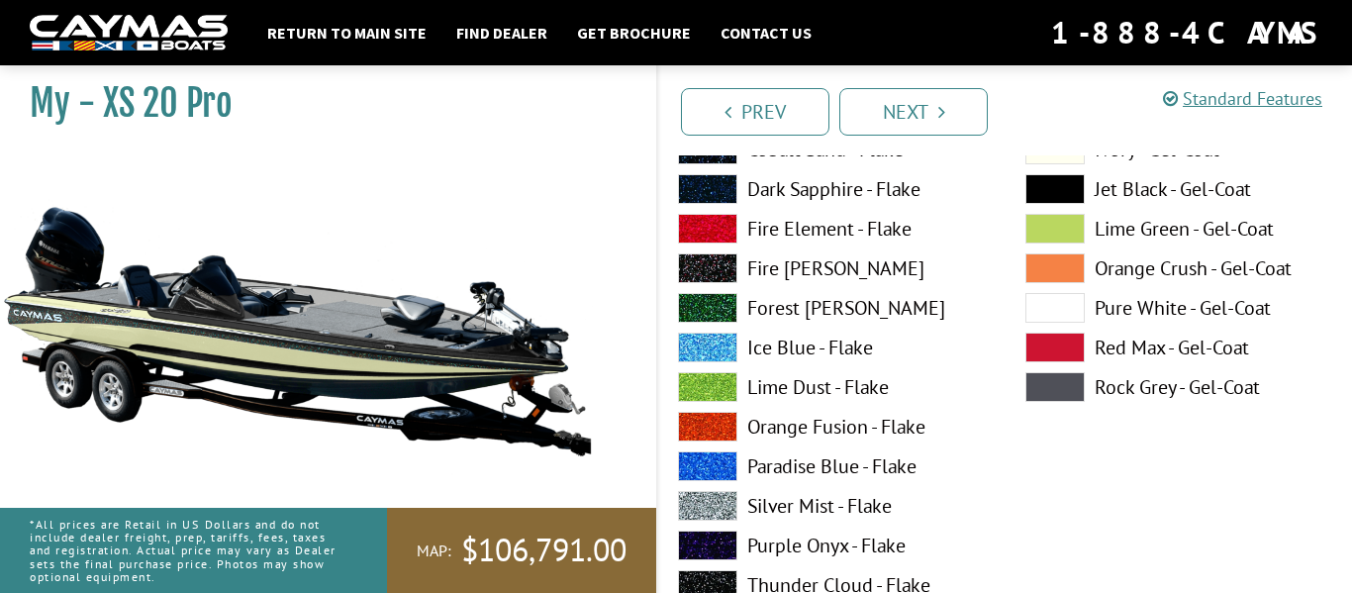
scroll to position [226, 0]
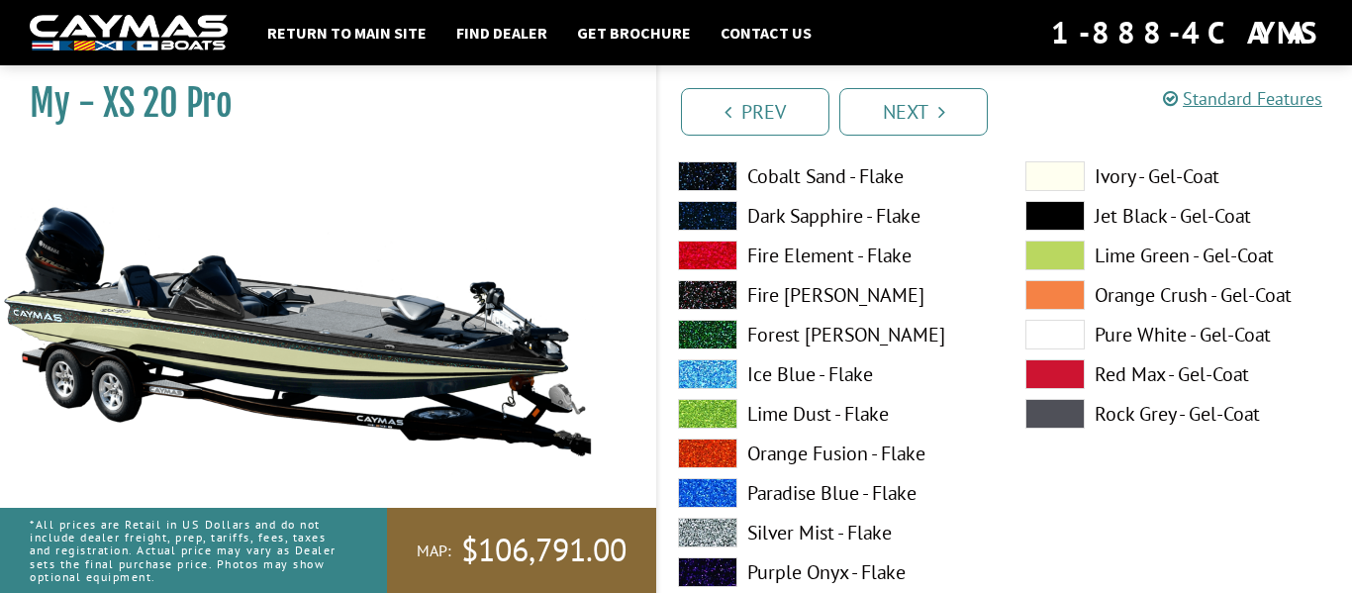
click at [1042, 329] on span at bounding box center [1054, 335] width 59 height 30
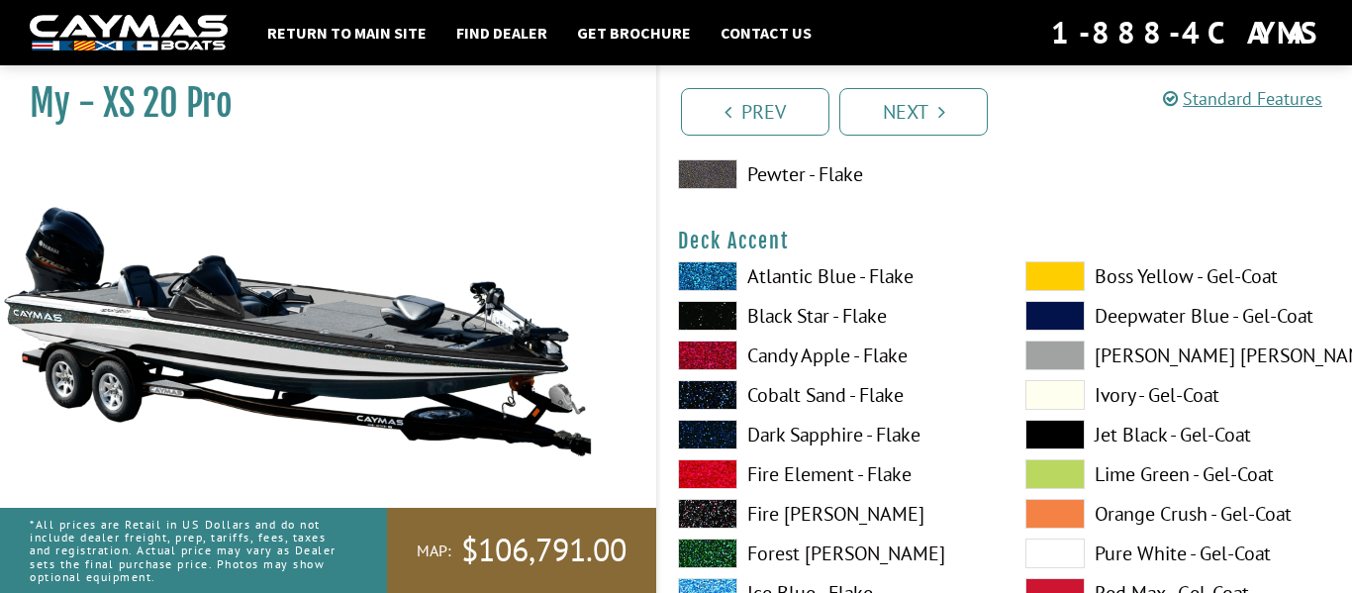
scroll to position [823, 0]
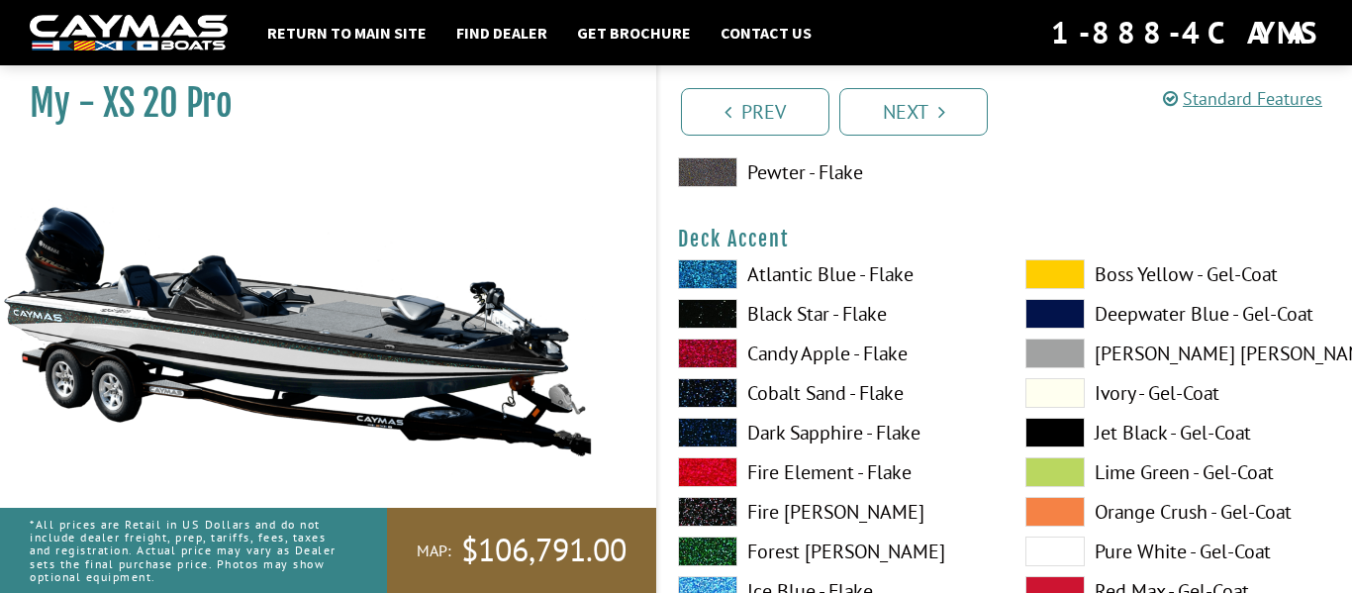
click at [763, 271] on label "Atlantic Blue - Flake" at bounding box center [832, 274] width 308 height 30
click at [803, 315] on label "Black Star - Flake" at bounding box center [832, 314] width 308 height 30
click at [812, 397] on label "Cobalt Sand - Flake" at bounding box center [832, 393] width 308 height 30
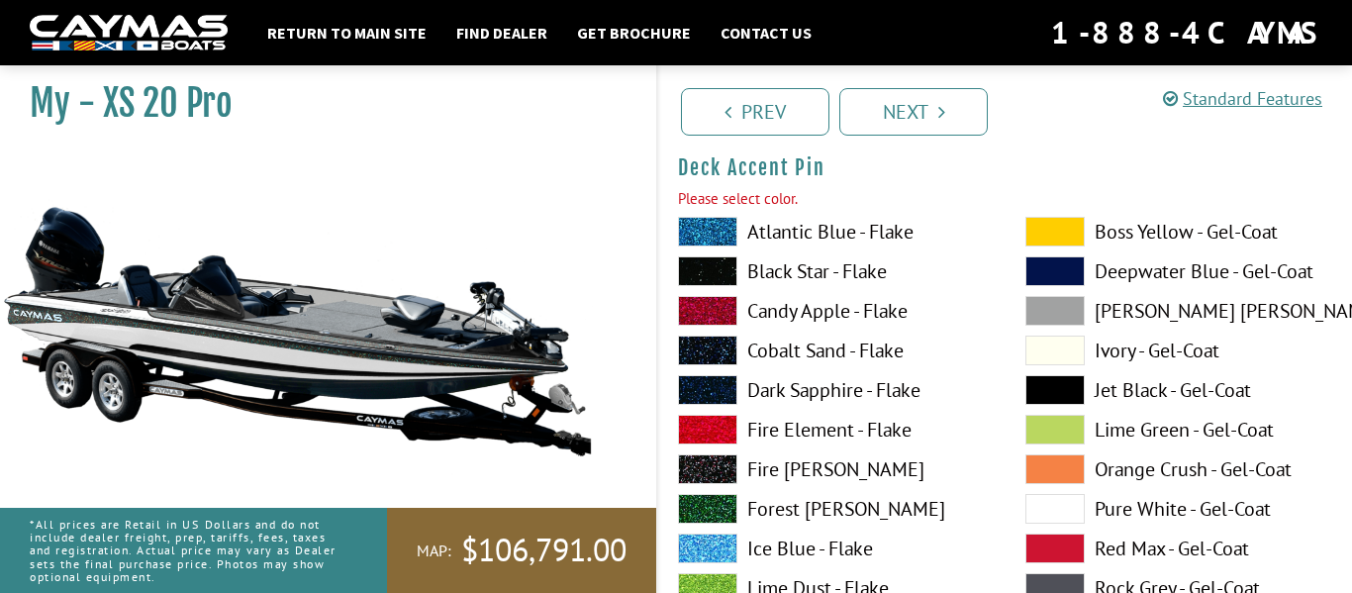
scroll to position [1712, 0]
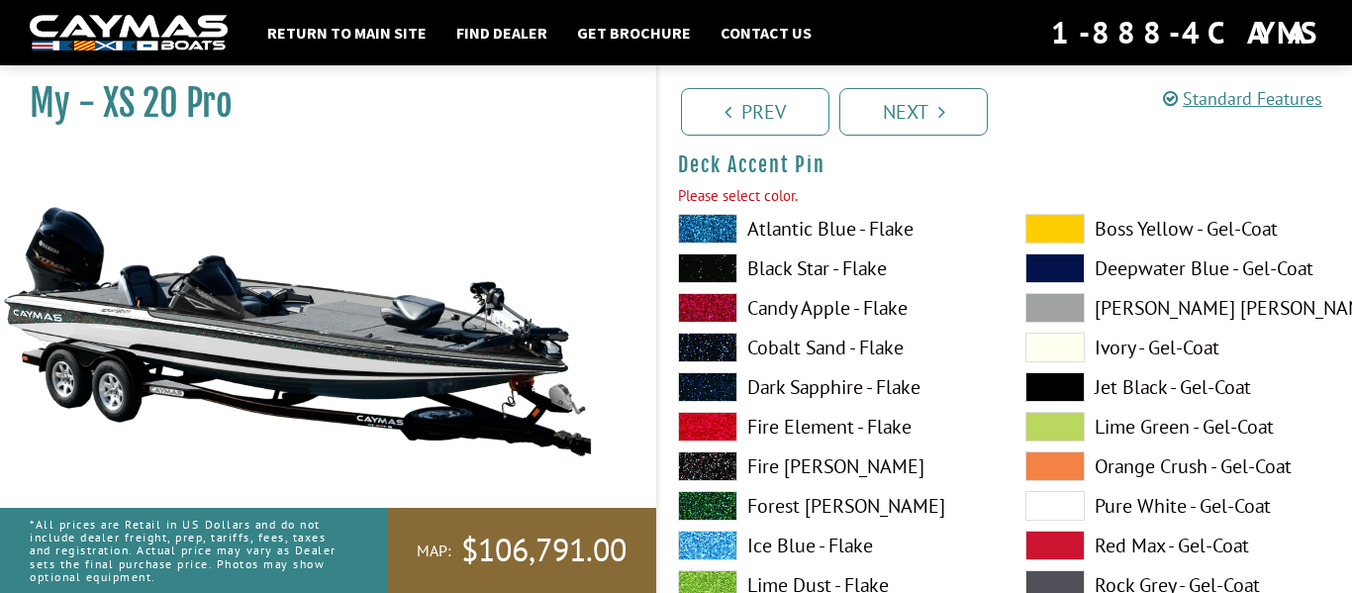
click at [806, 347] on label "Cobalt Sand - Flake" at bounding box center [832, 348] width 308 height 30
click at [791, 270] on label "Black Star - Flake" at bounding box center [832, 268] width 308 height 30
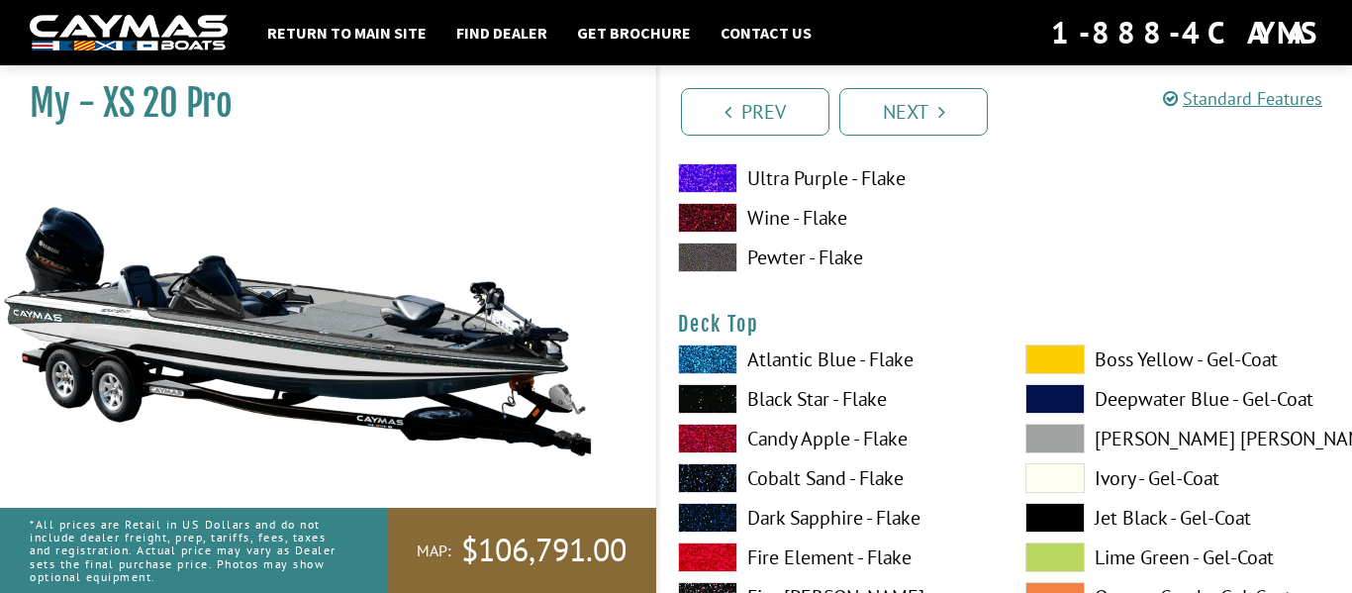
scroll to position [2397, 0]
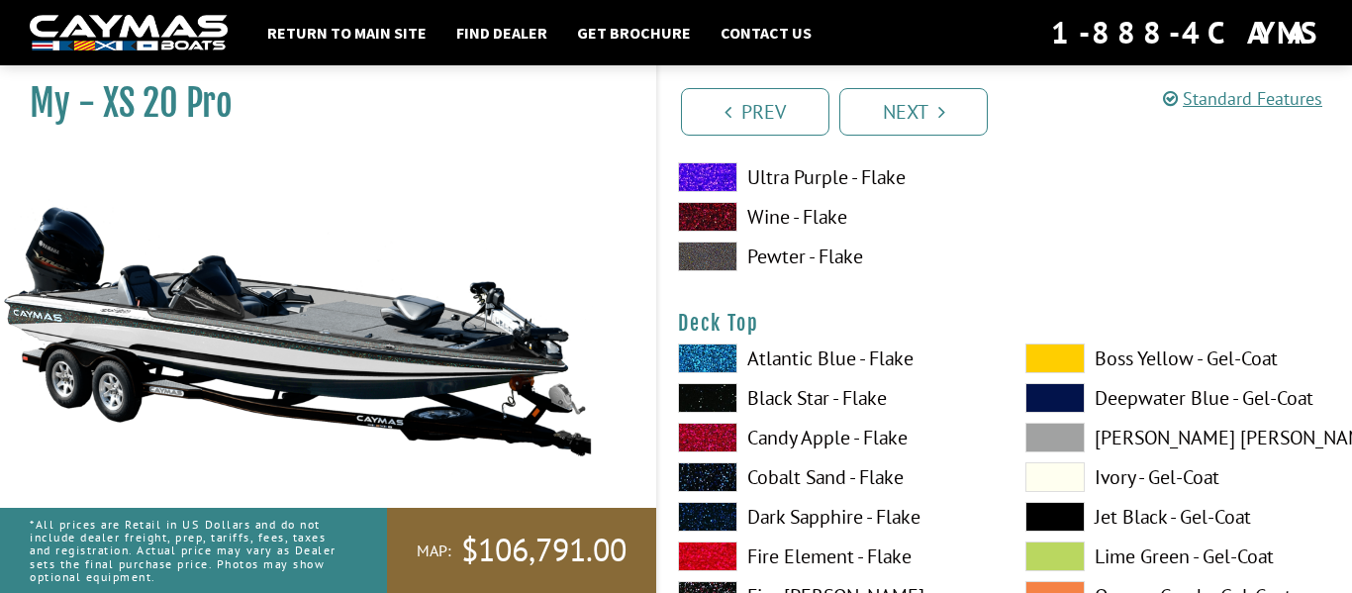
click at [780, 473] on label "Cobalt Sand - Flake" at bounding box center [832, 477] width 308 height 30
click at [771, 403] on label "Black Star - Flake" at bounding box center [832, 398] width 308 height 30
click at [1065, 509] on span at bounding box center [1054, 517] width 59 height 30
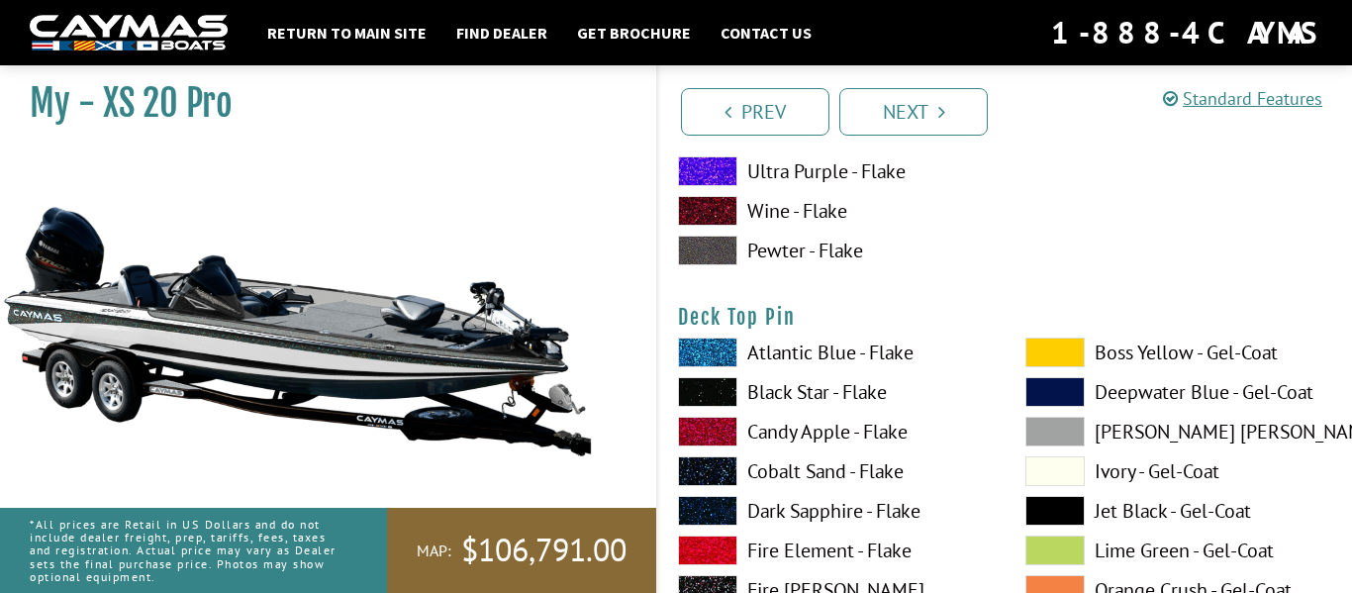
scroll to position [3237, 0]
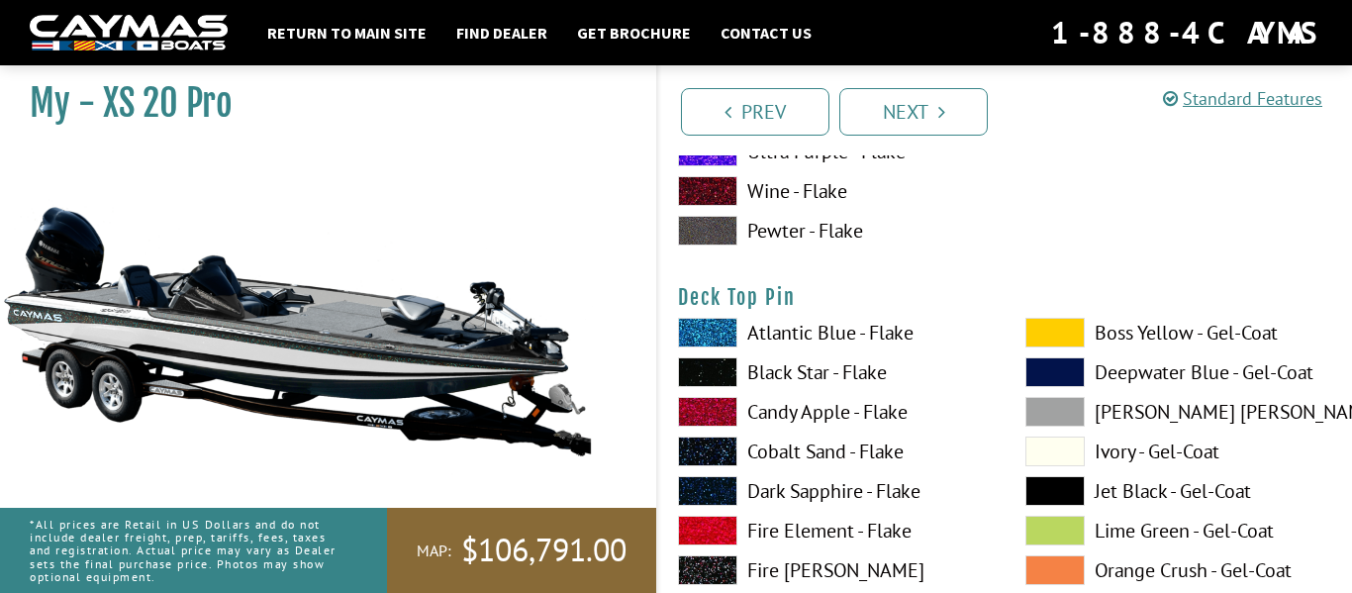
click at [787, 365] on label "Black Star - Flake" at bounding box center [832, 372] width 308 height 30
click at [1055, 487] on span at bounding box center [1054, 491] width 59 height 30
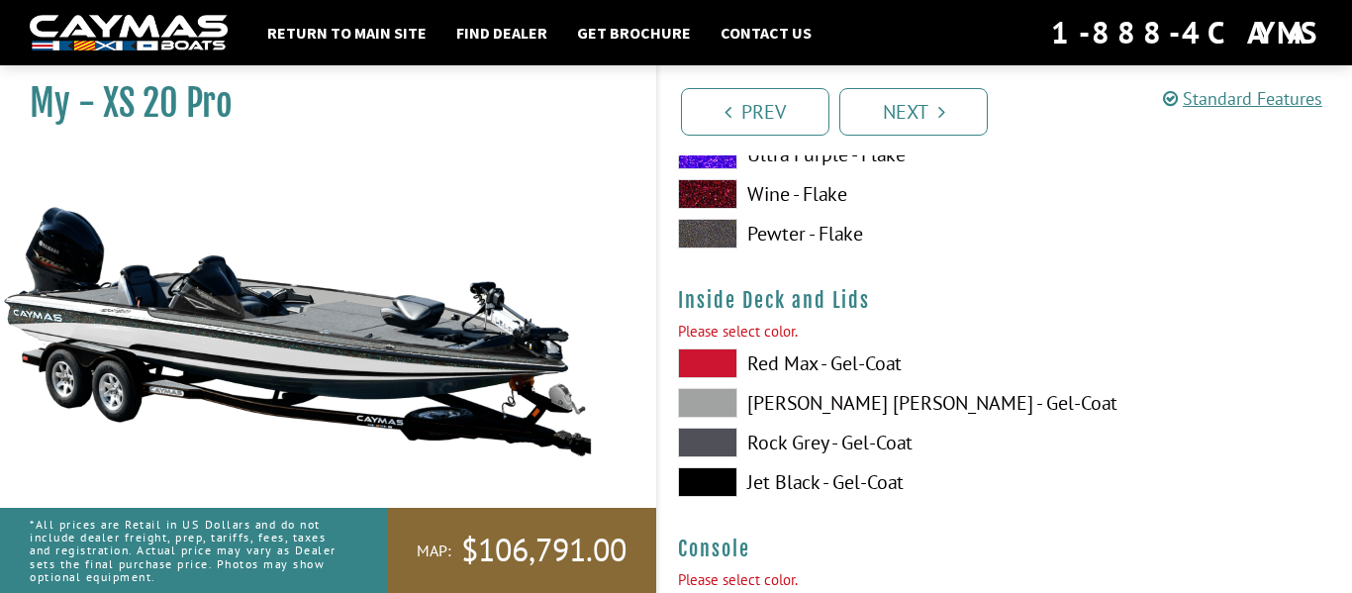
scroll to position [4050, 0]
click at [708, 435] on span at bounding box center [707, 442] width 59 height 30
click at [708, 469] on span at bounding box center [707, 481] width 59 height 30
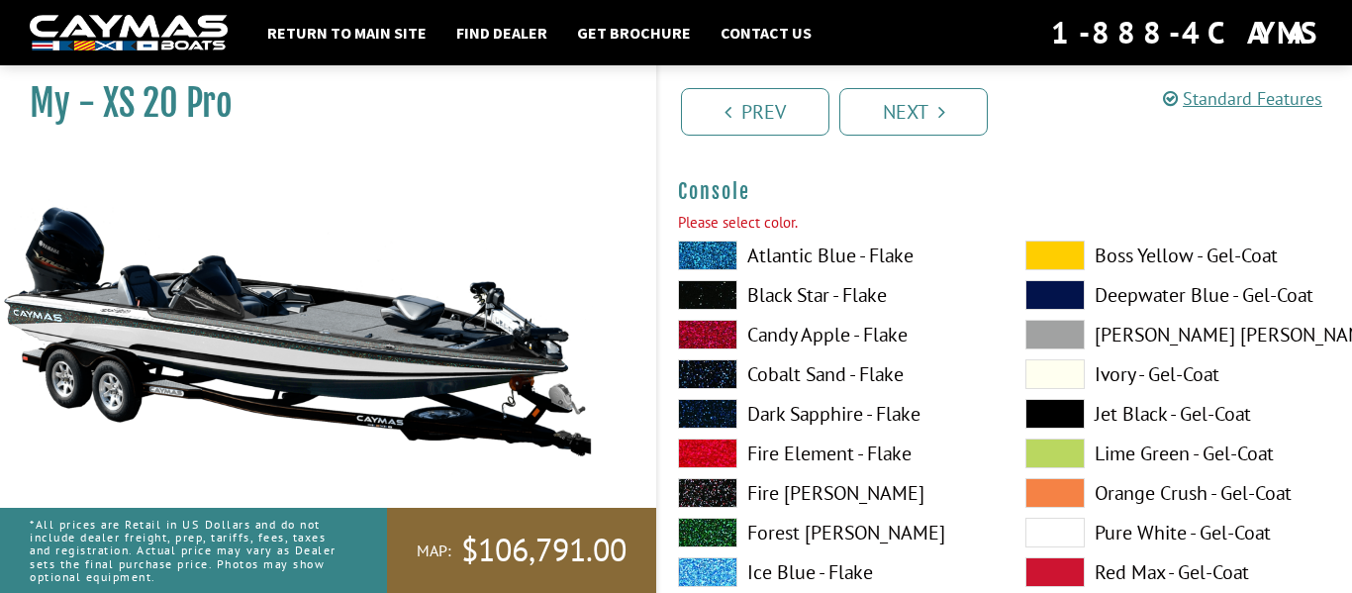
scroll to position [4410, 0]
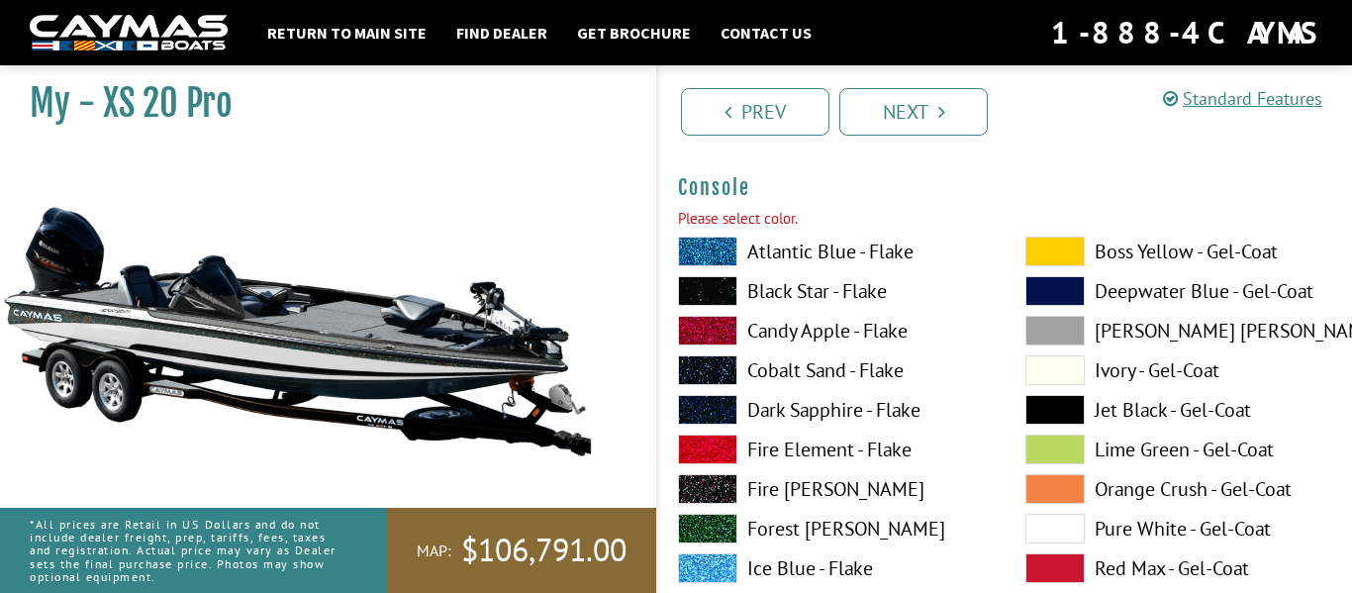
click at [821, 245] on label "Atlantic Blue - Flake" at bounding box center [832, 252] width 308 height 30
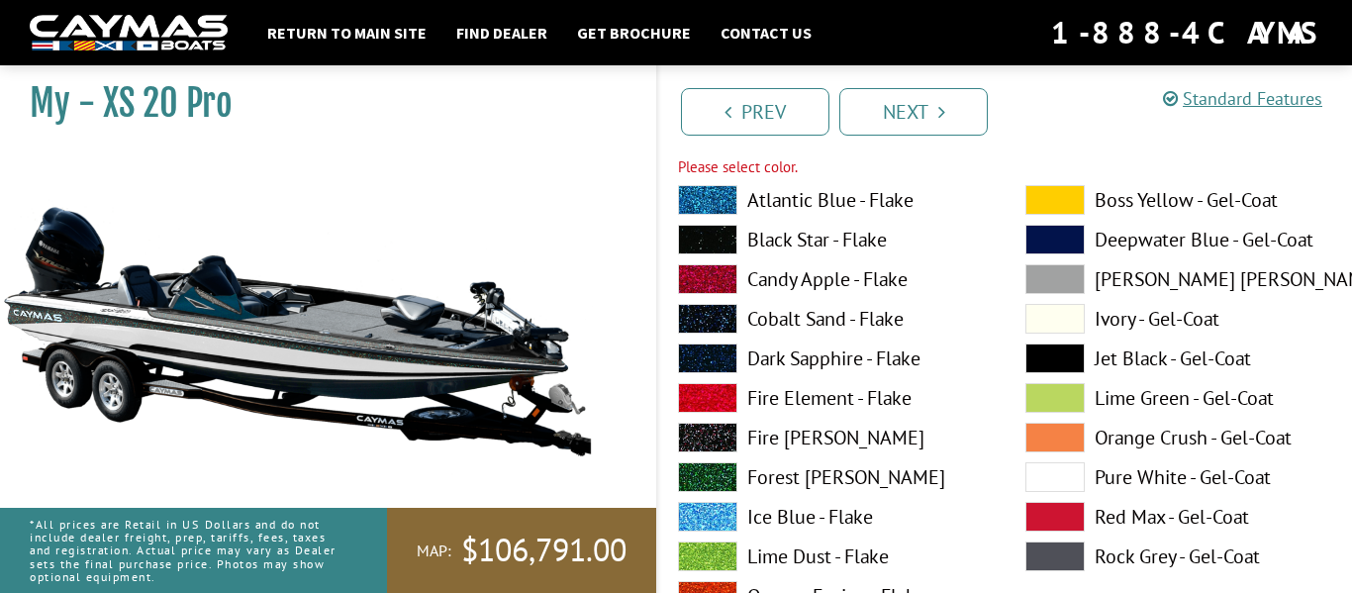
click at [802, 314] on label "Cobalt Sand - Flake" at bounding box center [832, 319] width 308 height 30
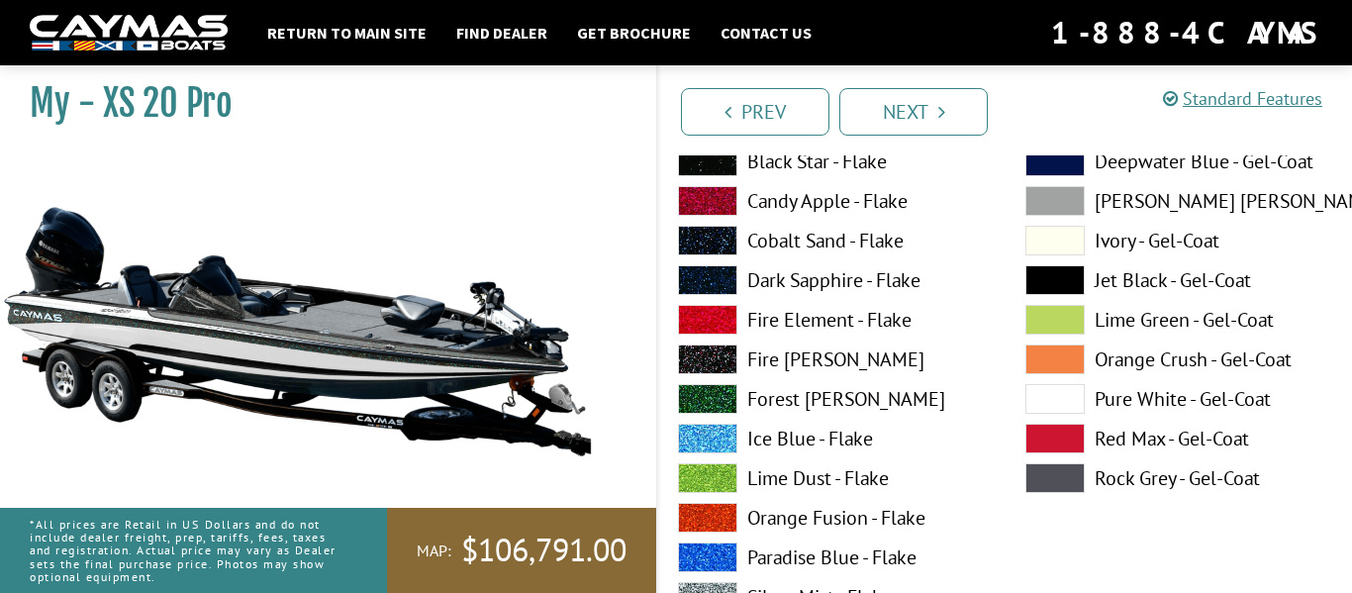
scroll to position [4544, 0]
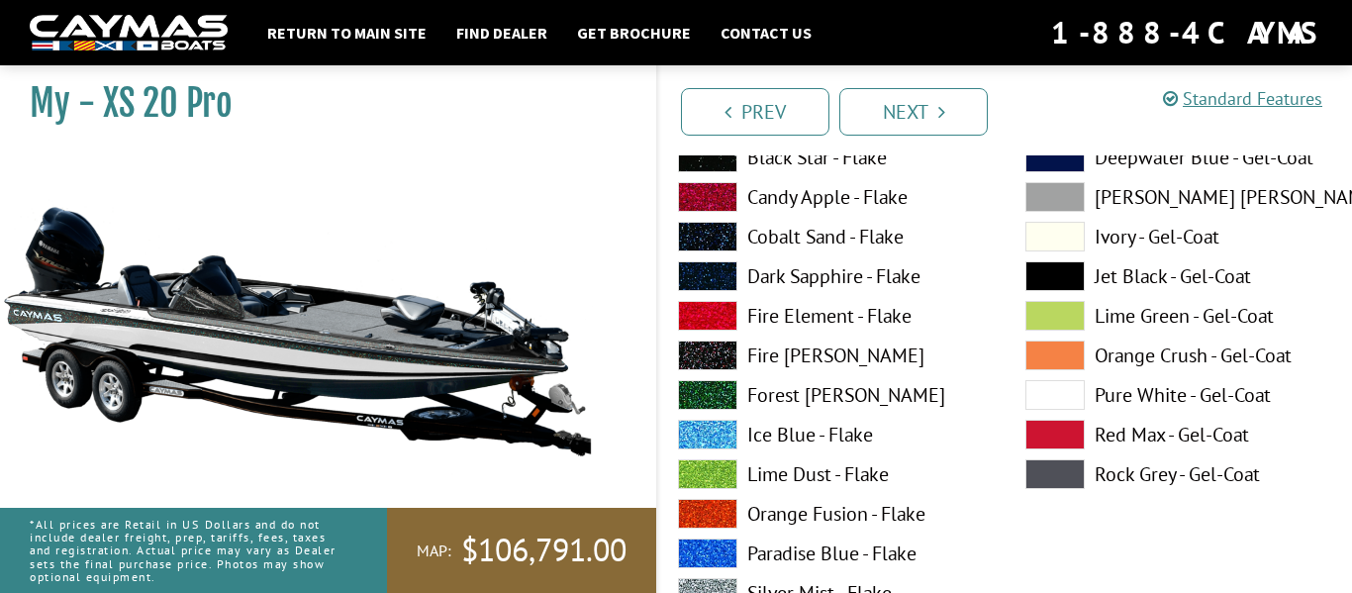
click at [1074, 389] on span at bounding box center [1054, 395] width 59 height 30
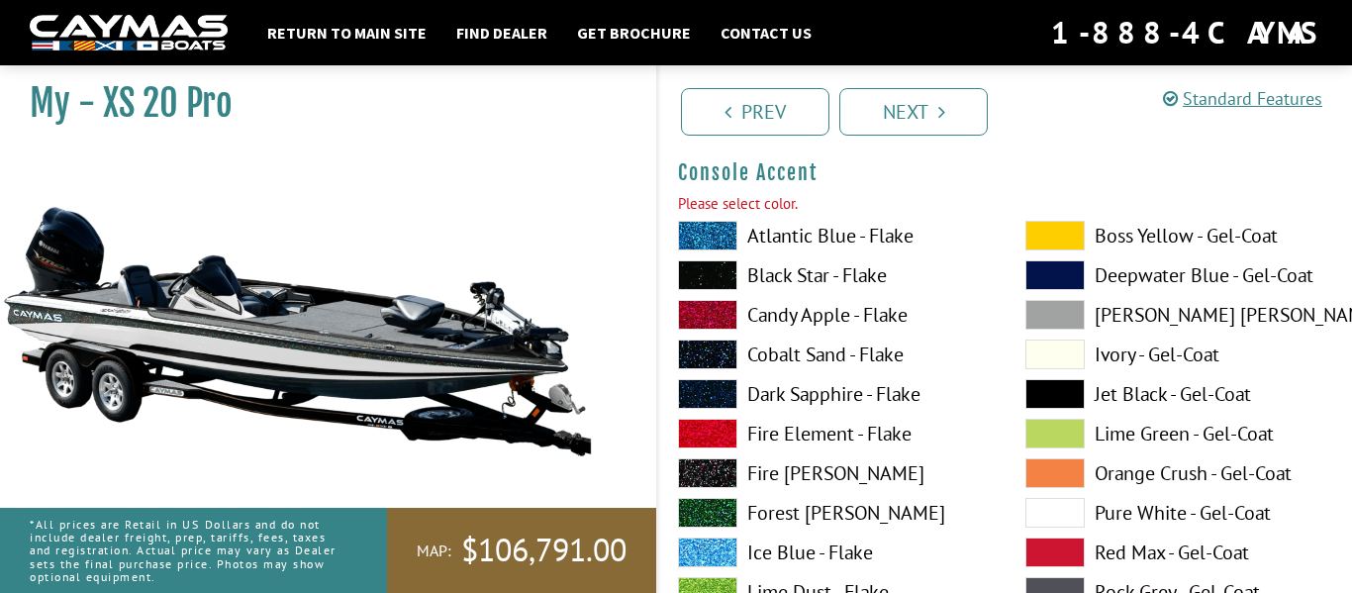
scroll to position [5270, 0]
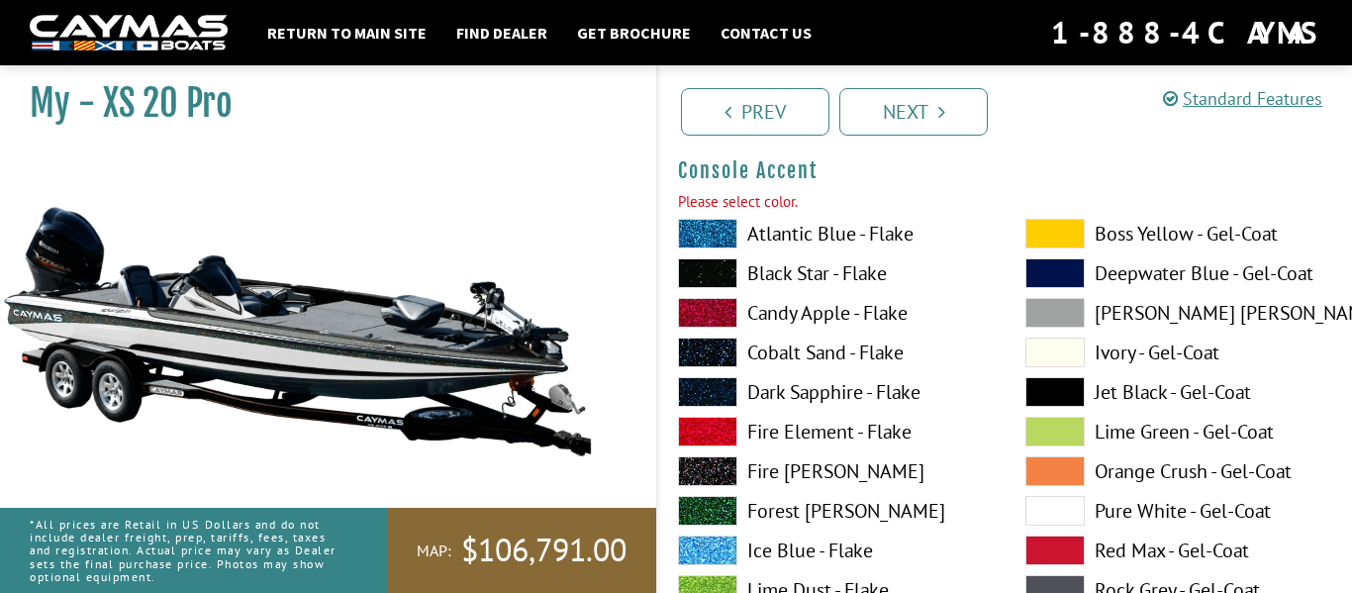
click at [818, 264] on label "Black Star - Flake" at bounding box center [832, 273] width 308 height 30
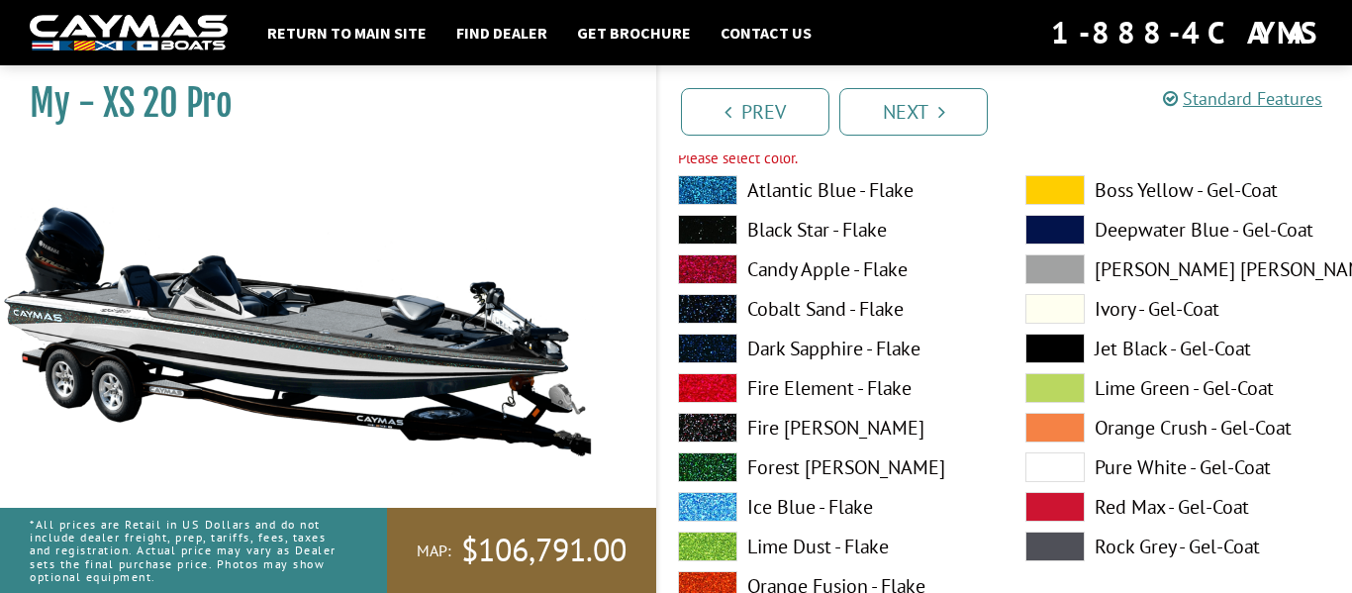
scroll to position [5312, 0]
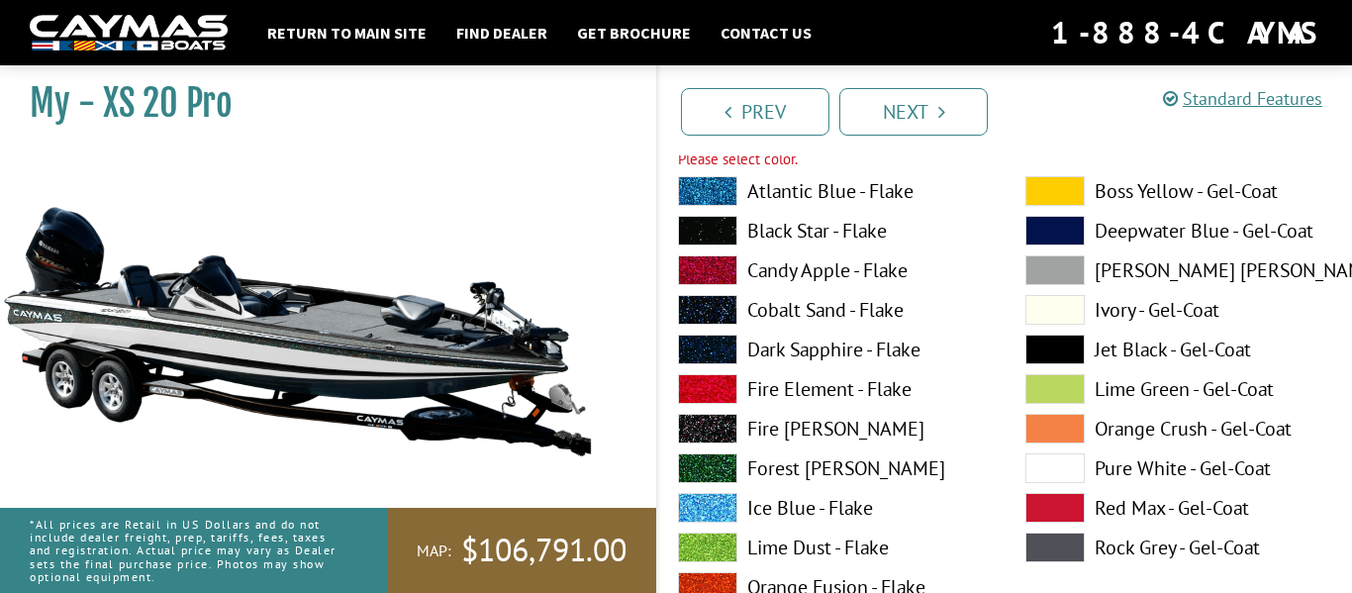
click at [784, 309] on label "Cobalt Sand - Flake" at bounding box center [832, 310] width 308 height 30
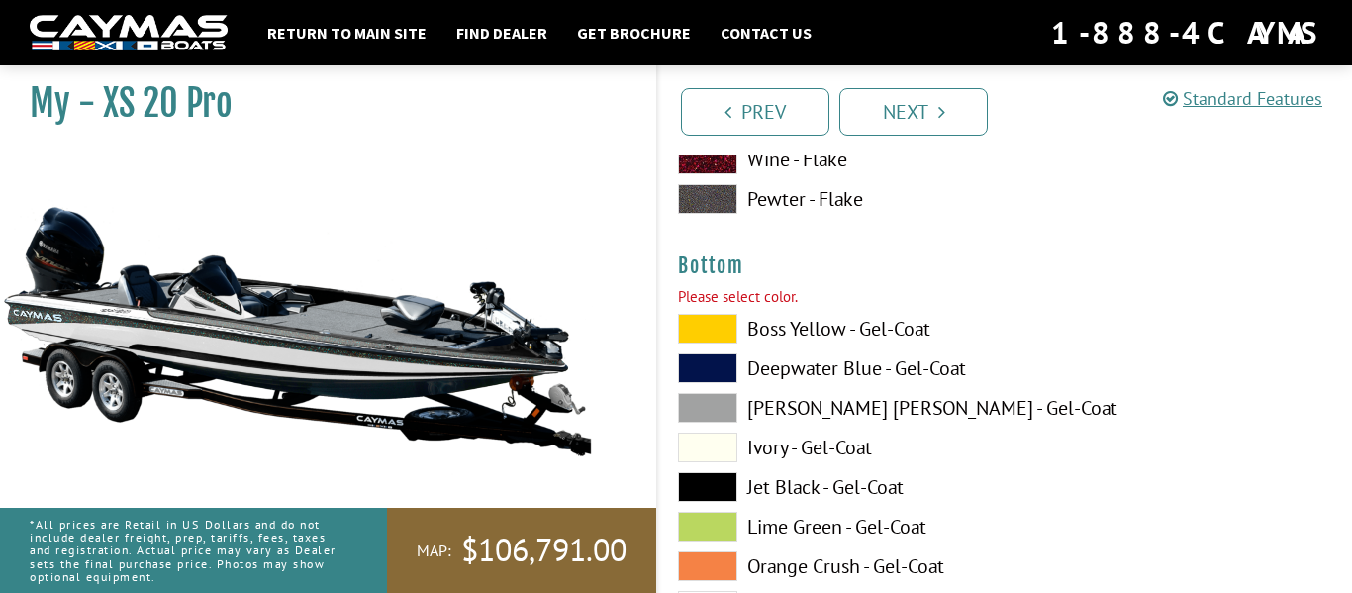
scroll to position [6897, 0]
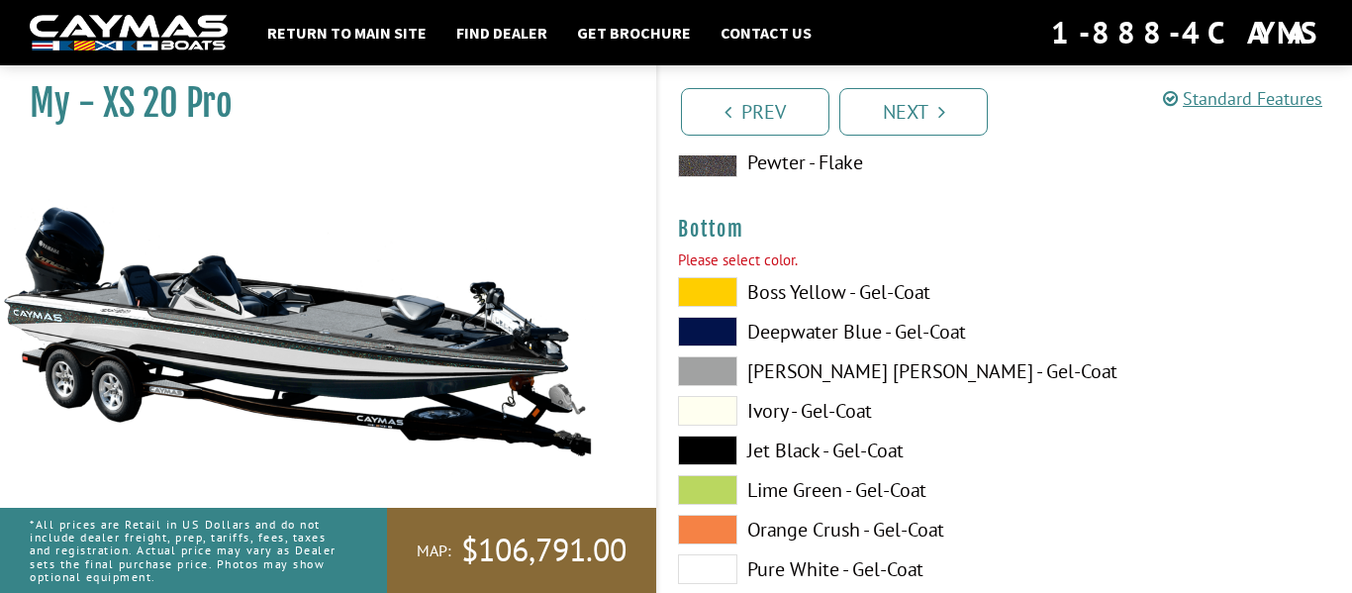
click at [718, 415] on span at bounding box center [707, 411] width 59 height 30
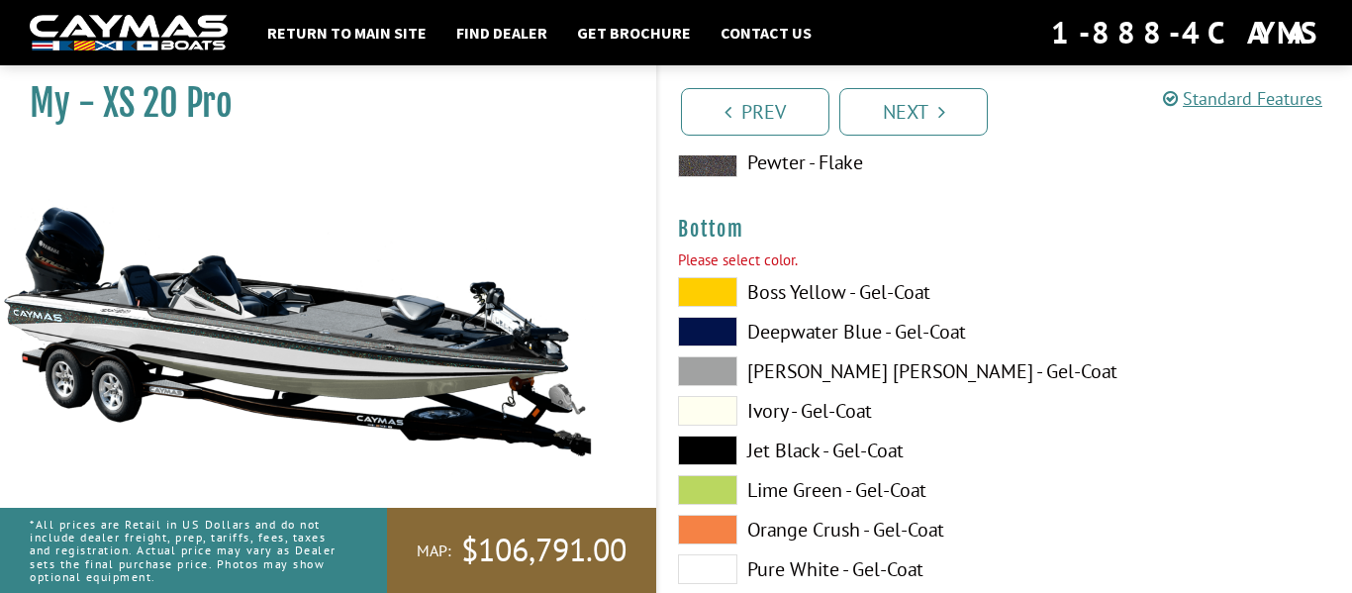
click at [722, 324] on span at bounding box center [707, 332] width 59 height 30
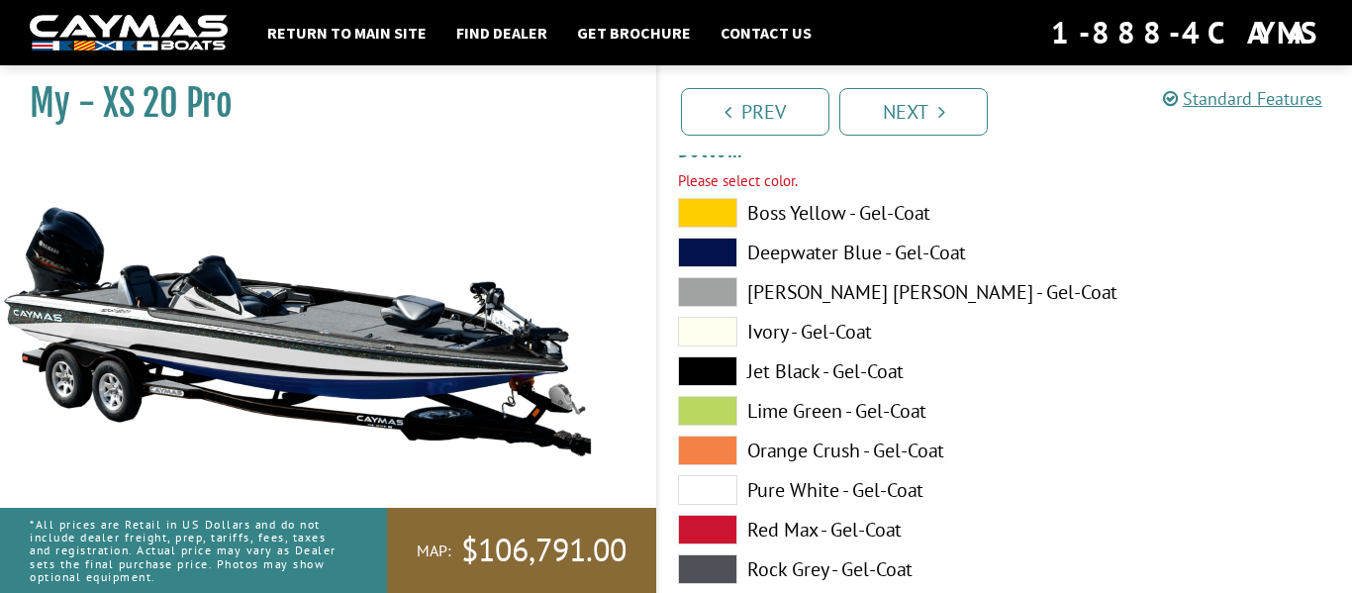
scroll to position [6997, 0]
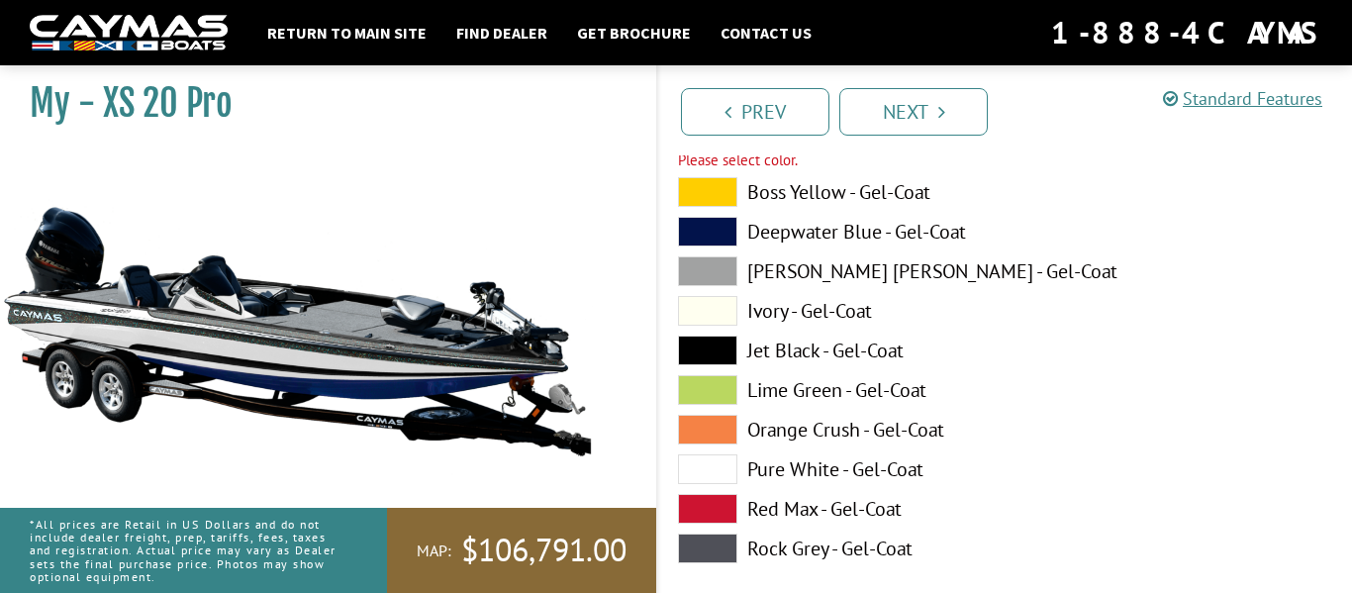
click at [723, 457] on span at bounding box center [707, 469] width 59 height 30
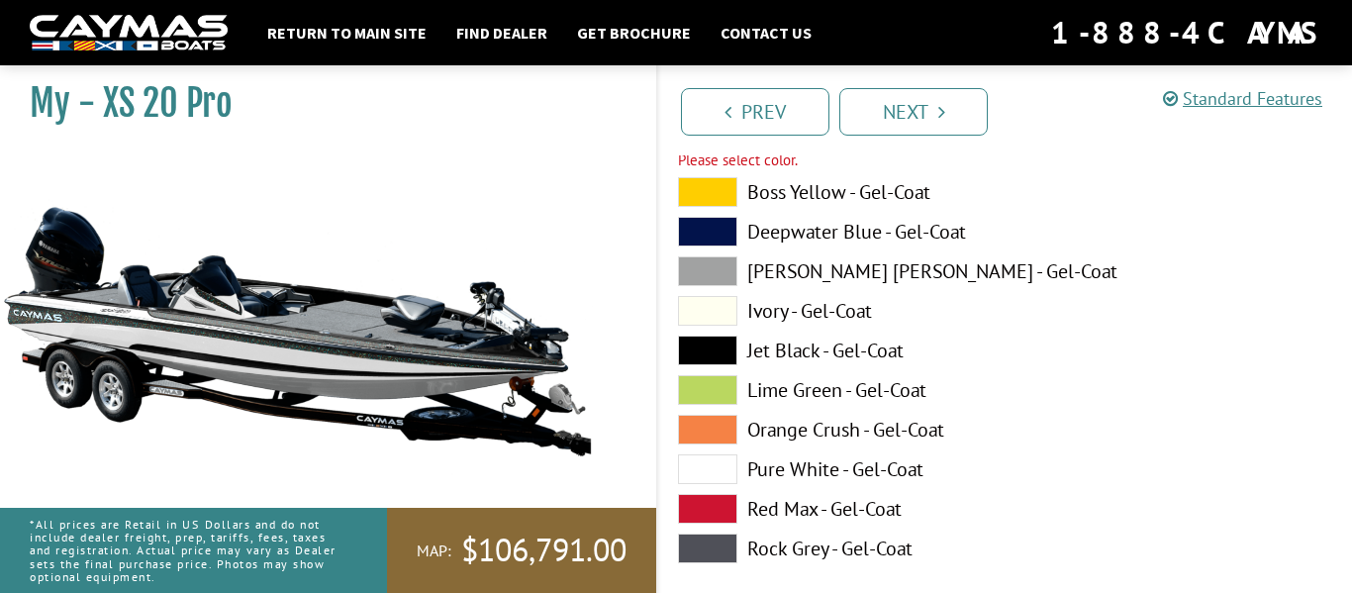
click at [713, 559] on span at bounding box center [707, 548] width 59 height 30
click at [728, 358] on span at bounding box center [707, 350] width 59 height 30
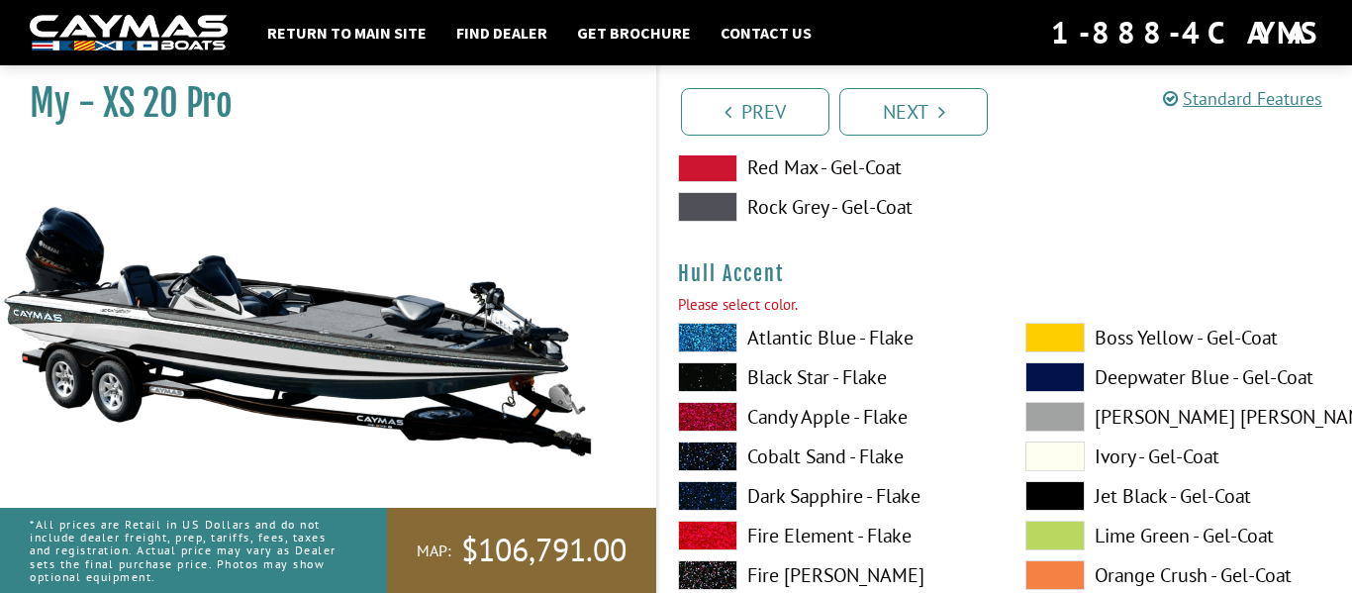
scroll to position [7339, 0]
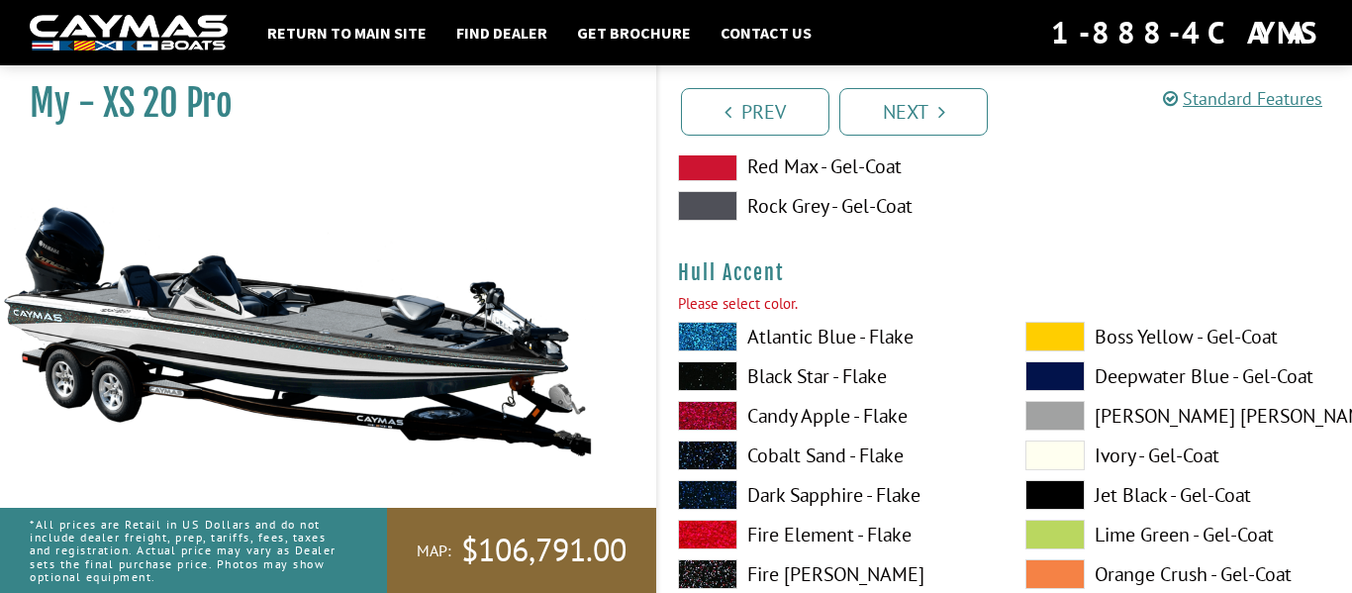
click at [733, 381] on span at bounding box center [707, 376] width 59 height 30
click at [727, 412] on span at bounding box center [707, 416] width 59 height 30
click at [712, 367] on span at bounding box center [707, 376] width 59 height 30
click at [822, 460] on label "Cobalt Sand - Flake" at bounding box center [832, 455] width 308 height 30
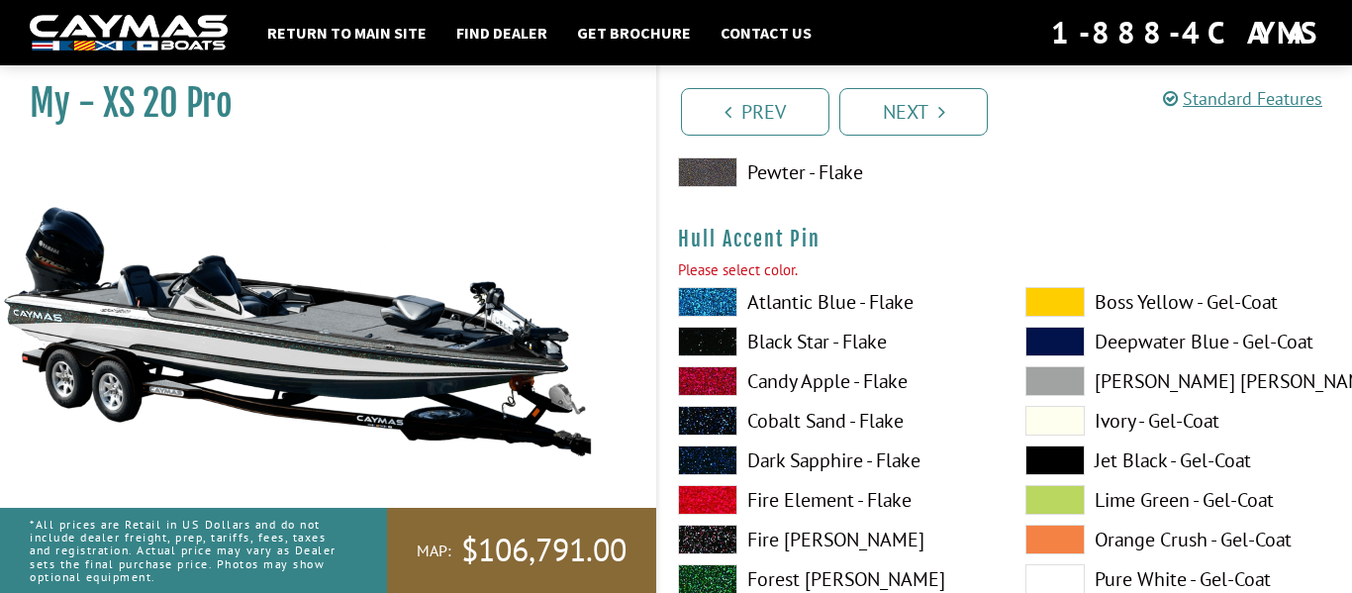
scroll to position [8230, 0]
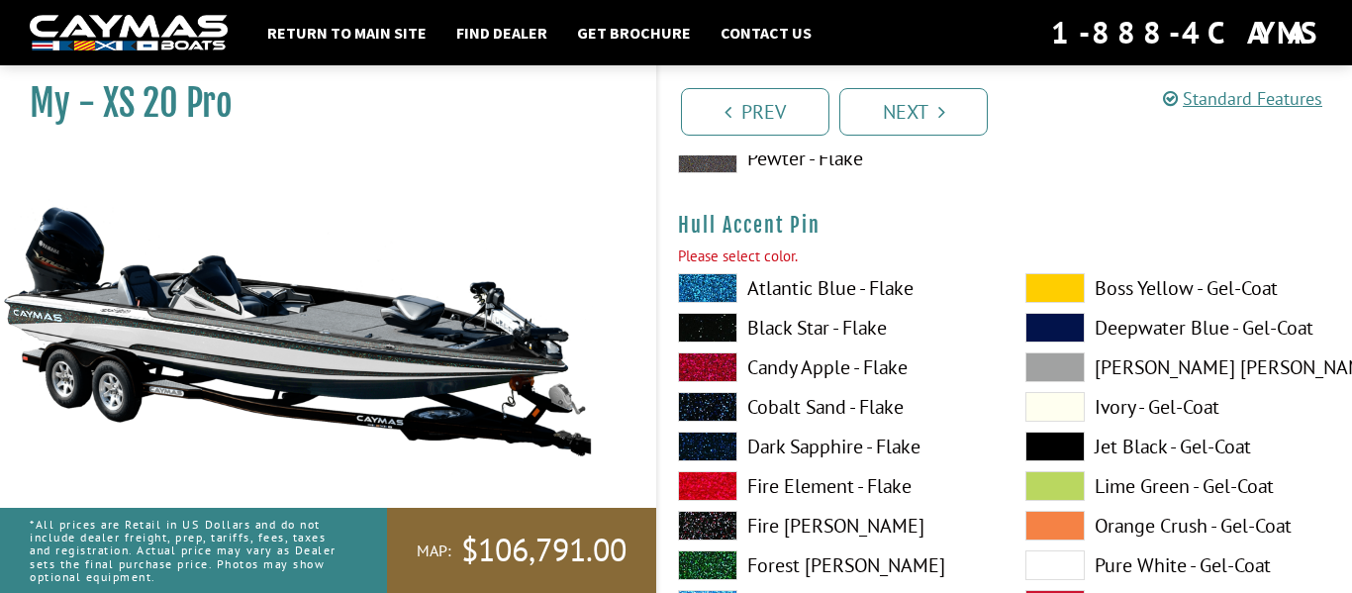
click at [791, 288] on label "Atlantic Blue - Flake" at bounding box center [832, 288] width 308 height 30
click at [791, 325] on label "Black Star - Flake" at bounding box center [832, 328] width 308 height 30
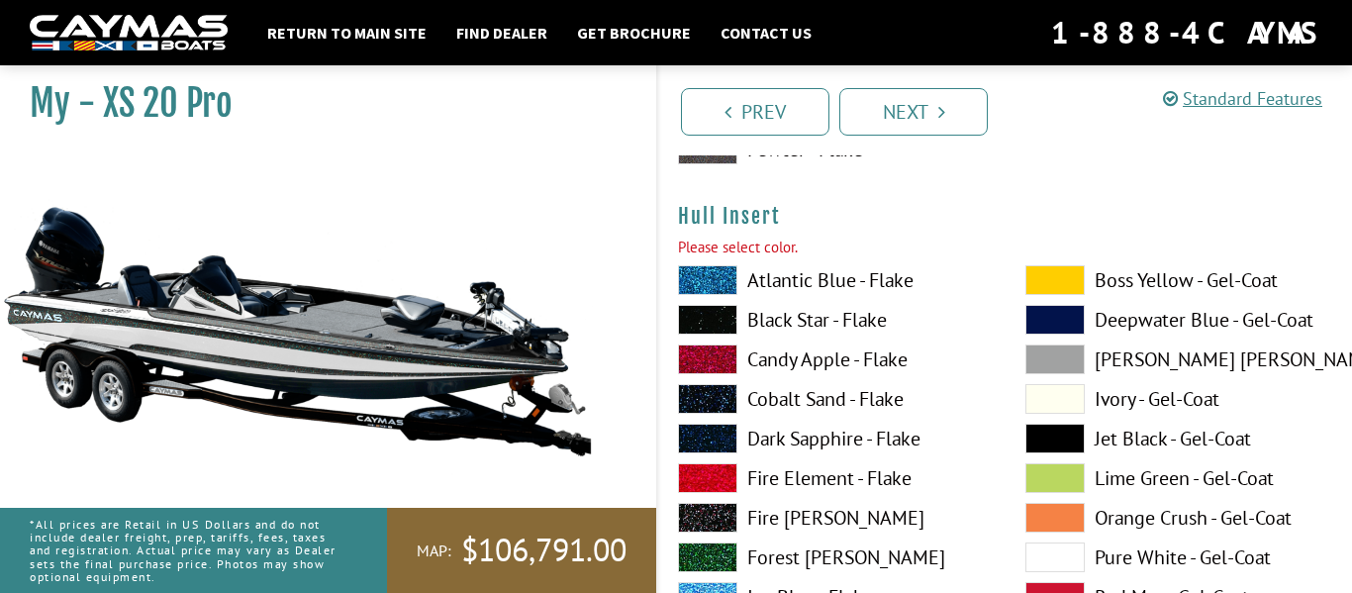
scroll to position [9083, 0]
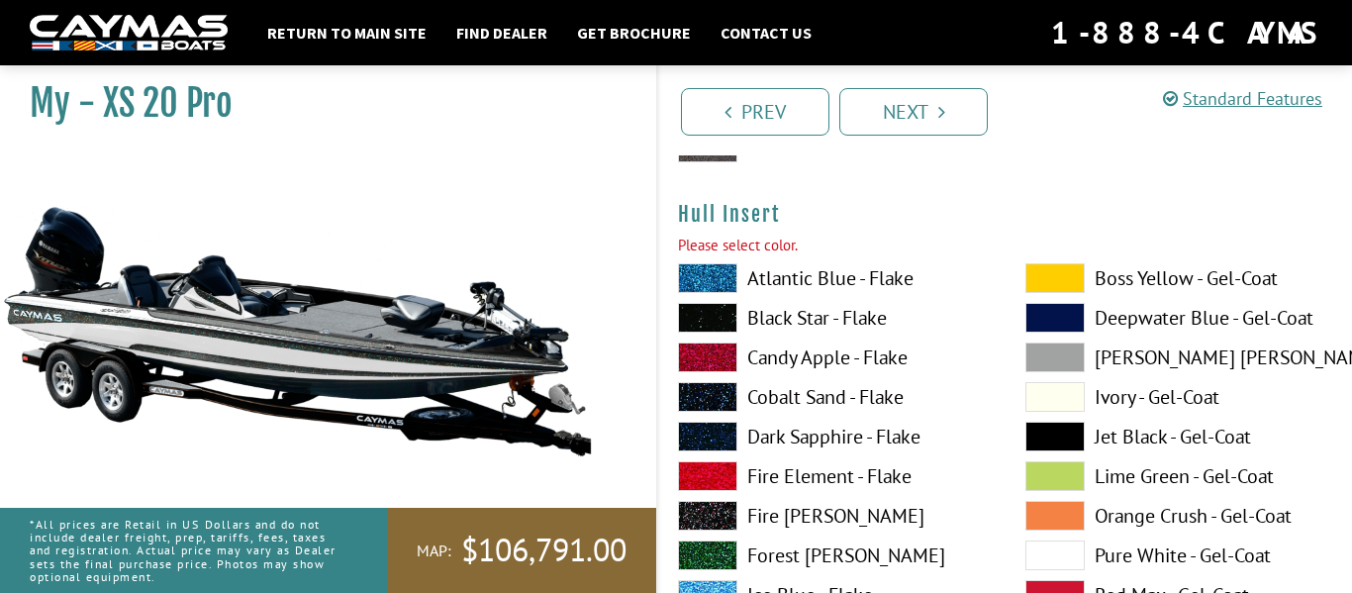
click at [814, 285] on label "Atlantic Blue - Flake" at bounding box center [832, 278] width 308 height 30
click at [803, 391] on label "Cobalt Sand - Flake" at bounding box center [832, 397] width 308 height 30
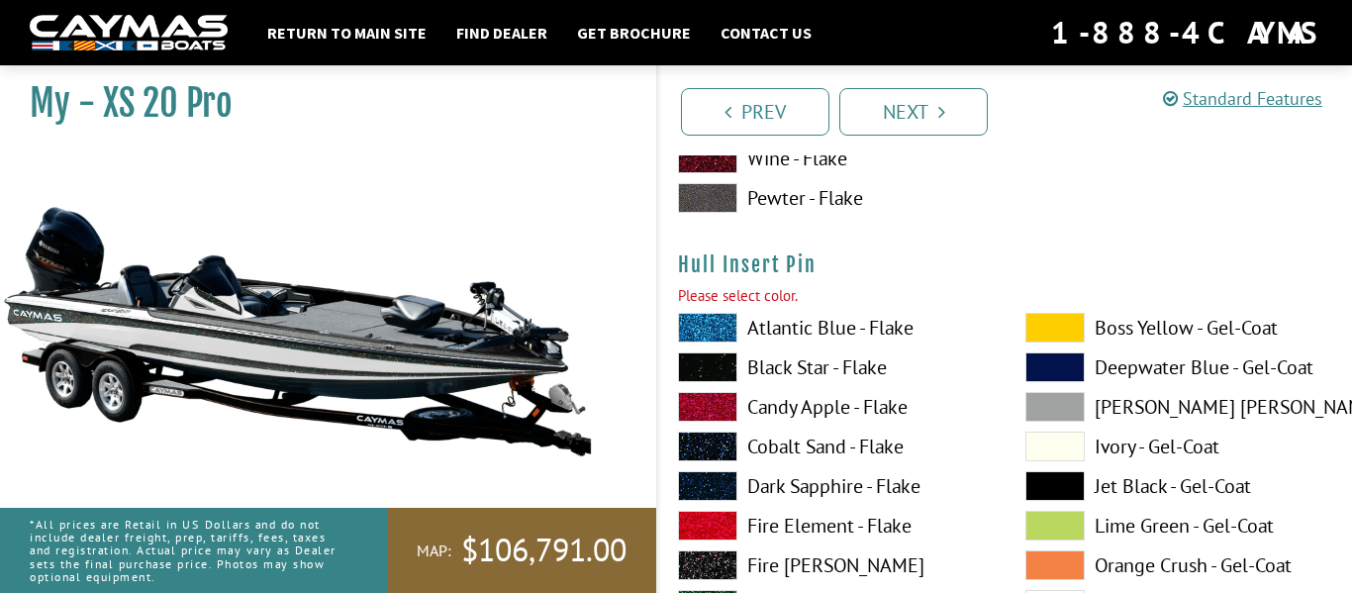
scroll to position [9893, 0]
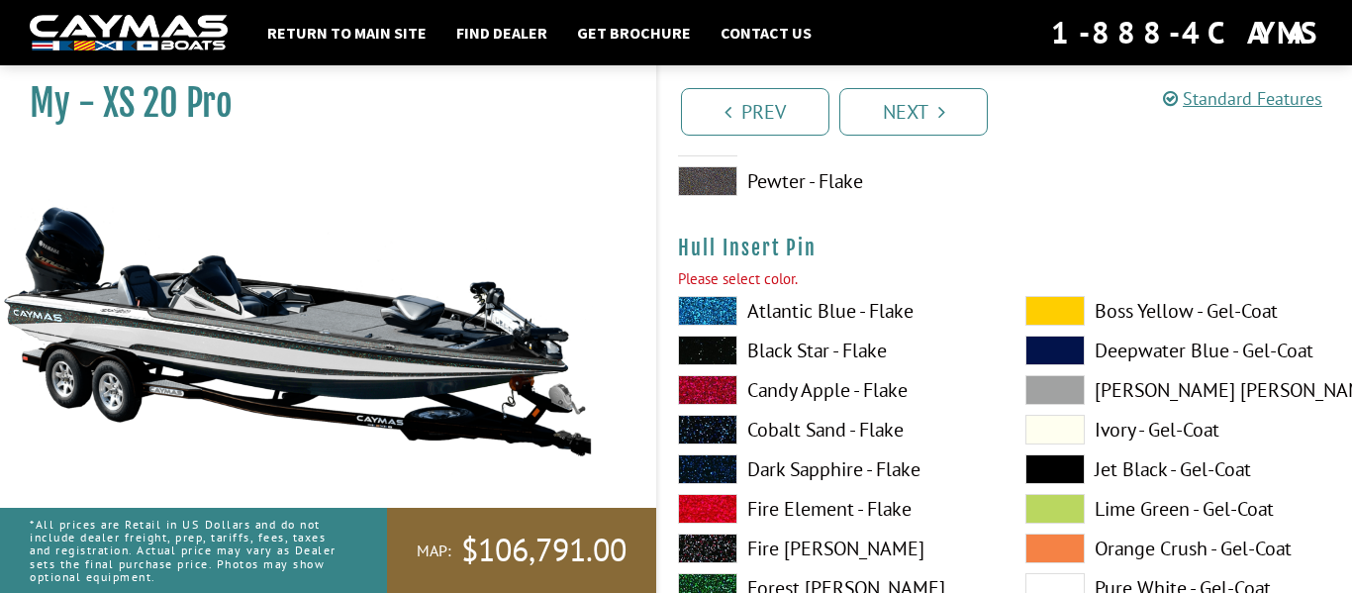
click at [779, 424] on label "Cobalt Sand - Flake" at bounding box center [832, 430] width 308 height 30
click at [793, 353] on label "Black Star - Flake" at bounding box center [832, 350] width 308 height 30
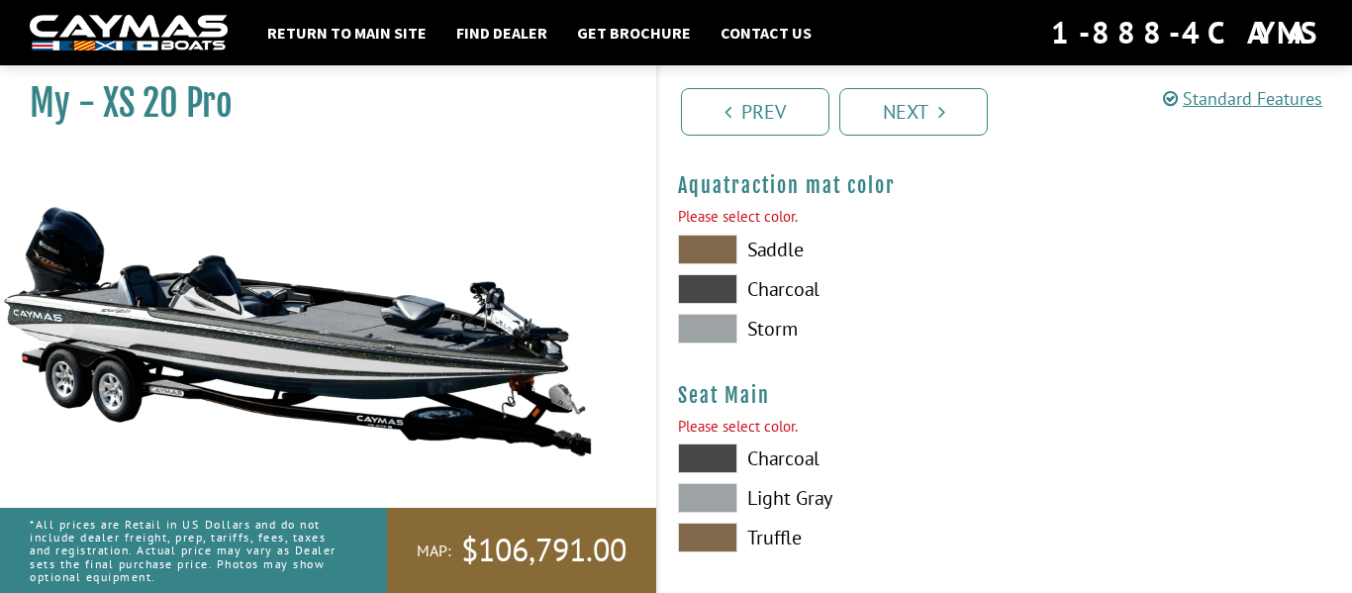
scroll to position [10749, 0]
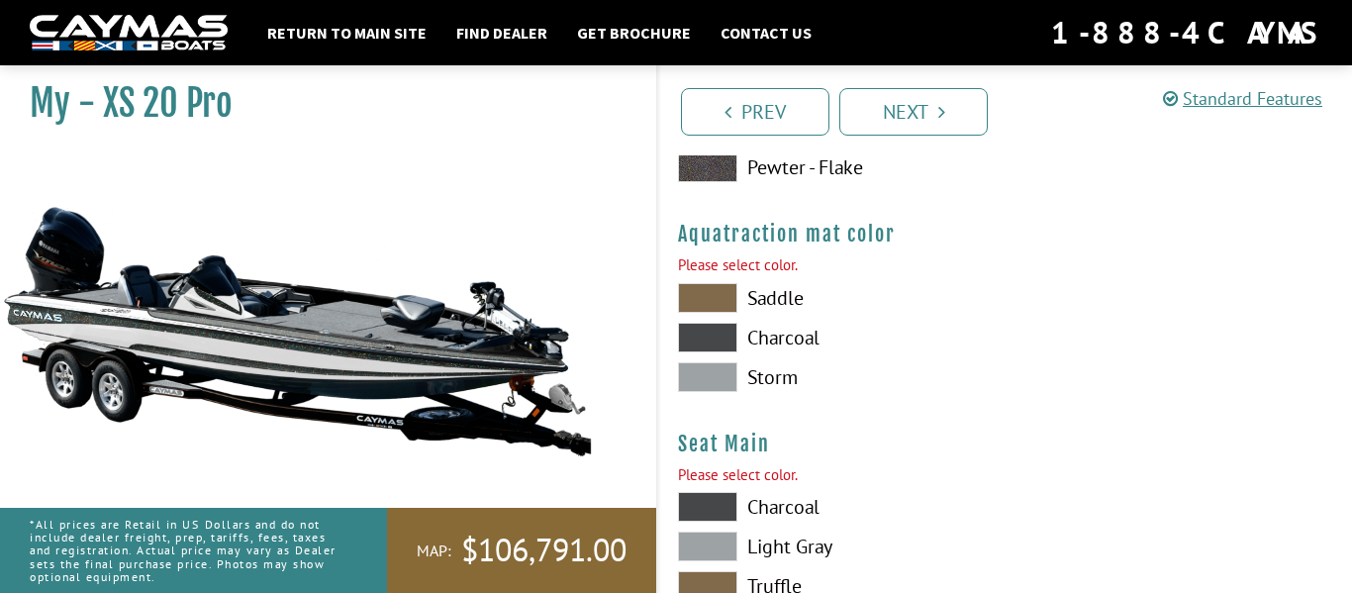
click at [718, 372] on span at bounding box center [707, 377] width 59 height 30
click at [715, 344] on span at bounding box center [707, 338] width 59 height 30
click at [714, 298] on span at bounding box center [707, 298] width 59 height 30
click at [712, 336] on span at bounding box center [707, 338] width 59 height 30
click at [703, 372] on span at bounding box center [707, 377] width 59 height 30
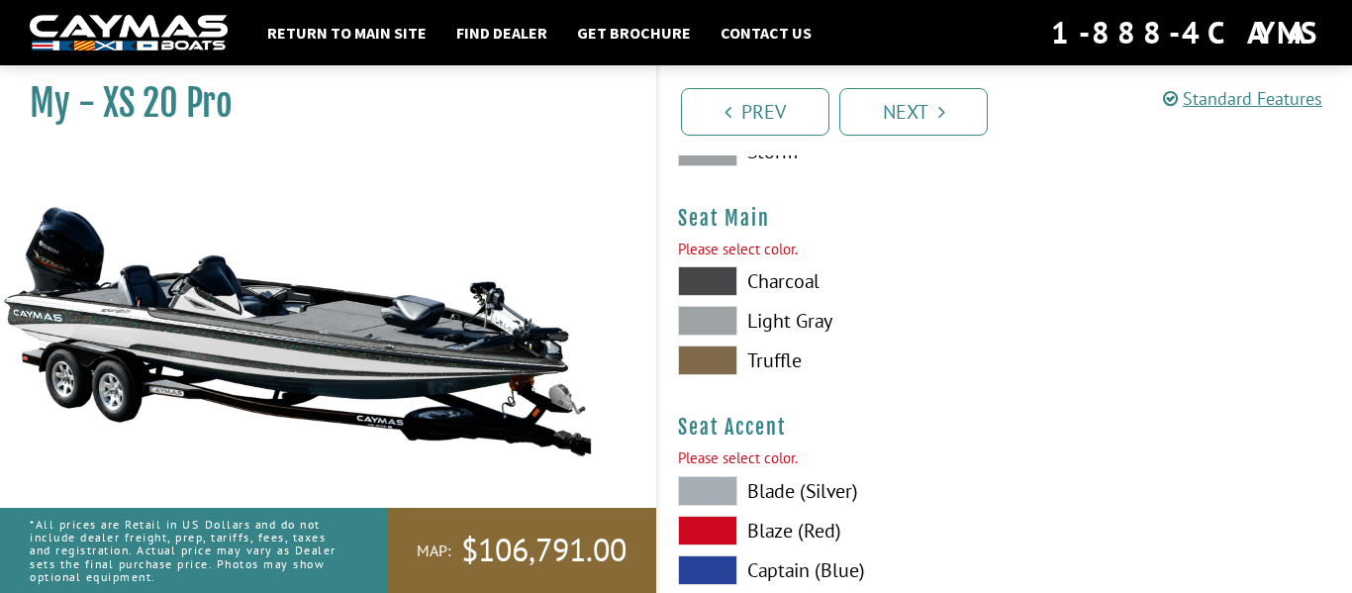
scroll to position [10975, 0]
click at [720, 284] on span at bounding box center [707, 280] width 59 height 30
click at [724, 322] on span at bounding box center [707, 320] width 59 height 30
click at [727, 359] on span at bounding box center [707, 359] width 59 height 30
click at [707, 322] on span at bounding box center [707, 320] width 59 height 30
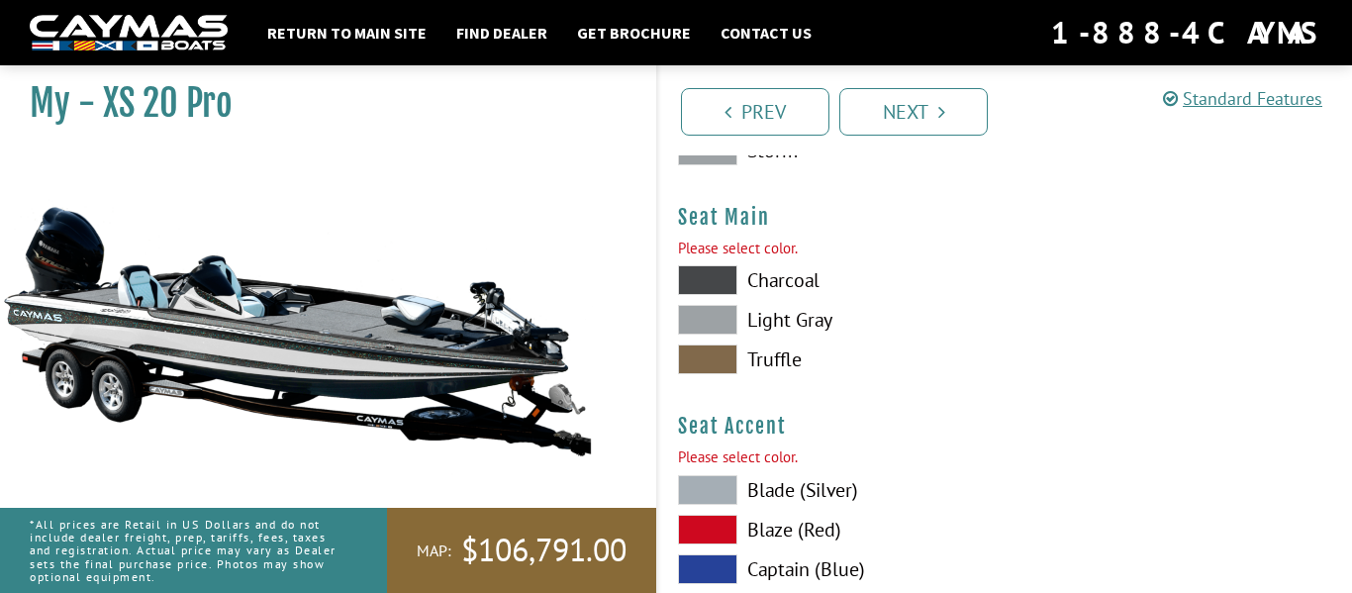
click at [712, 284] on span at bounding box center [707, 280] width 59 height 30
